Goal: Task Accomplishment & Management: Use online tool/utility

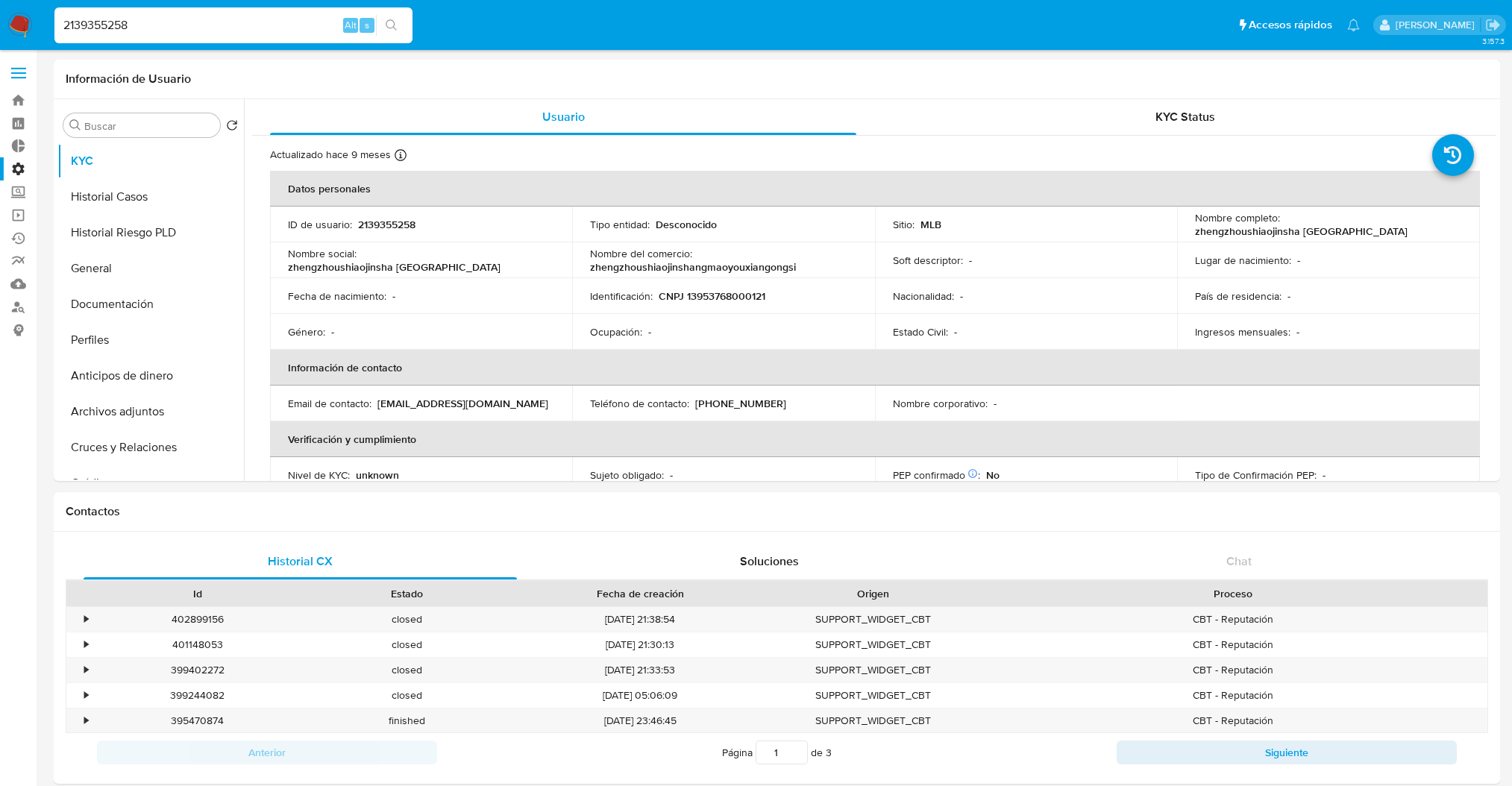
select select "50"
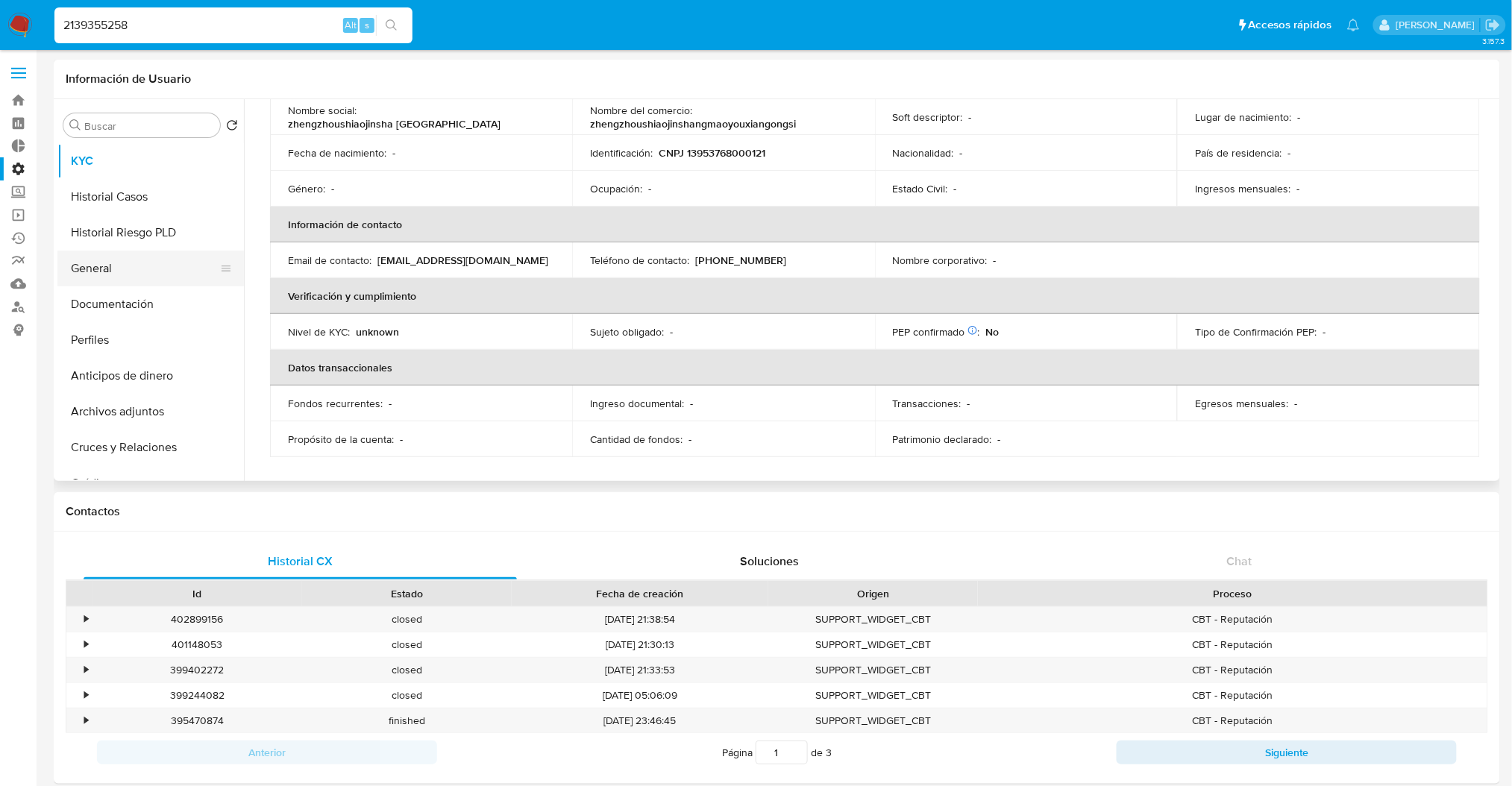
click at [123, 263] on button "General" at bounding box center [145, 268] width 174 height 36
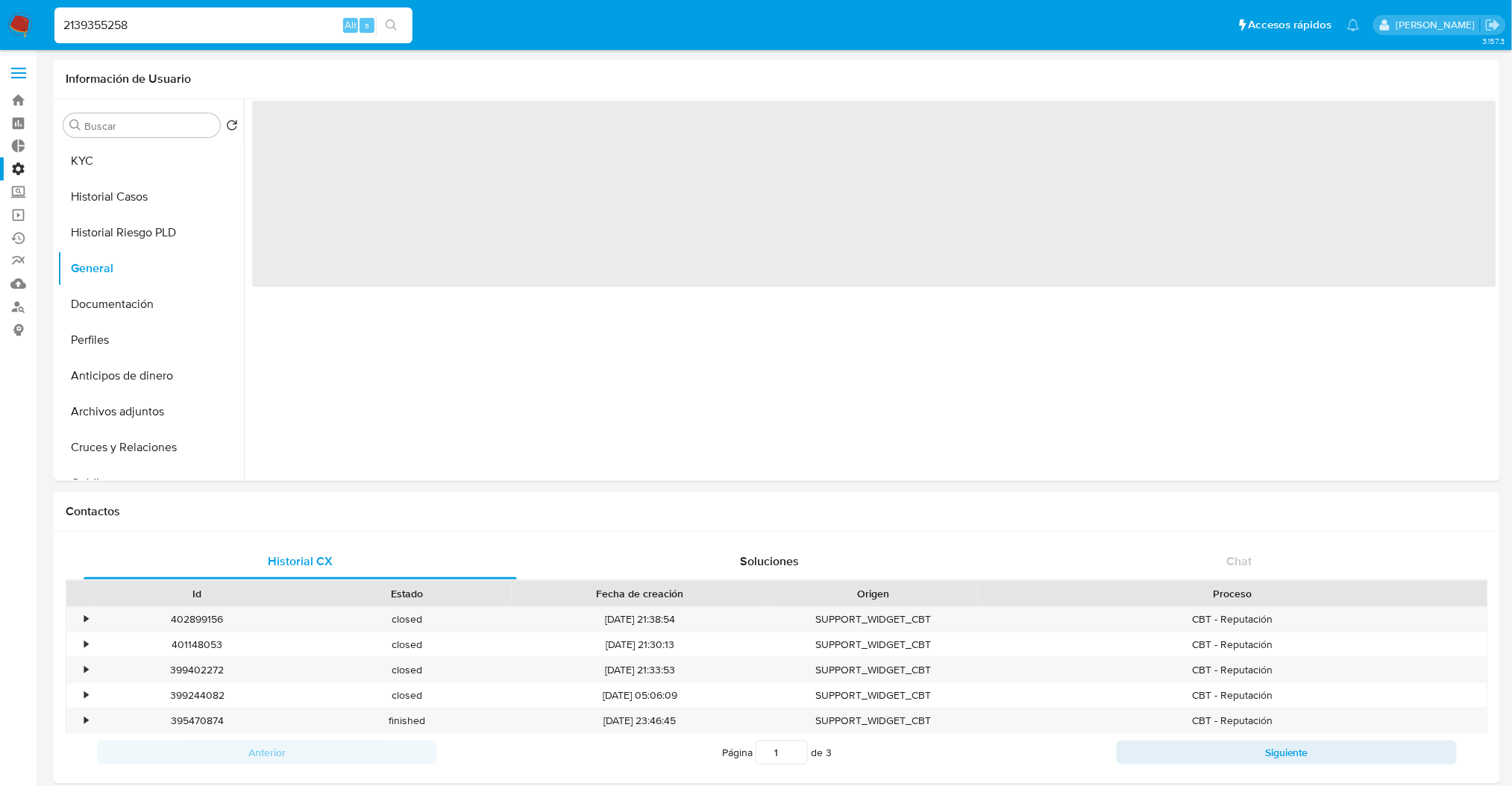
click at [19, 165] on label "Administración" at bounding box center [89, 169] width 177 height 23
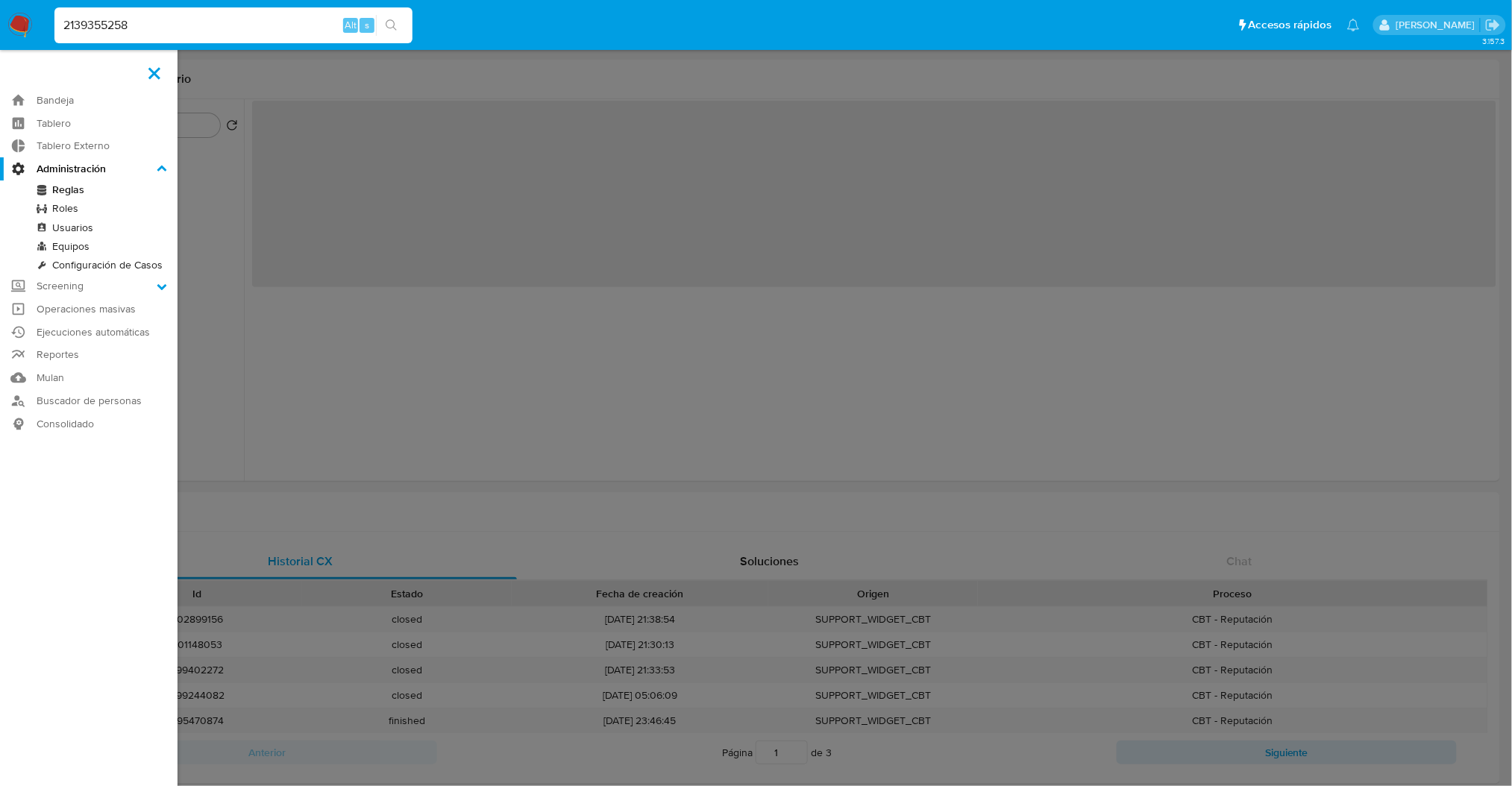
click at [0, 0] on input "Administración" at bounding box center [0, 0] width 0 height 0
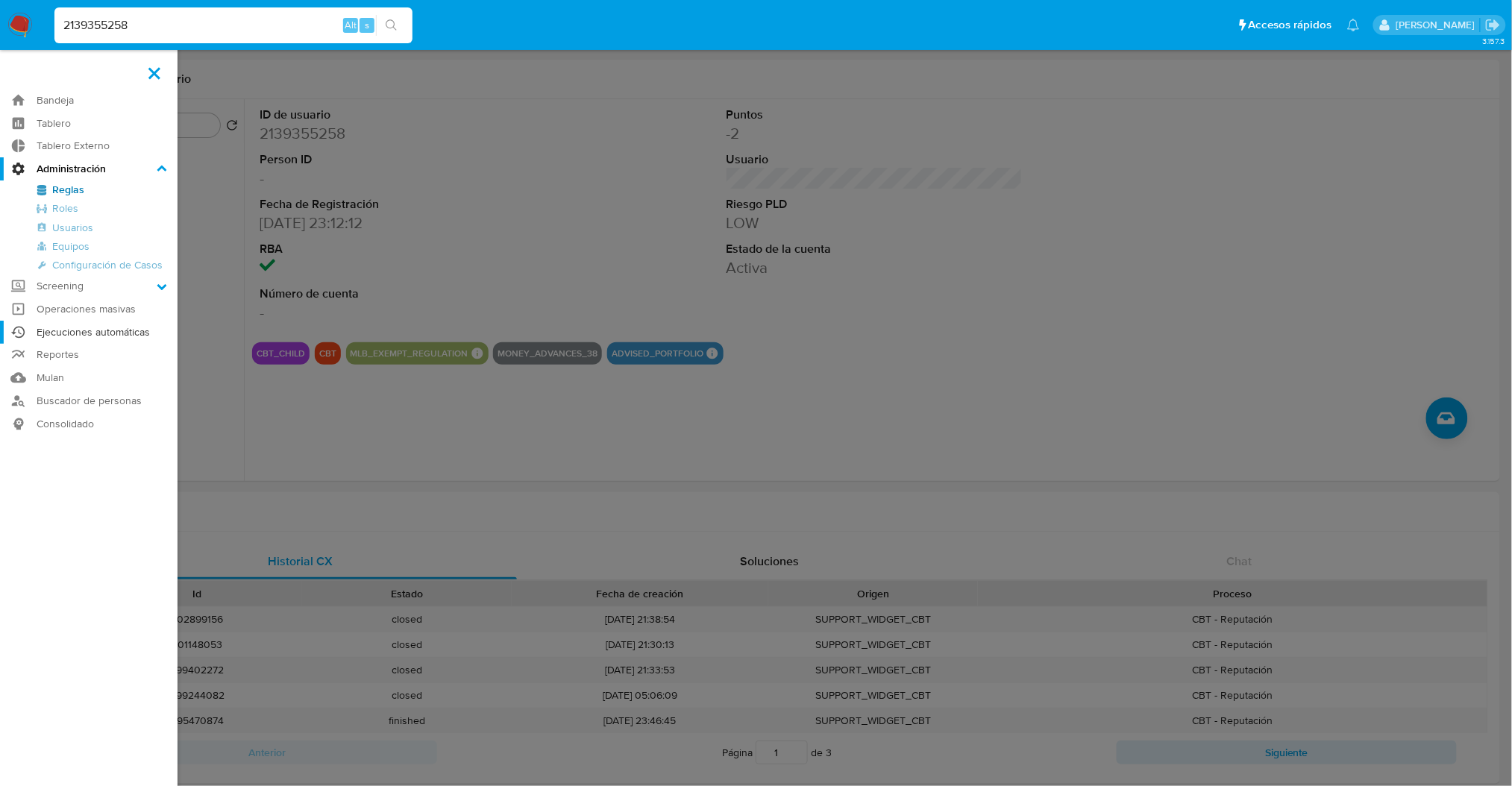
click at [94, 331] on link "Ejecuciones automáticas" at bounding box center [89, 331] width 177 height 23
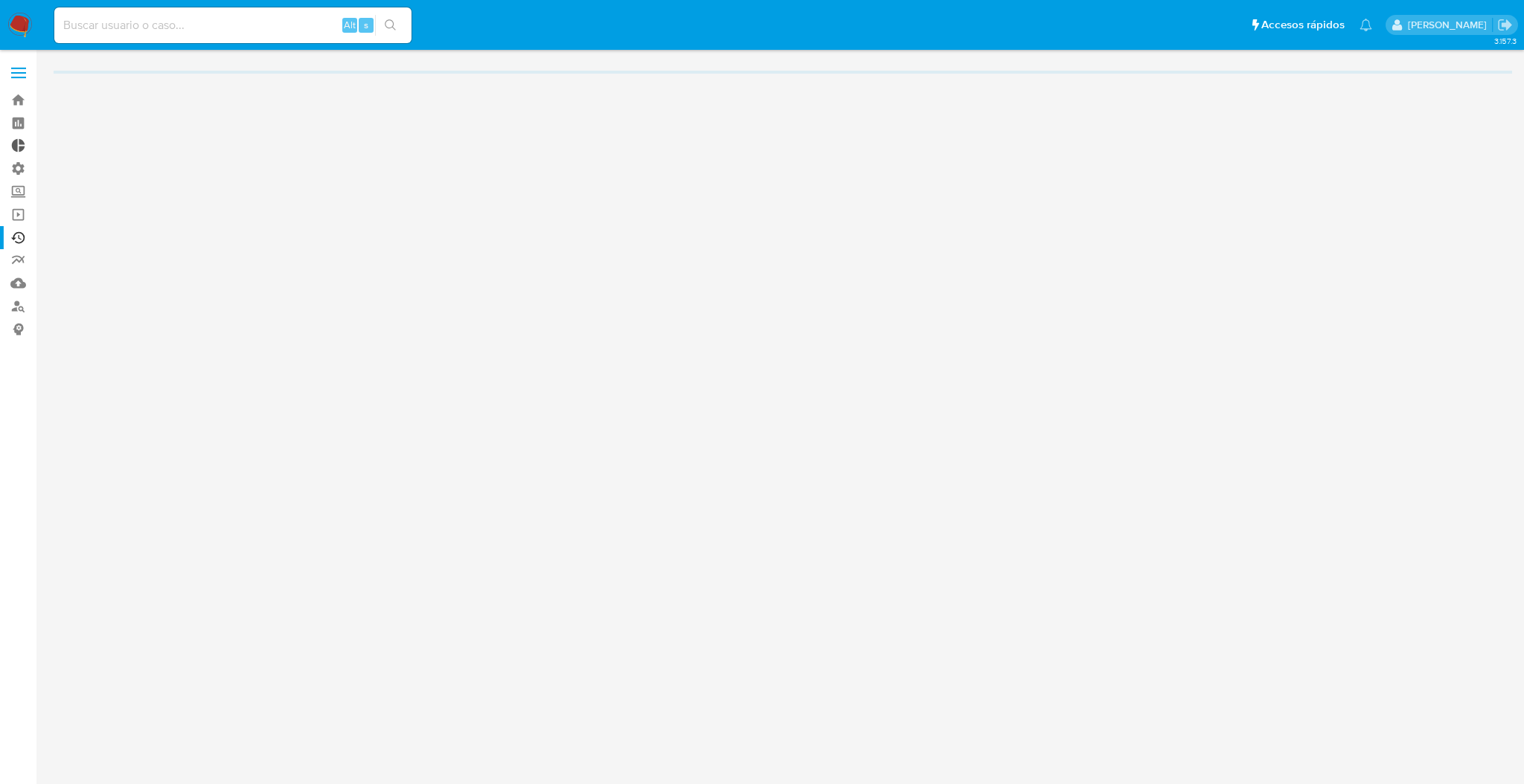
click at [28, 154] on link "Tablero Externo" at bounding box center [88, 146] width 177 height 23
click at [22, 164] on label "Administración" at bounding box center [88, 168] width 177 height 23
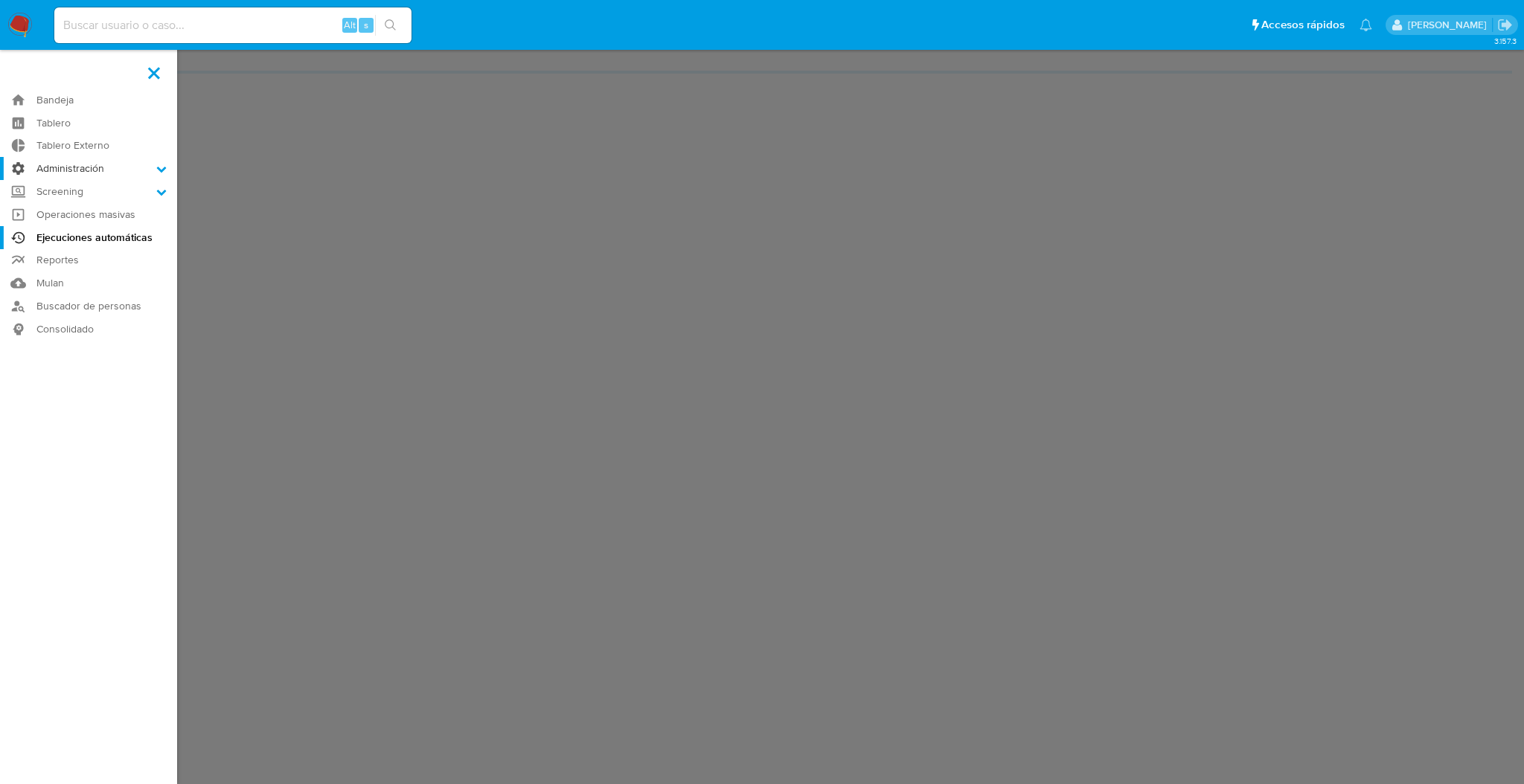
click at [0, 0] on input "Administración" at bounding box center [0, 0] width 0 height 0
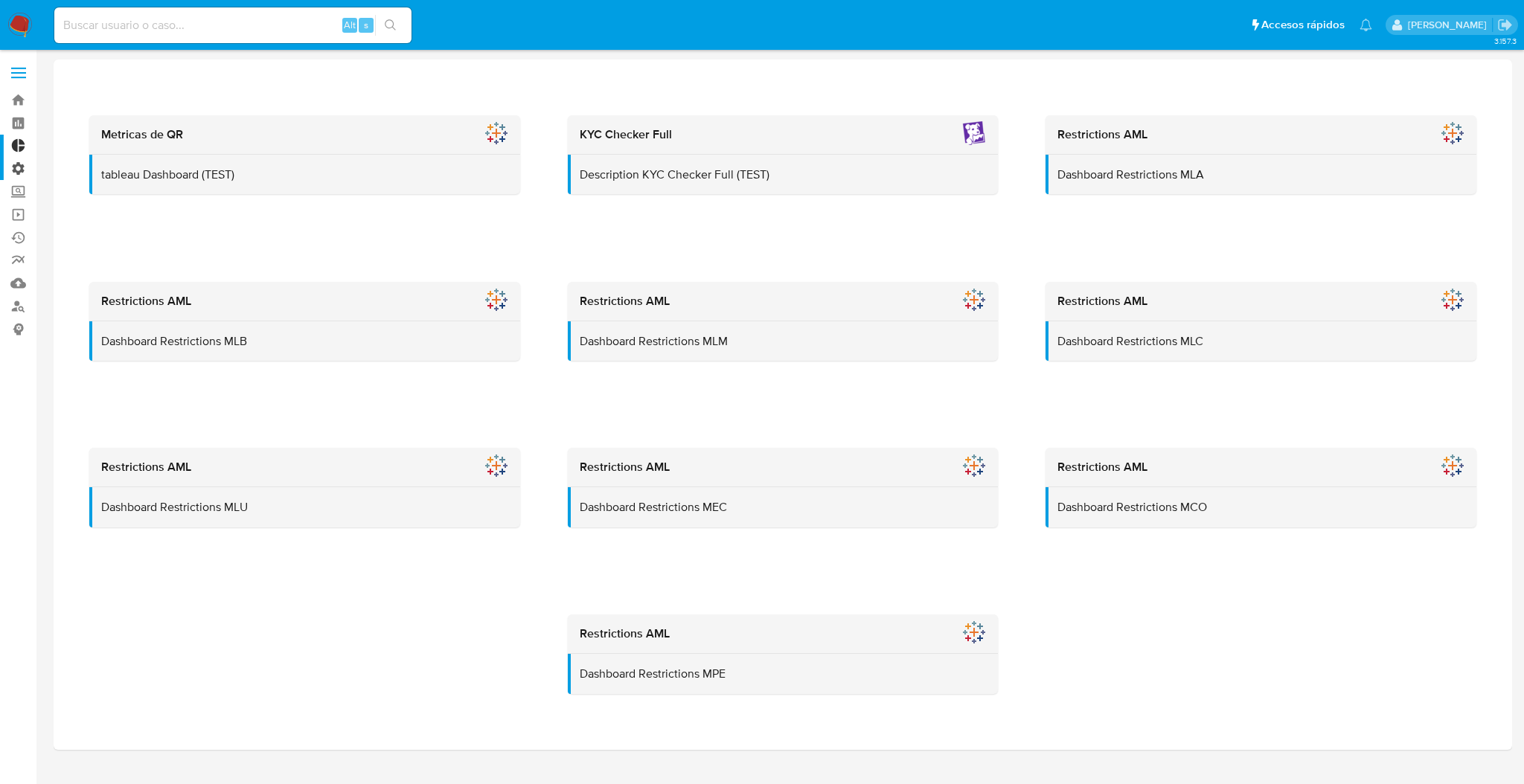
click at [17, 170] on label "Administración" at bounding box center [88, 168] width 177 height 23
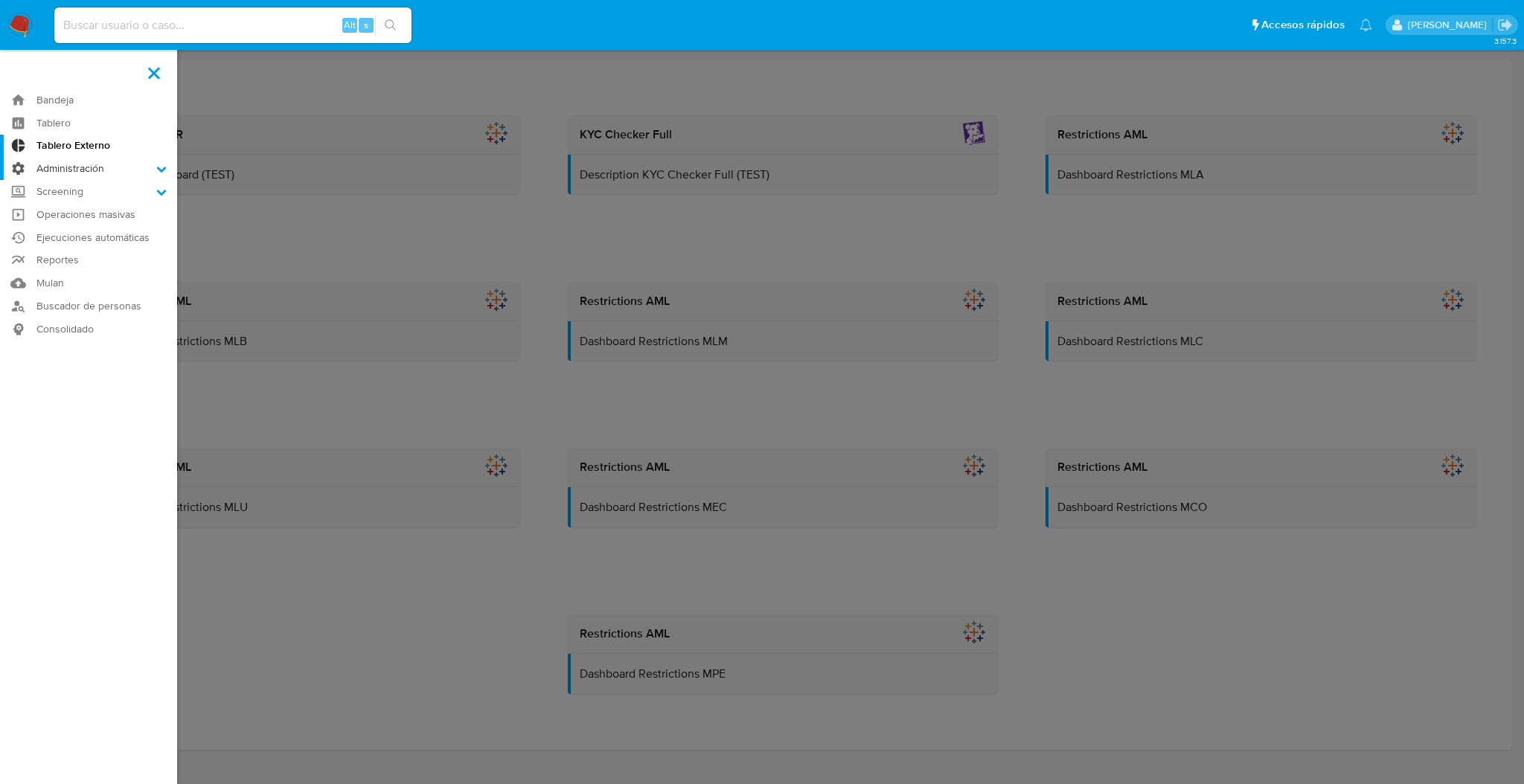
click at [0, 0] on input "Administración" at bounding box center [0, 0] width 0 height 0
click at [66, 186] on link "Reglas" at bounding box center [88, 189] width 177 height 18
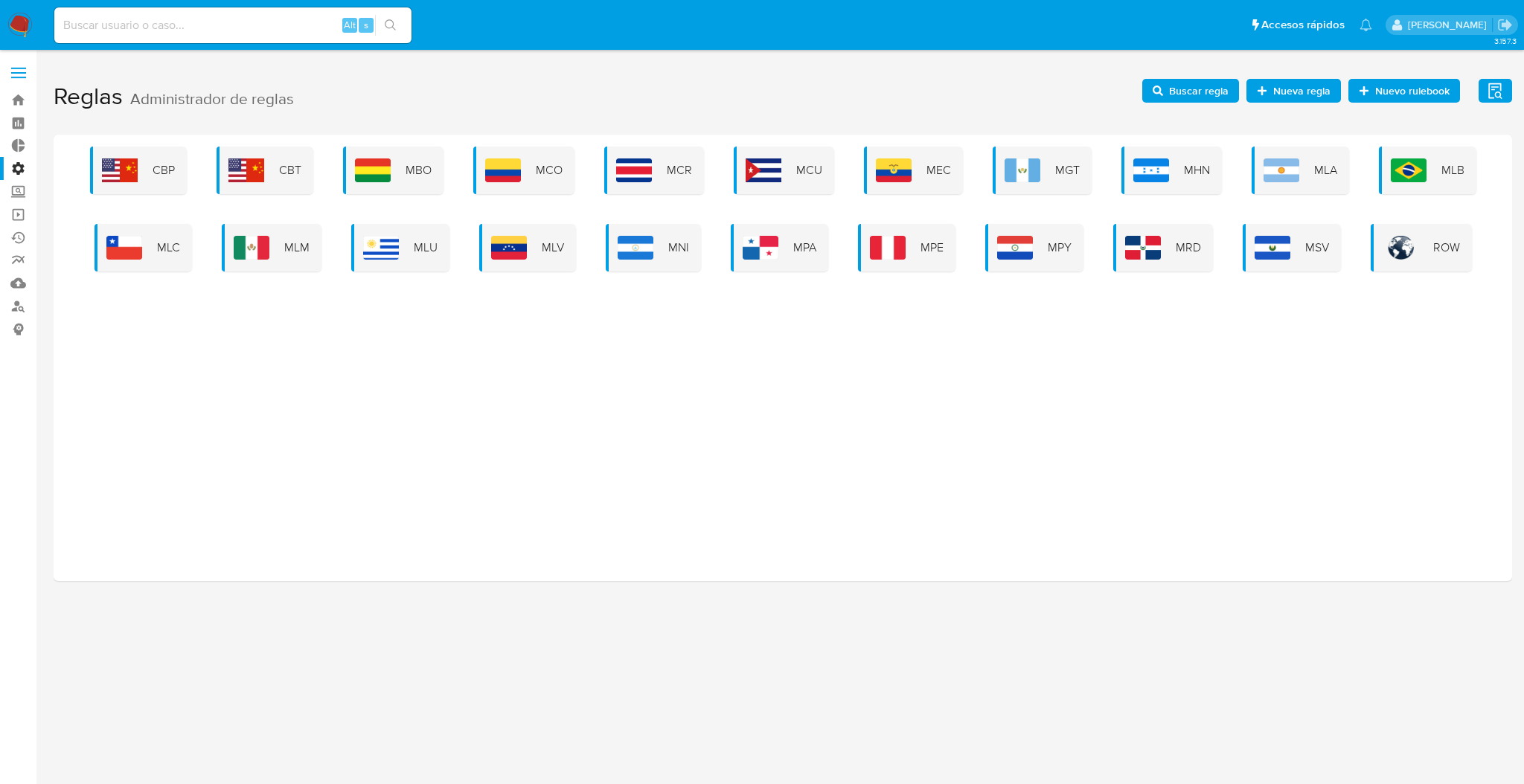
click at [1392, 163] on img at bounding box center [1408, 171] width 36 height 24
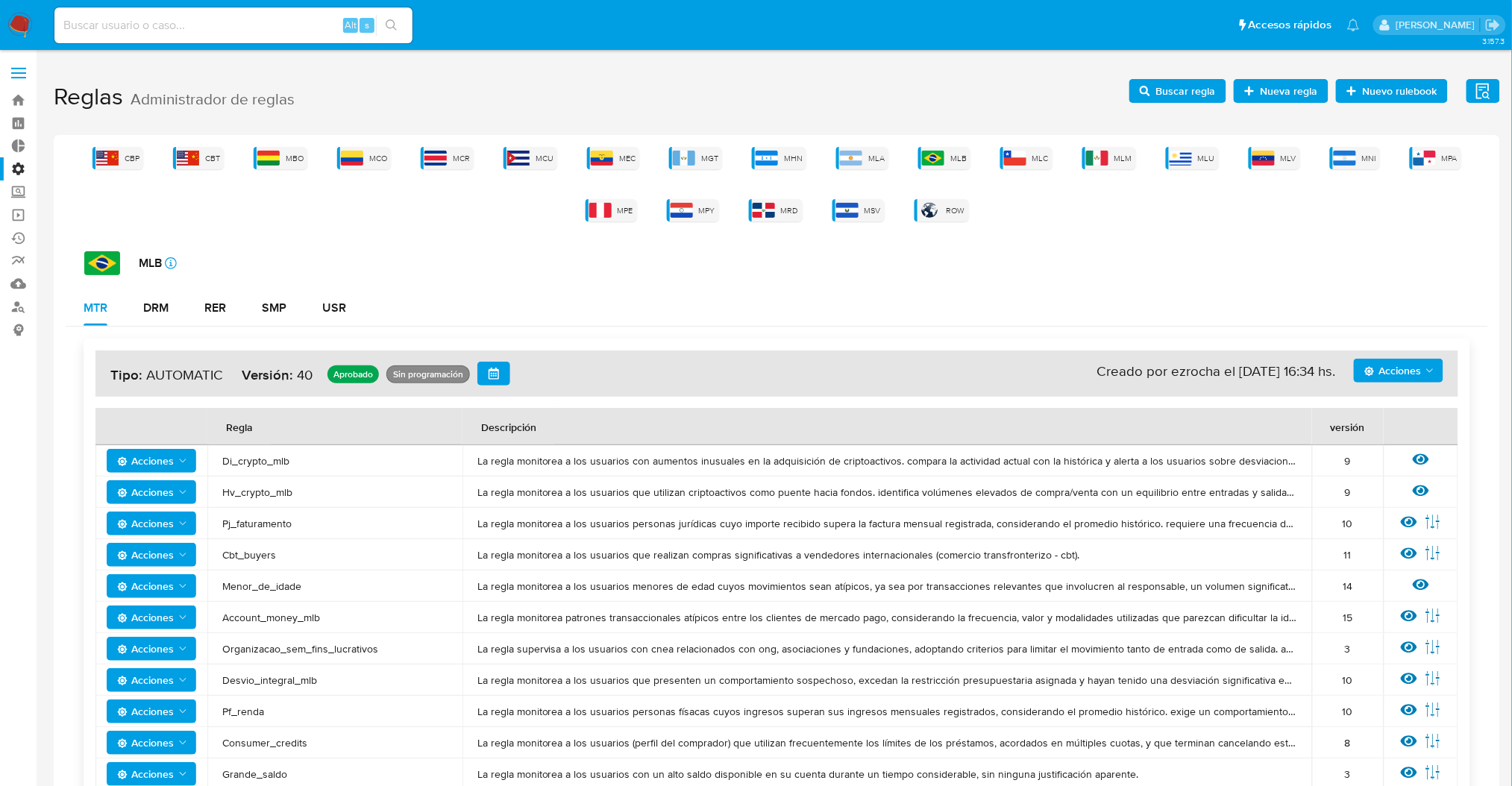
click at [1206, 89] on span "Buscar regla" at bounding box center [1186, 91] width 60 height 24
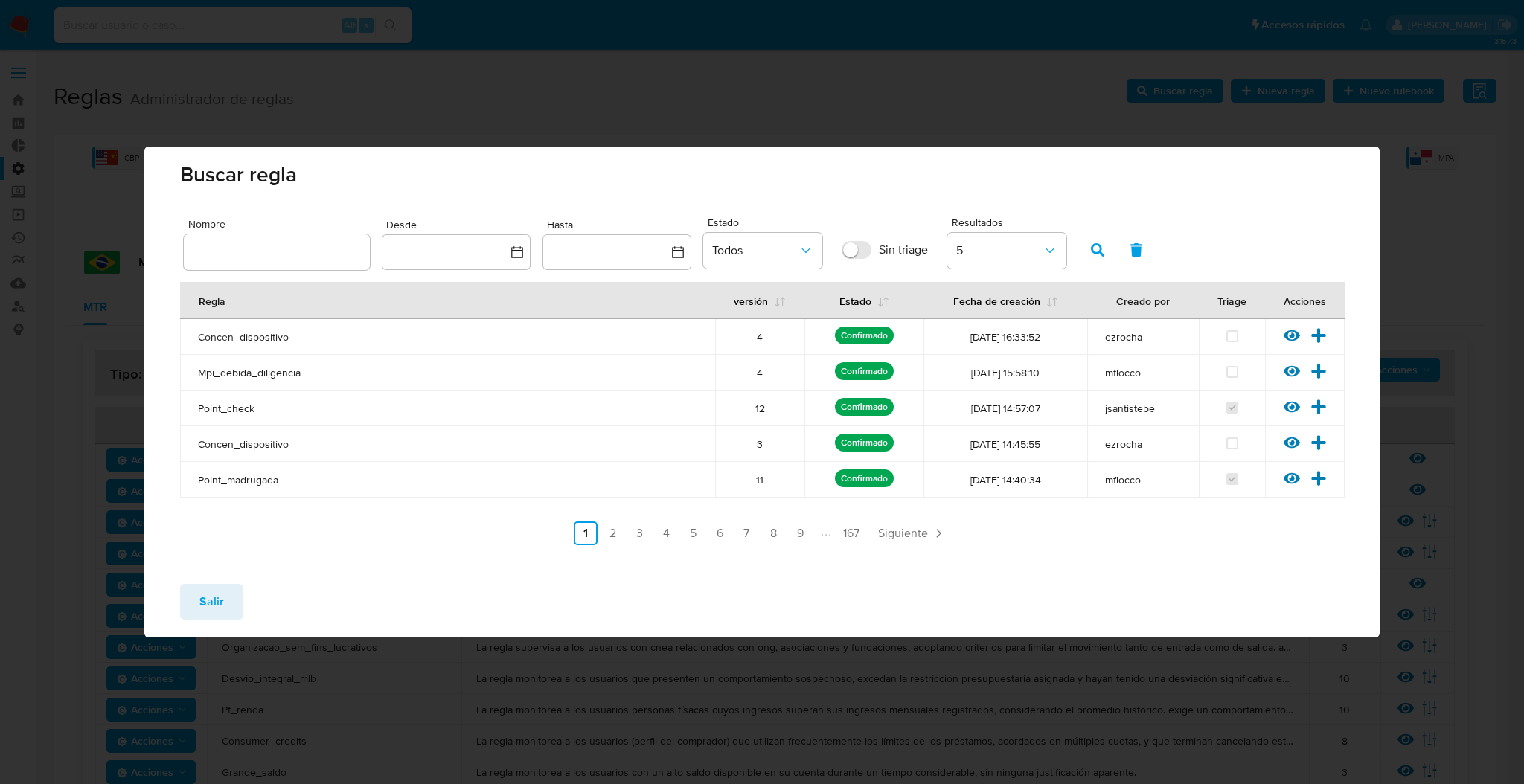
drag, startPoint x: 316, startPoint y: 241, endPoint x: 326, endPoint y: 238, distance: 10.4
click at [318, 241] on div at bounding box center [277, 252] width 186 height 36
click at [328, 238] on div at bounding box center [277, 252] width 186 height 36
click at [326, 242] on div at bounding box center [277, 252] width 186 height 36
click at [339, 257] on input "text" at bounding box center [277, 252] width 186 height 19
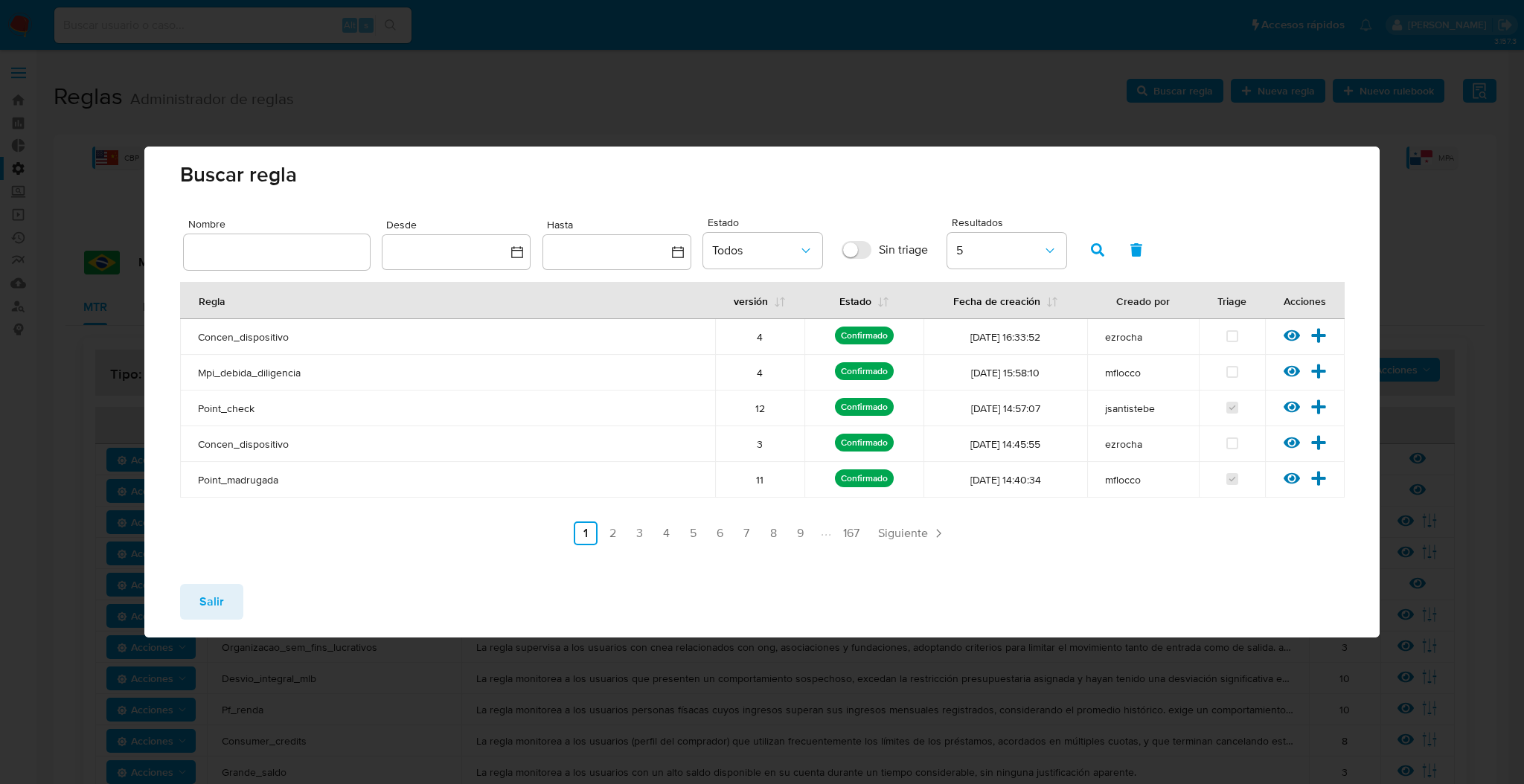
click at [336, 257] on input "text" at bounding box center [277, 252] width 186 height 19
type input "contas_concentradas_mlb"
click at [1078, 250] on div "Nombre contas_concentradas_mlb Desde Hasta Estado Todos Sin triage Resultados 5" at bounding box center [762, 244] width 1156 height 61
click at [1090, 257] on button "button" at bounding box center [1098, 249] width 39 height 36
click at [1295, 339] on icon at bounding box center [1291, 335] width 17 height 11
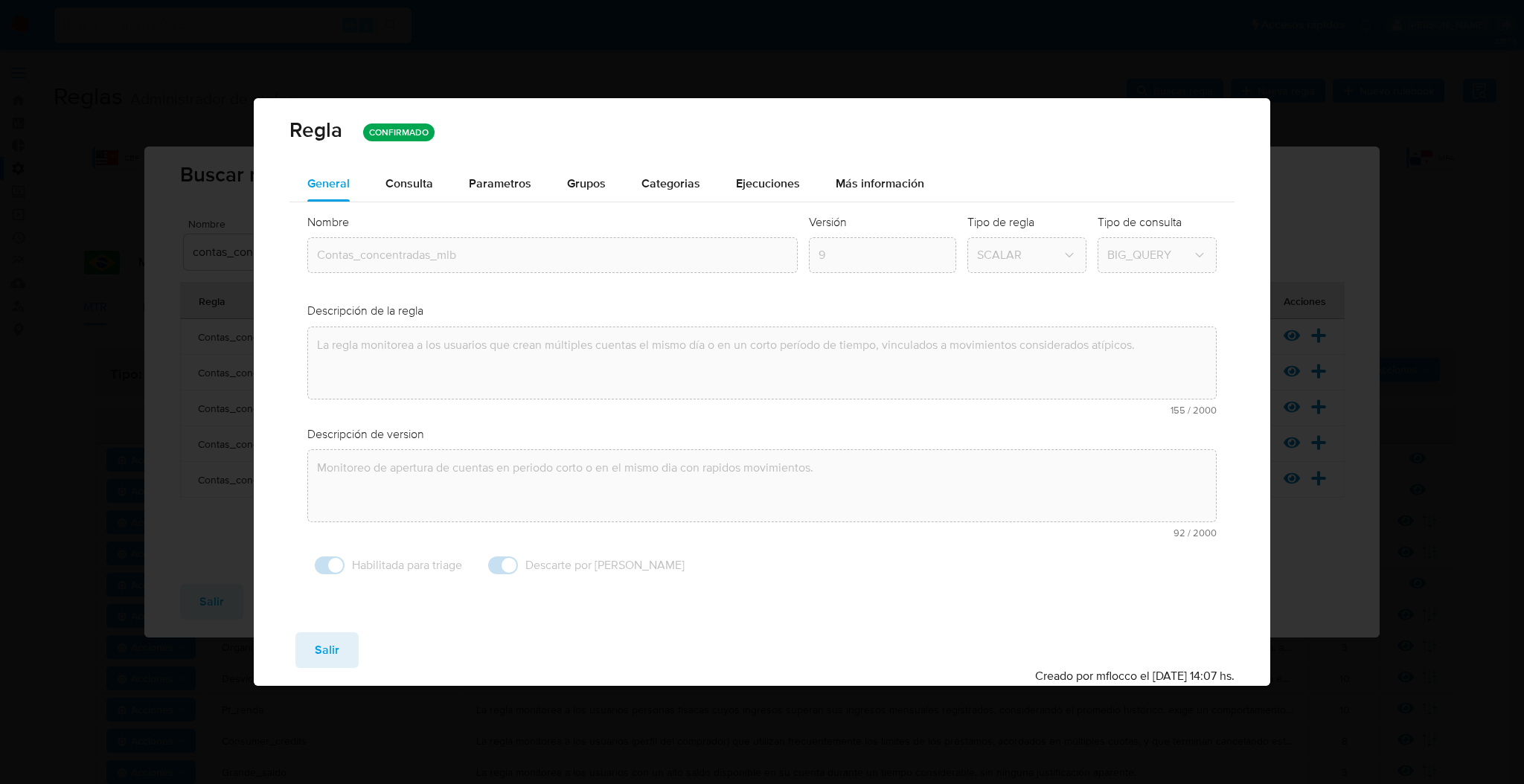
checkbox input "true"
click at [426, 182] on span "Consulta" at bounding box center [410, 182] width 48 height 17
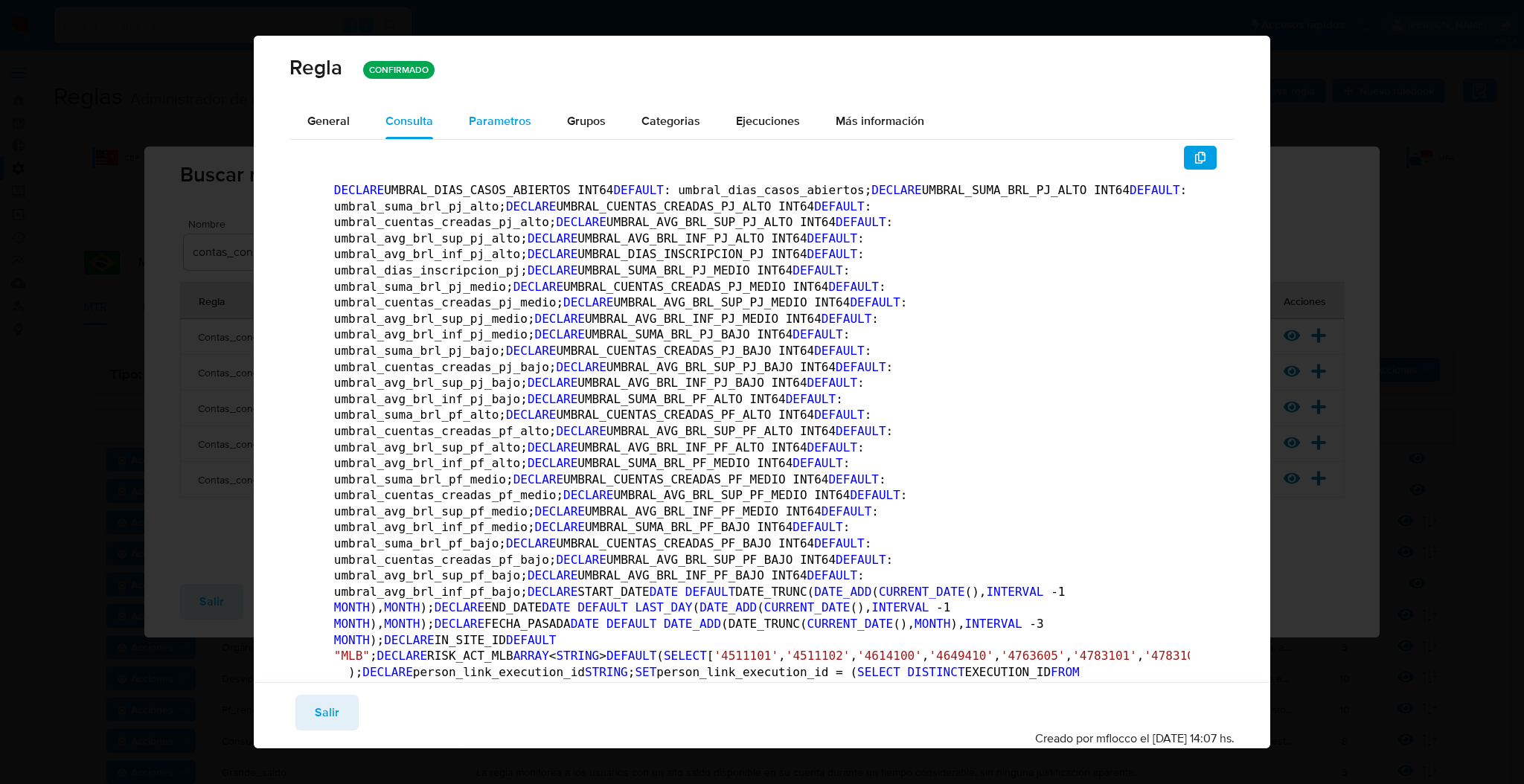
drag, startPoint x: 516, startPoint y: 120, endPoint x: 538, endPoint y: 130, distance: 24.2
click at [517, 124] on span "Parametros" at bounding box center [500, 120] width 62 height 17
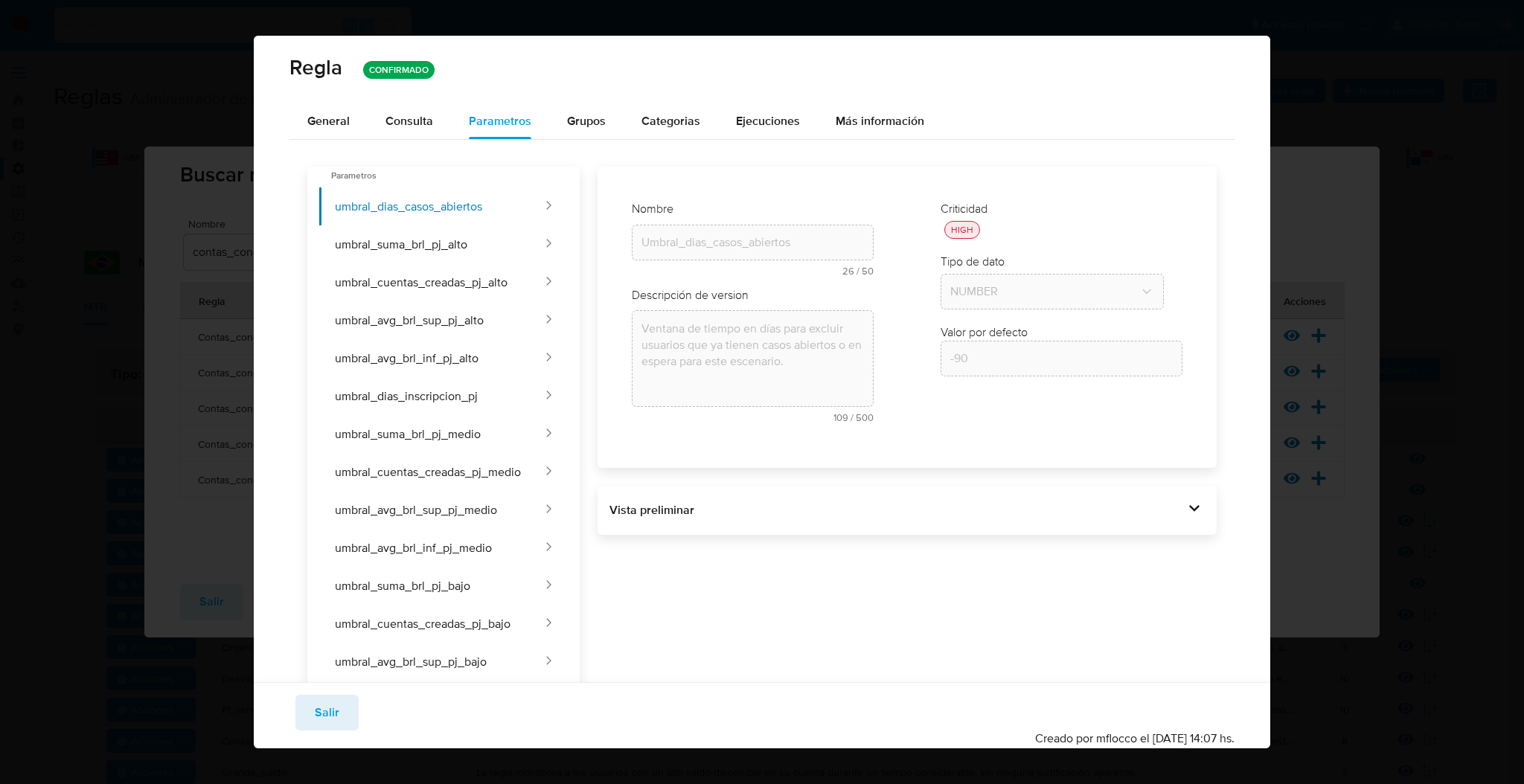
click at [1007, 531] on div "Vista preliminar DECLARE UMBRAL_DIAS_CASOS_ABIERTOS INT64 DEFAULT -90 ; DECLARE…" at bounding box center [907, 511] width 619 height 49
click at [1015, 513] on div "Vista preliminar" at bounding box center [896, 510] width 575 height 17
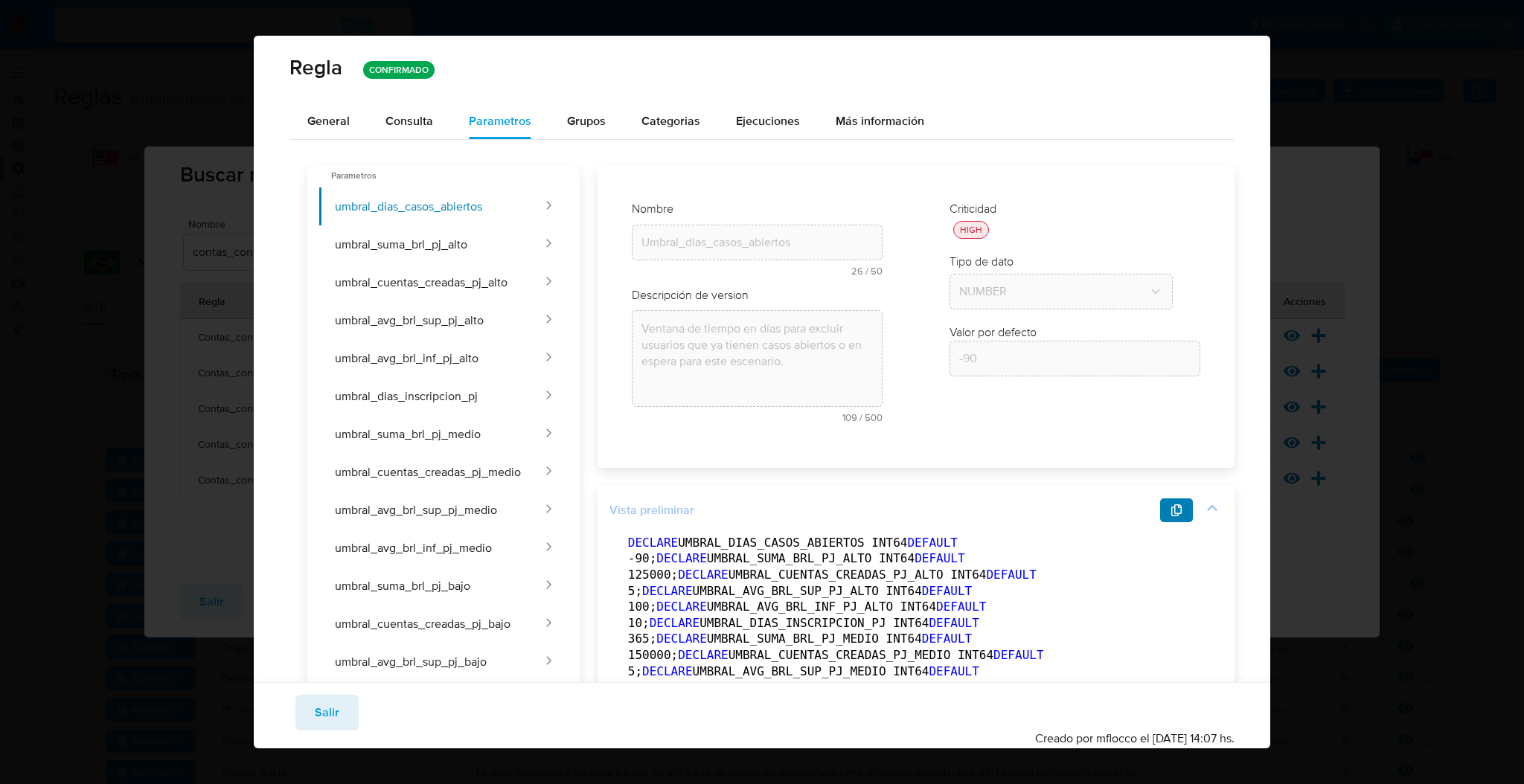
click at [1160, 512] on button "button" at bounding box center [1176, 510] width 33 height 24
click at [332, 717] on span "Salir" at bounding box center [327, 712] width 25 height 33
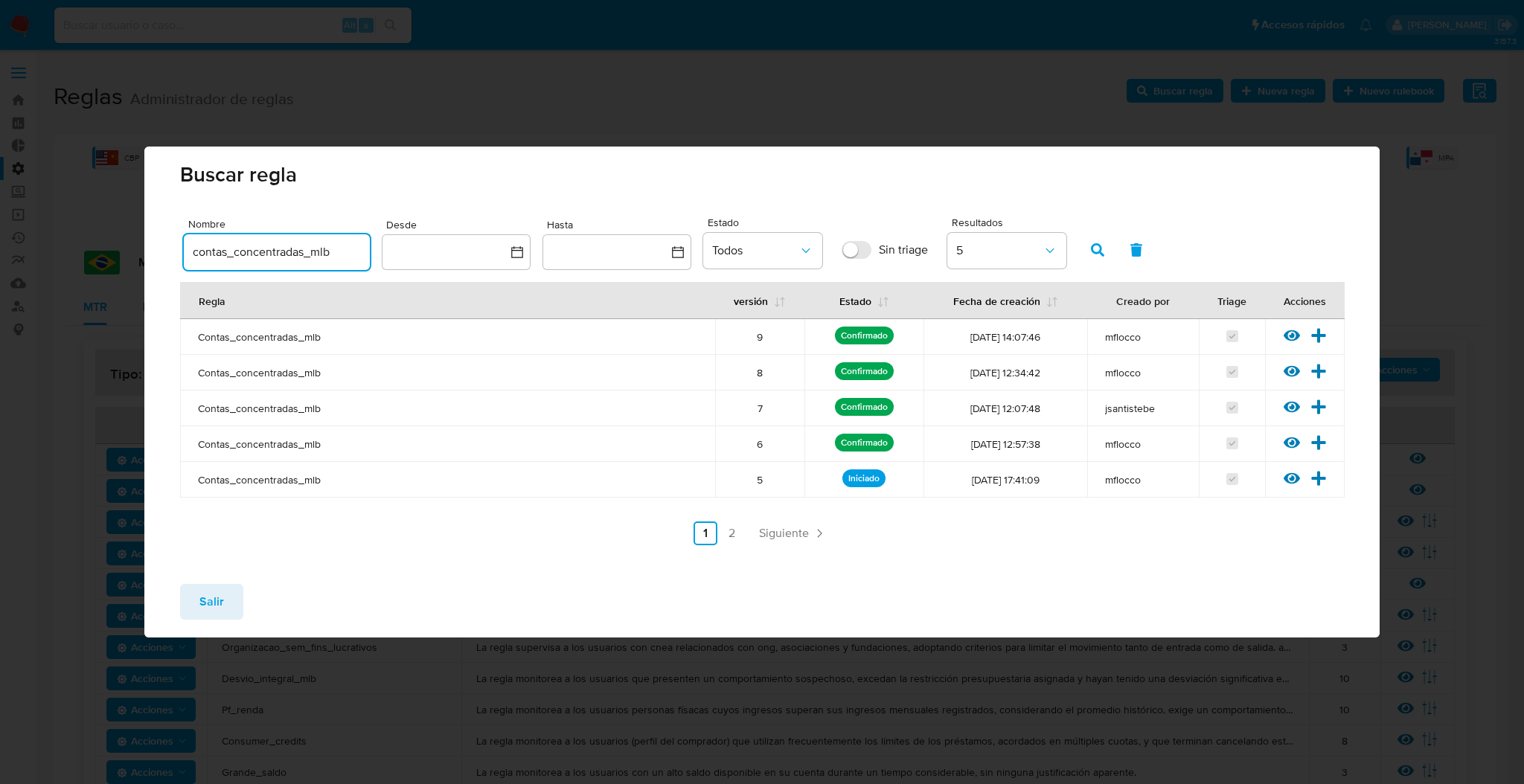
drag, startPoint x: 336, startPoint y: 257, endPoint x: 2, endPoint y: 229, distance: 335.2
click at [0, 229] on div "Buscar regla Nombre contas_concentradas_mlb Desde Hasta Estado Todos Sin triage…" at bounding box center [762, 392] width 1524 height 784
paste input "estructuracion"
type input "estructuracion_mlb"
click at [1104, 250] on button "button" at bounding box center [1098, 249] width 39 height 36
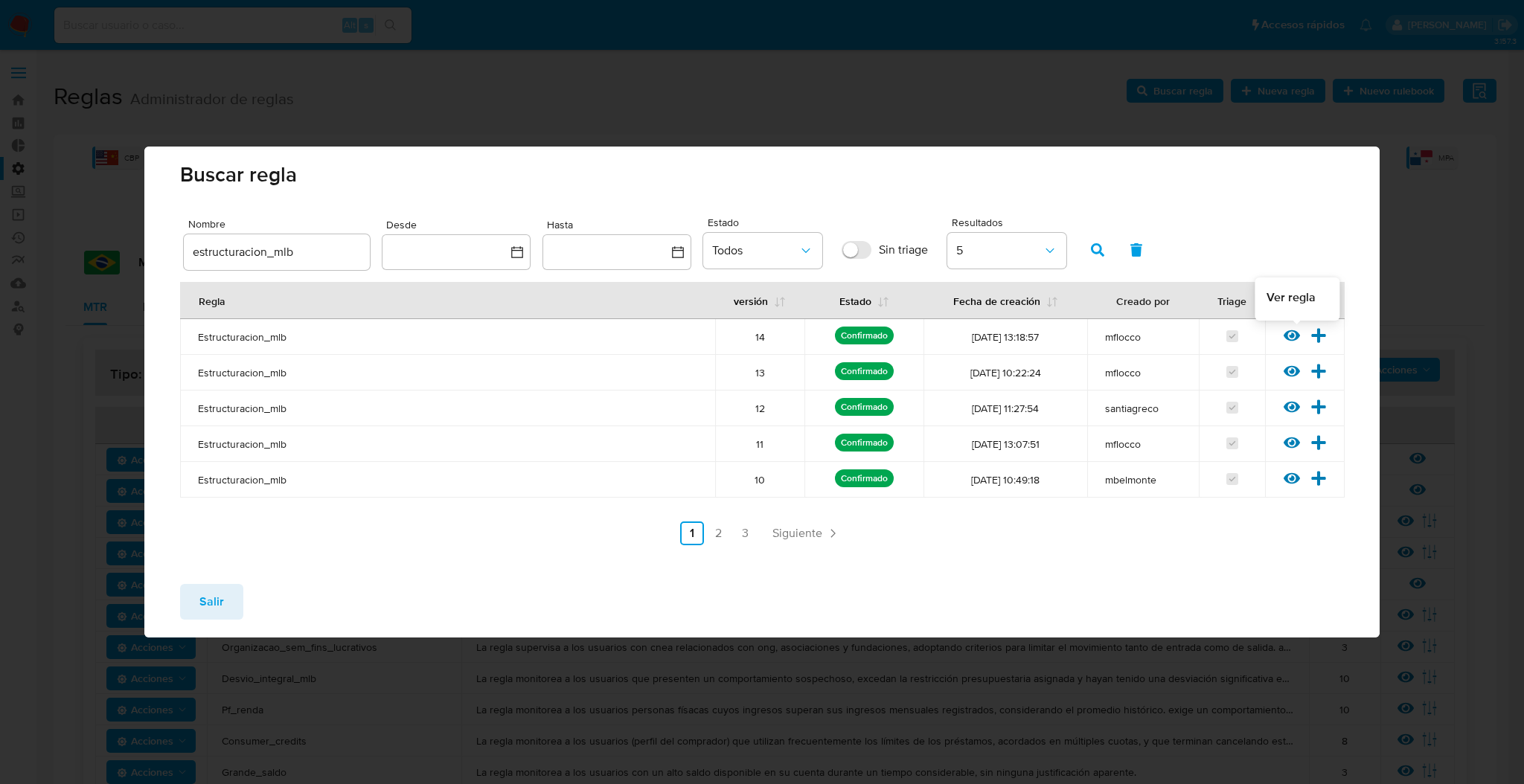
click at [1296, 335] on icon at bounding box center [1291, 335] width 17 height 11
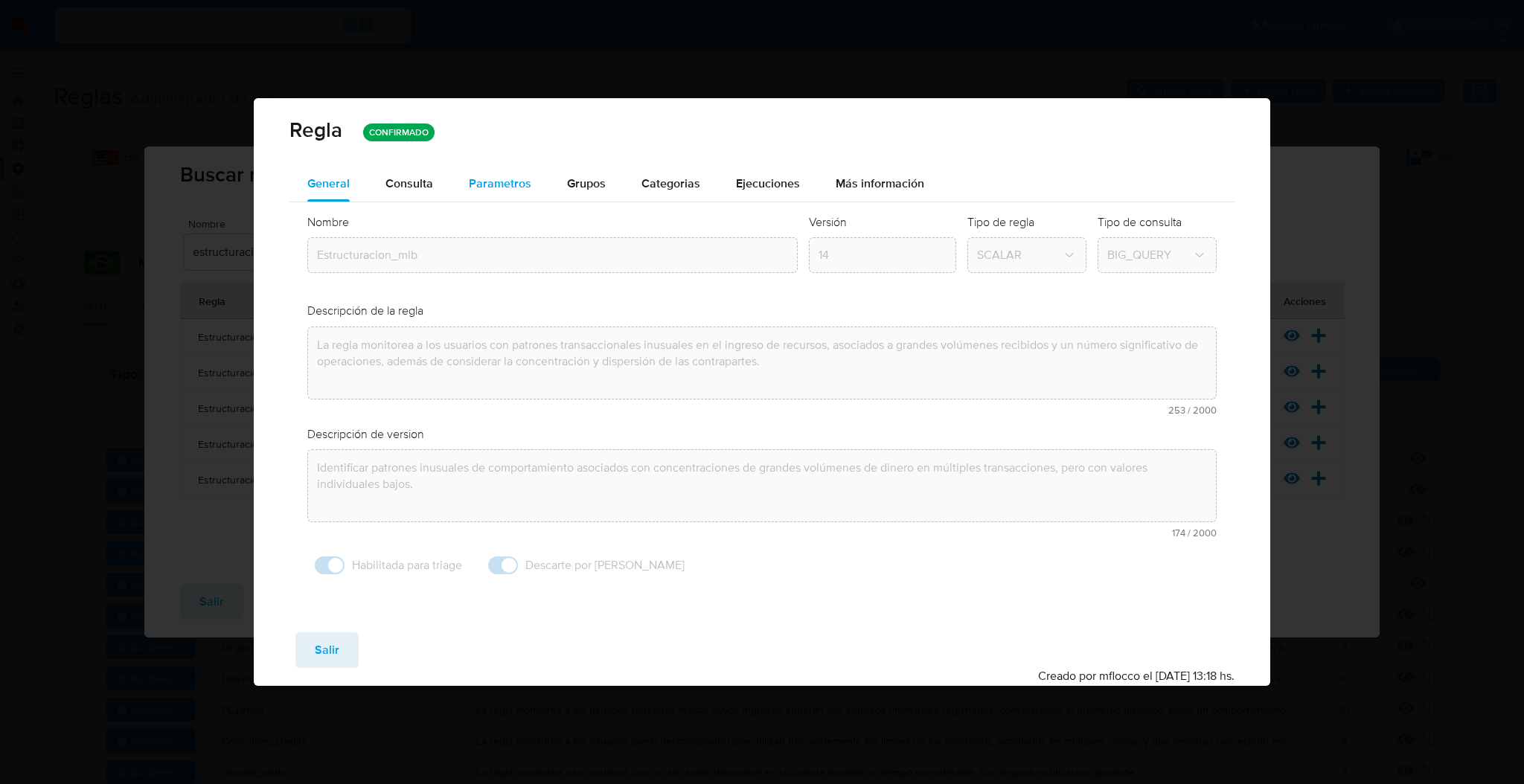
click at [491, 185] on span "Parametros" at bounding box center [500, 182] width 62 height 17
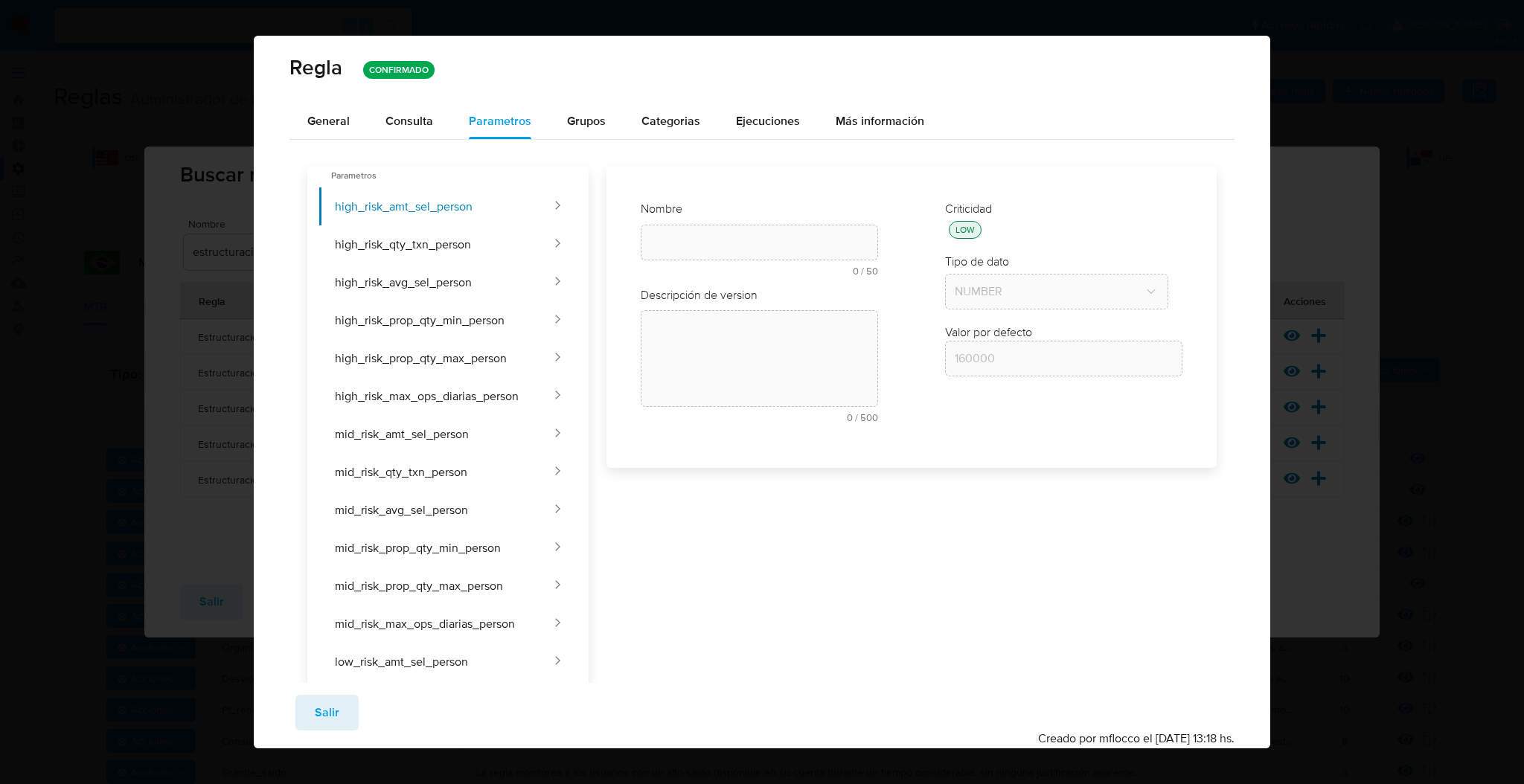
type input "High_risk_amt_sel_person"
type textarea "Monto total mínimo transaccionado para una persona física de riesgo alto para s…"
click at [409, 122] on span "Consulta" at bounding box center [410, 120] width 48 height 17
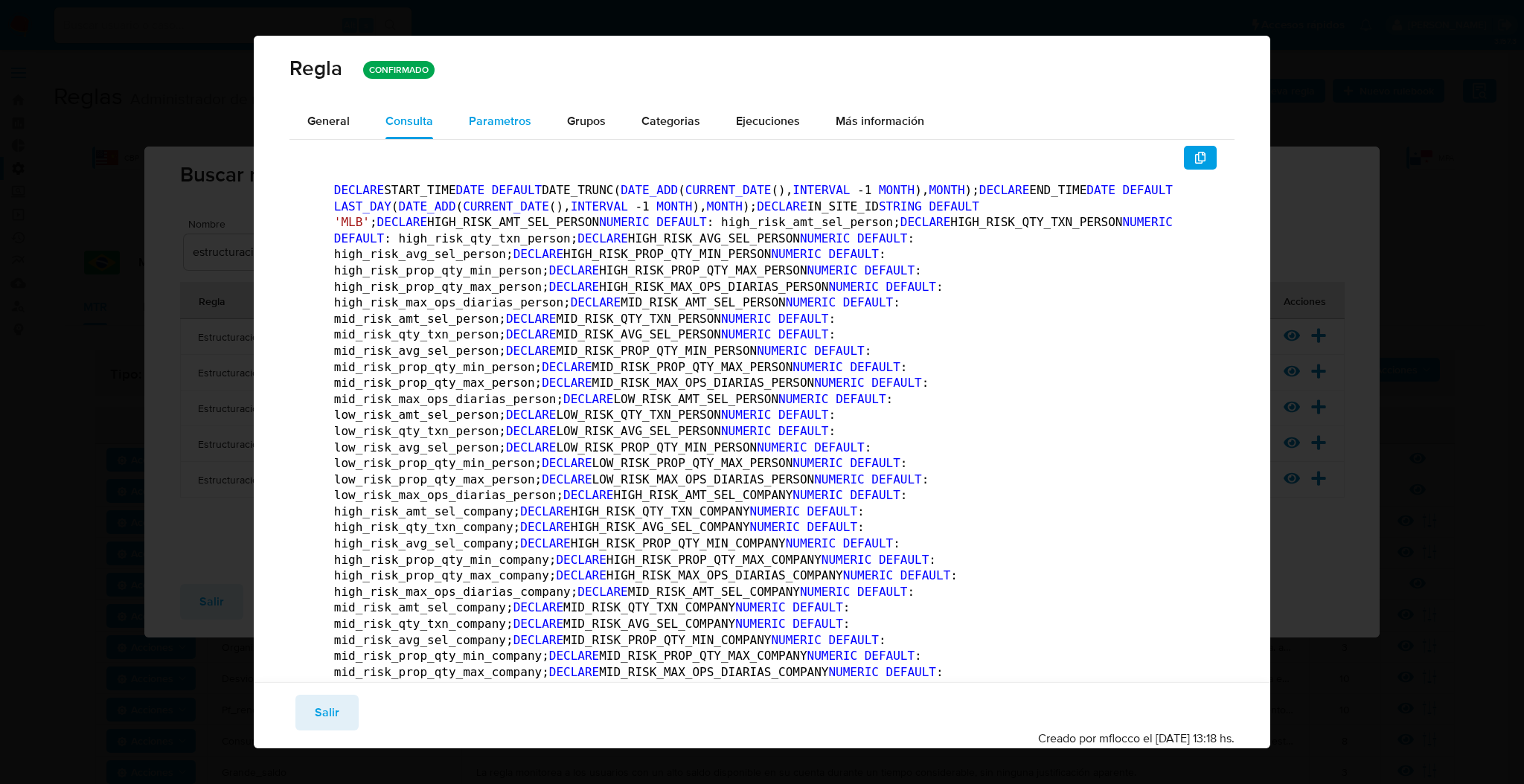
drag, startPoint x: 489, startPoint y: 126, endPoint x: 504, endPoint y: 138, distance: 19.2
click at [489, 127] on span "Parametros" at bounding box center [500, 120] width 62 height 17
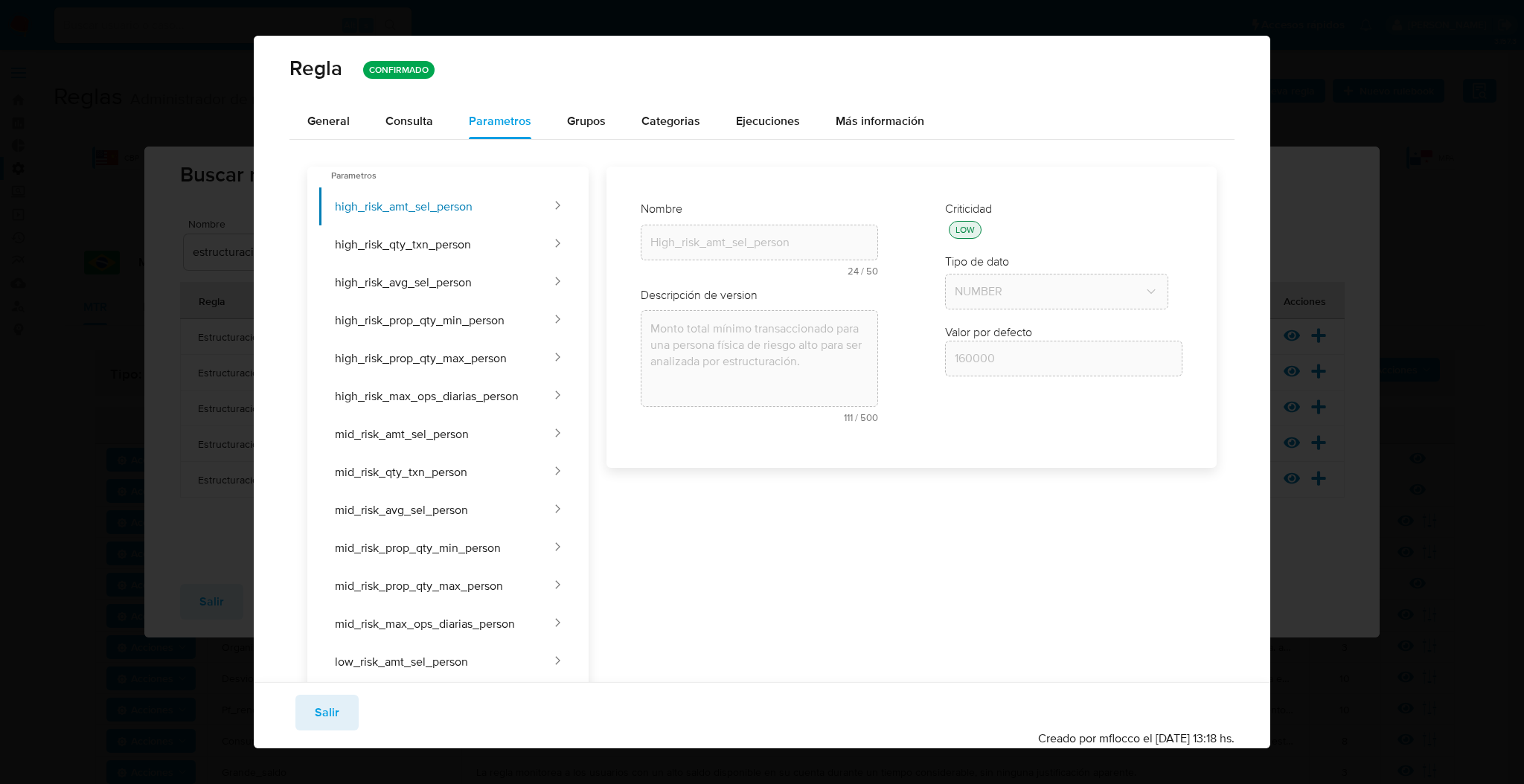
click at [907, 461] on div "Nombre text-es High_risk_amt_sel_person 24 / 50 26 caracteres restantes text-pt…" at bounding box center [911, 317] width 610 height 301
click at [401, 106] on div "Consulta" at bounding box center [410, 121] width 48 height 36
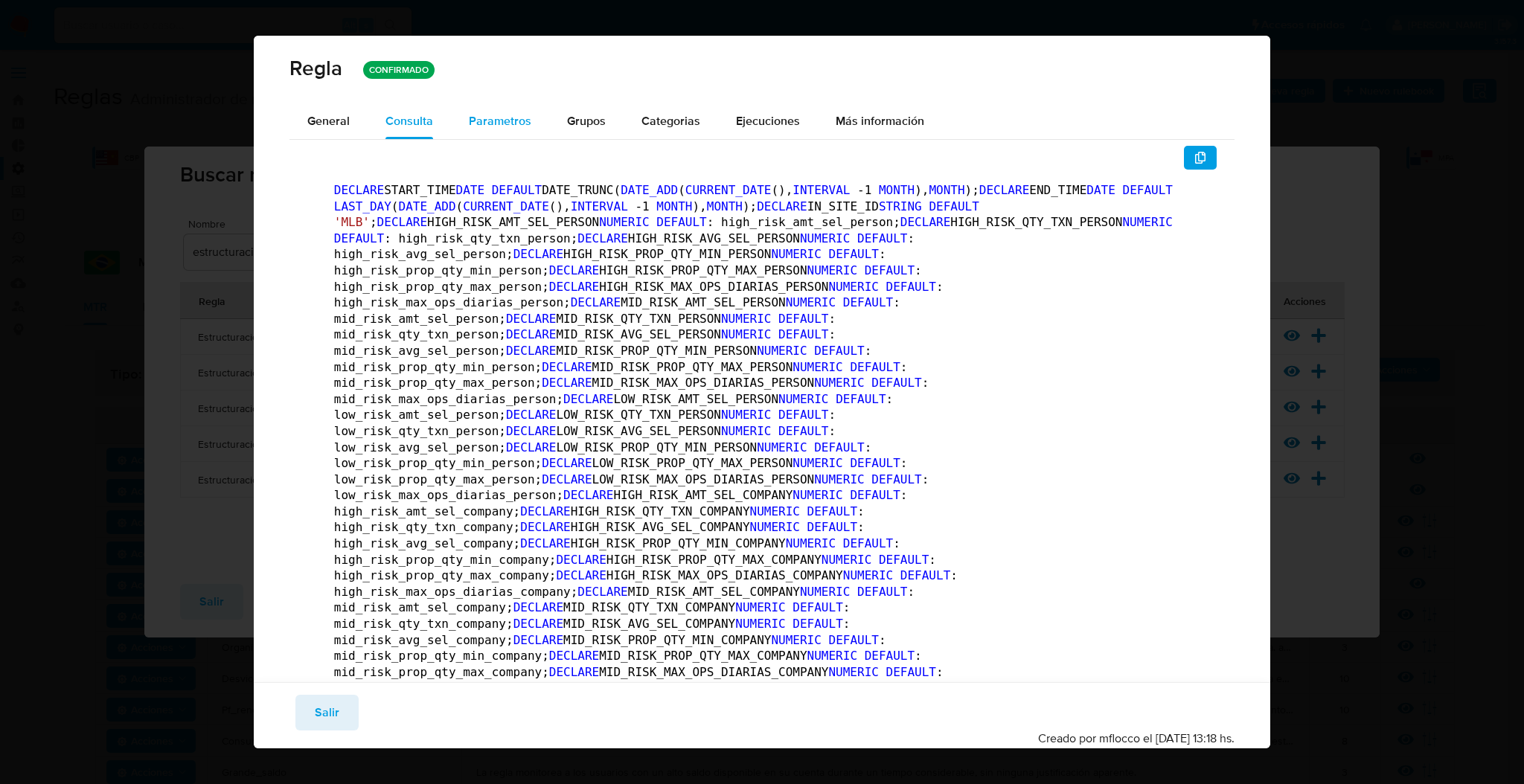
click at [500, 119] on span "Parametros" at bounding box center [500, 120] width 62 height 17
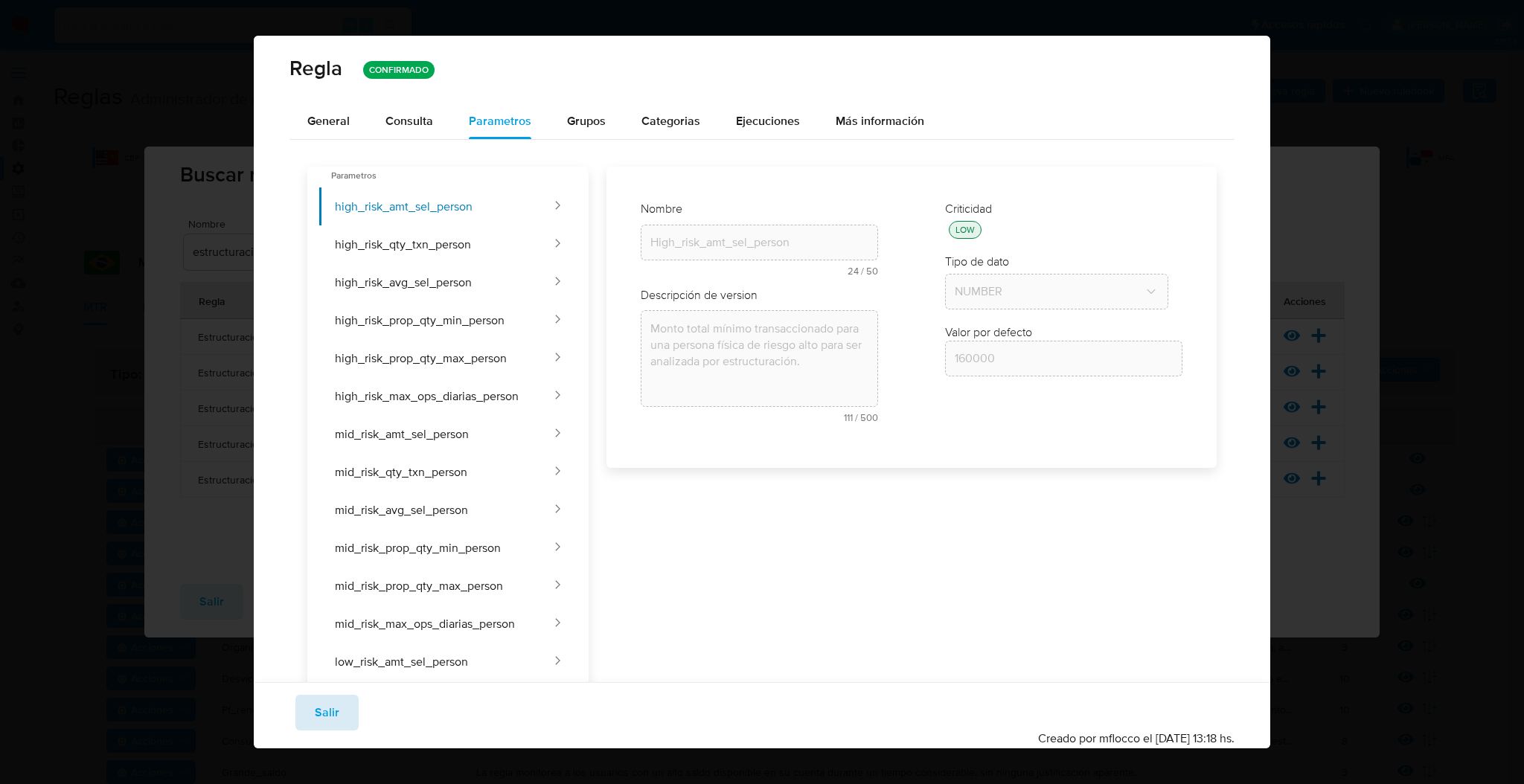
click at [336, 717] on span "Salir" at bounding box center [327, 712] width 25 height 33
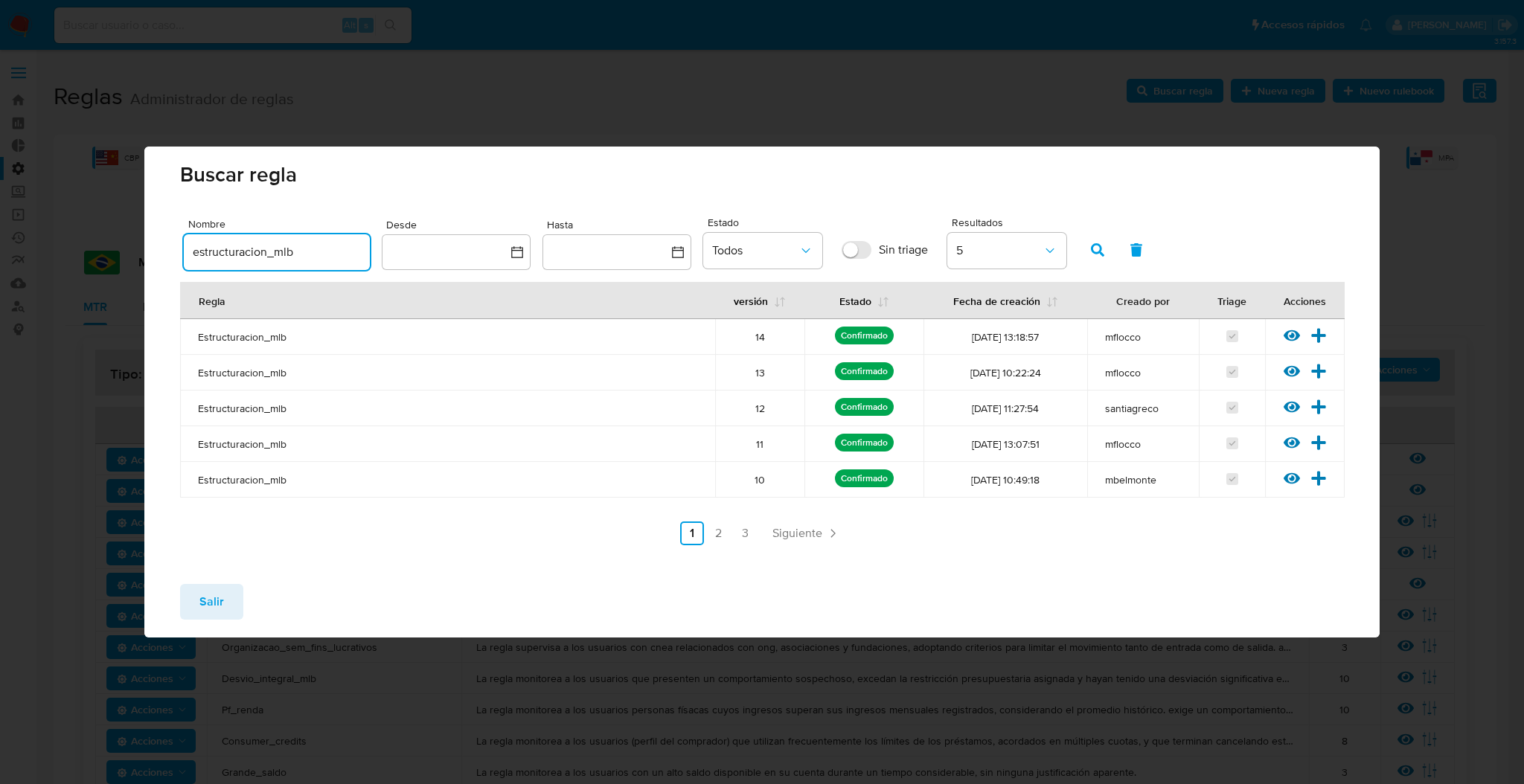
drag, startPoint x: 313, startPoint y: 253, endPoint x: 0, endPoint y: 253, distance: 313.0
click at [0, 253] on div "Buscar regla Nombre estructuracion_mlb Desde Hasta Estado Todos Sin triage Resu…" at bounding box center [762, 392] width 1524 height 784
paste input "mov_expressiva_repentina"
type input "mov_expressiva_repentina"
click at [1104, 242] on button "button" at bounding box center [1098, 249] width 39 height 36
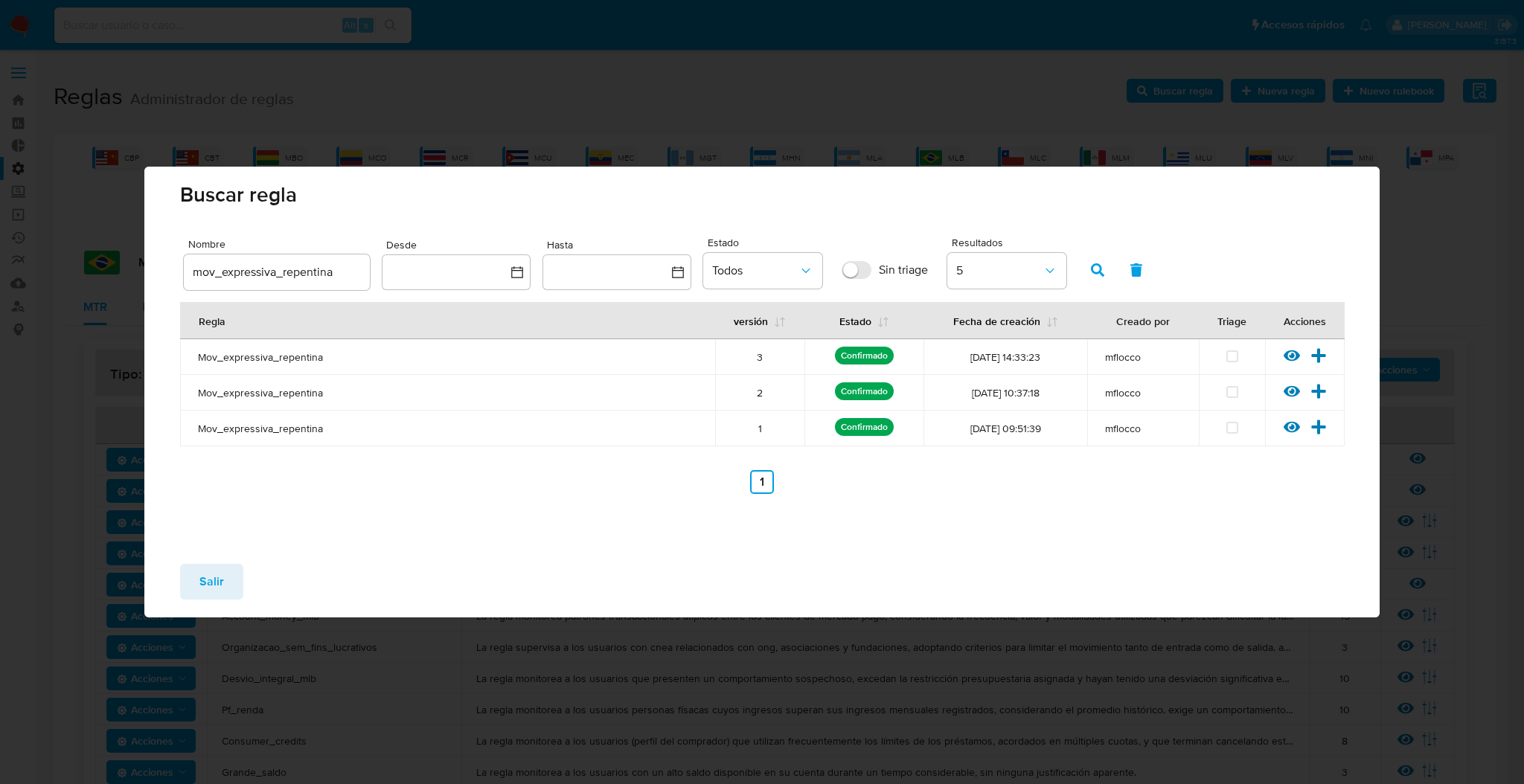
click at [1302, 351] on div "Ver regla Versionar" at bounding box center [1305, 357] width 80 height 19
click at [1294, 355] on icon at bounding box center [1291, 355] width 17 height 17
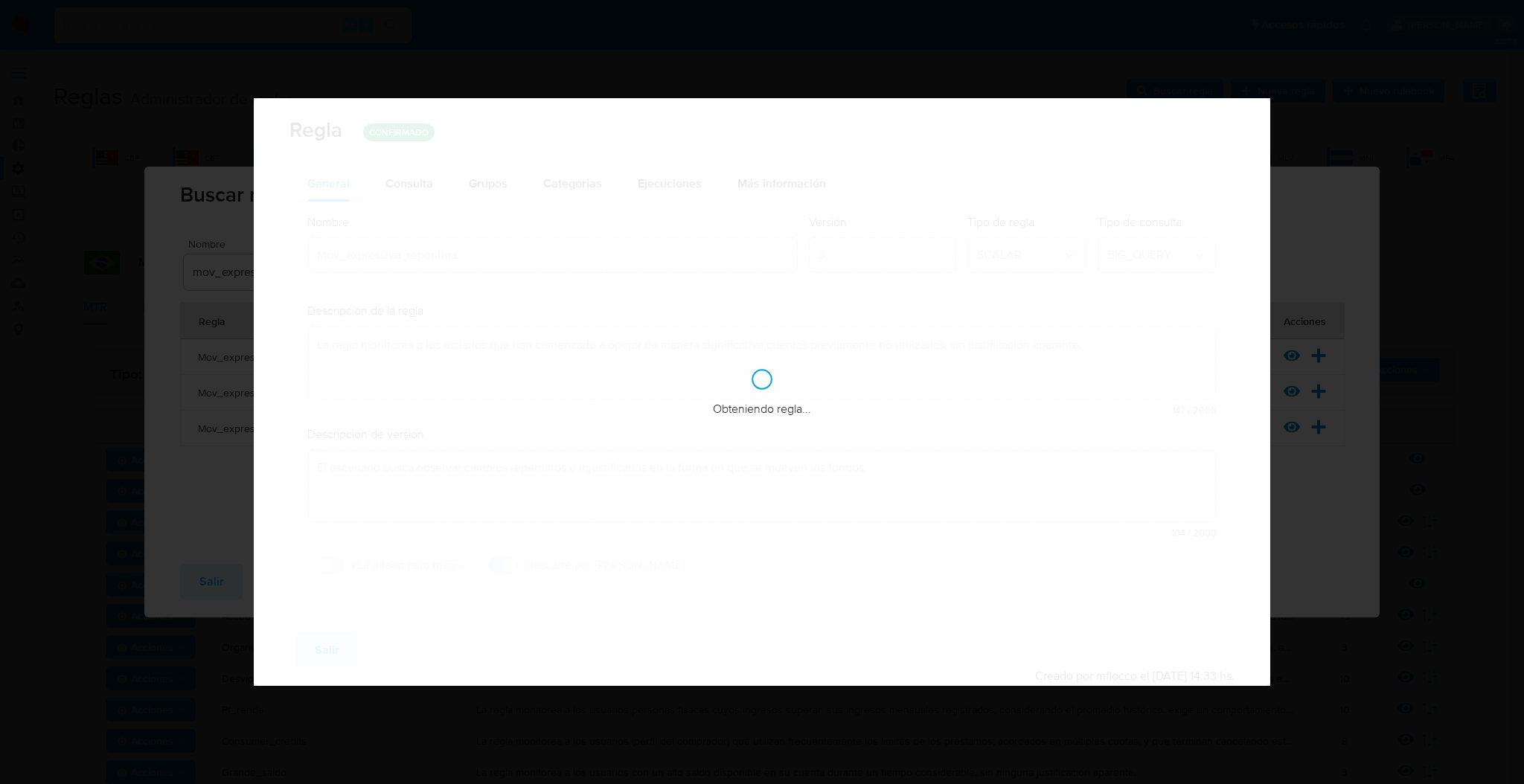
checkbox input "false"
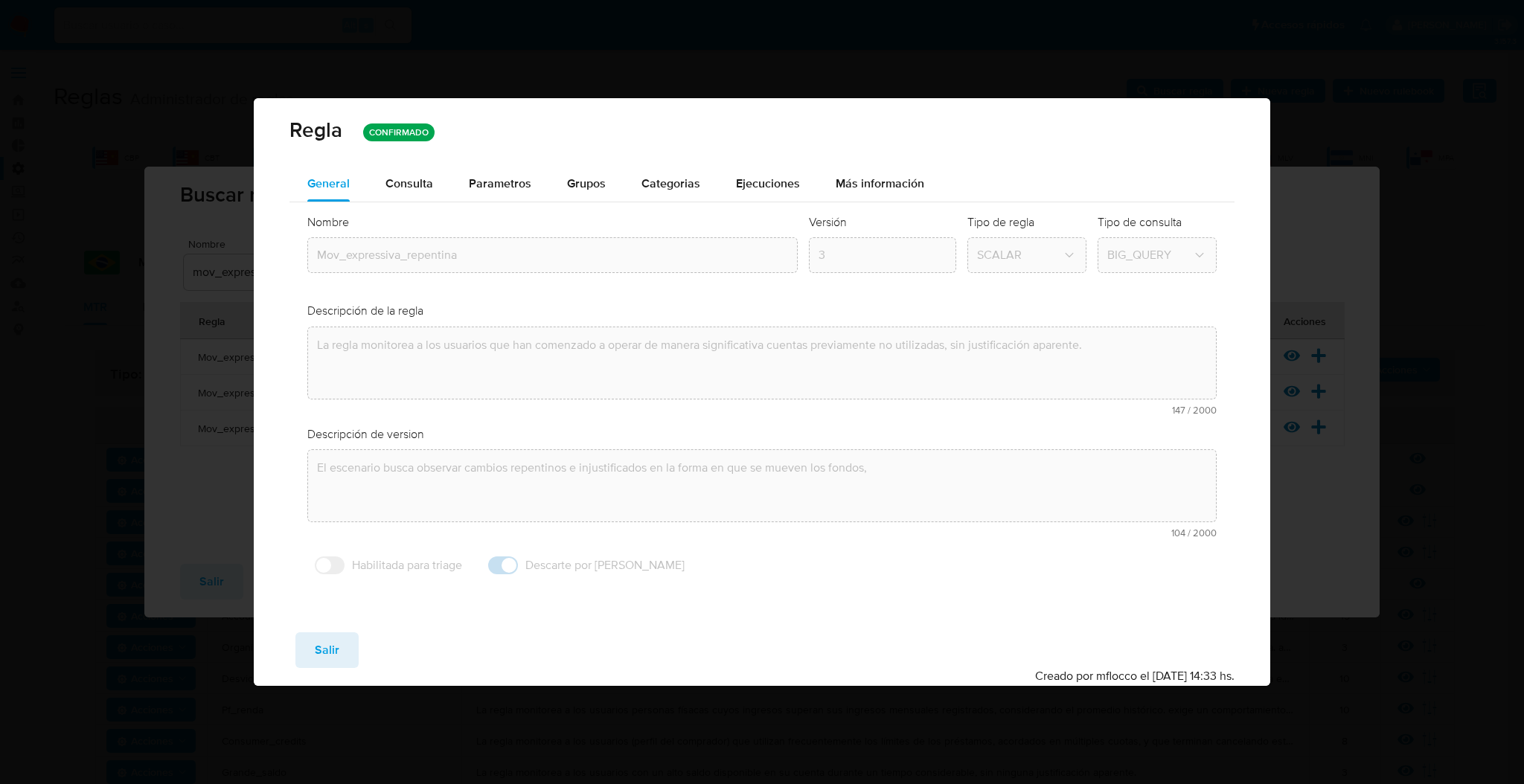
click at [417, 187] on span "Consulta" at bounding box center [410, 182] width 48 height 17
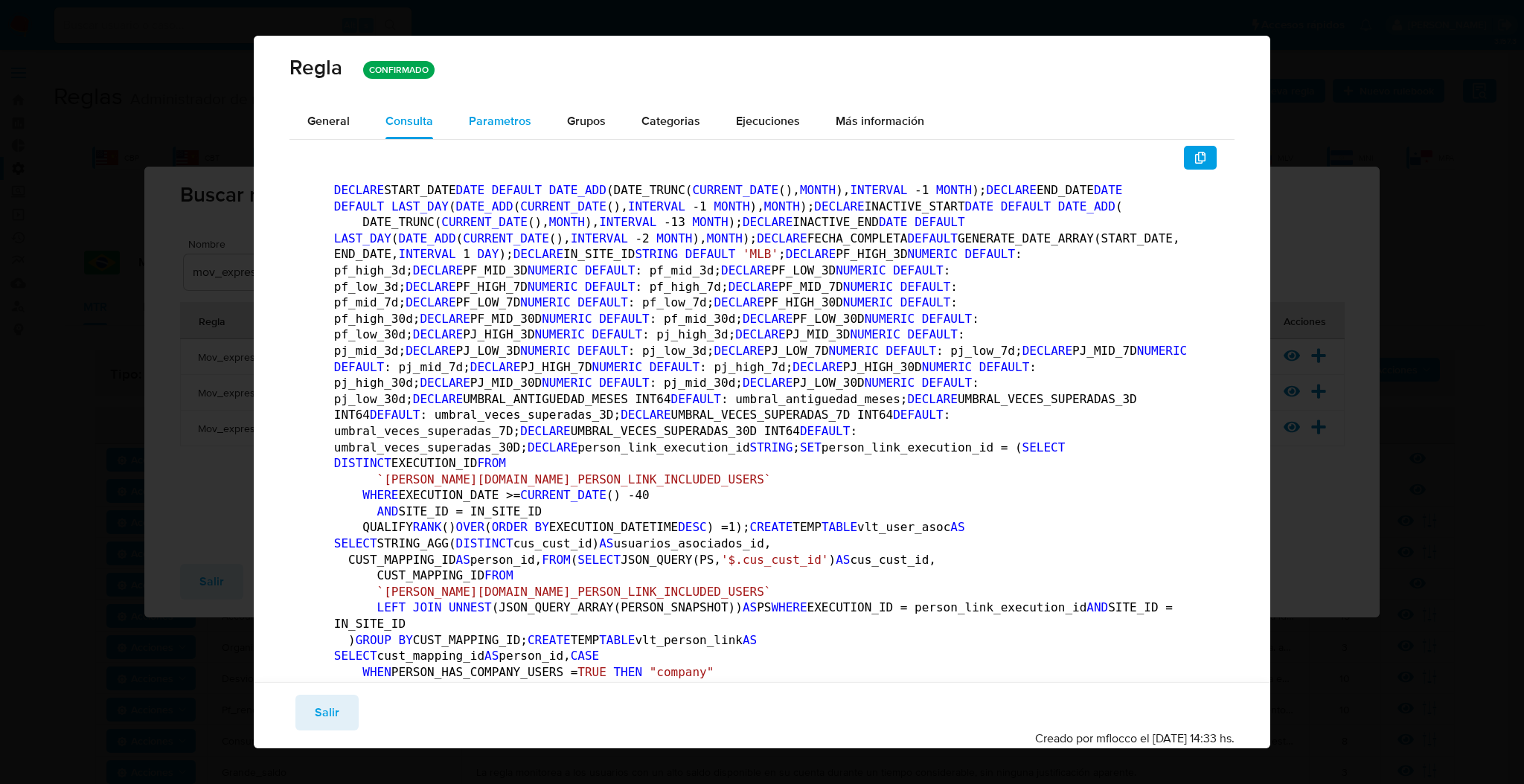
click at [497, 110] on div "Parametros" at bounding box center [500, 121] width 62 height 36
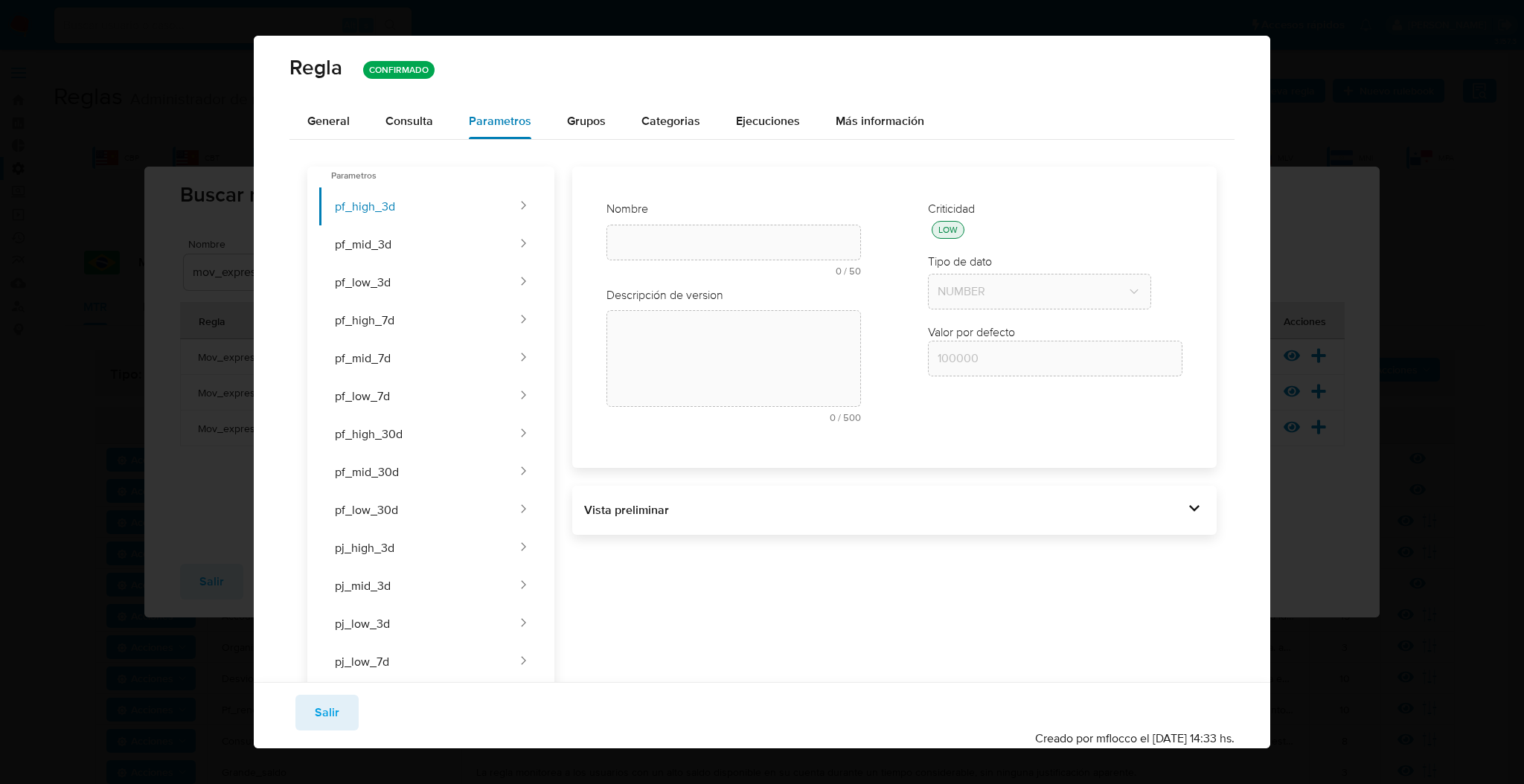
type input "Pf_high_3d"
type textarea "Límite monetario de ingresos en 3 días para una persona física de riesgo alto, …"
click at [741, 495] on div "Vista preliminar DECLARE START_DATE DATE DEFAULT DATE_ADD (DATE_TRUNC( CURRENT_…" at bounding box center [894, 511] width 644 height 49
drag, startPoint x: 740, startPoint y: 508, endPoint x: 788, endPoint y: 515, distance: 48.5
click at [740, 509] on div "Vista preliminar" at bounding box center [884, 510] width 599 height 17
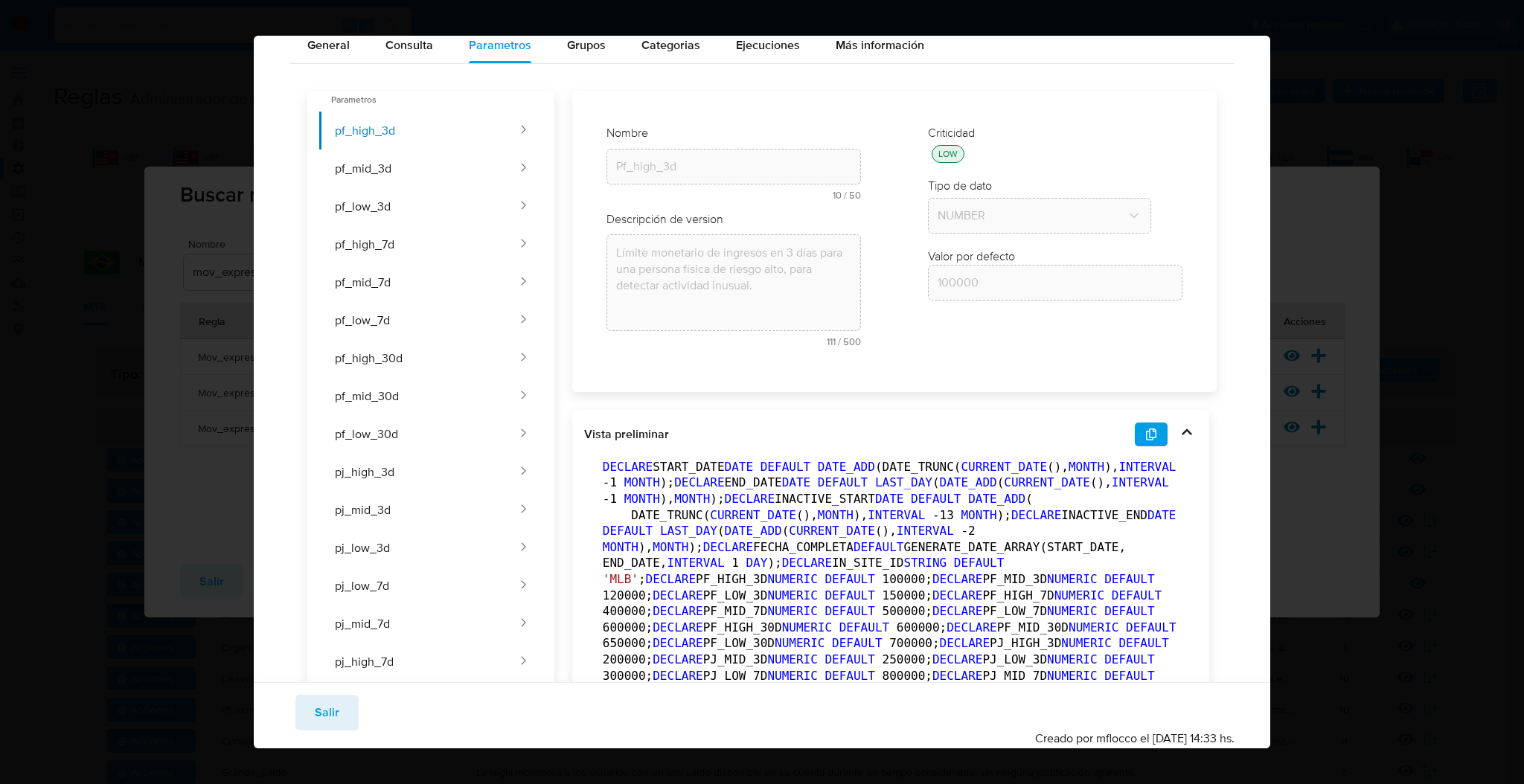
scroll to position [192, 0]
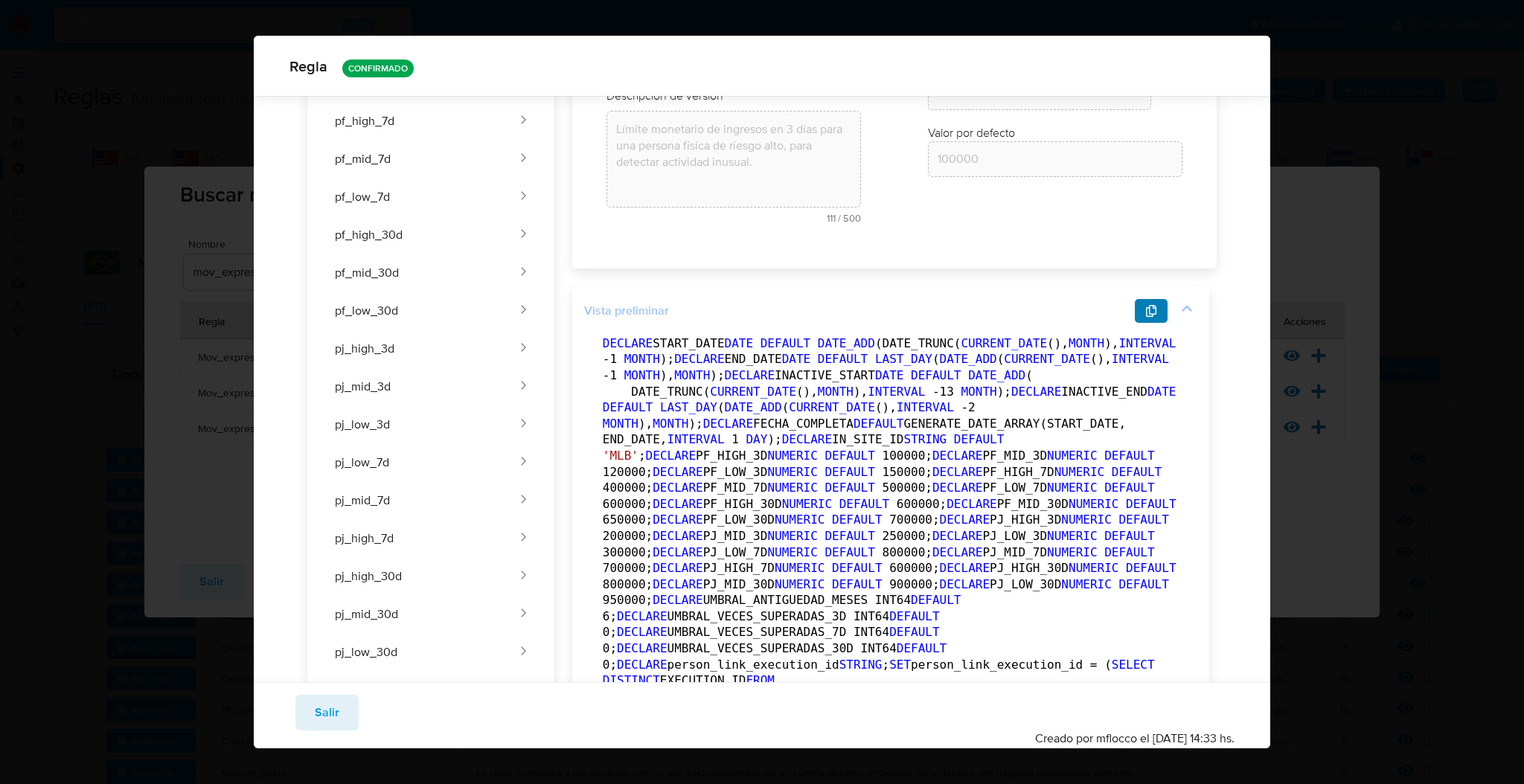
click at [1135, 307] on button "button" at bounding box center [1150, 311] width 33 height 24
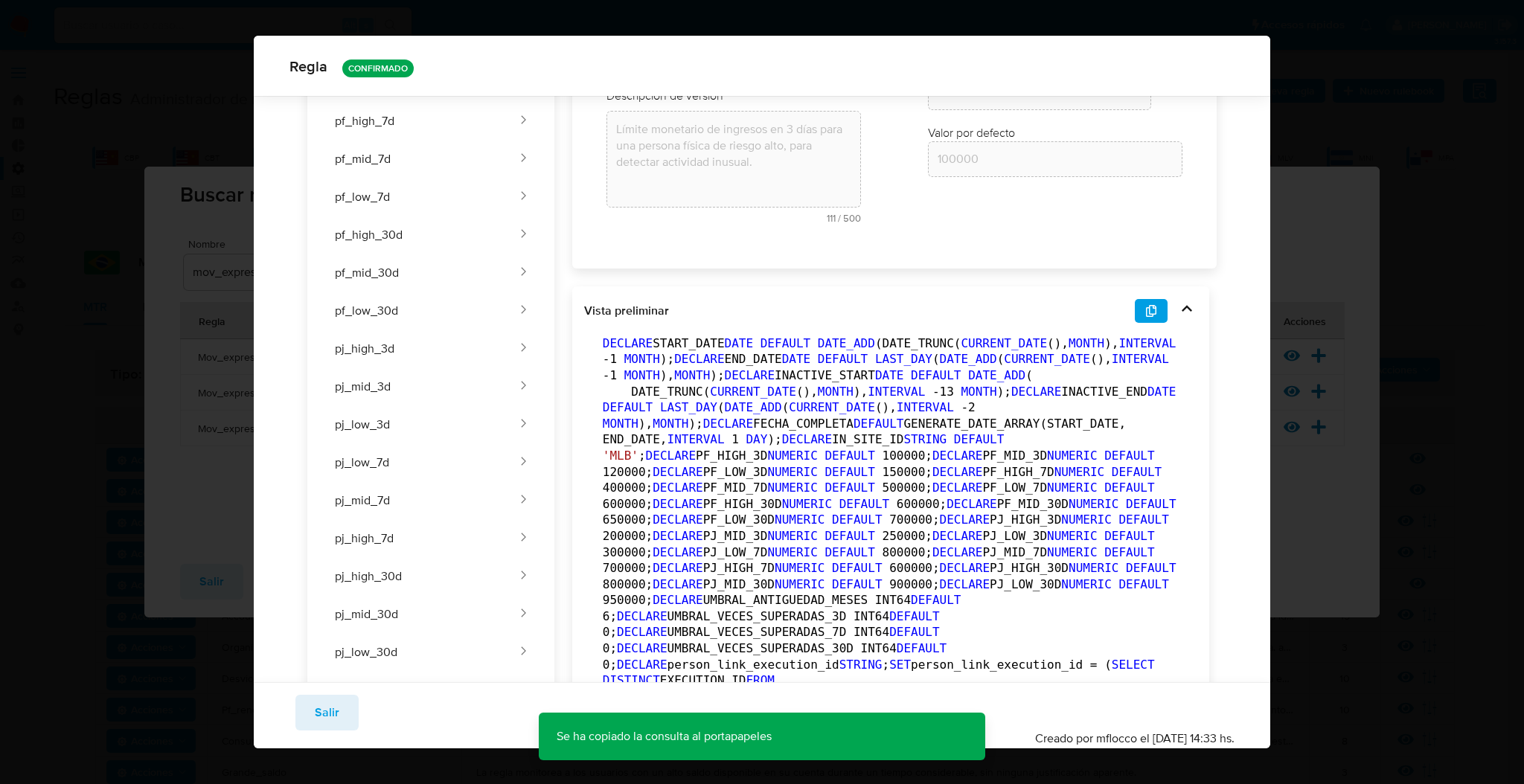
scroll to position [6, 0]
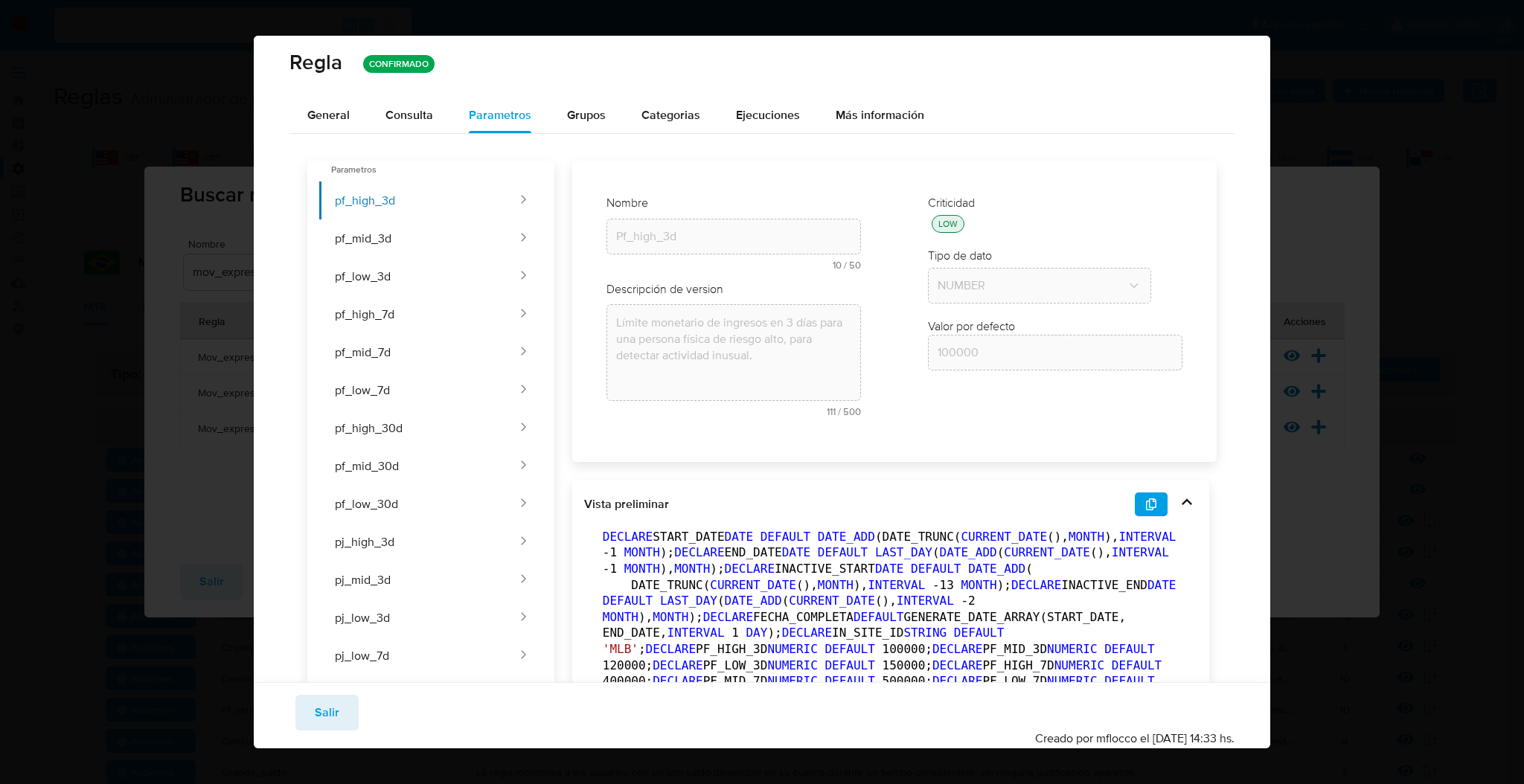
click at [167, 374] on div "Regla CONFIRMADO General Consulta Parametros Grupos Categorias Ejecuciones Más …" at bounding box center [762, 392] width 1524 height 784
click at [337, 733] on div "Guardar Salir Simular Confirmar Creado por mflocco el 05/09/2025 14:33 hs." at bounding box center [761, 715] width 1016 height 66
click at [341, 723] on button "Salir" at bounding box center [327, 712] width 63 height 36
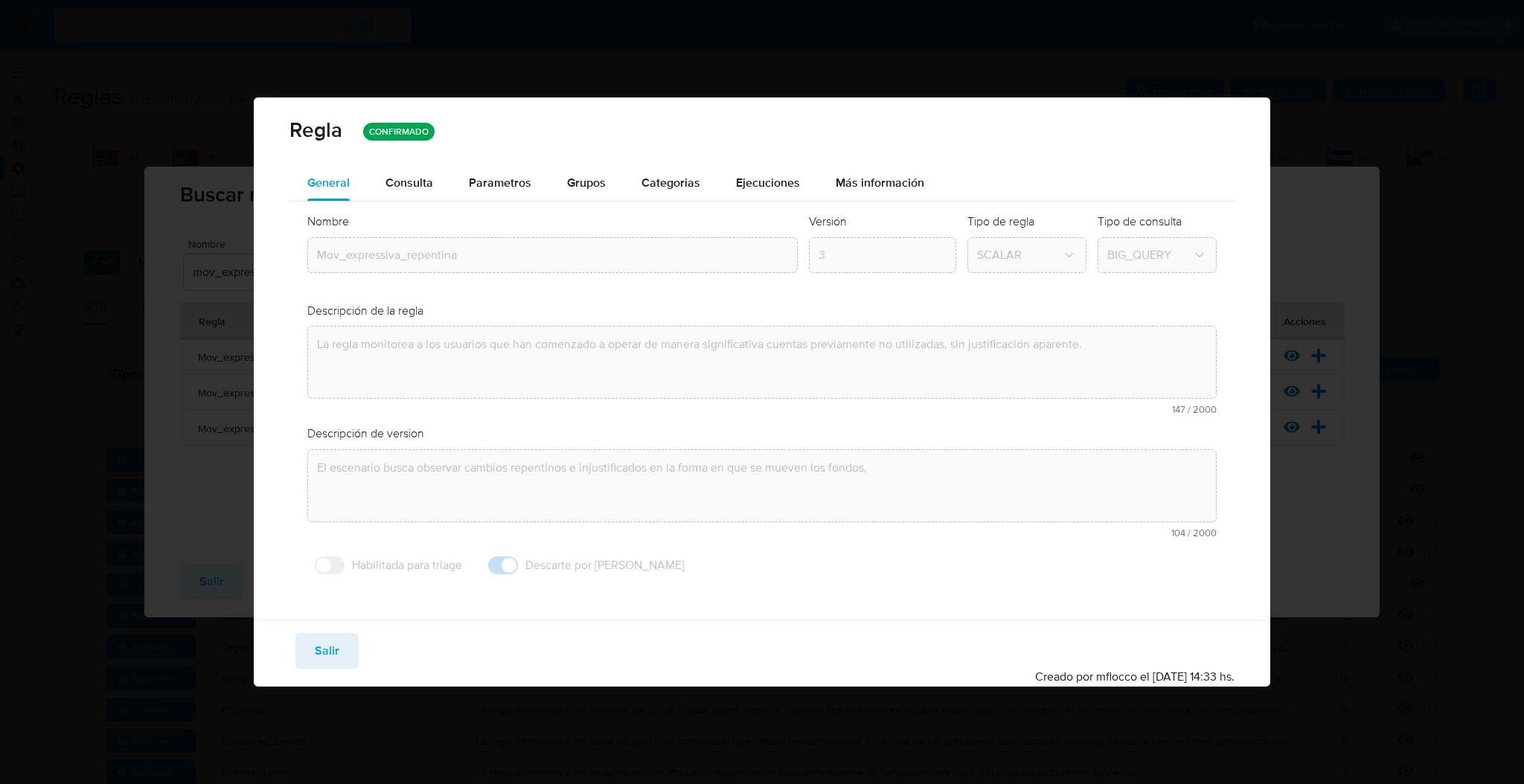
scroll to position [0, 0]
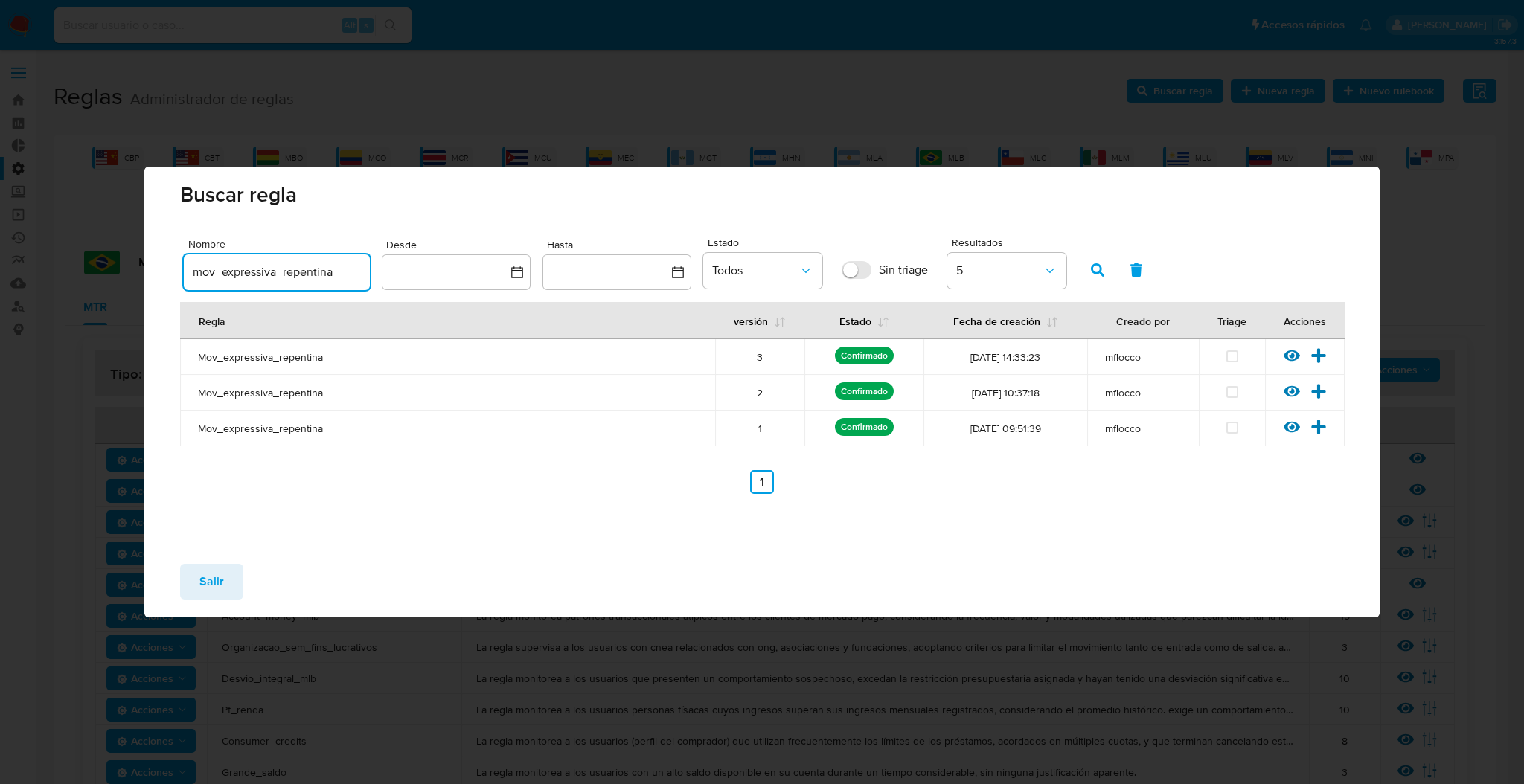
drag, startPoint x: 333, startPoint y: 275, endPoint x: 0, endPoint y: 265, distance: 333.2
click at [0, 265] on div "Buscar regla Nombre mov_expressiva_repentina Desde Hasta Estado Todos Sin triag…" at bounding box center [762, 392] width 1524 height 784
paste input "operacao arredondad"
click at [1105, 262] on button "button" at bounding box center [1098, 269] width 39 height 36
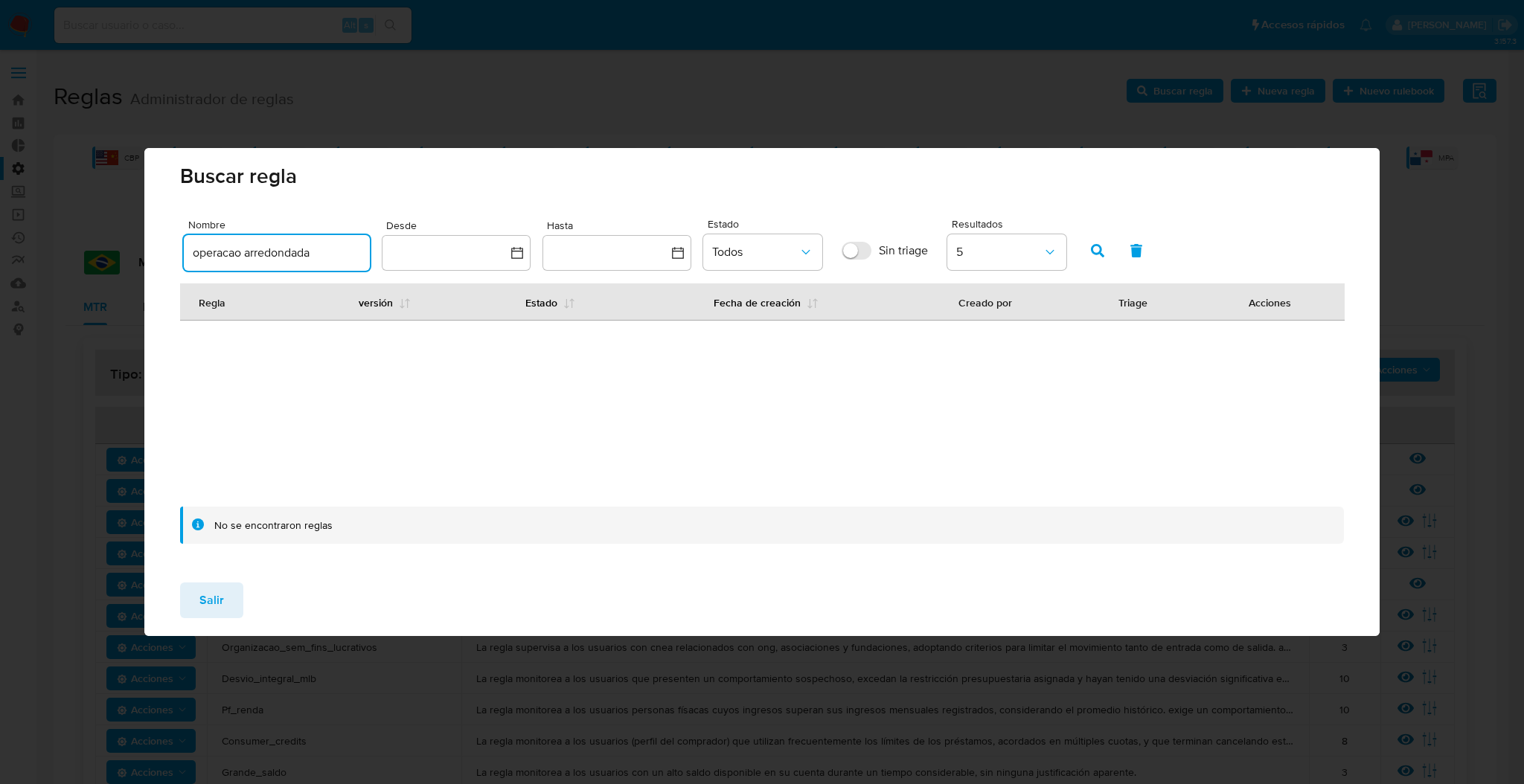
drag, startPoint x: 230, startPoint y: 254, endPoint x: 905, endPoint y: 178, distance: 679.3
click at [905, 178] on div "Buscar regla Nombre operacao arredondada Desde Hasta Estado Todos Sin triage Re…" at bounding box center [761, 392] width 1235 height 488
type input "opera"
click at [1090, 249] on icon "button" at bounding box center [1097, 250] width 14 height 14
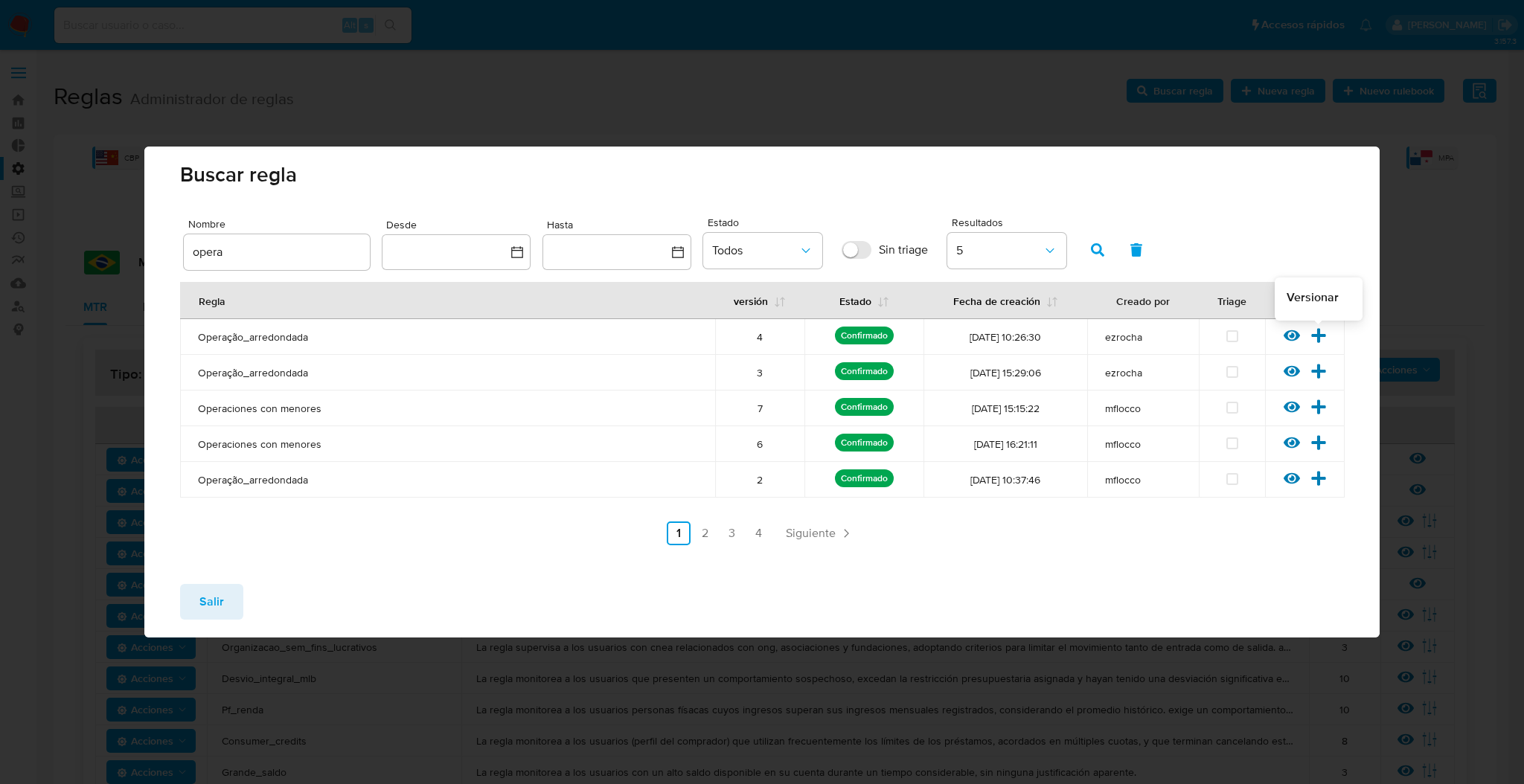
click at [1320, 335] on icon at bounding box center [1318, 335] width 14 height 14
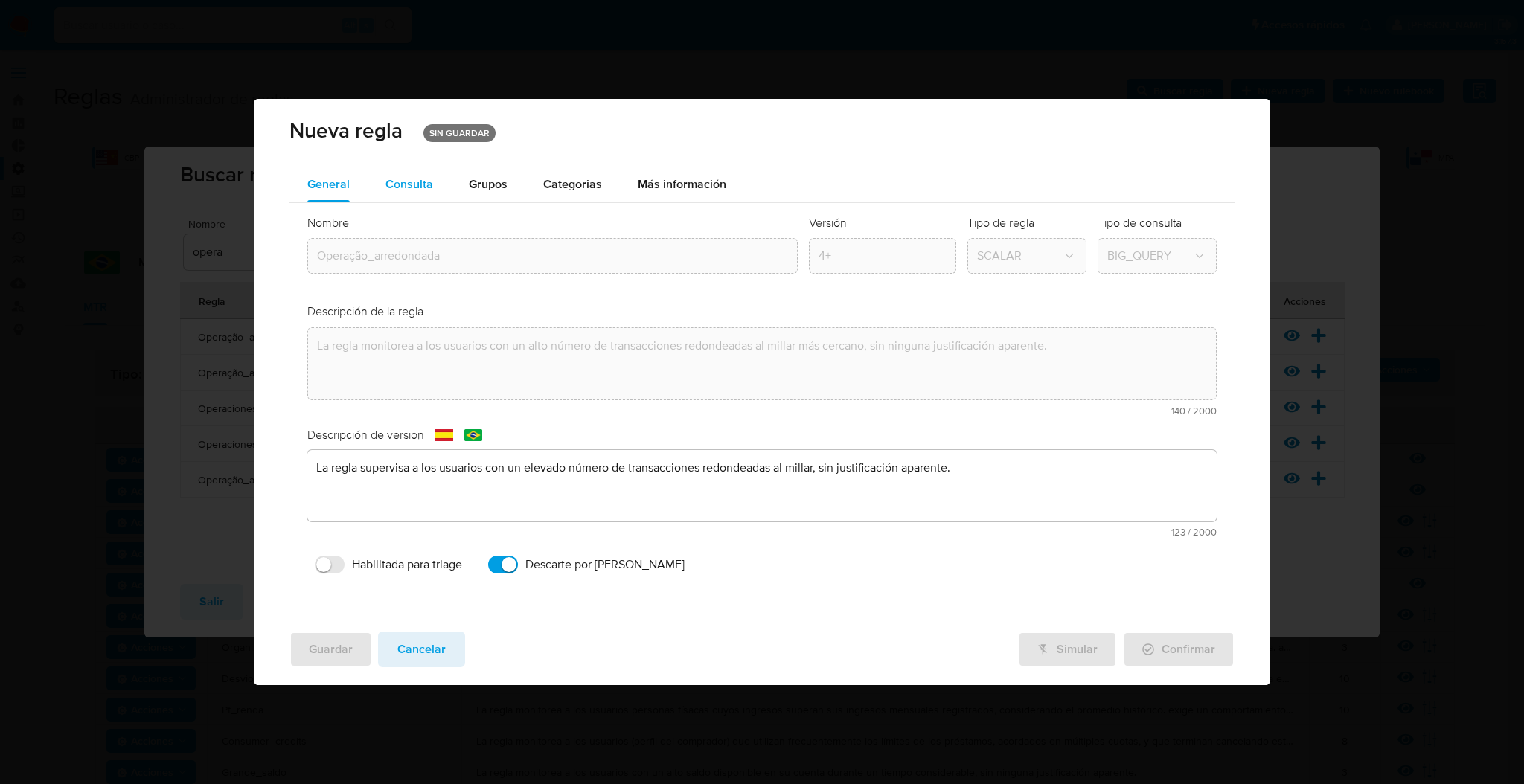
click at [408, 184] on span "Consulta" at bounding box center [410, 183] width 48 height 17
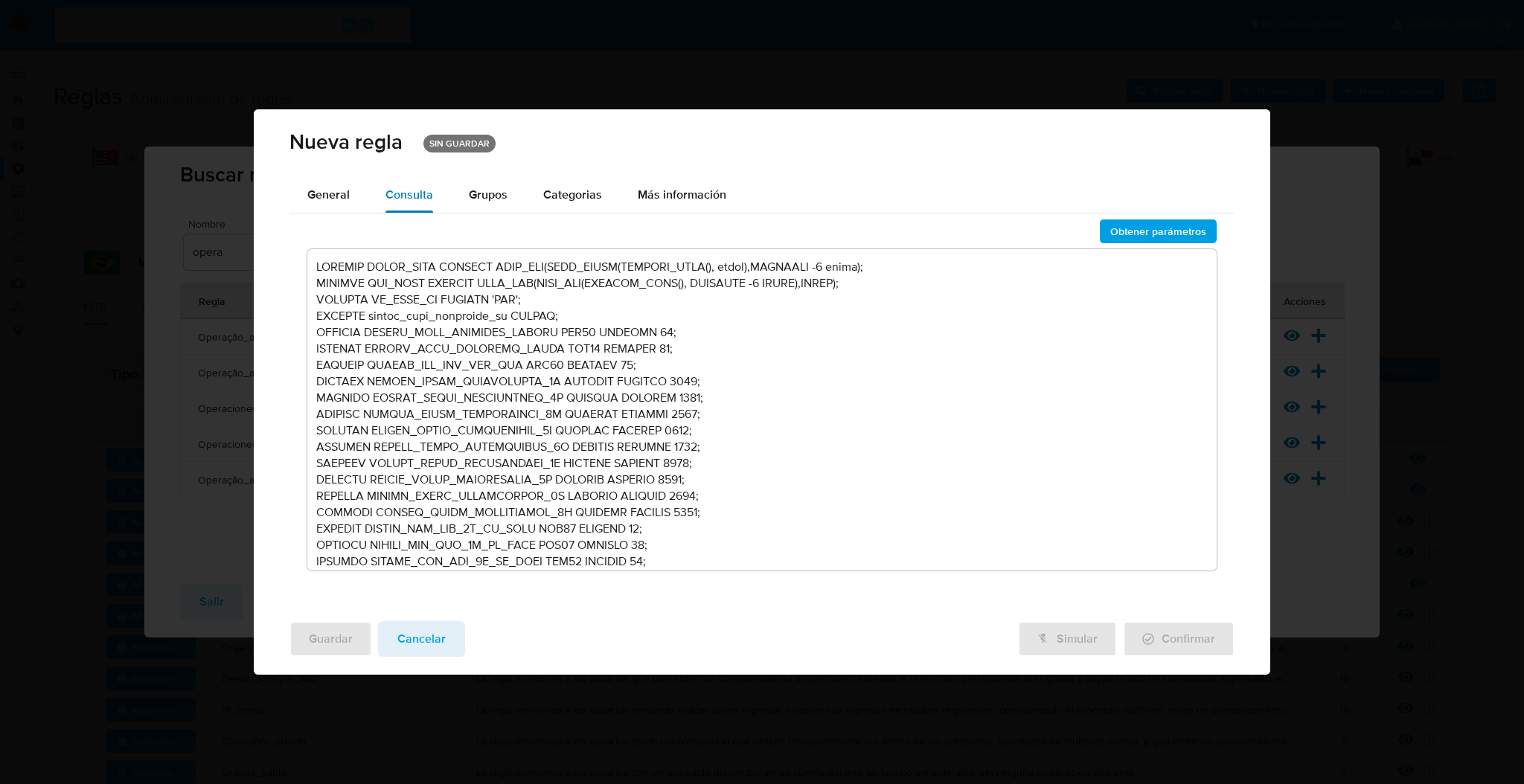
click at [429, 195] on span "Consulta" at bounding box center [410, 194] width 48 height 17
click at [317, 194] on span "General" at bounding box center [328, 194] width 42 height 17
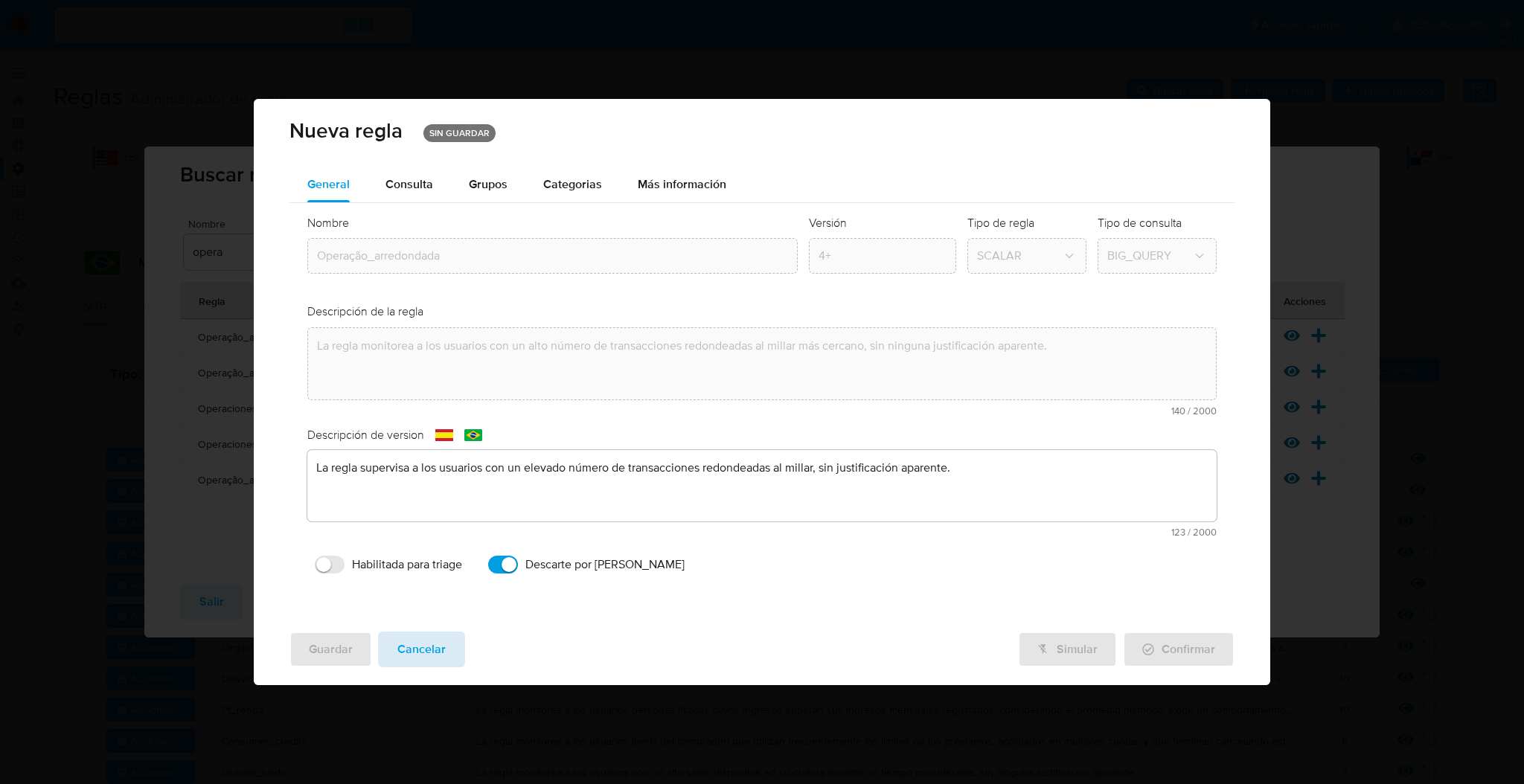
click at [453, 653] on button "Cancelar" at bounding box center [421, 649] width 87 height 36
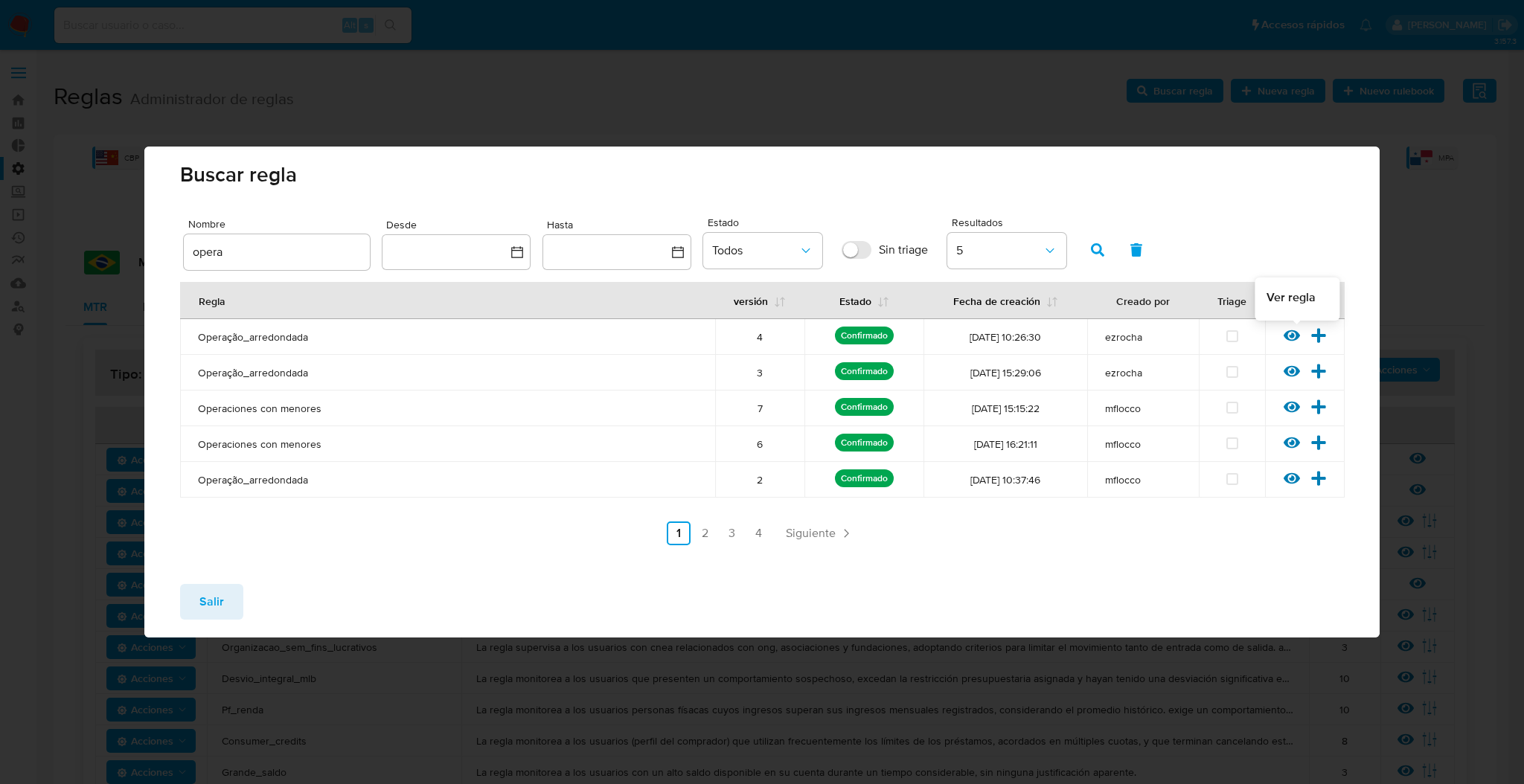
click at [1290, 332] on icon at bounding box center [1291, 335] width 17 height 17
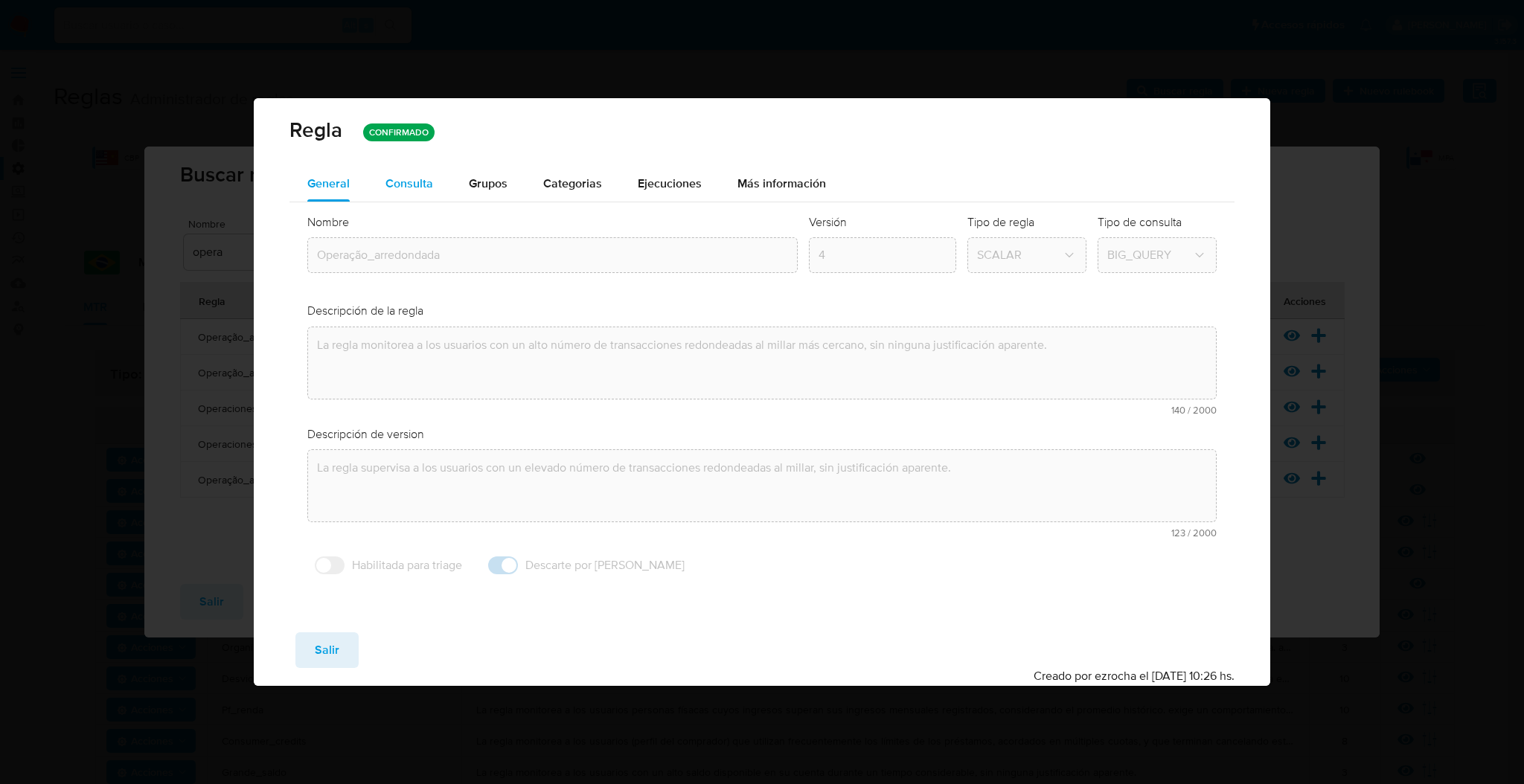
click at [422, 175] on span "Consulta" at bounding box center [410, 182] width 48 height 17
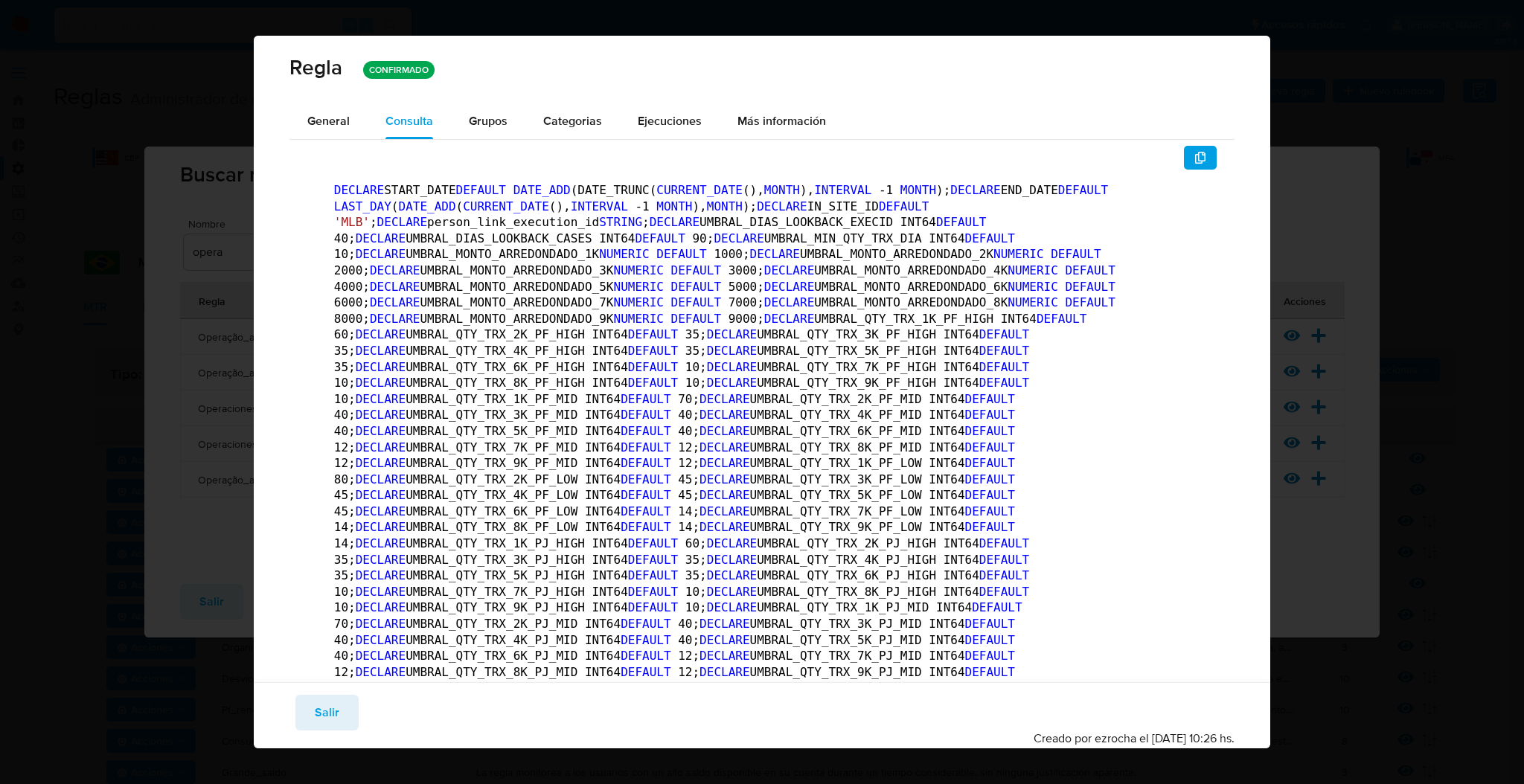
click at [458, 111] on button "Grupos" at bounding box center [488, 121] width 74 height 36
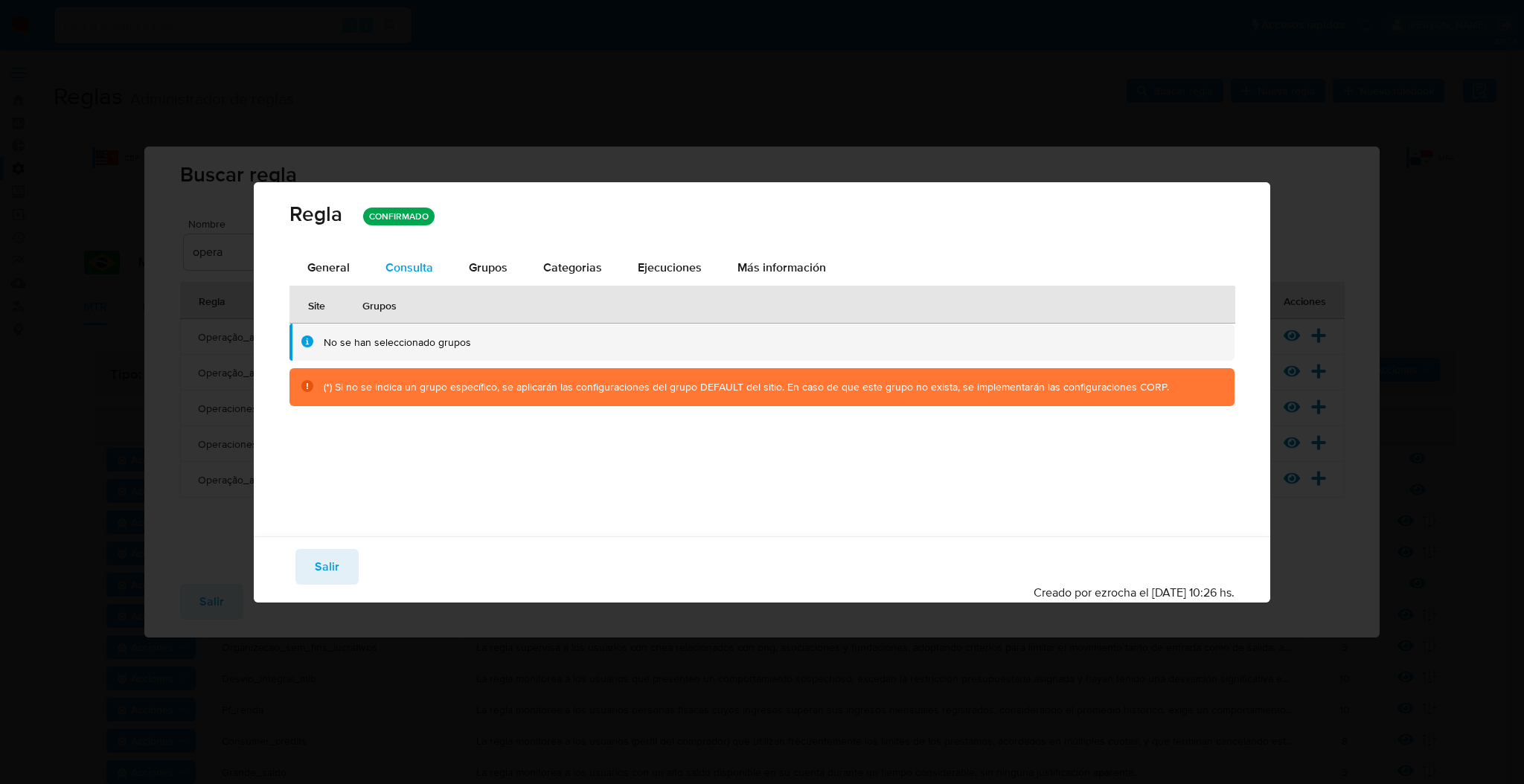
click at [408, 262] on span "Consulta" at bounding box center [410, 267] width 48 height 17
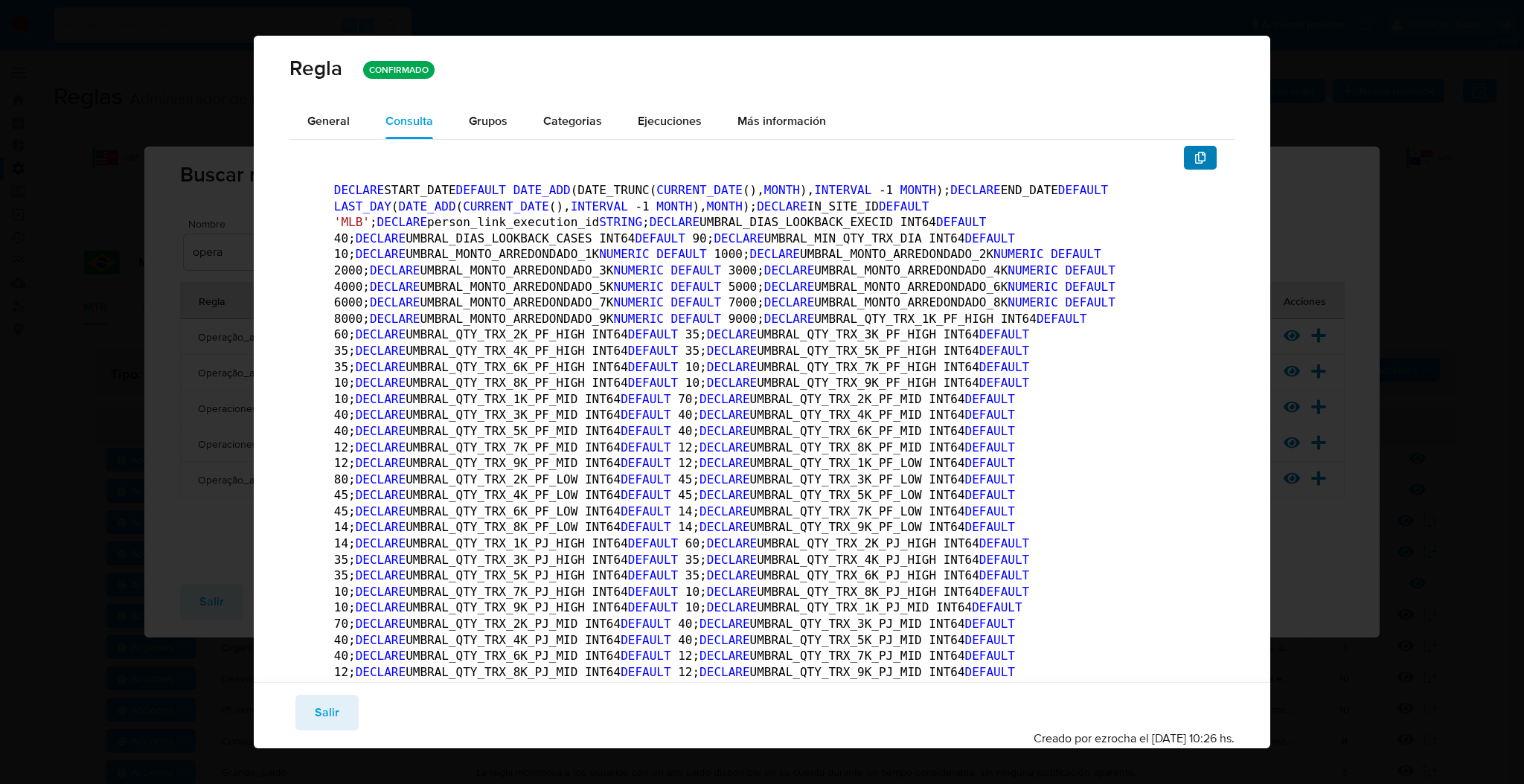
click at [1184, 160] on button "button" at bounding box center [1200, 158] width 33 height 24
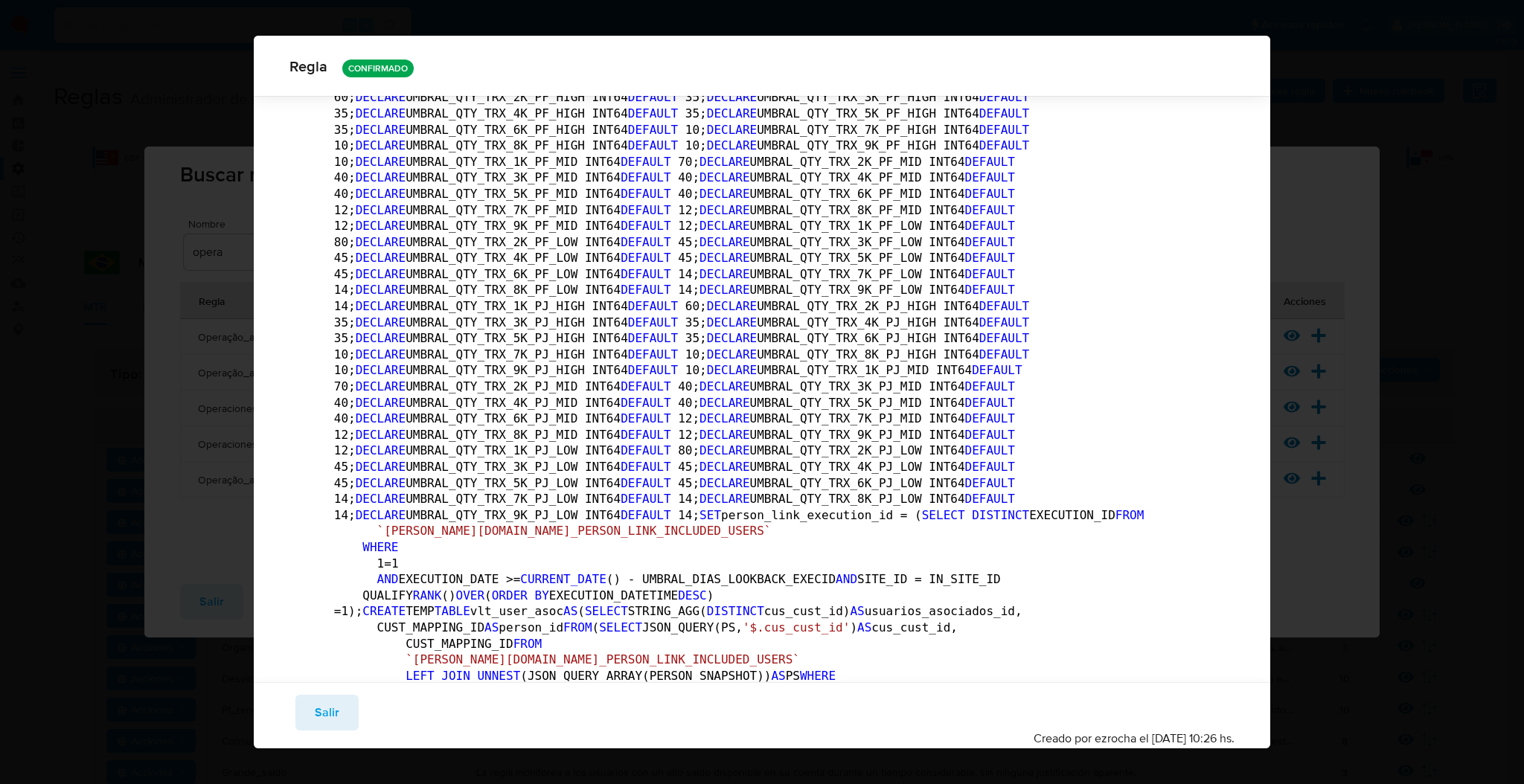
scroll to position [390, 0]
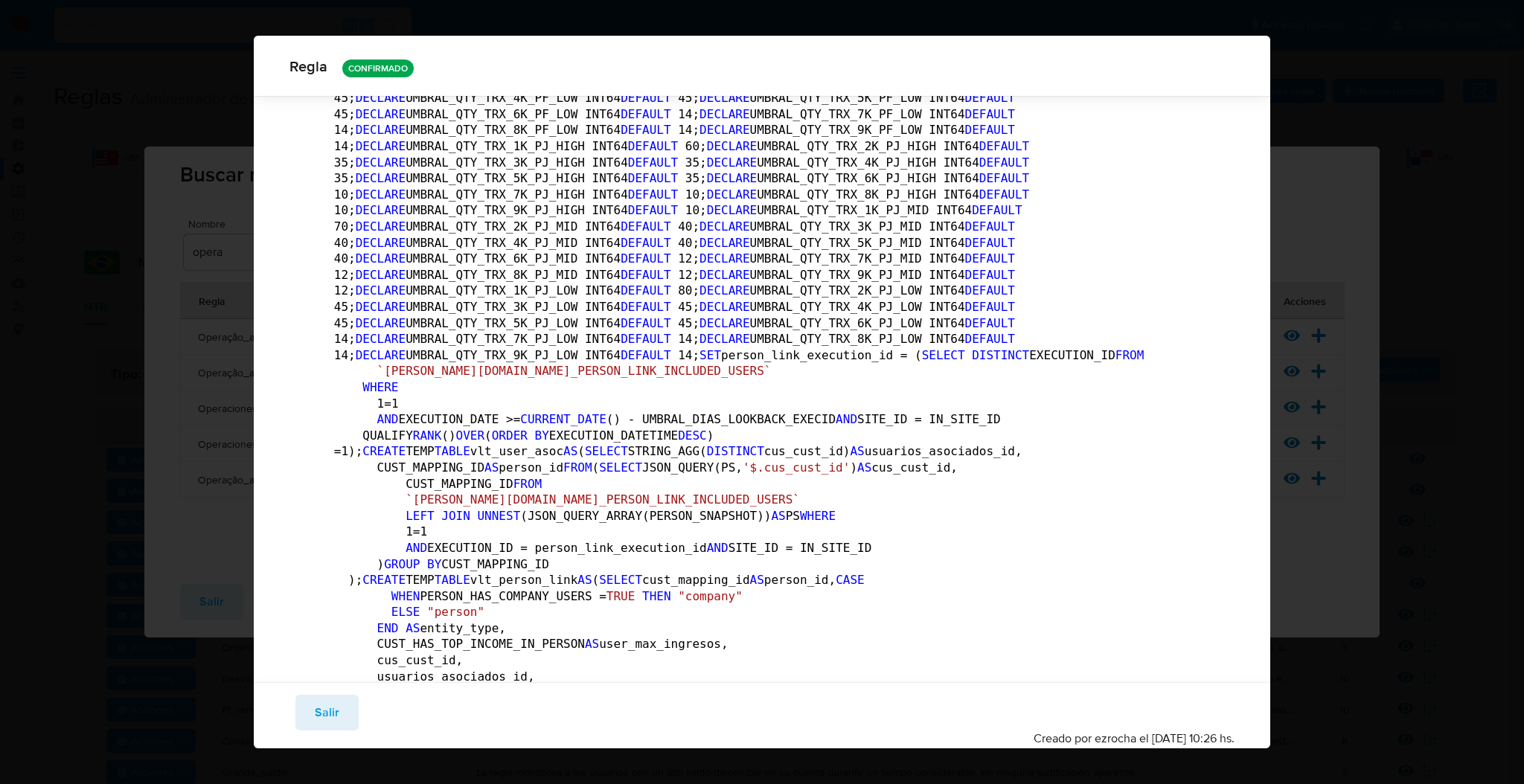
drag, startPoint x: 329, startPoint y: 709, endPoint x: 316, endPoint y: 695, distance: 19.1
click at [324, 708] on span "Salir" at bounding box center [327, 712] width 25 height 33
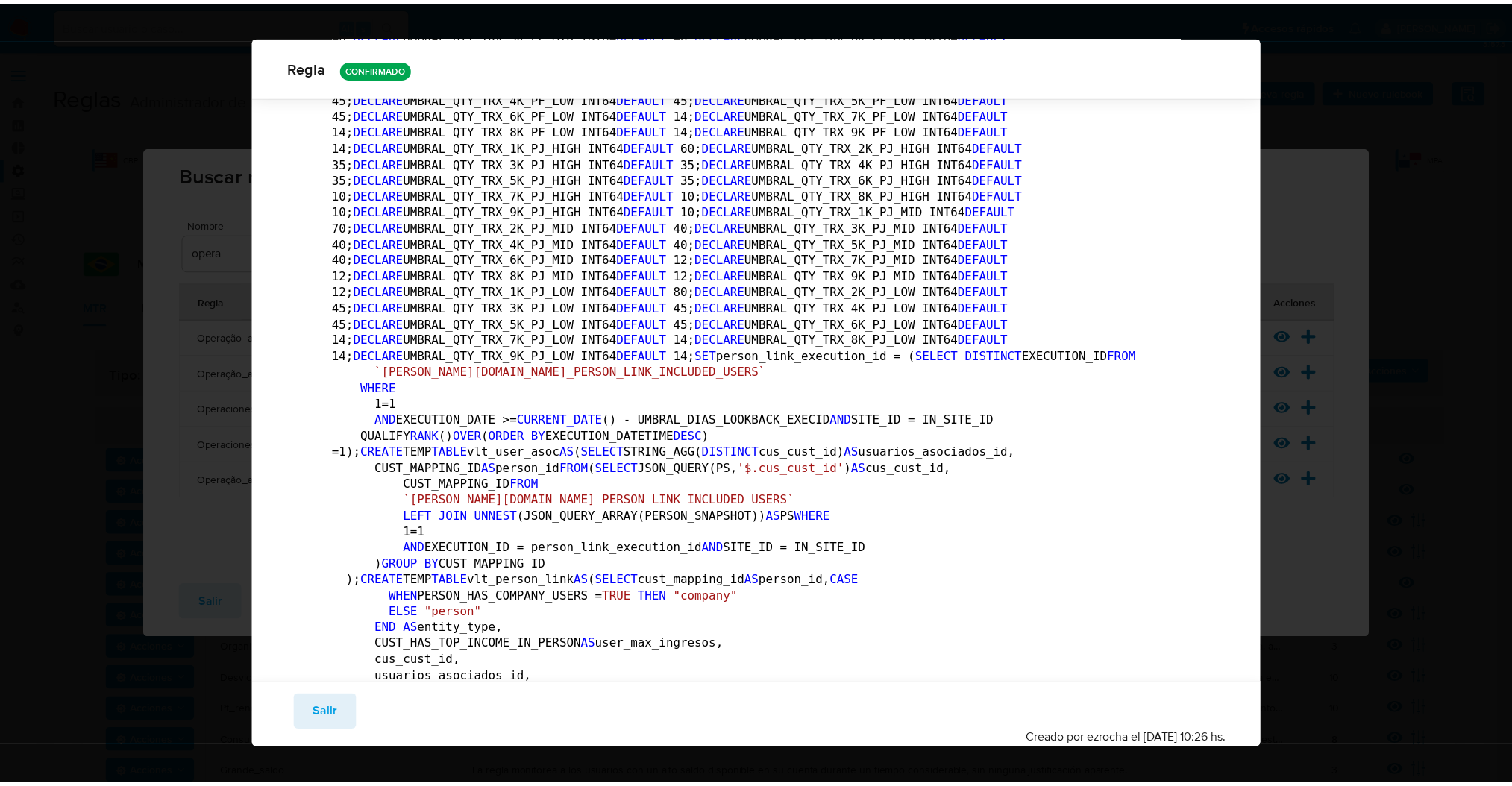
scroll to position [0, 0]
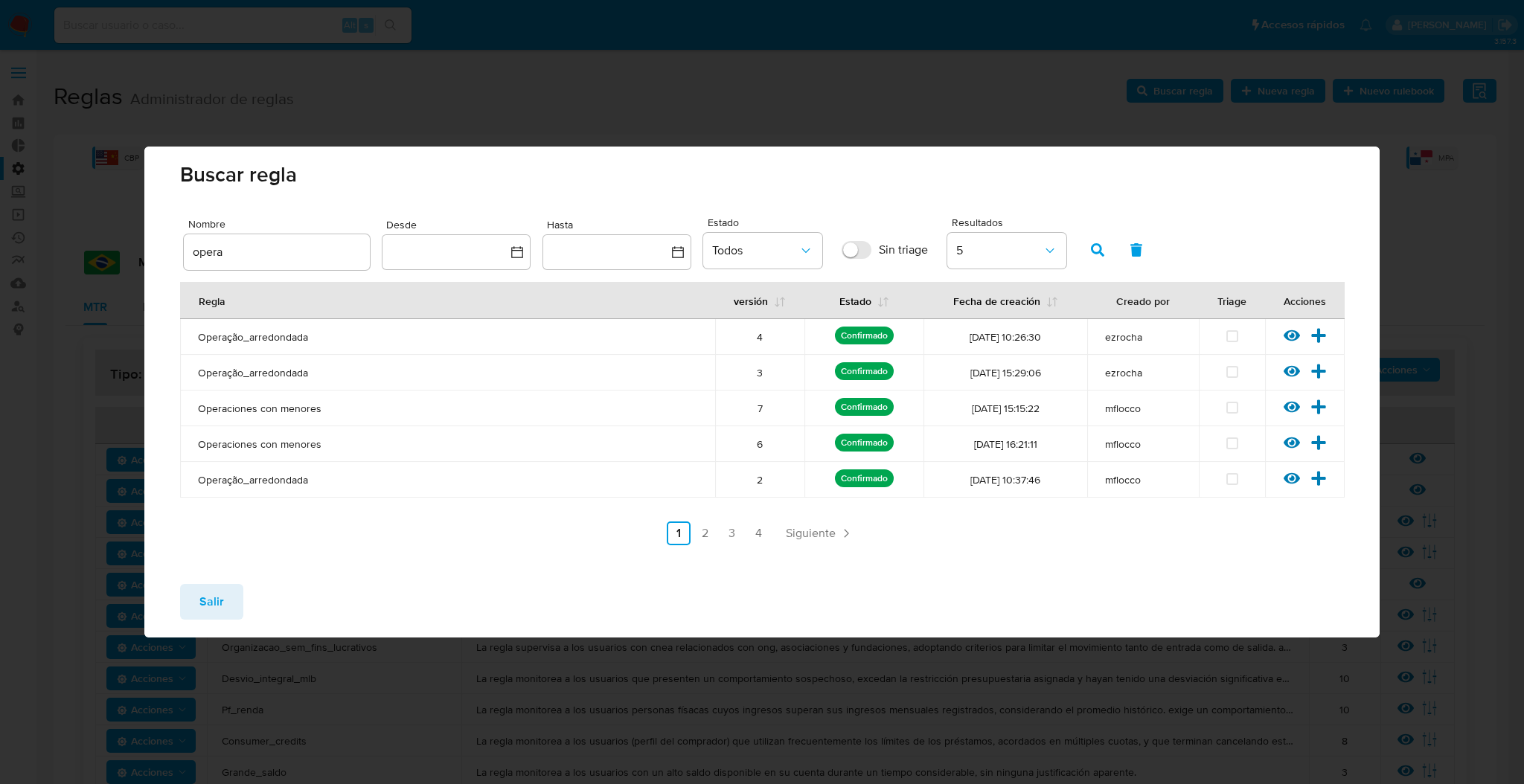
click at [197, 603] on button "Salir" at bounding box center [211, 602] width 63 height 36
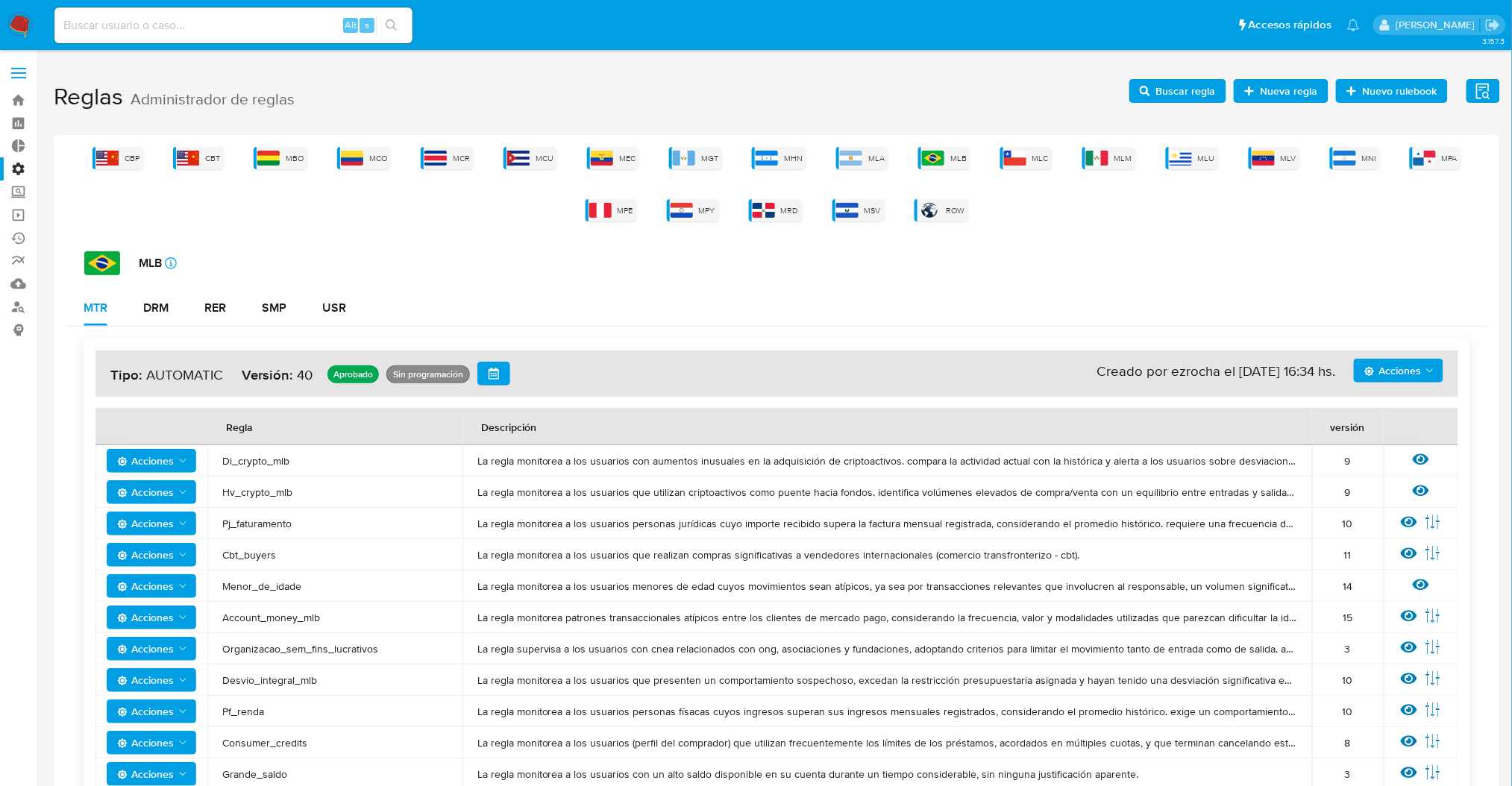
click at [209, 34] on input at bounding box center [233, 26] width 358 height 19
paste input "1934577796"
type input "1934577796"
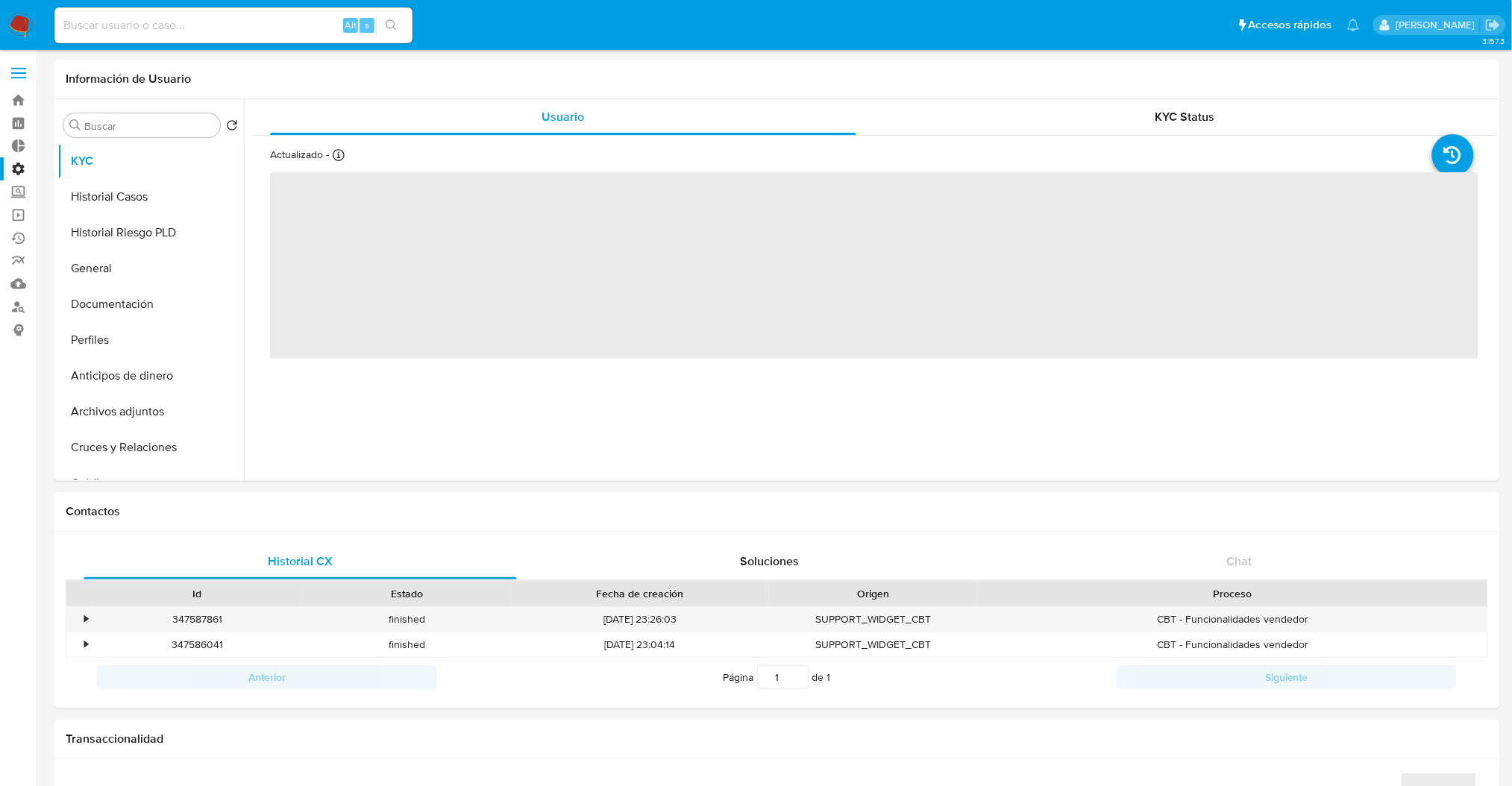
select select "10"
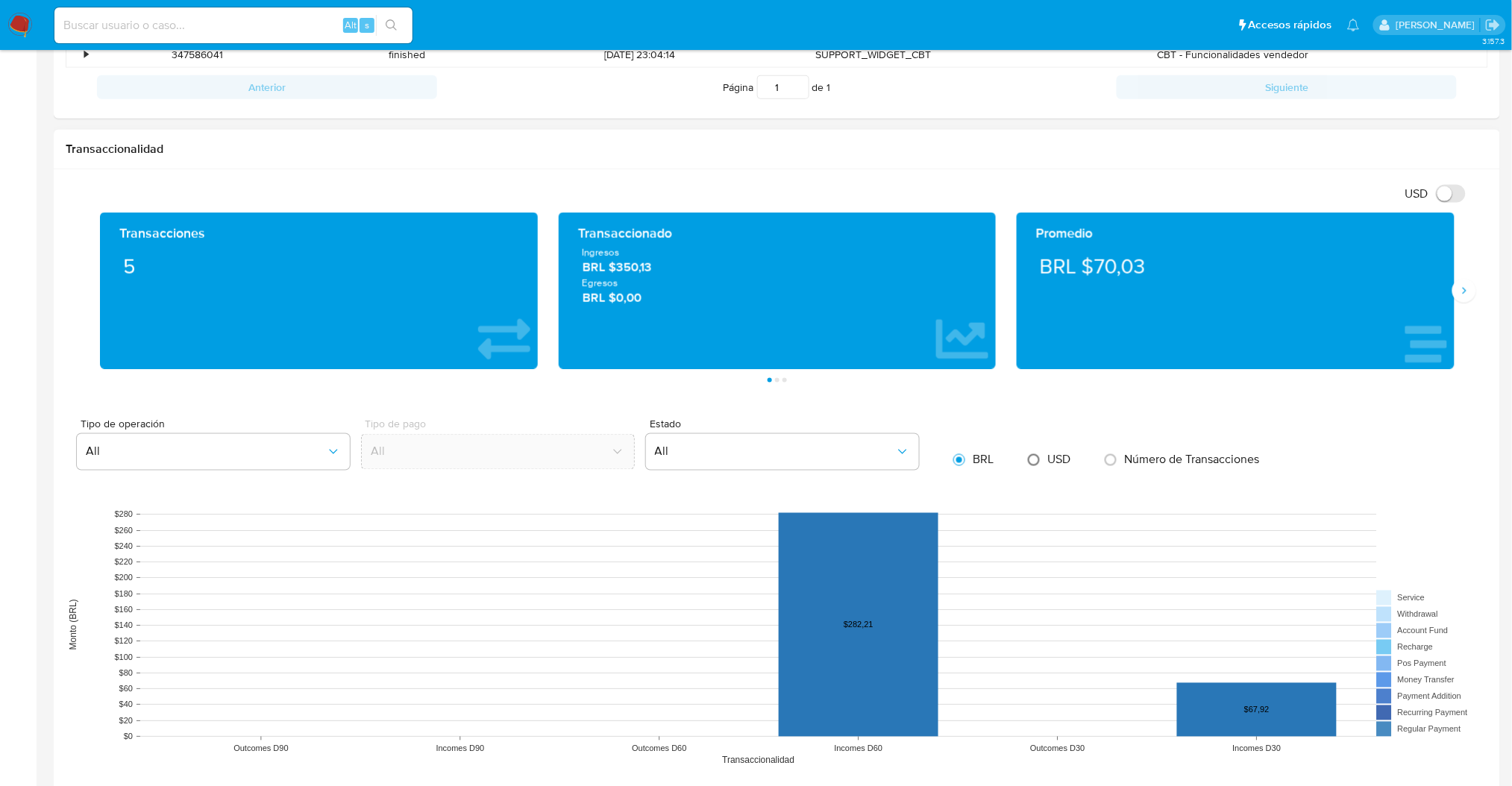
scroll to position [664, 0]
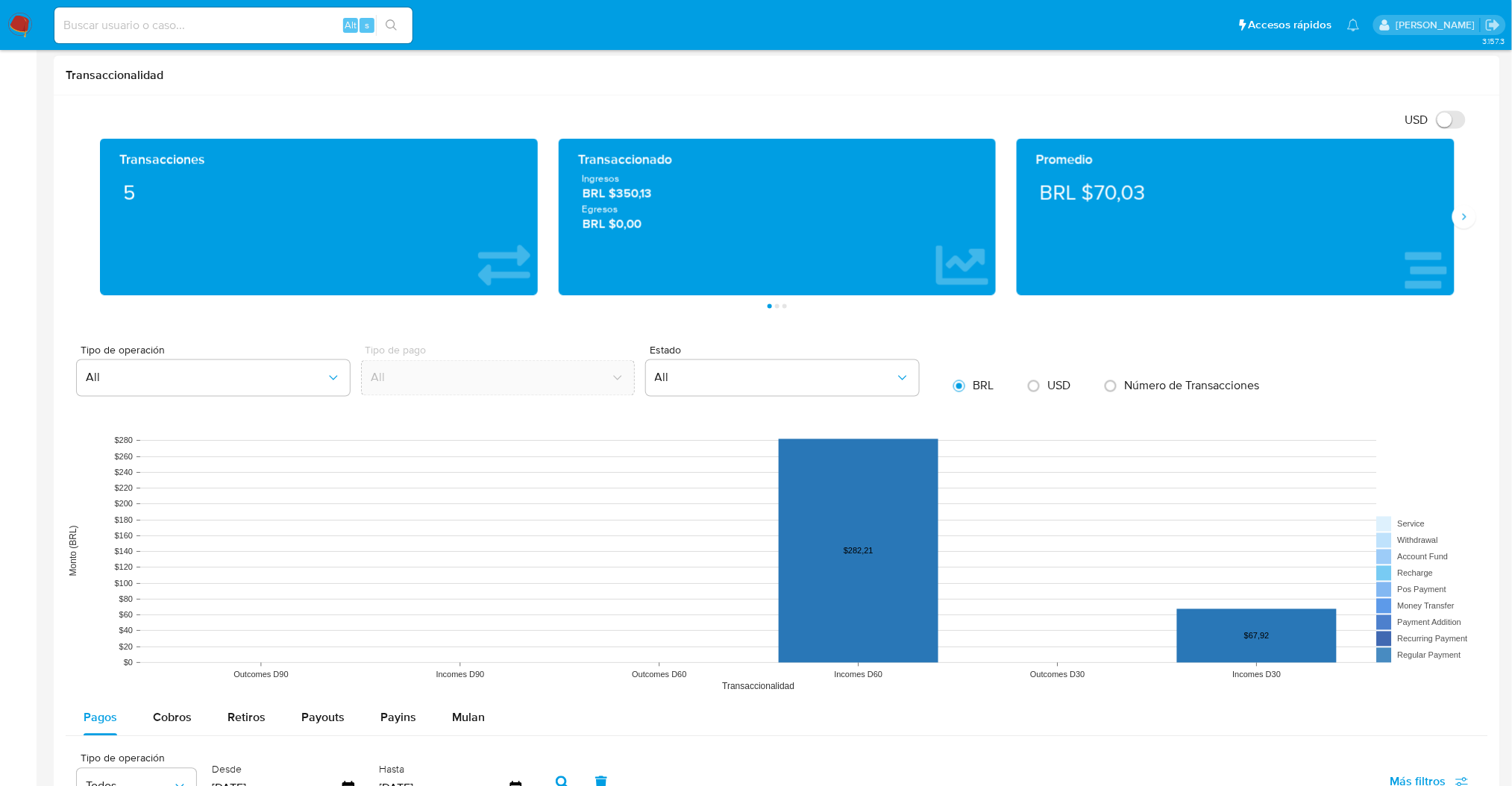
click at [1048, 386] on span "USD" at bounding box center [1059, 385] width 23 height 17
click at [1046, 386] on input "radio" at bounding box center [1034, 387] width 24 height 24
radio input "true"
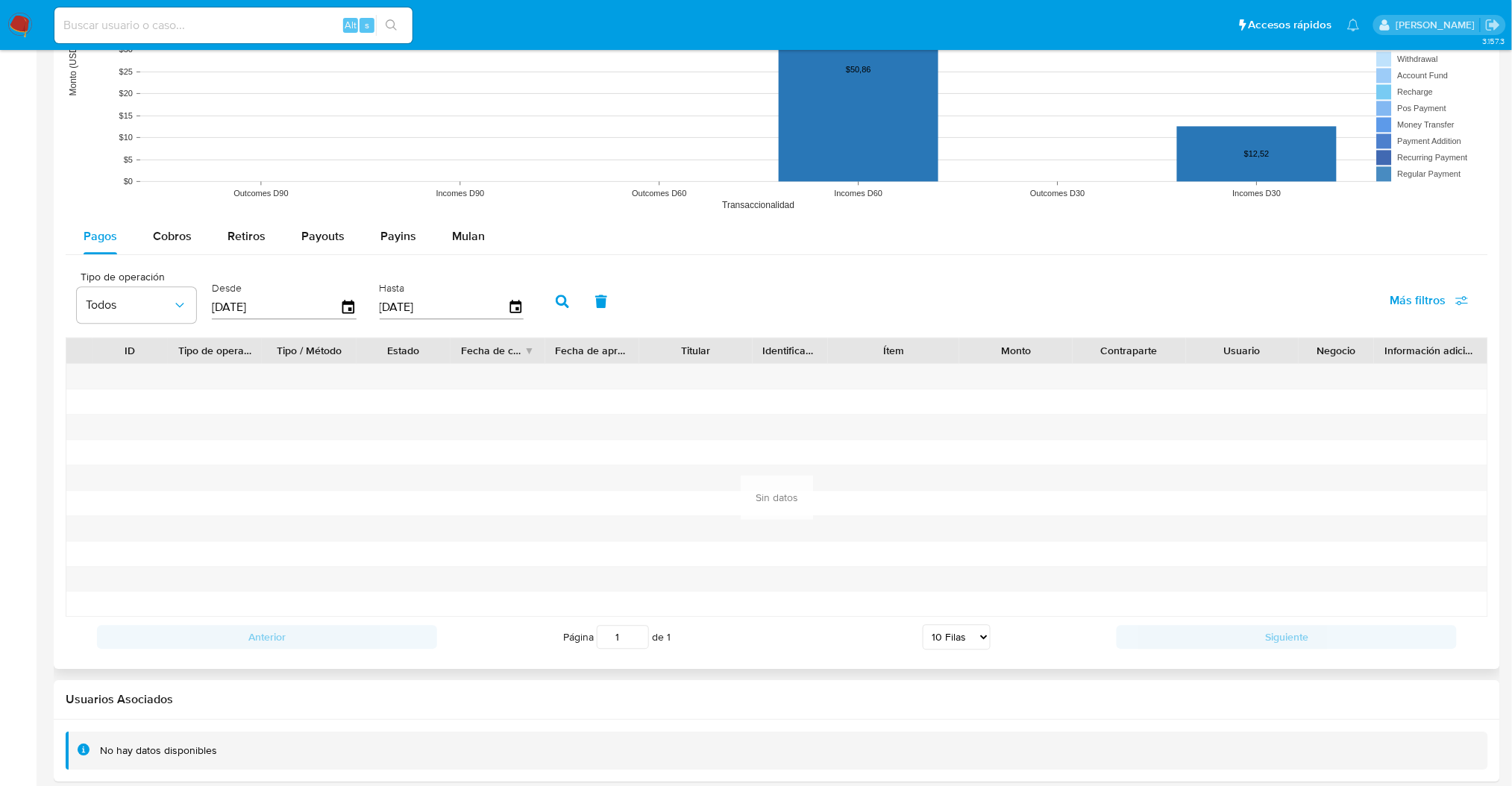
scroll to position [1161, 0]
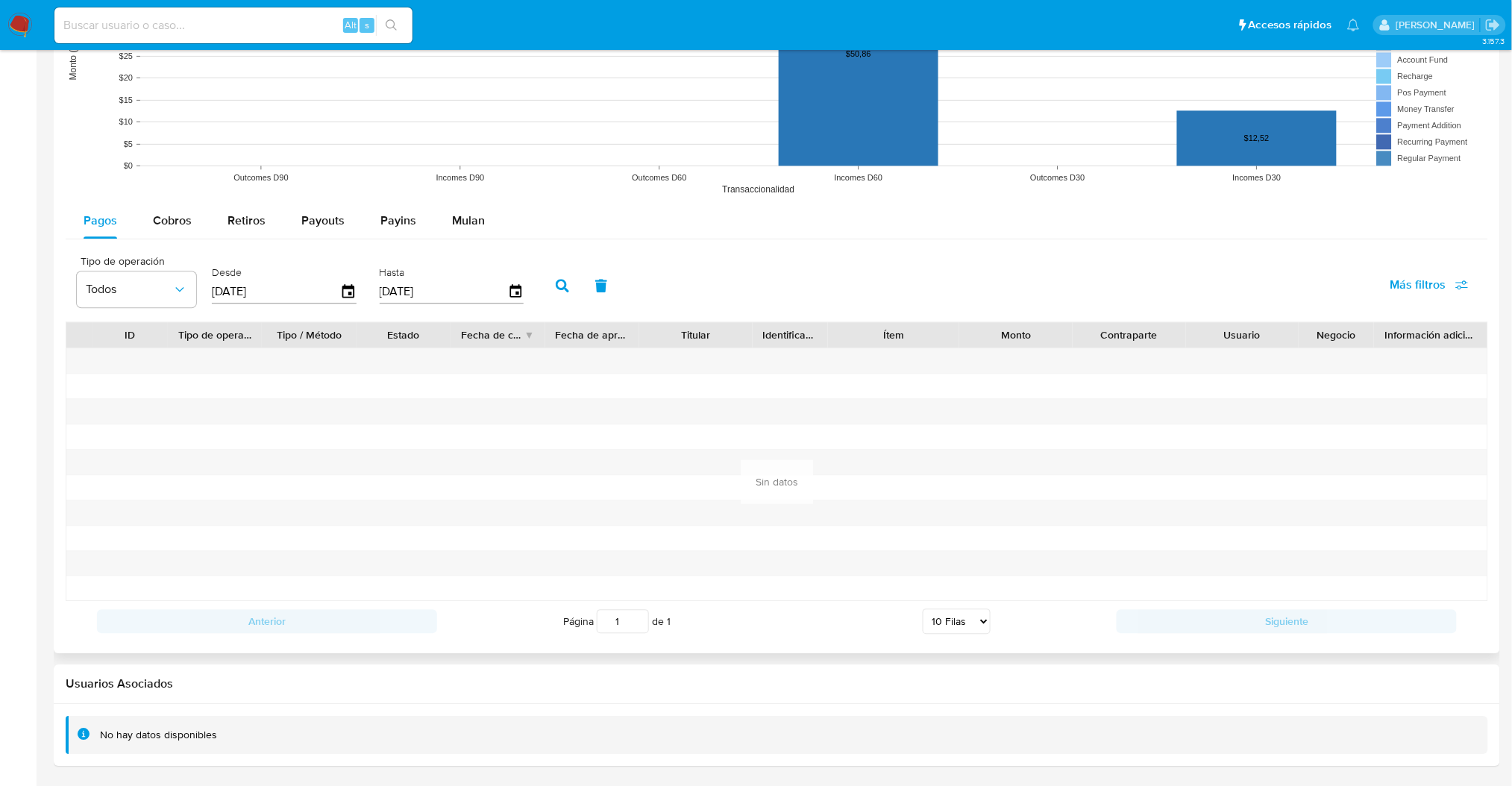
click at [382, 291] on input "05/09/2025" at bounding box center [444, 292] width 129 height 24
click at [295, 320] on div "Tipo de operación Todos Desde 08/06/2025 Hasta 05/09/2025 Más filtros" at bounding box center [777, 284] width 1422 height 74
click at [331, 301] on input "08/06/2025" at bounding box center [276, 292] width 129 height 24
click at [348, 288] on icon "button" at bounding box center [348, 291] width 12 height 14
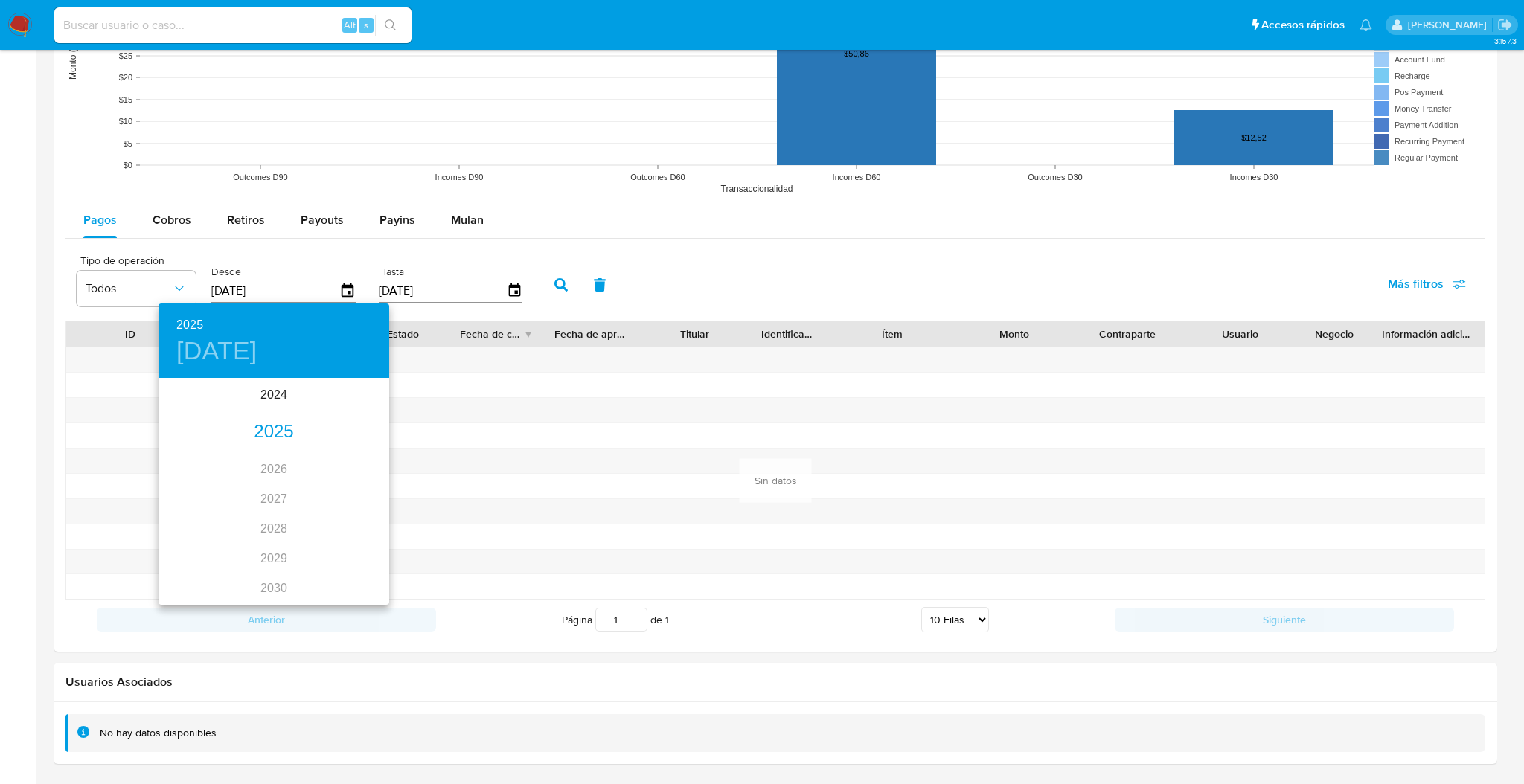
click at [274, 429] on div "2025" at bounding box center [273, 432] width 230 height 29
click at [193, 525] on div "jul." at bounding box center [197, 519] width 77 height 56
click at [218, 451] on button "1" at bounding box center [214, 457] width 27 height 27
type input "01/07/2025"
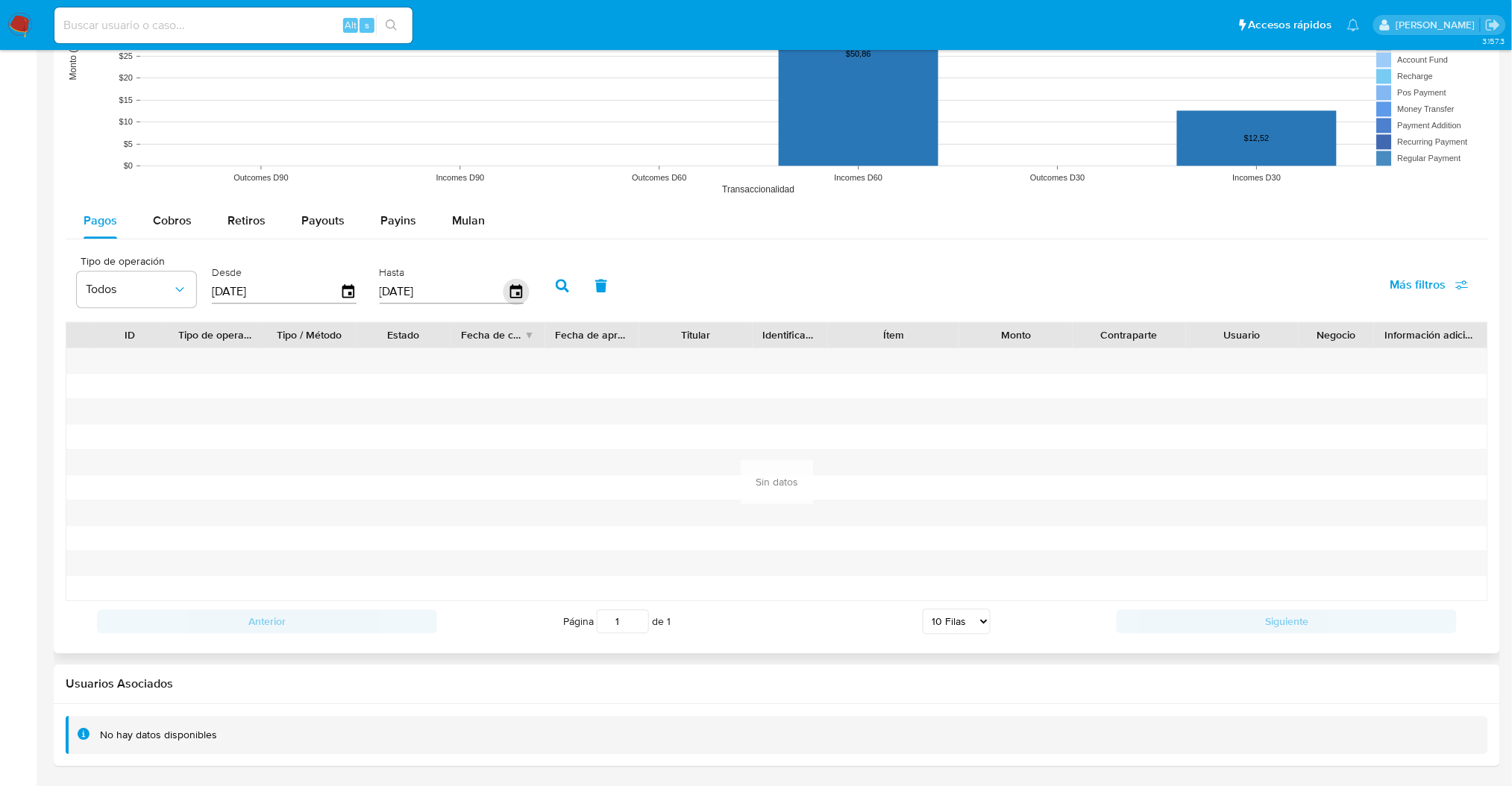
click at [506, 291] on icon "button" at bounding box center [515, 292] width 26 height 26
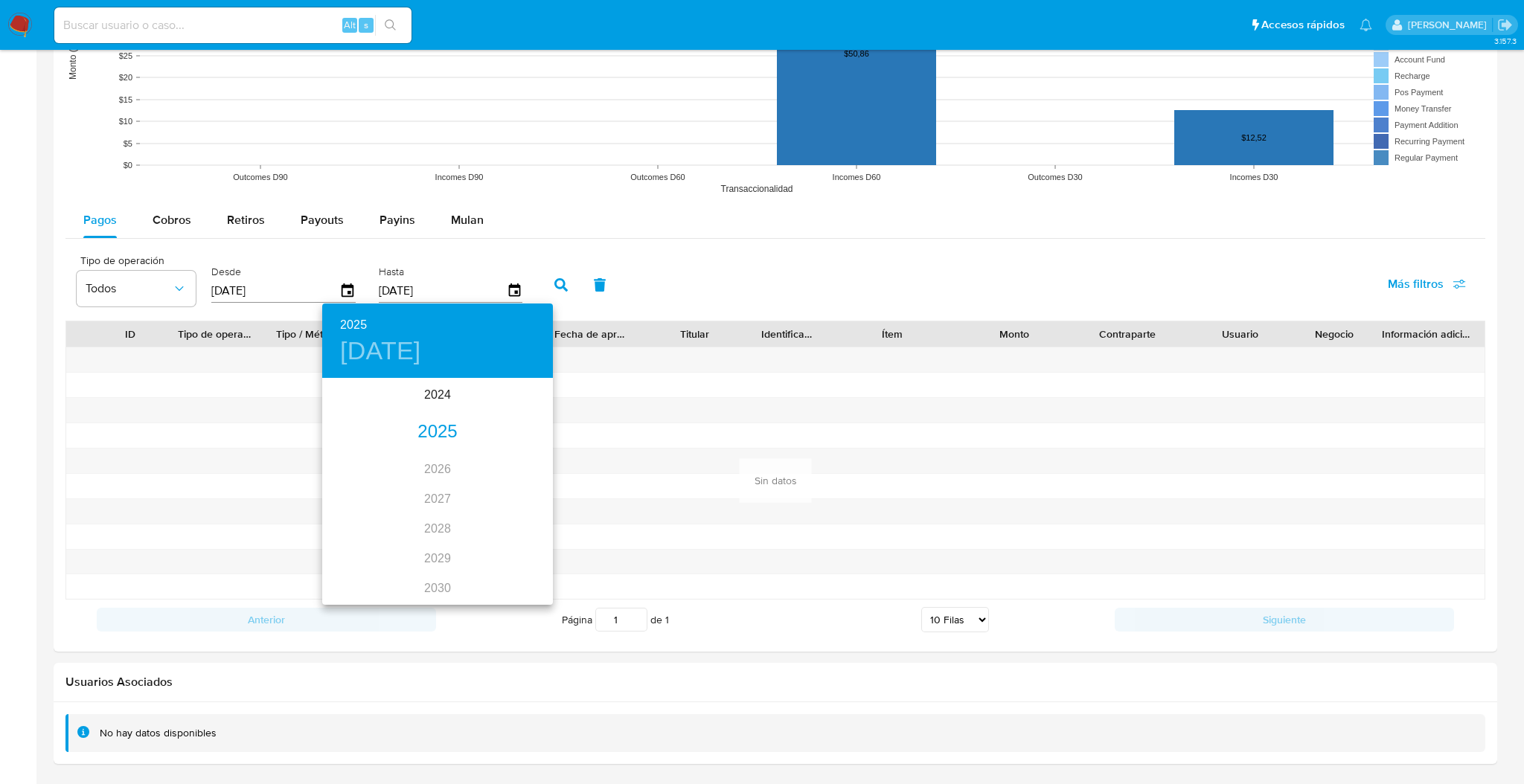
click at [438, 430] on div "2025" at bounding box center [437, 432] width 230 height 29
click at [377, 508] on div "jul." at bounding box center [360, 519] width 77 height 56
click at [438, 563] on p "31" at bounding box center [437, 563] width 12 height 15
type input "31/07/2025"
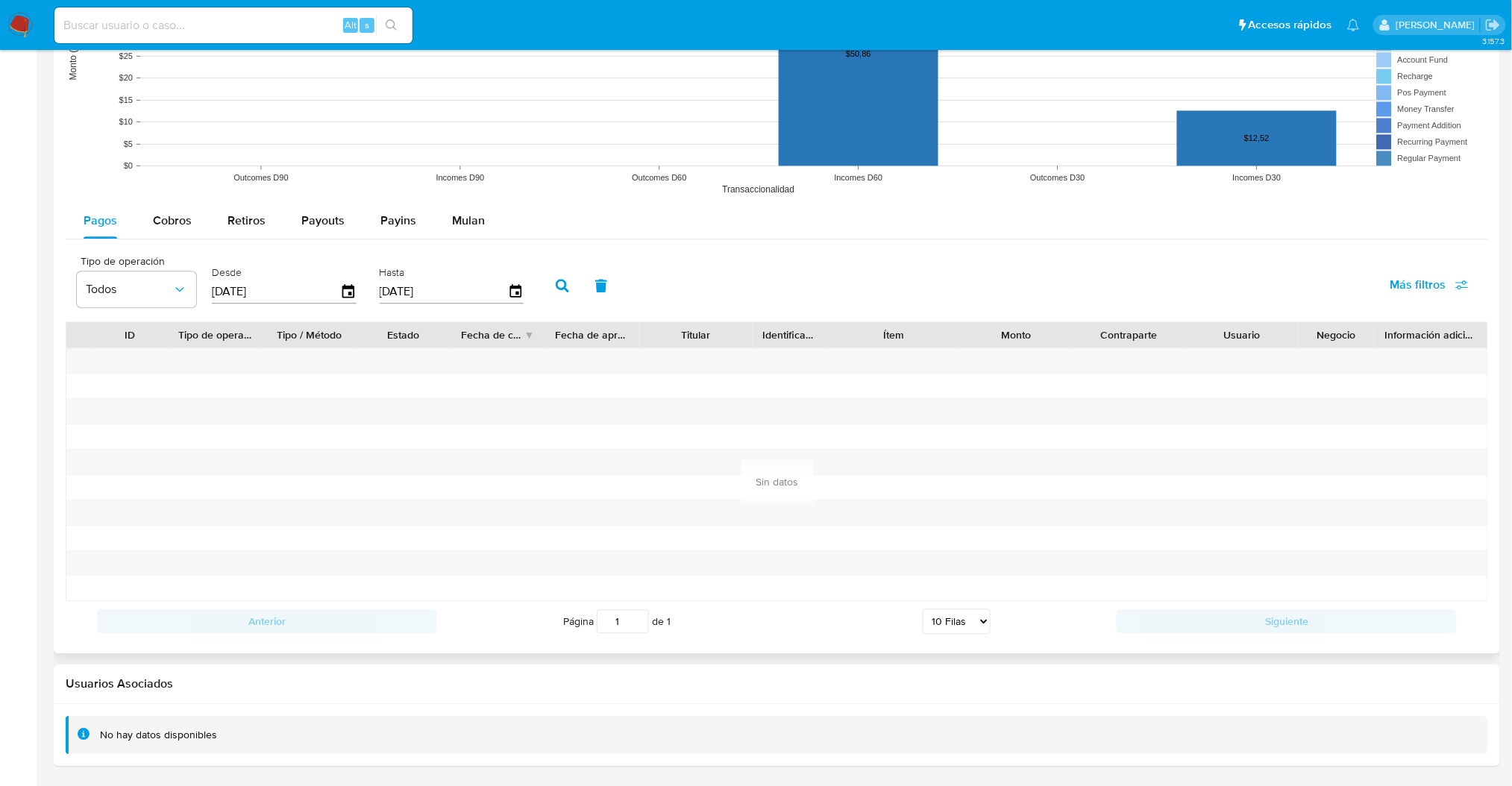
click at [555, 291] on icon "button" at bounding box center [562, 285] width 14 height 14
click at [186, 220] on span "Cobros" at bounding box center [172, 220] width 39 height 17
select select "10"
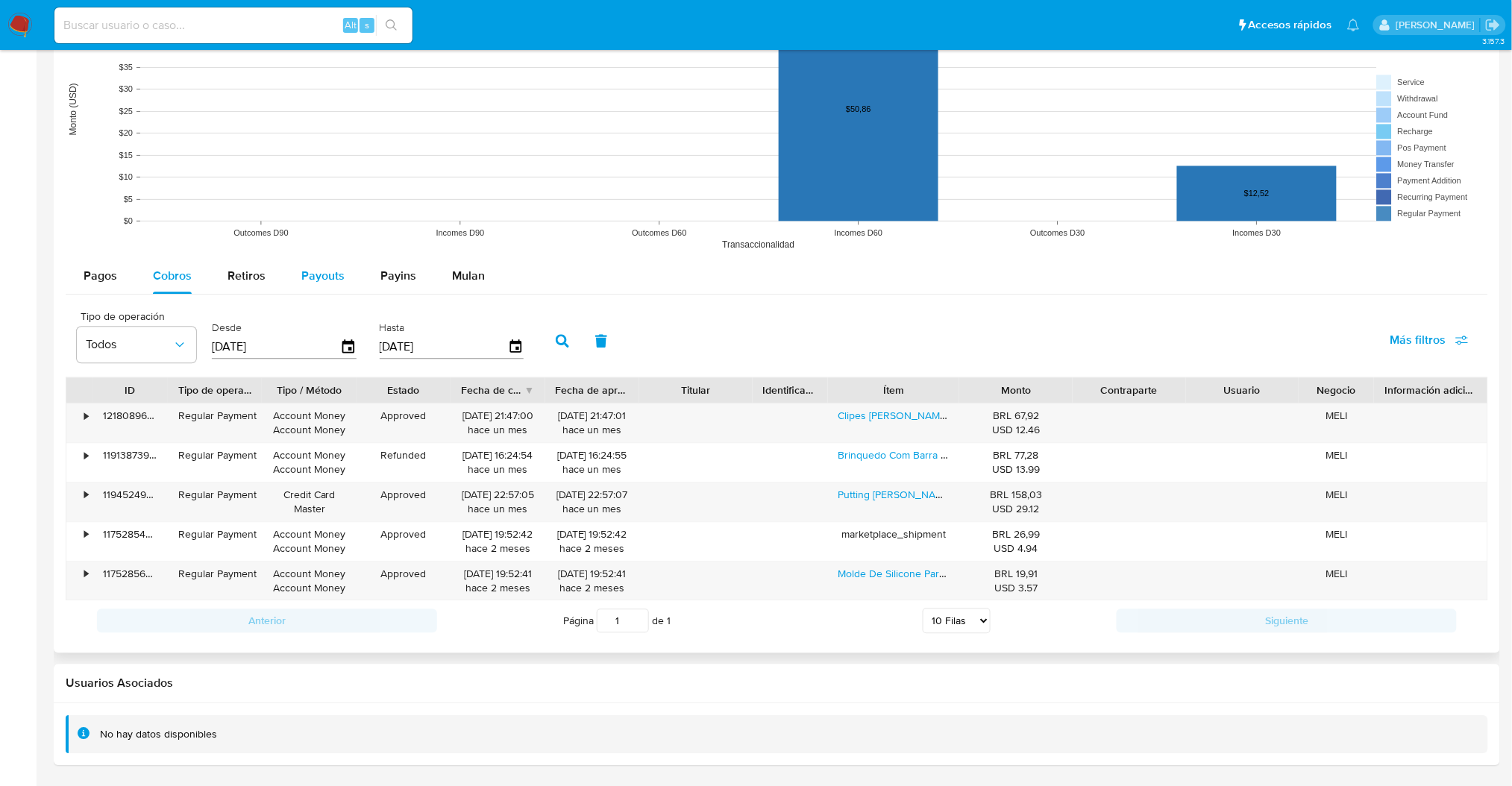
scroll to position [1105, 0]
click at [344, 291] on button "Payouts" at bounding box center [323, 276] width 79 height 36
select select "10"
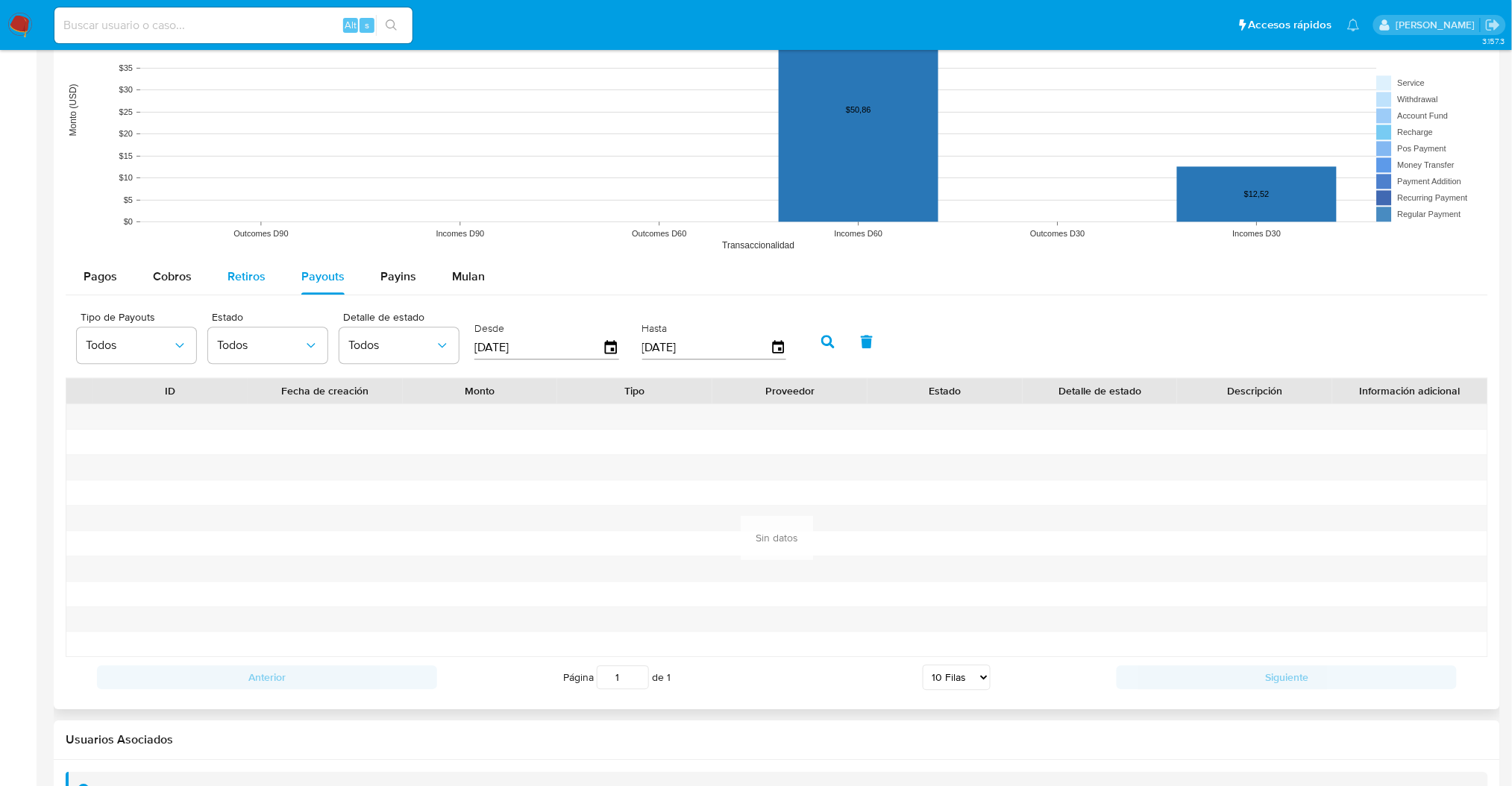
click at [209, 284] on button "Retiros" at bounding box center [246, 276] width 74 height 36
select select "10"
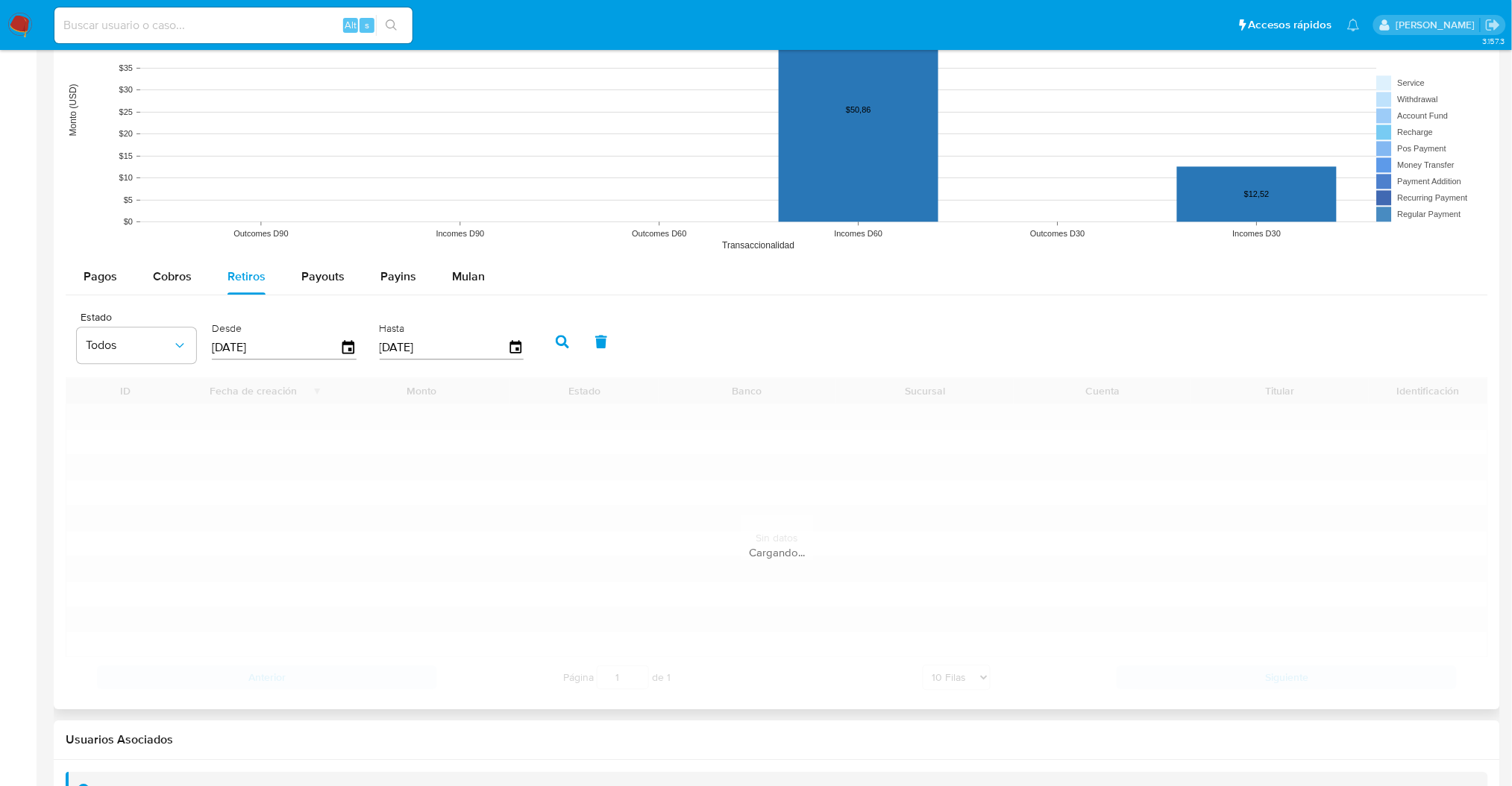
drag, startPoint x: 172, startPoint y: 276, endPoint x: 322, endPoint y: 335, distance: 161.2
click at [172, 278] on span "Cobros" at bounding box center [172, 276] width 39 height 17
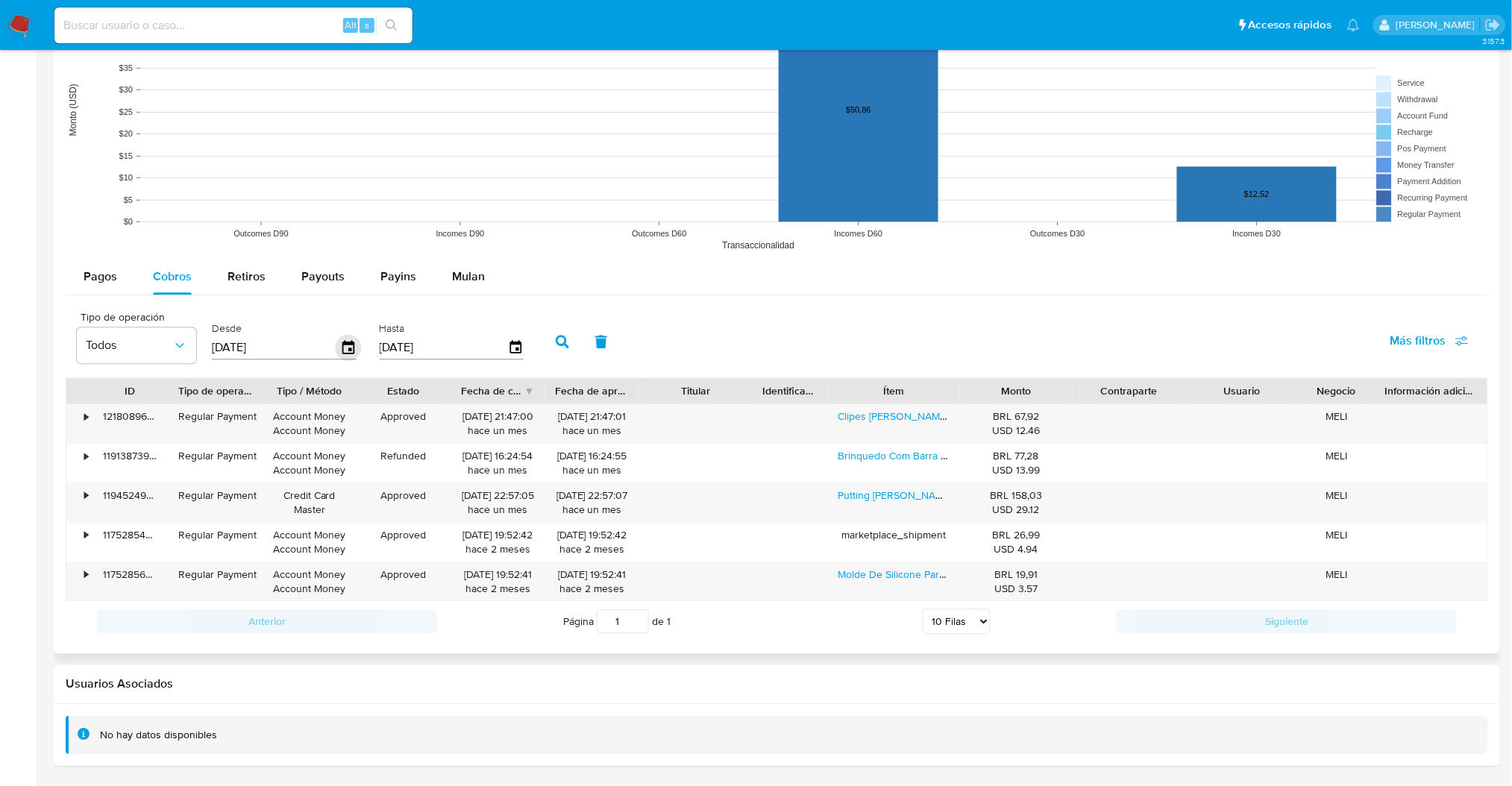
click at [344, 342] on icon "button" at bounding box center [348, 347] width 12 height 14
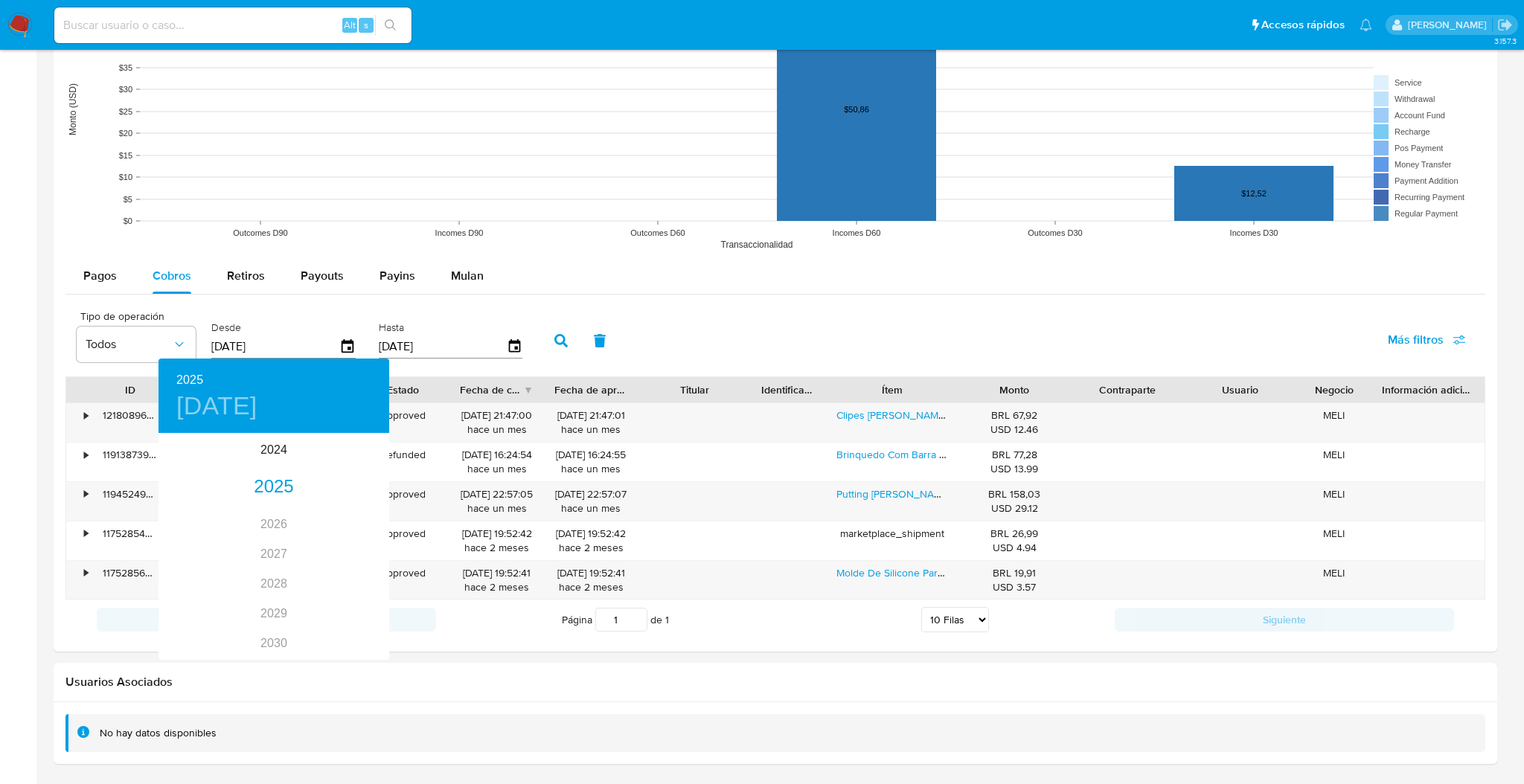
click at [866, 487] on div at bounding box center [762, 392] width 1524 height 784
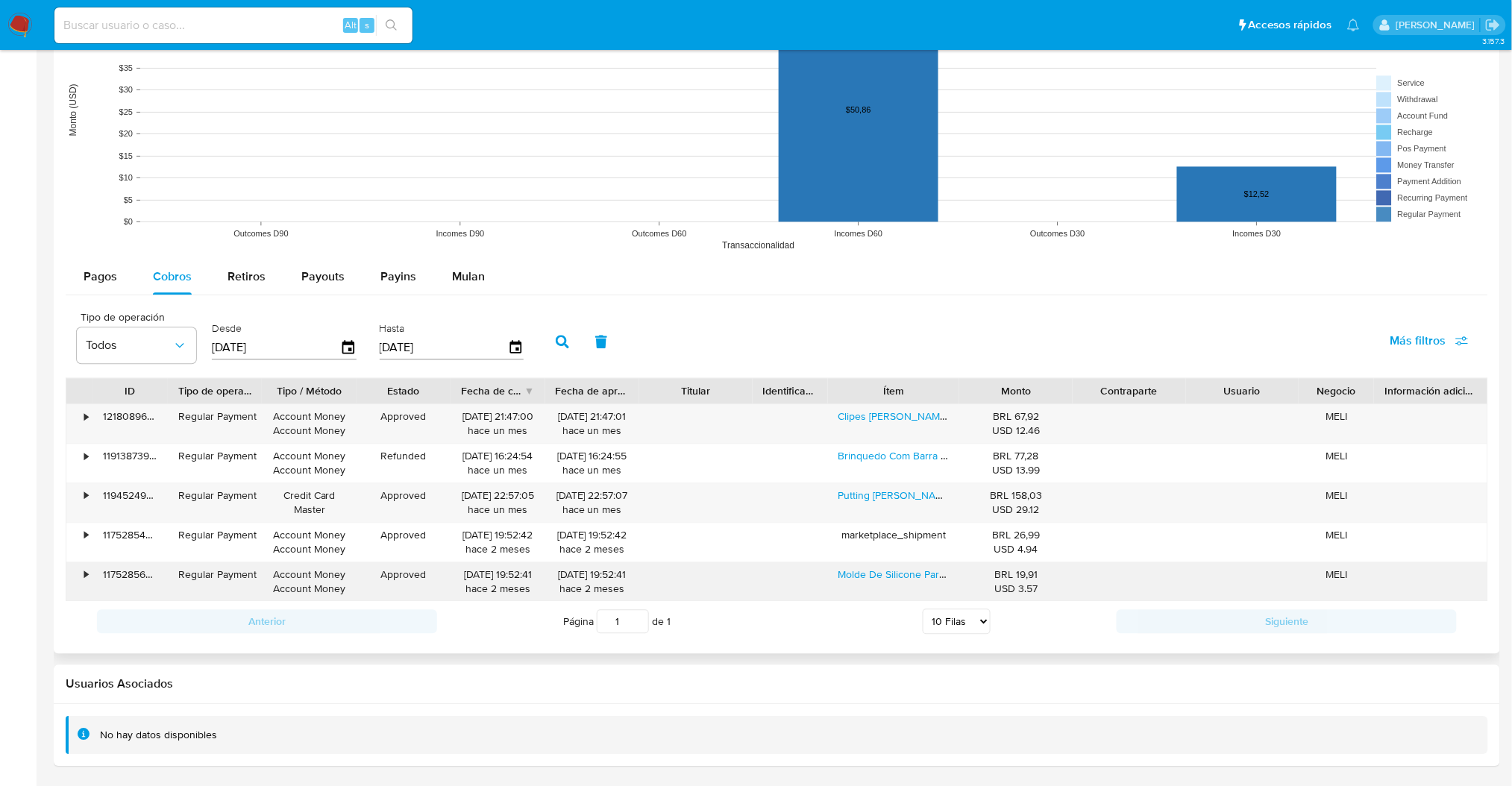
drag, startPoint x: 487, startPoint y: 580, endPoint x: 513, endPoint y: 585, distance: 26.5
click at [511, 585] on div "09/07/2025 19:52:41 hace 2 meses" at bounding box center [497, 581] width 73 height 28
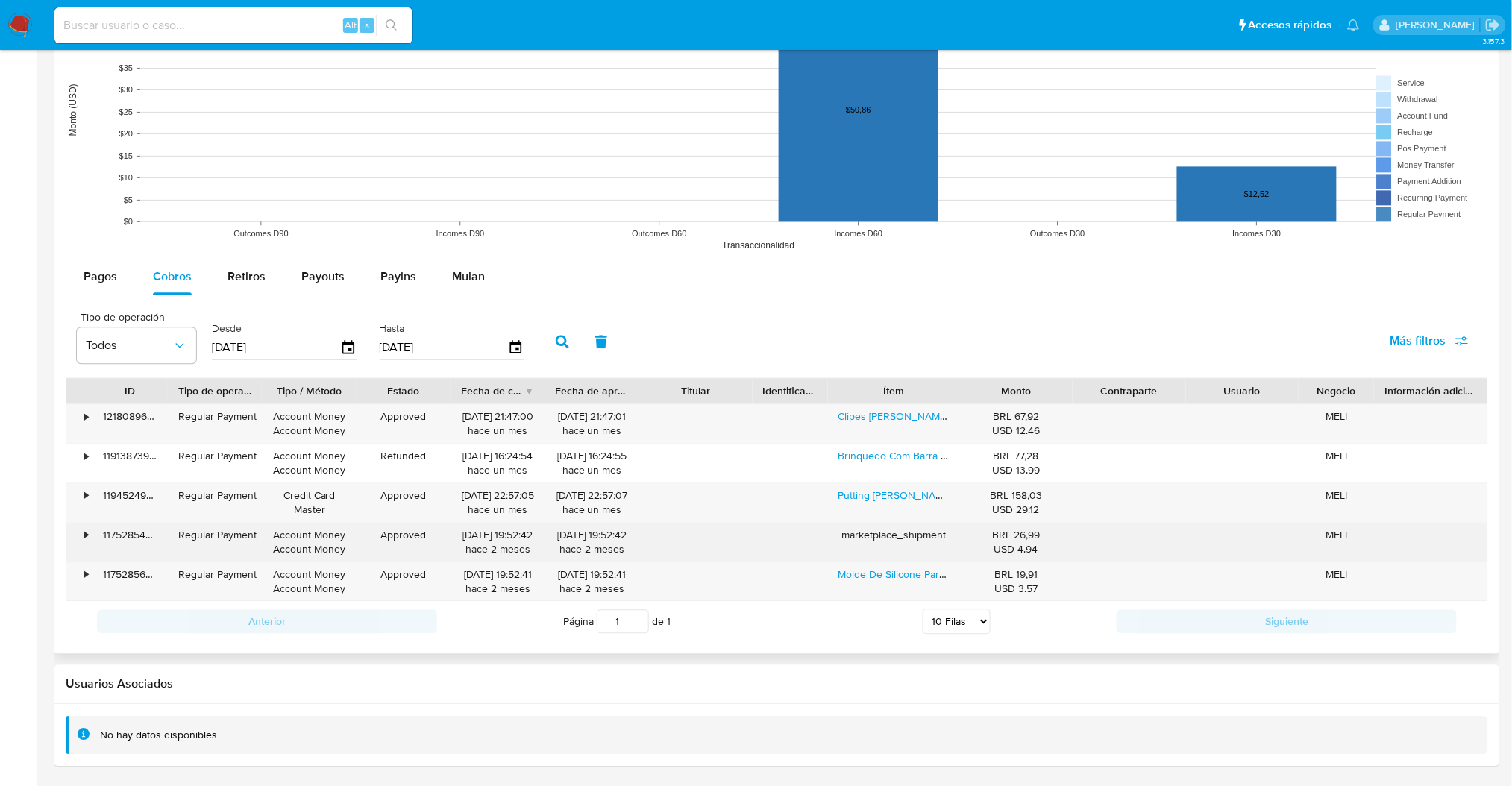
drag, startPoint x: 480, startPoint y: 537, endPoint x: 499, endPoint y: 542, distance: 19.6
click at [499, 542] on div "09/07/2025 19:52:42 hace 2 meses" at bounding box center [497, 542] width 73 height 28
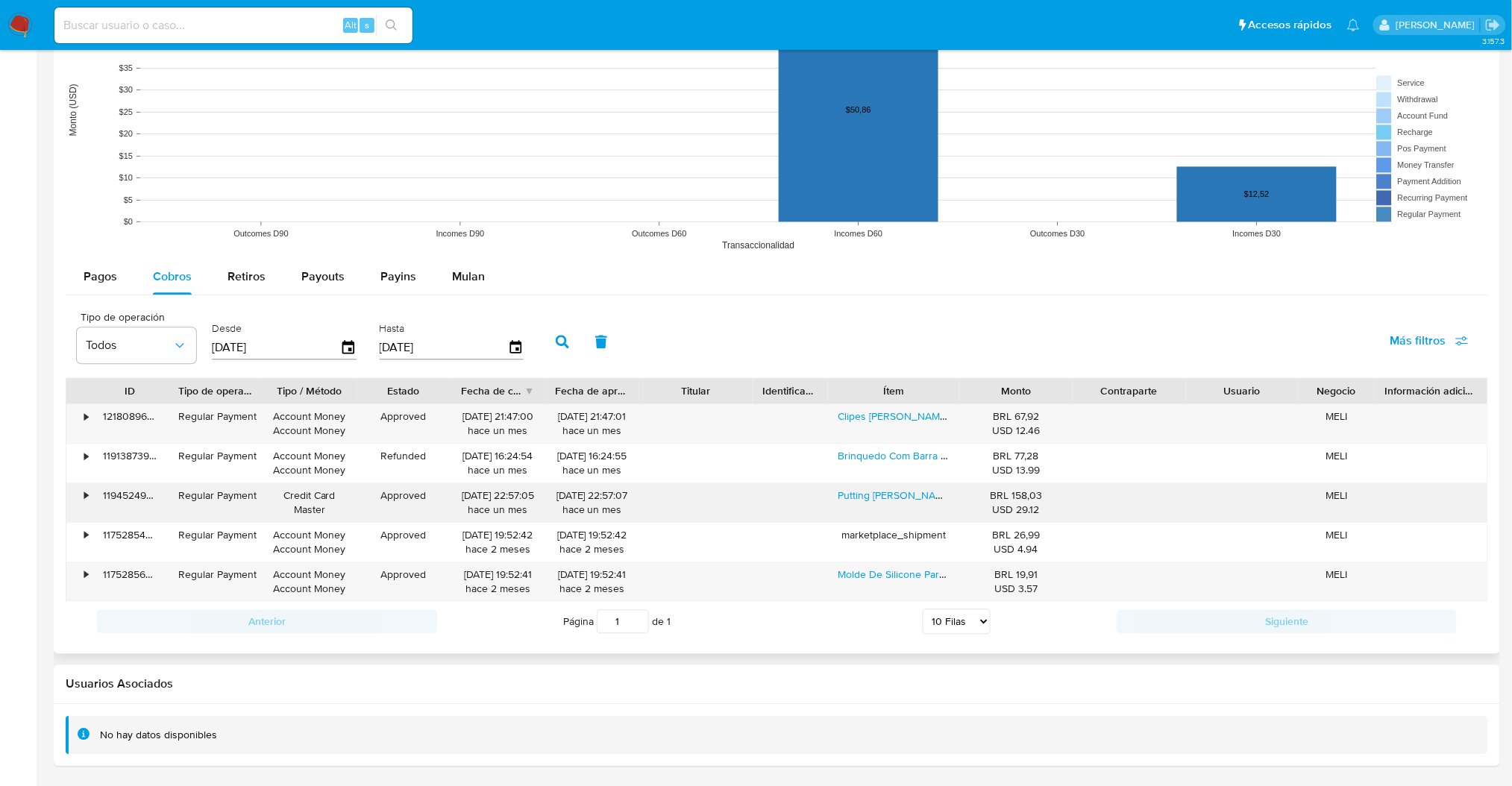
drag, startPoint x: 461, startPoint y: 498, endPoint x: 494, endPoint y: 510, distance: 35.1
click at [491, 509] on div "21/07/2025 22:57:05 hace un mes" at bounding box center [497, 502] width 73 height 28
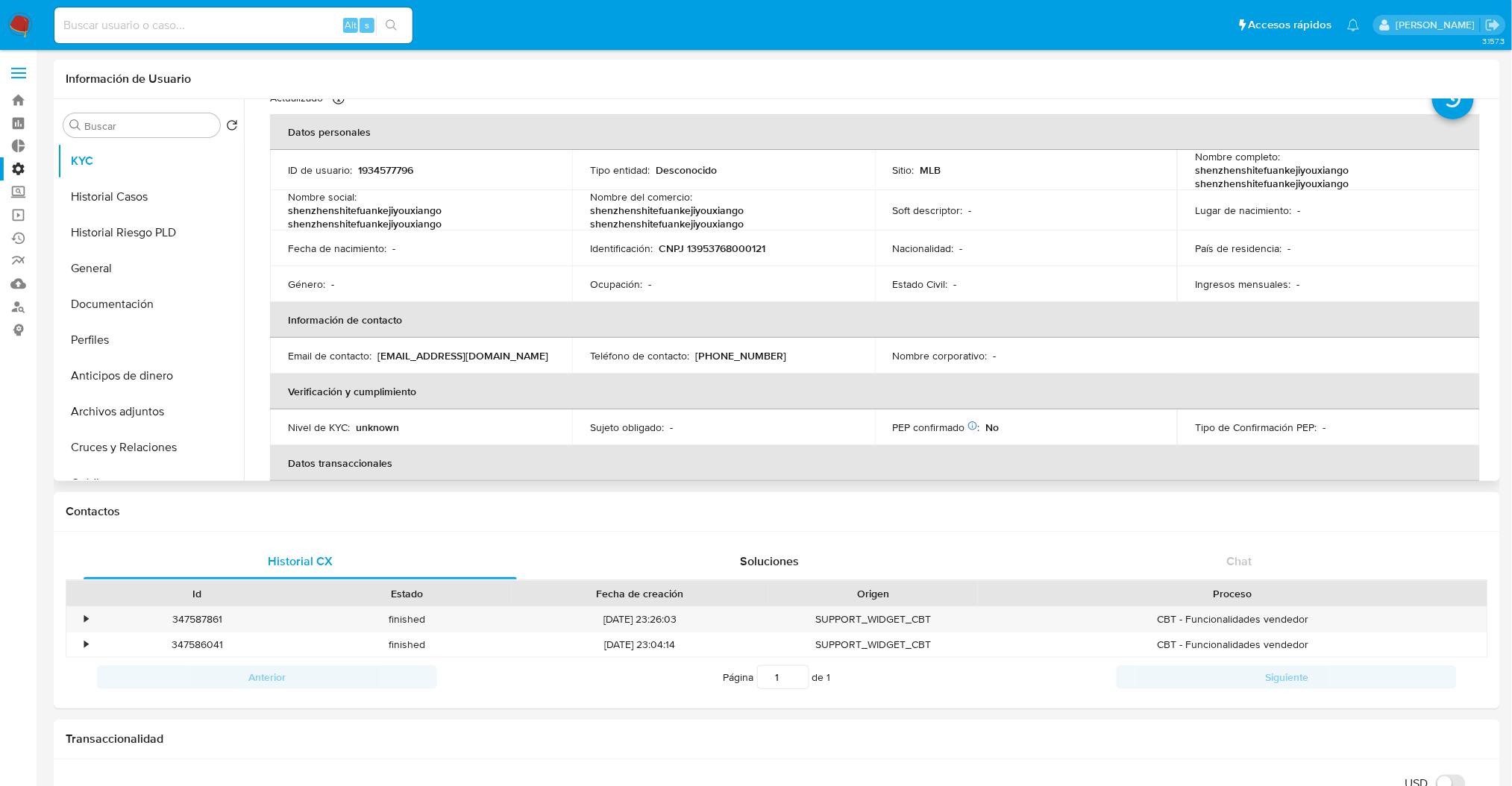
scroll to position [0, 0]
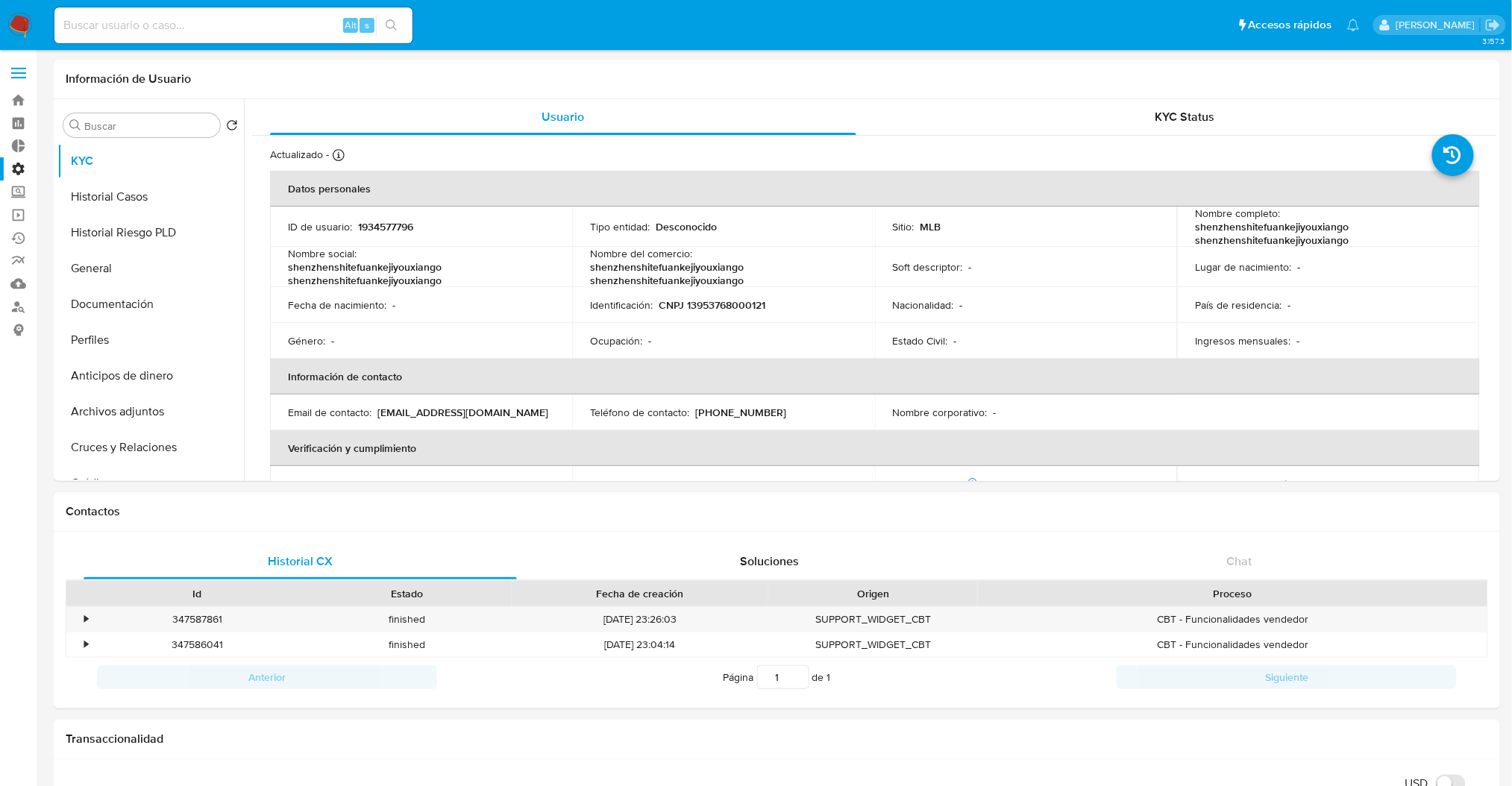
click at [6, 174] on label "Administración" at bounding box center [89, 169] width 177 height 23
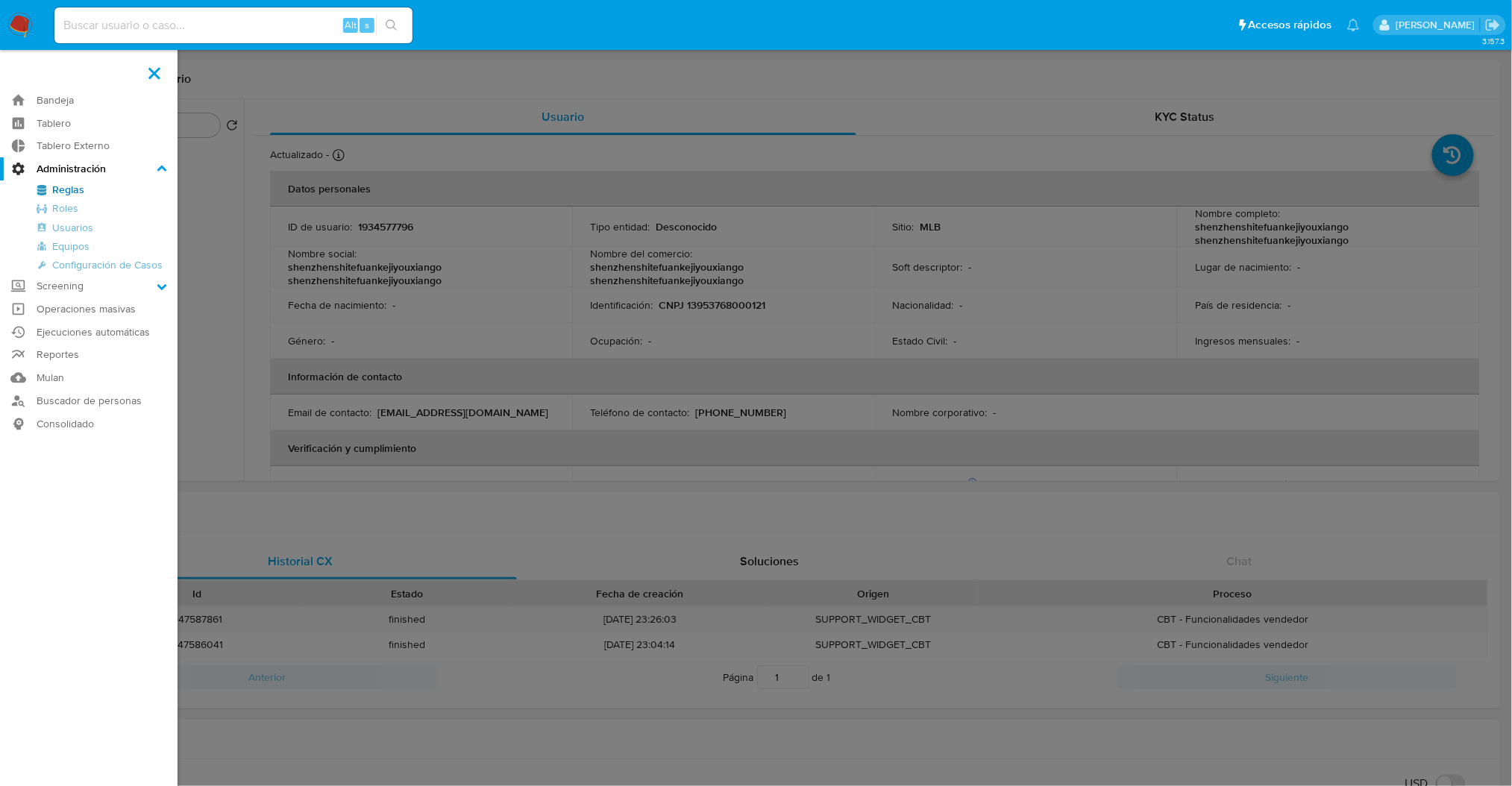
click at [0, 0] on input "Administración" at bounding box center [0, 0] width 0 height 0
click at [62, 191] on link "Reglas" at bounding box center [89, 189] width 177 height 18
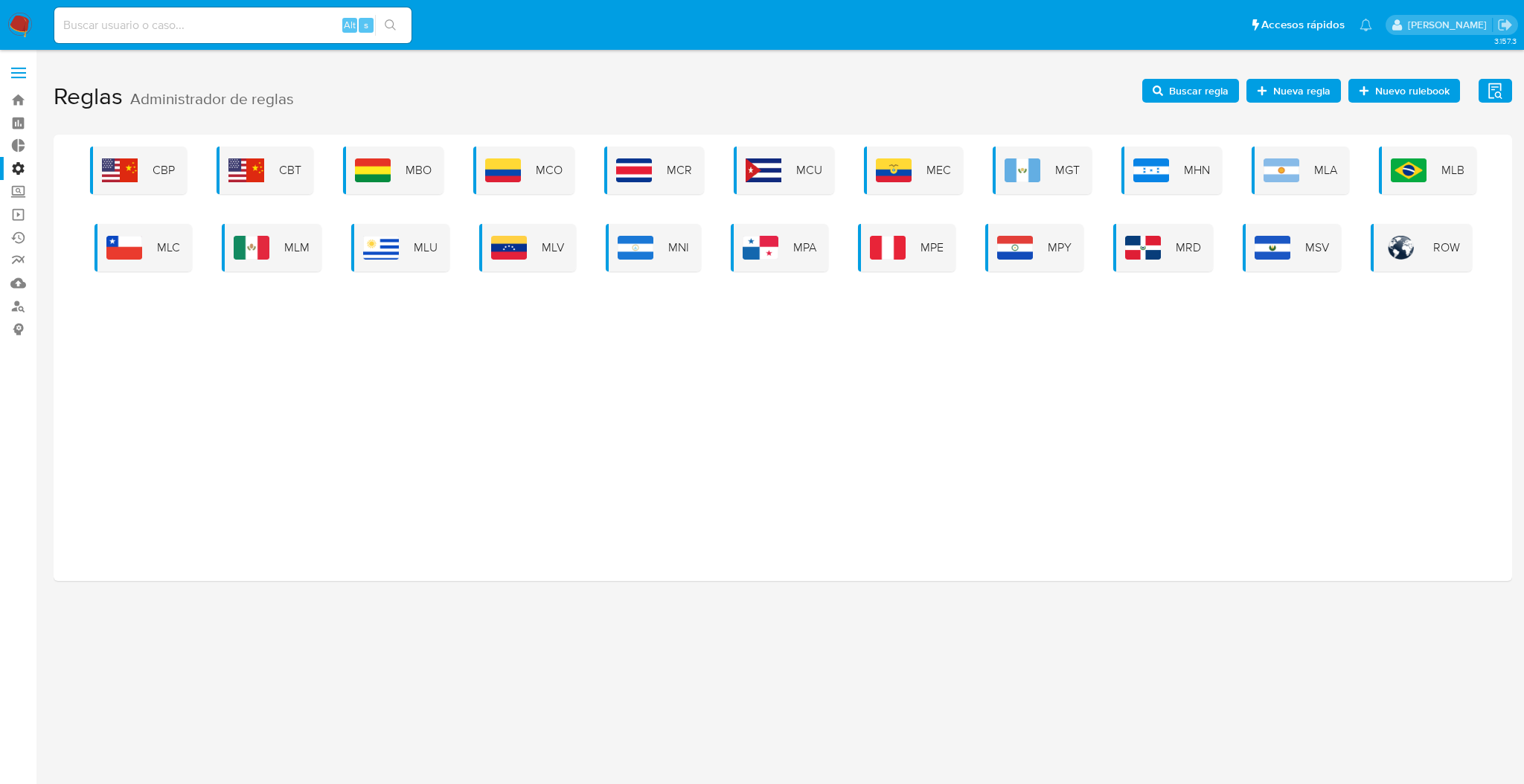
click at [1439, 196] on div "CBP CBT MBO MCO MCR MCU MEC MGT MHN MLA MLB MLC MLM MLU MLV MNI MPA MPE MPY MRD…" at bounding box center [783, 209] width 1435 height 125
click at [1441, 183] on div "MLB" at bounding box center [1428, 171] width 97 height 48
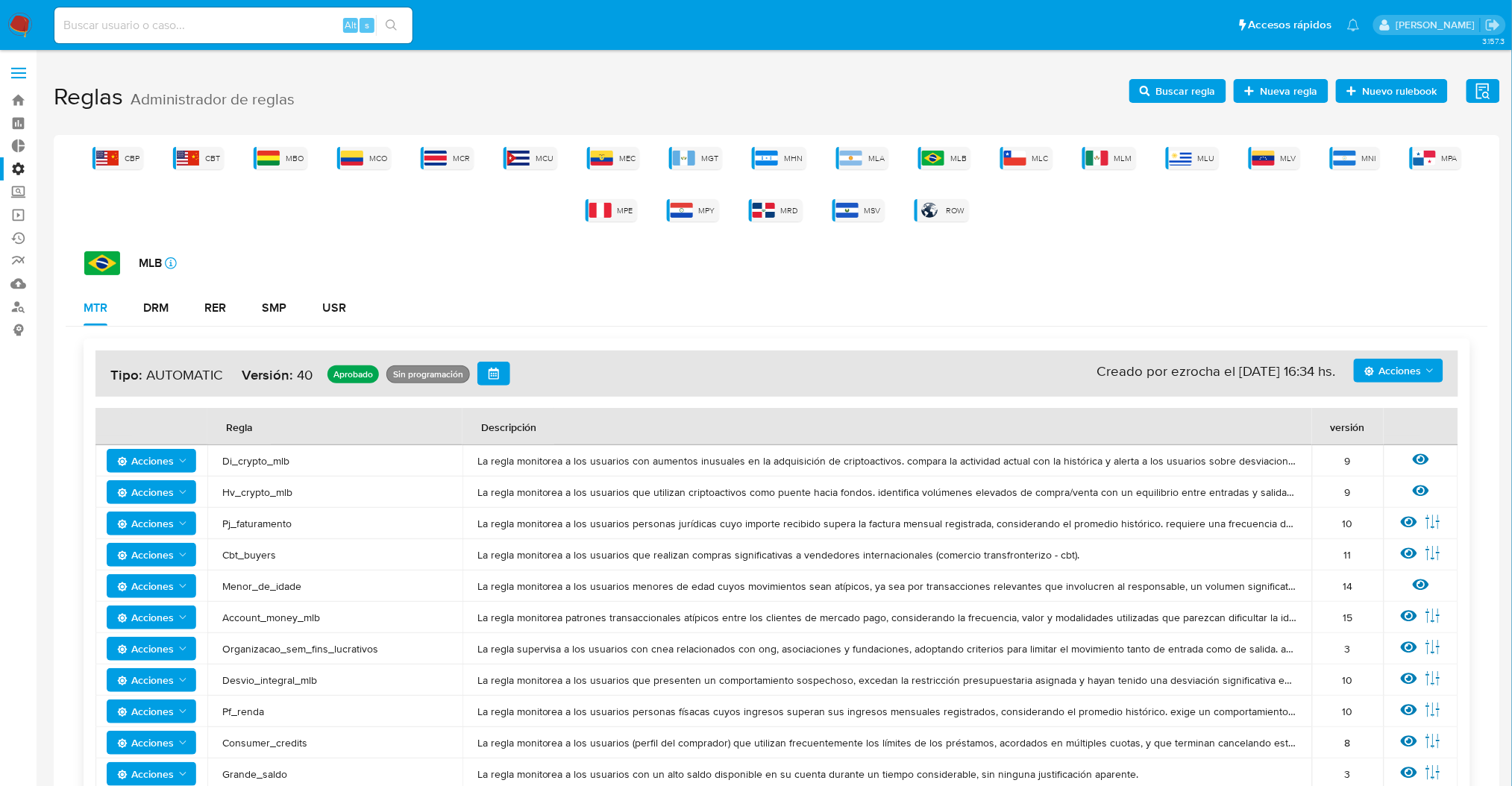
click at [1191, 95] on span "Buscar regla" at bounding box center [1186, 91] width 60 height 24
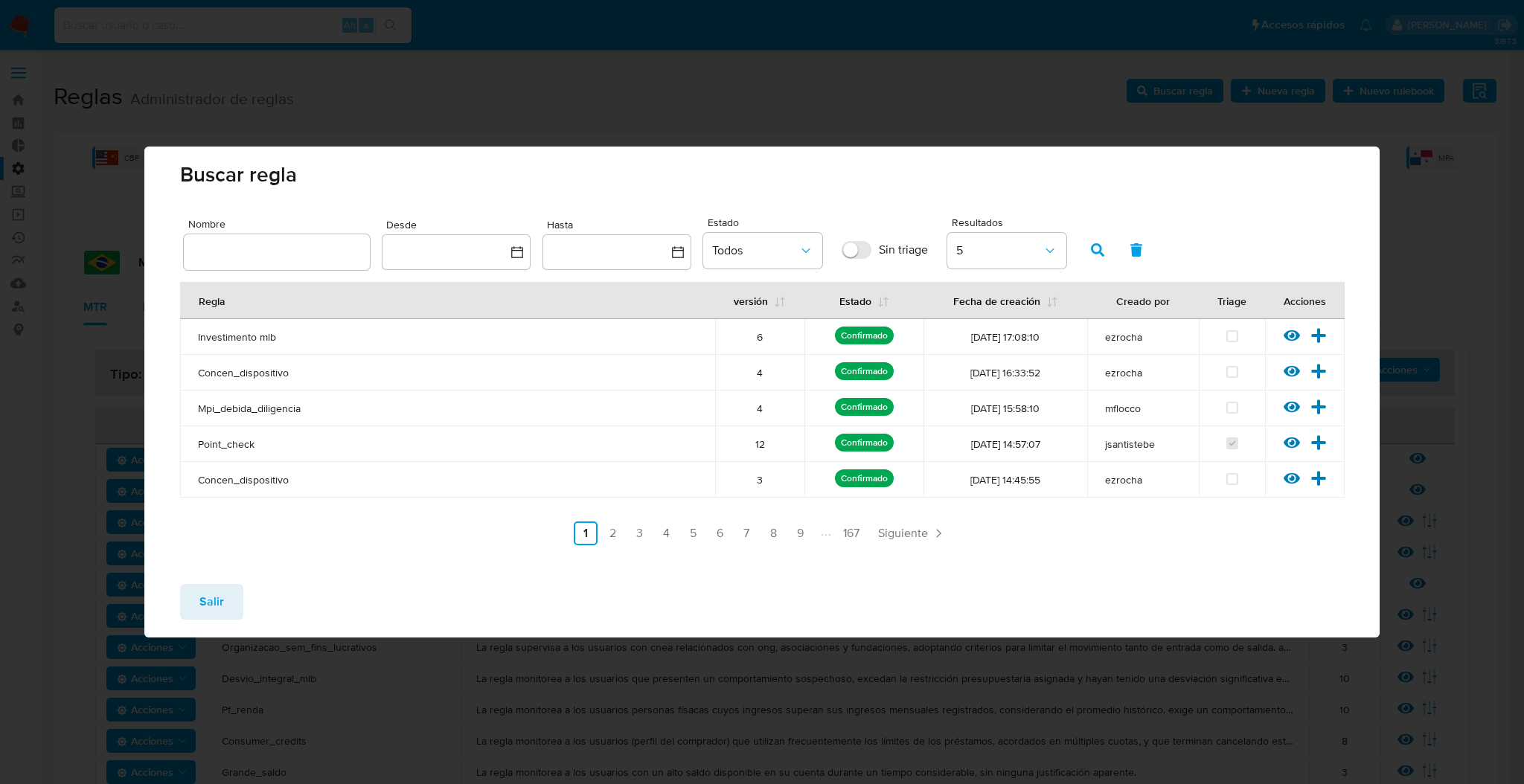
click at [263, 261] on input "text" at bounding box center [277, 252] width 186 height 19
type input "estructuracion_mlb"
click at [1095, 251] on icon "button" at bounding box center [1097, 249] width 14 height 14
click at [1291, 329] on icon at bounding box center [1291, 335] width 17 height 17
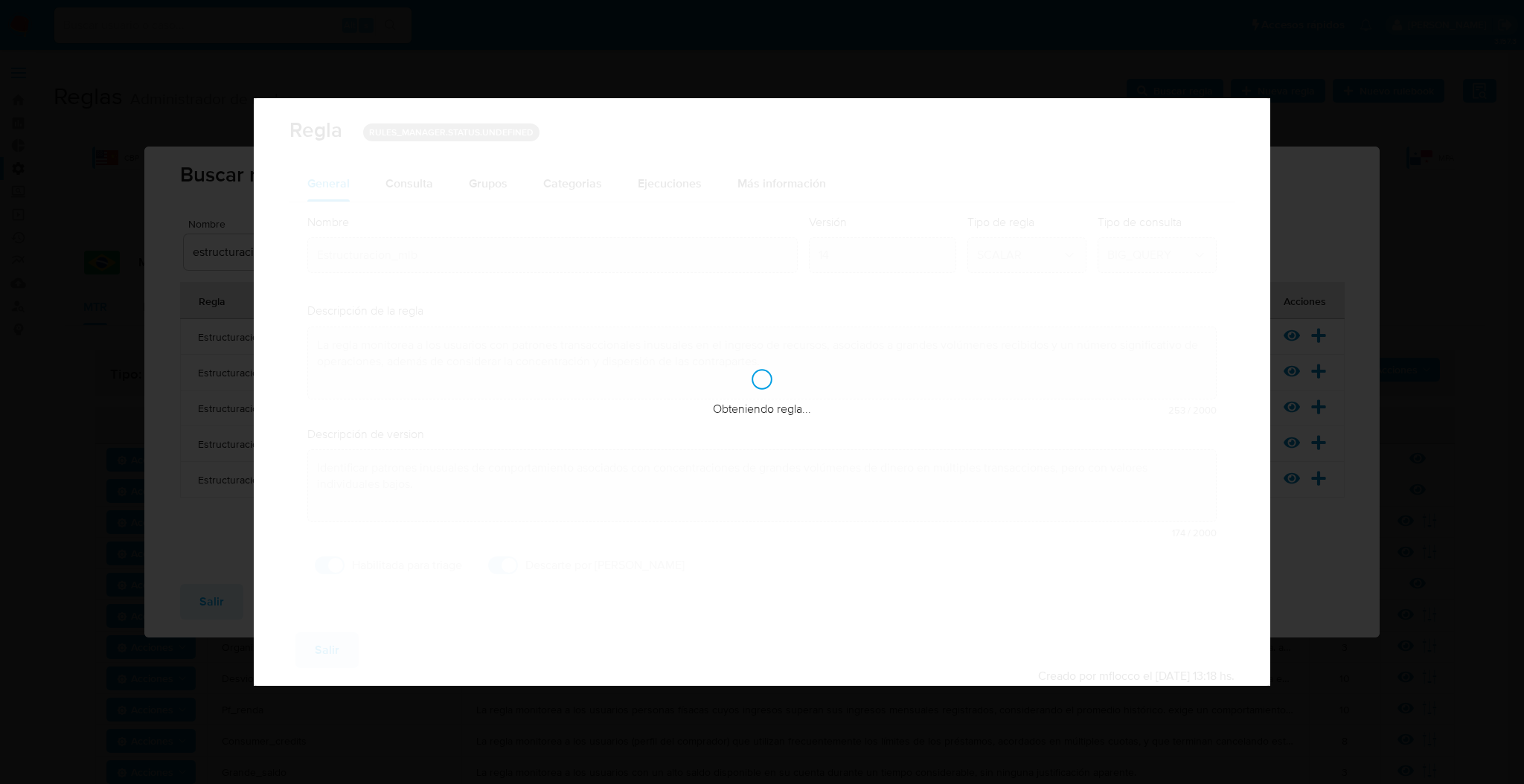
checkbox input "true"
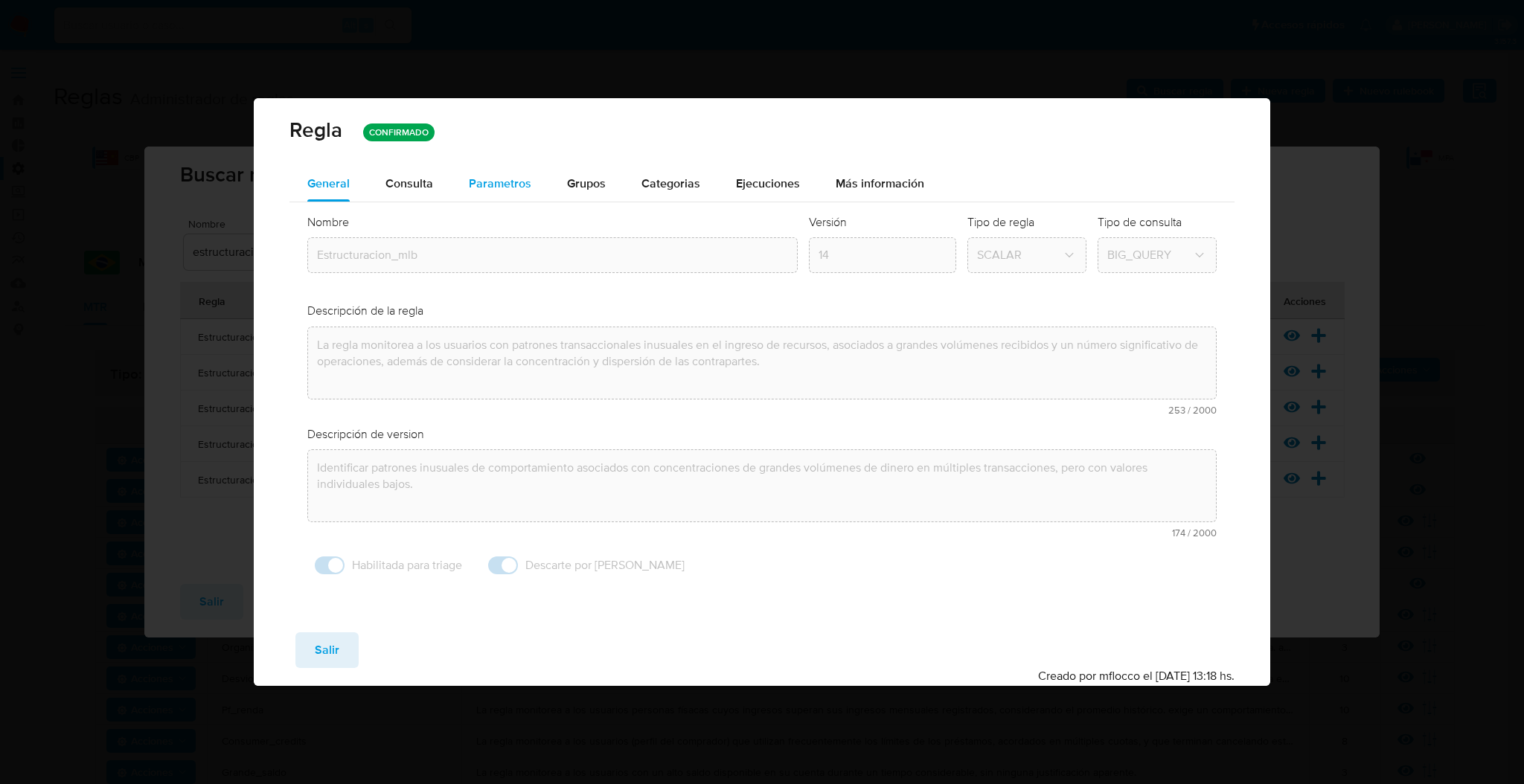
click at [481, 186] on span "Parametros" at bounding box center [500, 182] width 62 height 17
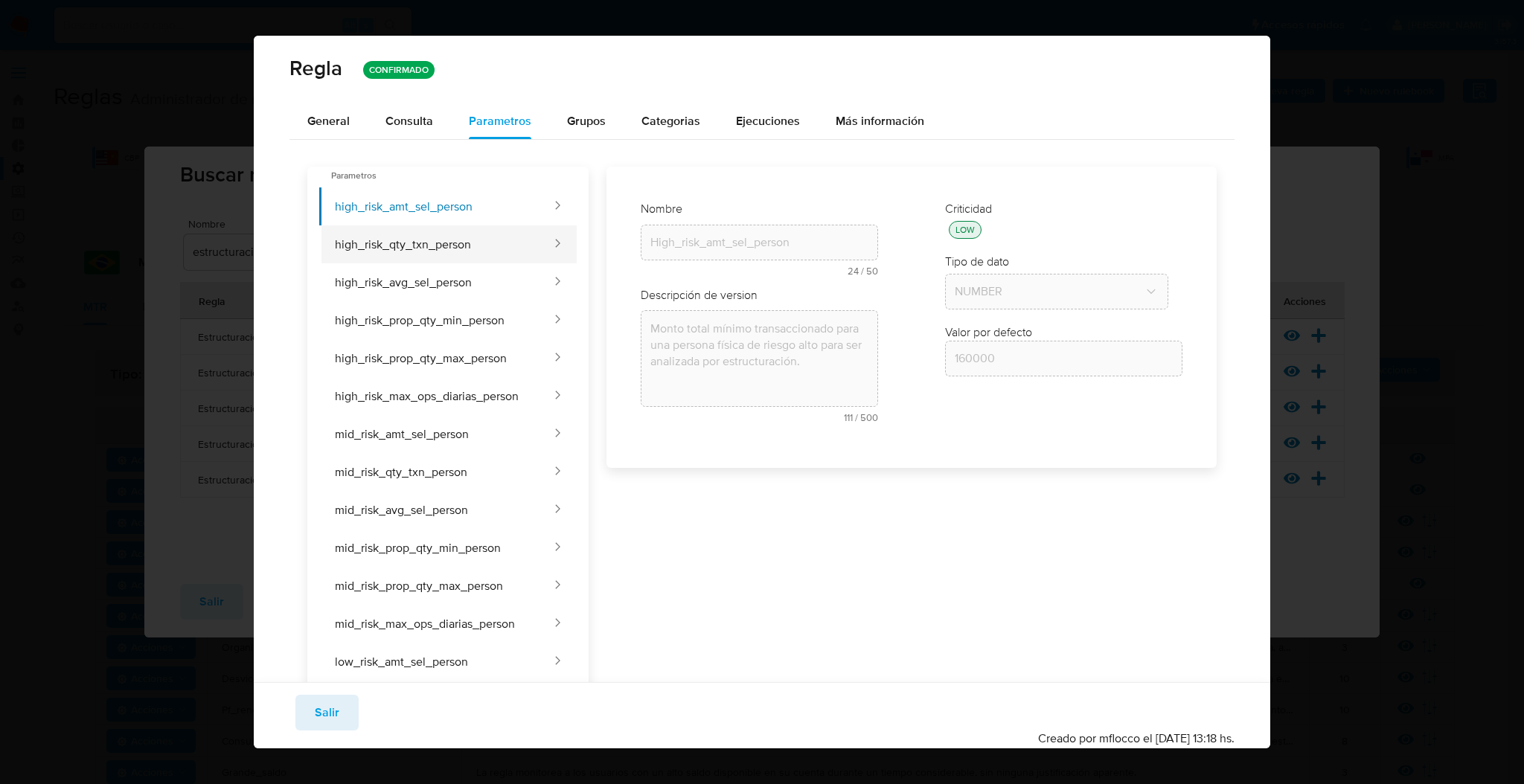
click at [463, 242] on button "high_risk_qty_txn_person" at bounding box center [435, 245] width 234 height 38
type input "High_risk_qty_txn_person"
type textarea "Cantidad mínima de transacciones para una persona física de riesgo alto para se…"
type input "600"
drag, startPoint x: 448, startPoint y: 316, endPoint x: 446, endPoint y: 241, distance: 75.0
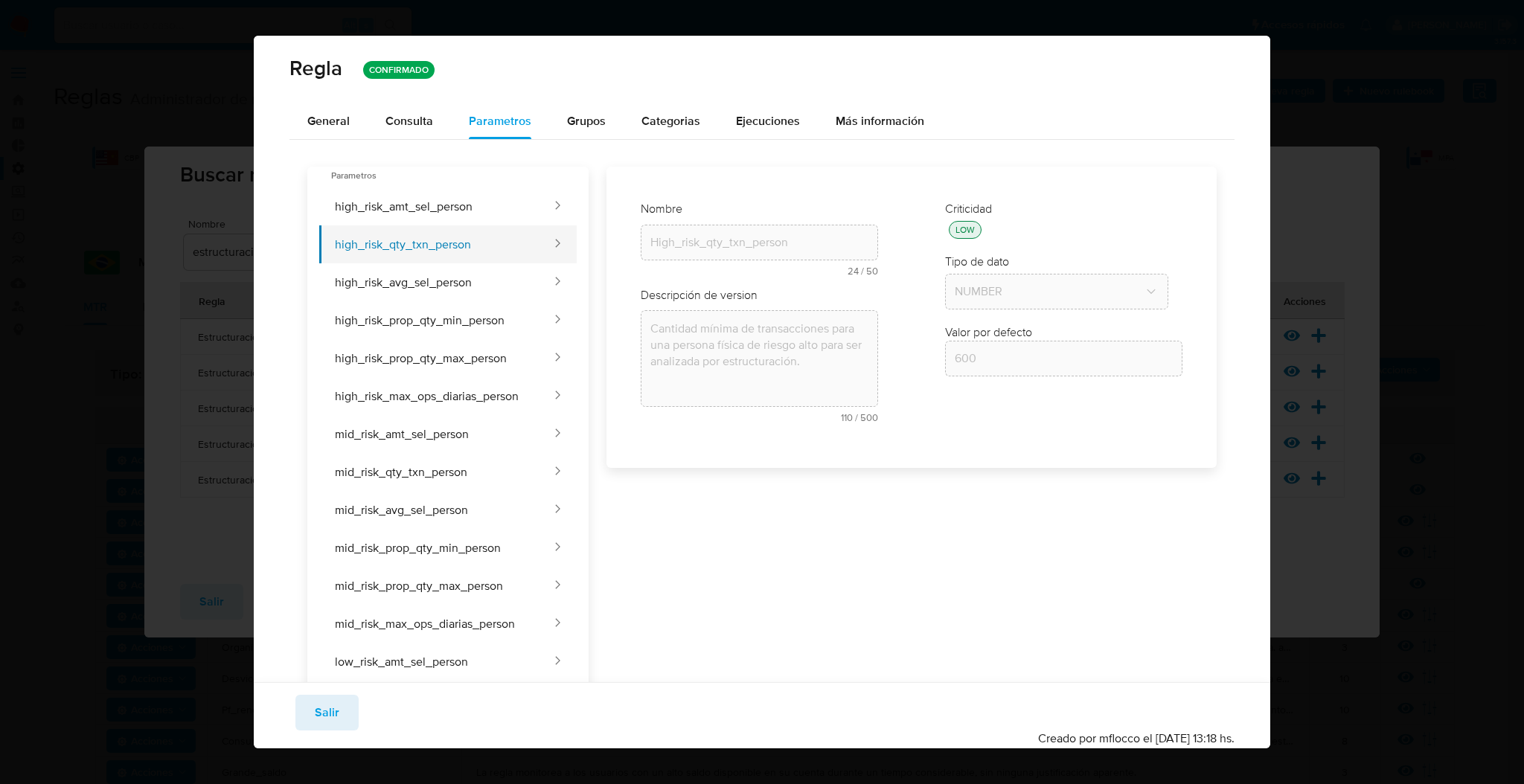
click at [448, 310] on button "high_risk_prop_qty_min_person" at bounding box center [435, 320] width 234 height 38
type input "High_risk_prop_qty_min_person"
type textarea "Proporción mínima de contrapartes únicas sobre el total de transacciones para u…"
type input "0.6"
click at [447, 233] on button "high_risk_qty_txn_person" at bounding box center [435, 245] width 234 height 38
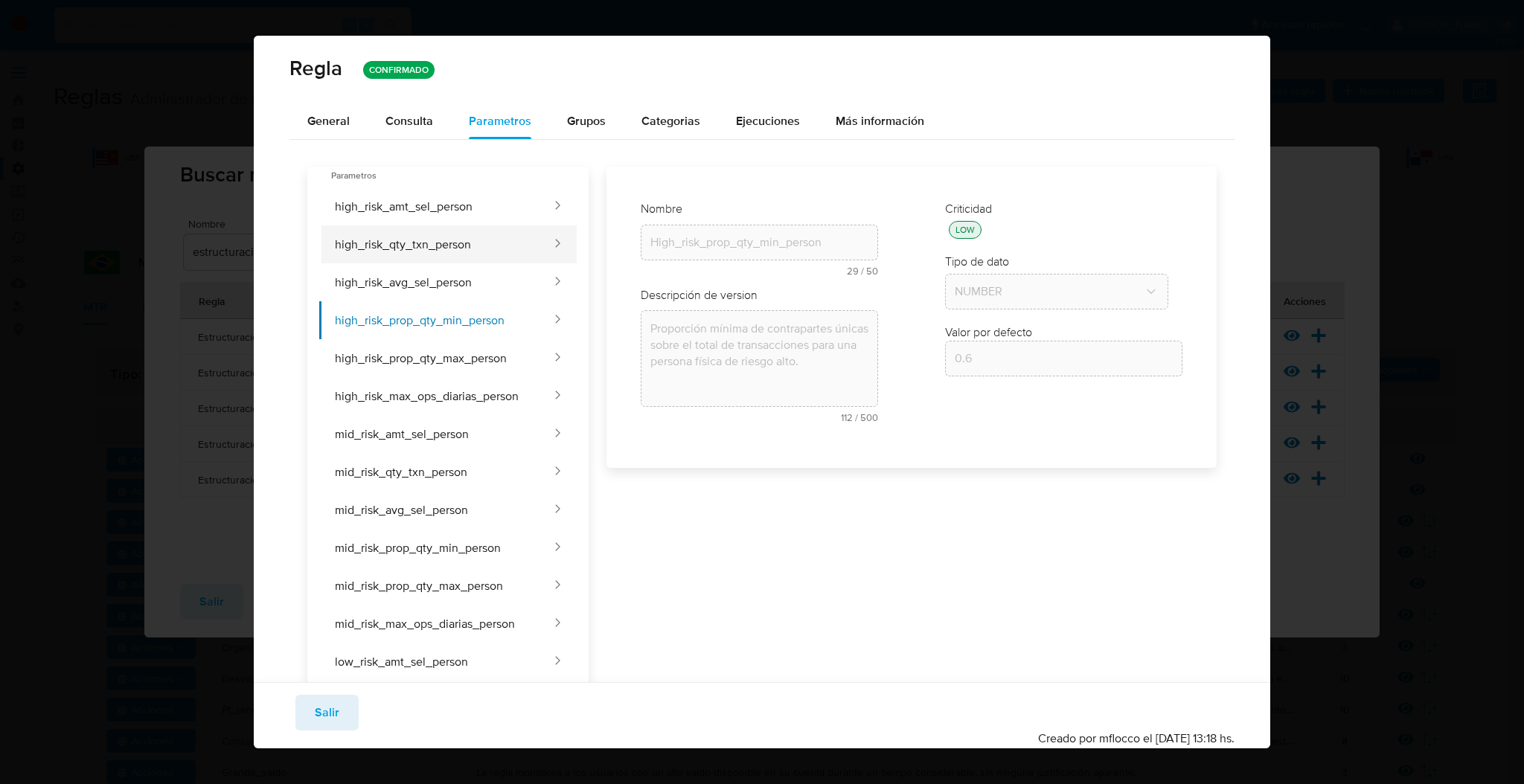
type input "High_risk_qty_txn_person"
type textarea "Cantidad mínima de transacciones para una persona física de riesgo alto para se…"
type input "600"
click at [453, 199] on button "high_risk_amt_sel_person" at bounding box center [435, 206] width 234 height 38
type input "High_risk_amt_sel_person"
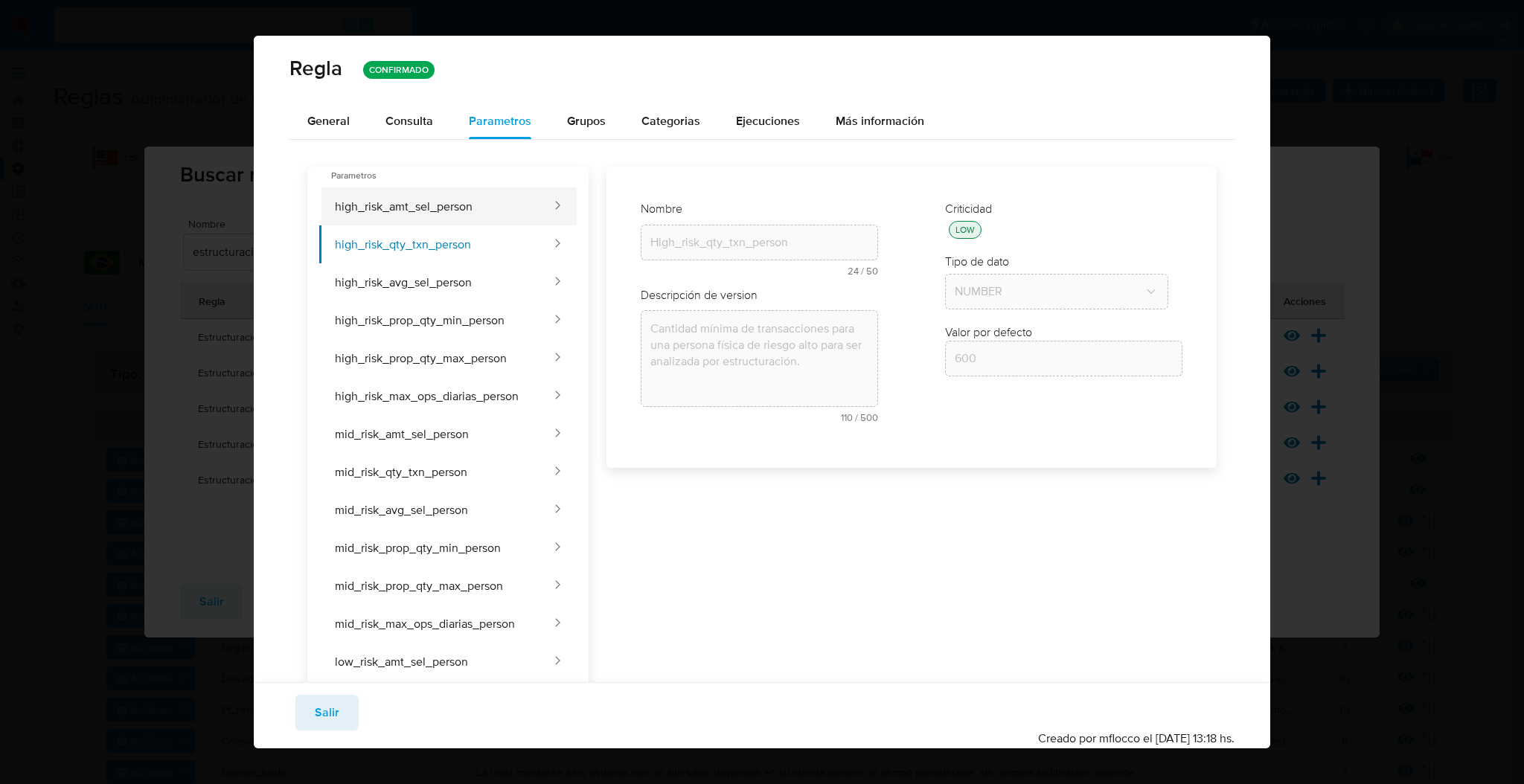
type textarea "Monto total mínimo transaccionado para una persona física de riesgo alto para s…"
type input "160000"
drag, startPoint x: 439, startPoint y: 299, endPoint x: 427, endPoint y: 148, distance: 151.5
click at [438, 284] on button "high_risk_avg_sel_person" at bounding box center [435, 282] width 234 height 38
type input "High_risk_avg_sel_person"
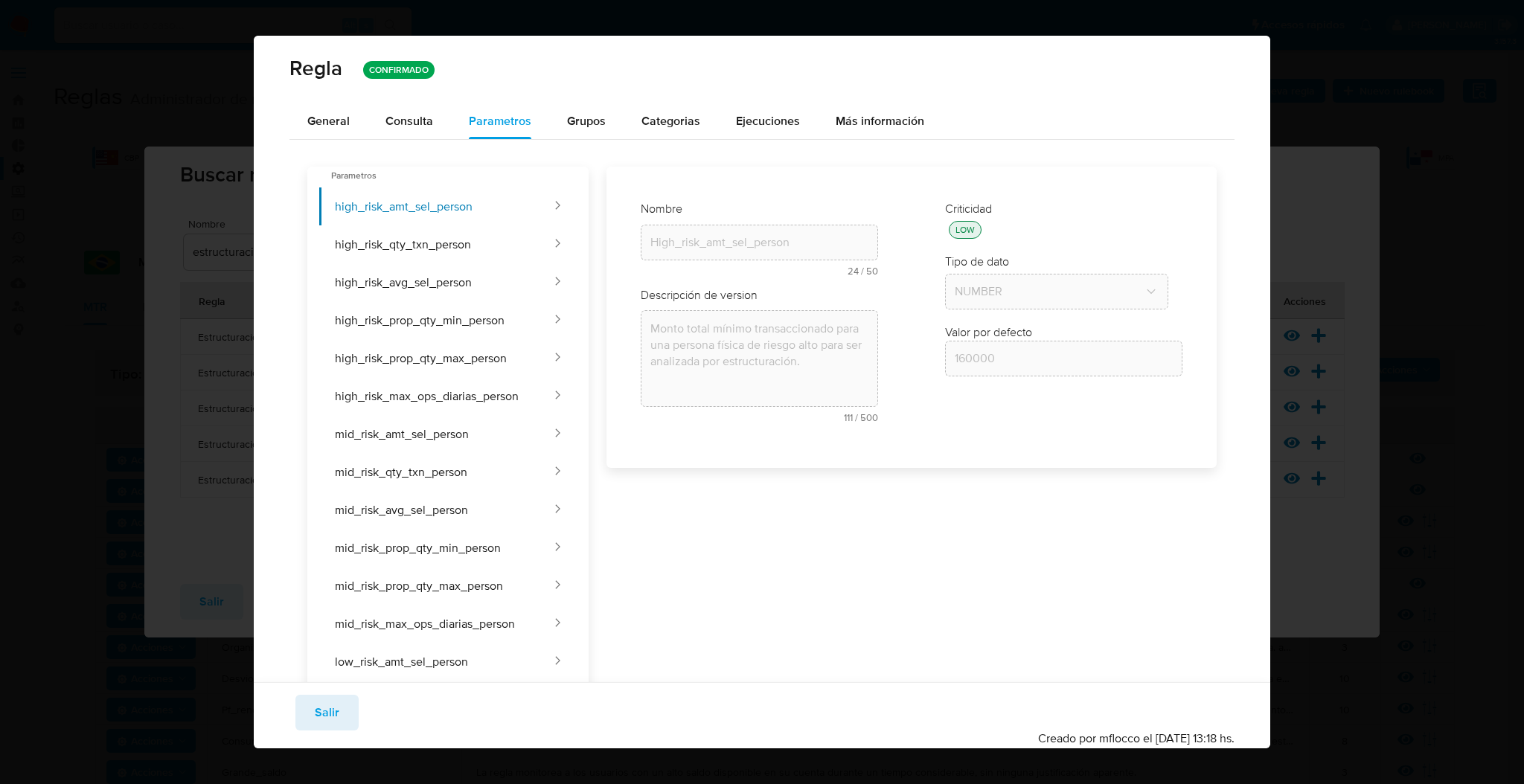
type textarea "Monto promedio máximo por transacción para una persona física de riesgo alto, i…"
type input "100"
click at [419, 125] on span "Consulta" at bounding box center [410, 120] width 48 height 17
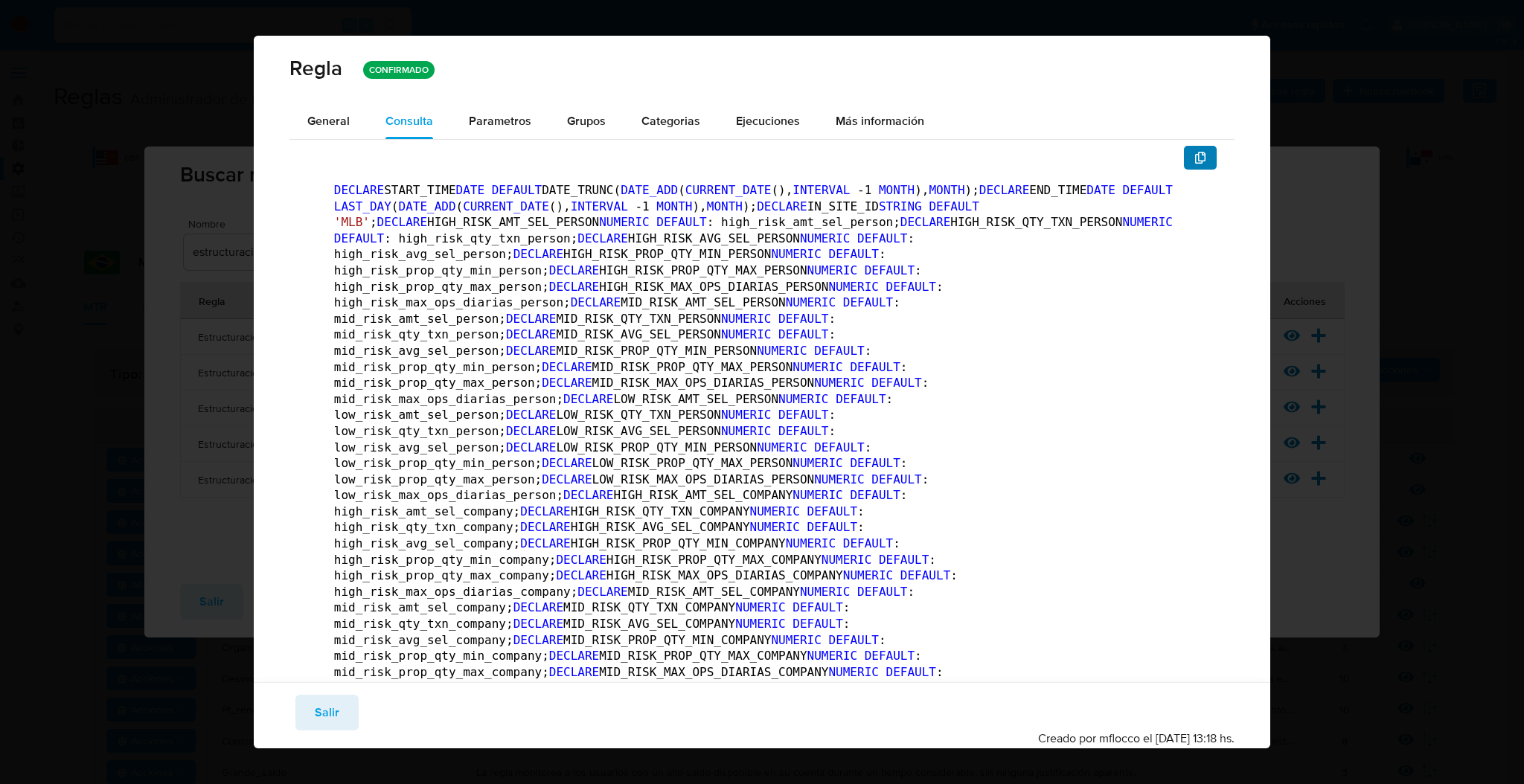
click at [1192, 148] on button "button" at bounding box center [1200, 158] width 33 height 24
click at [334, 717] on span "Salir" at bounding box center [327, 712] width 25 height 33
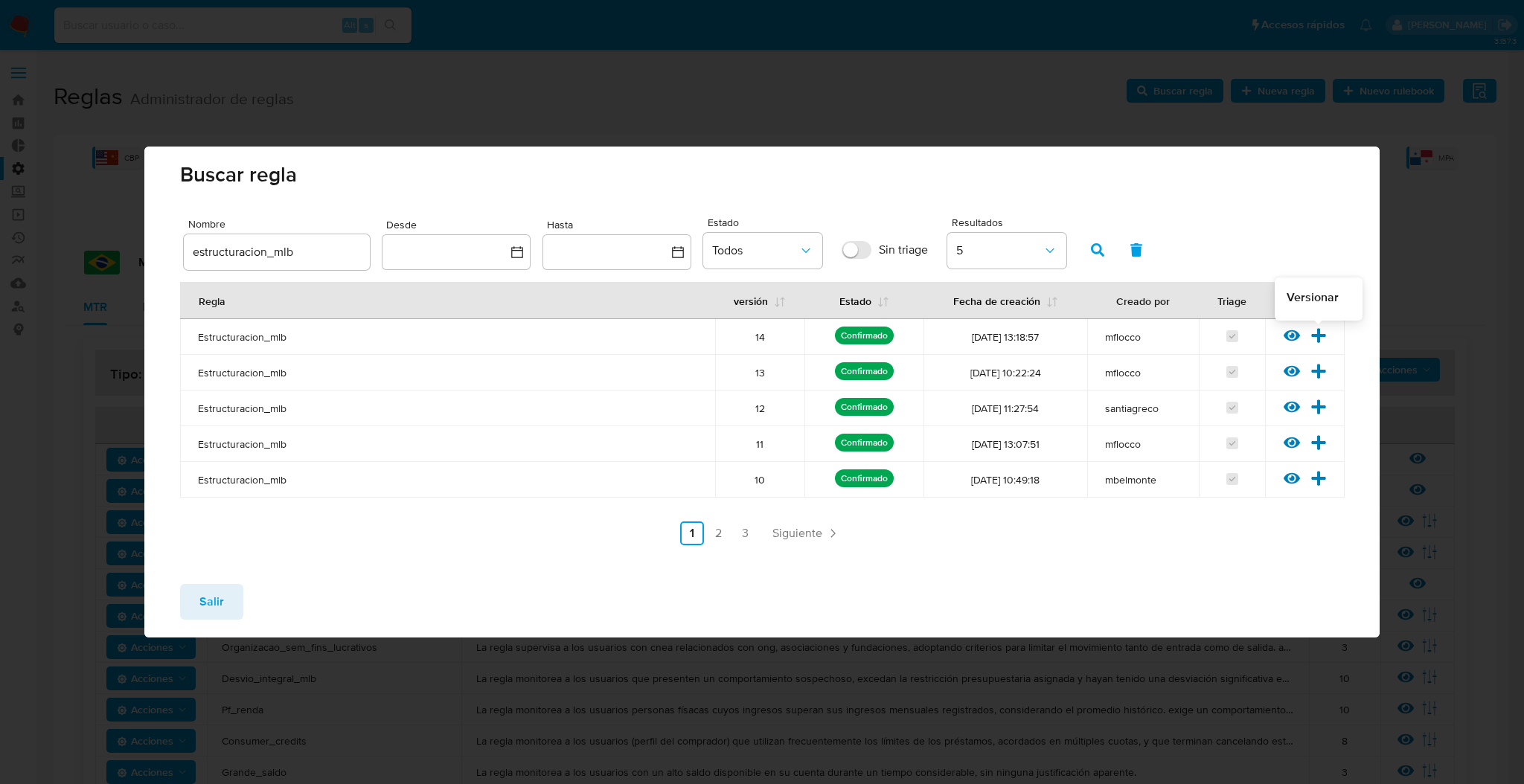
click at [1317, 332] on icon at bounding box center [1318, 335] width 14 height 14
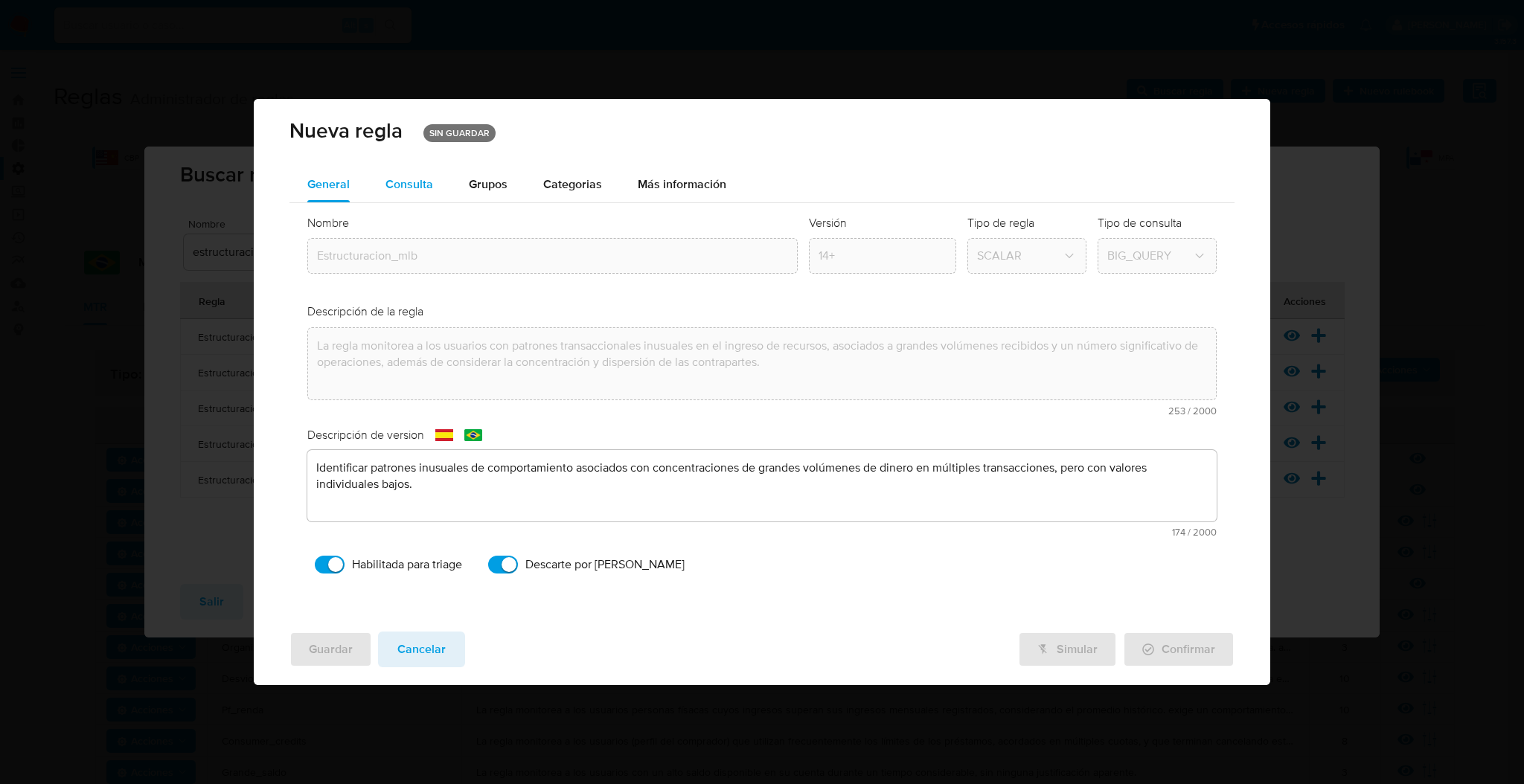
click at [410, 187] on span "Consulta" at bounding box center [410, 183] width 48 height 17
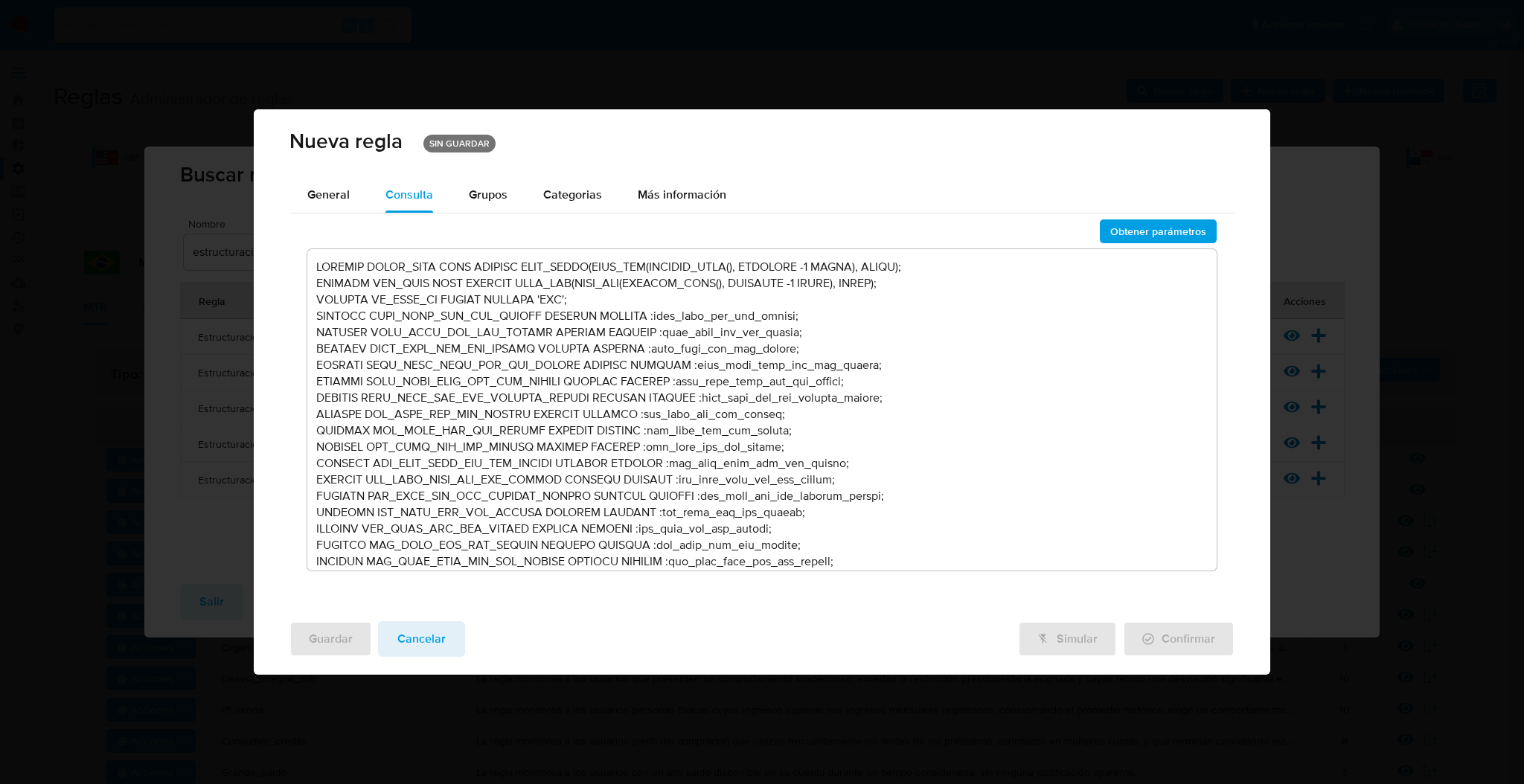
click at [525, 418] on textarea at bounding box center [762, 410] width 909 height 321
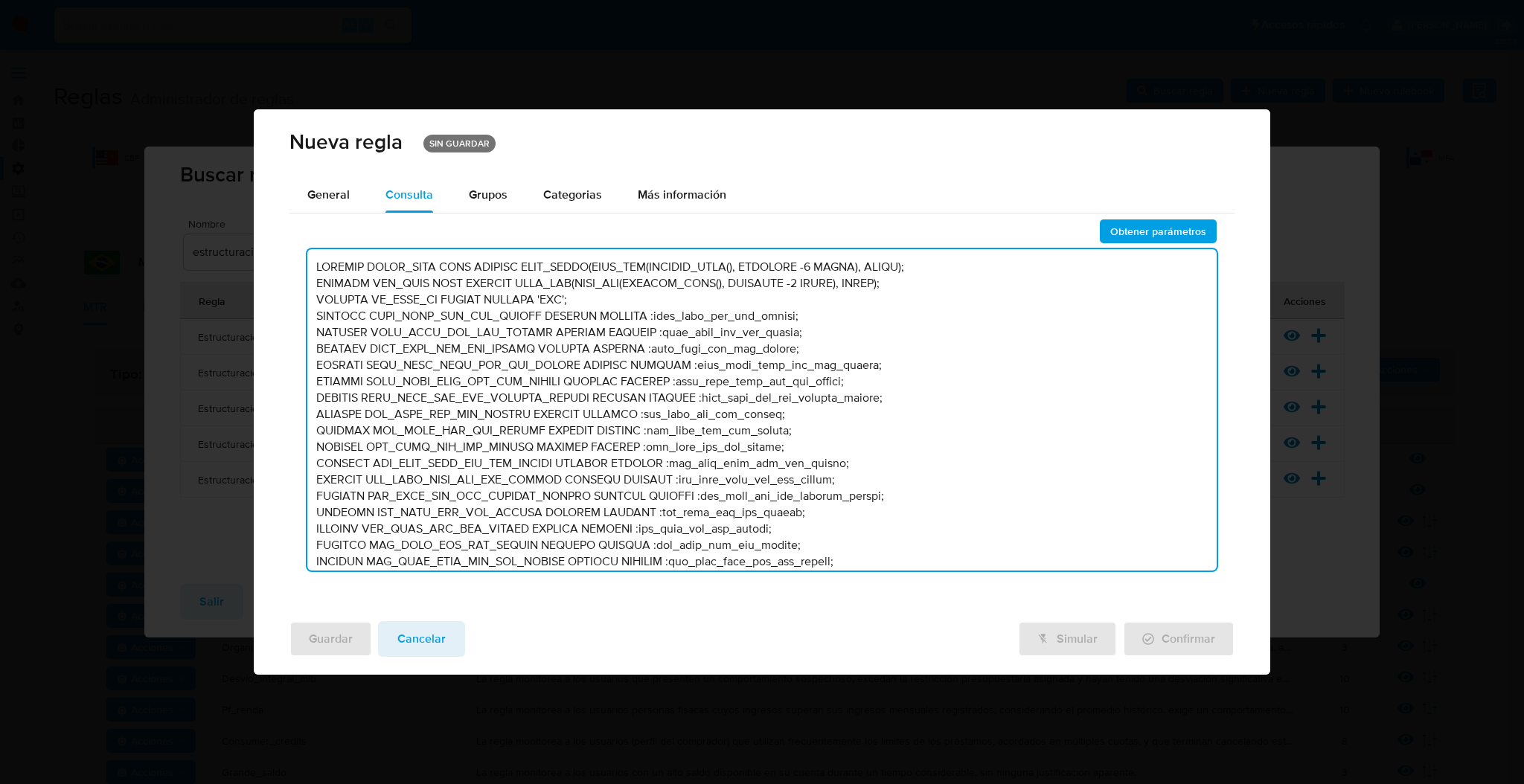
scroll to position [6724, 0]
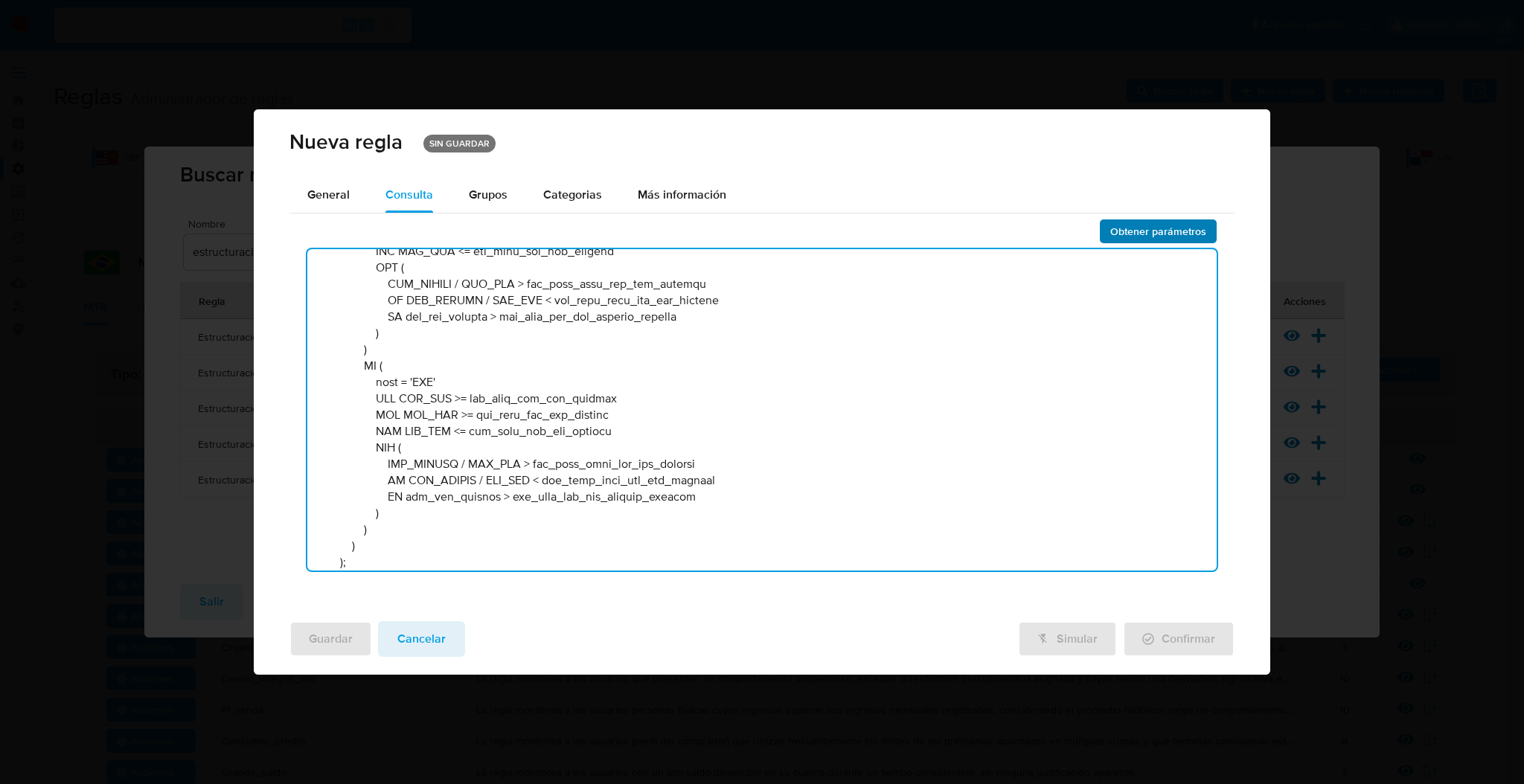
type textarea "DECLARE START_TIME DATE DEFAULT DATE_TRUNC(DATE_ADD(CURRENT_DATE(), INTERVAL -1…"
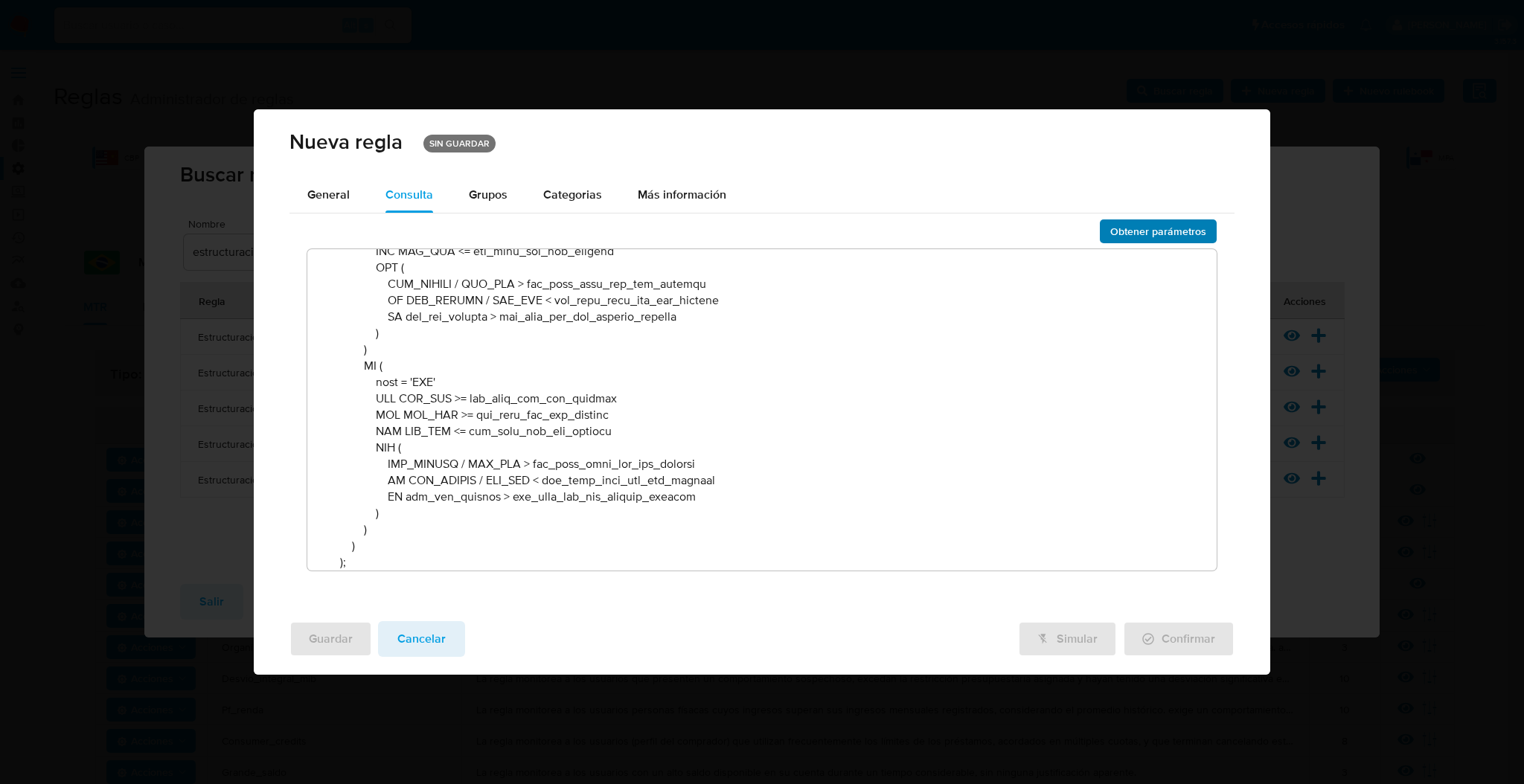
click at [1188, 228] on span "Obtener parámetros" at bounding box center [1158, 231] width 96 height 21
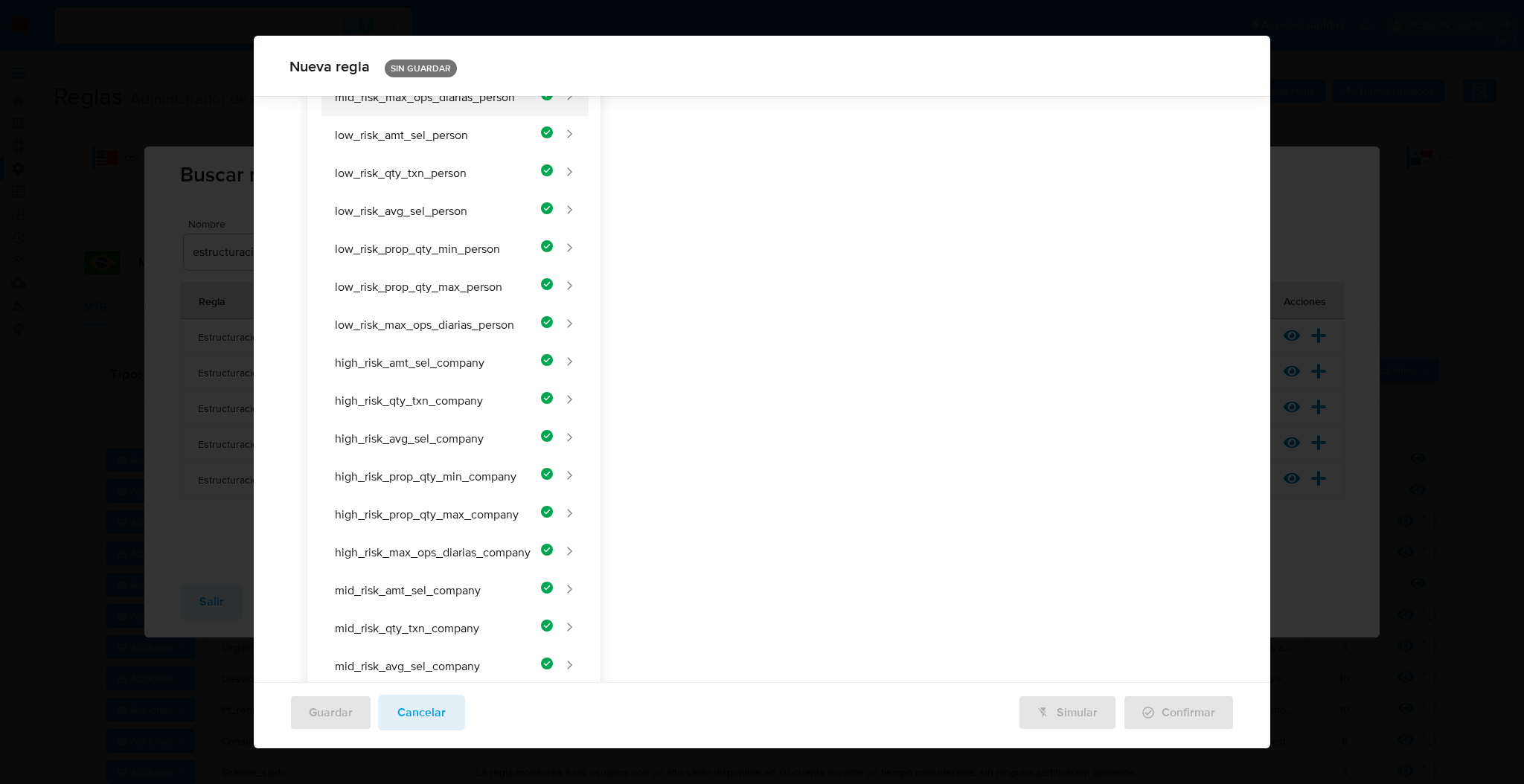
scroll to position [92, 0]
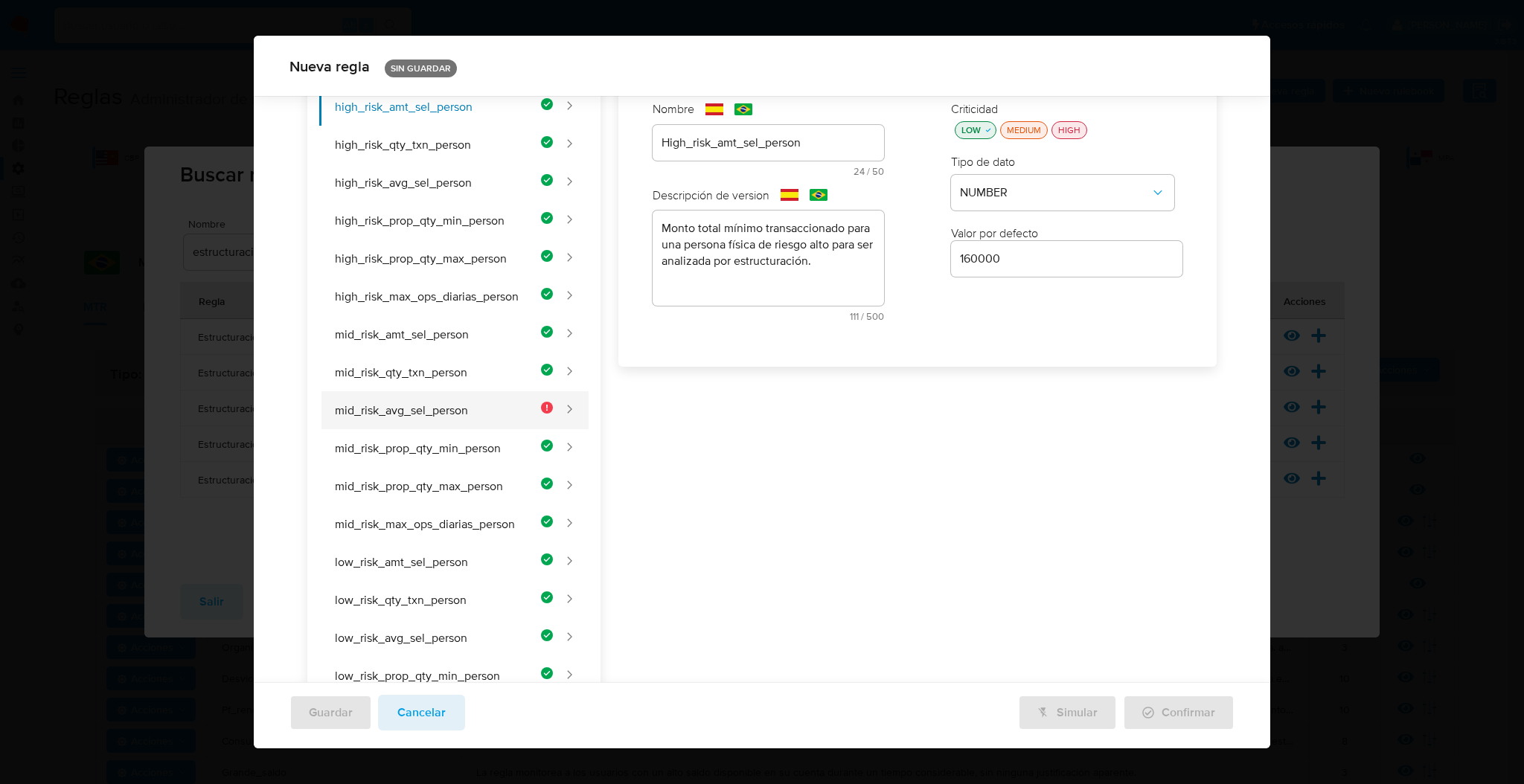
click at [531, 420] on button "mid_risk_avg_sel_person" at bounding box center [435, 410] width 234 height 38
type input "Mid_risk_avg_sel_person"
type textarea "Monto promedio máximo por transacción para una persona física de riesgo medio, …"
type input "90"
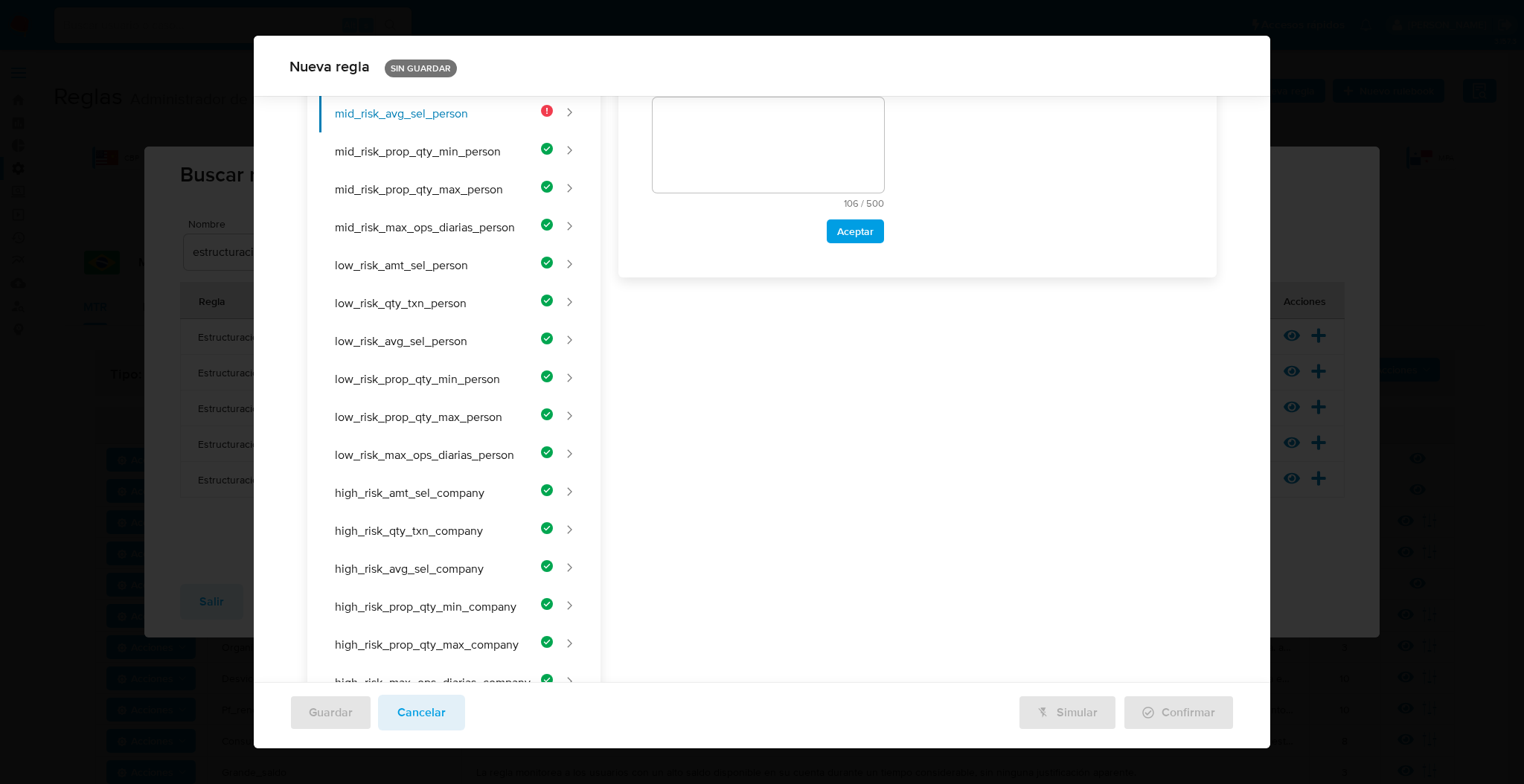
click at [843, 397] on div "Nombre text-es Mid_risk_avg_sel_person 23 / 50 27 caracteres restantes text-pt …" at bounding box center [908, 469] width 616 height 1398
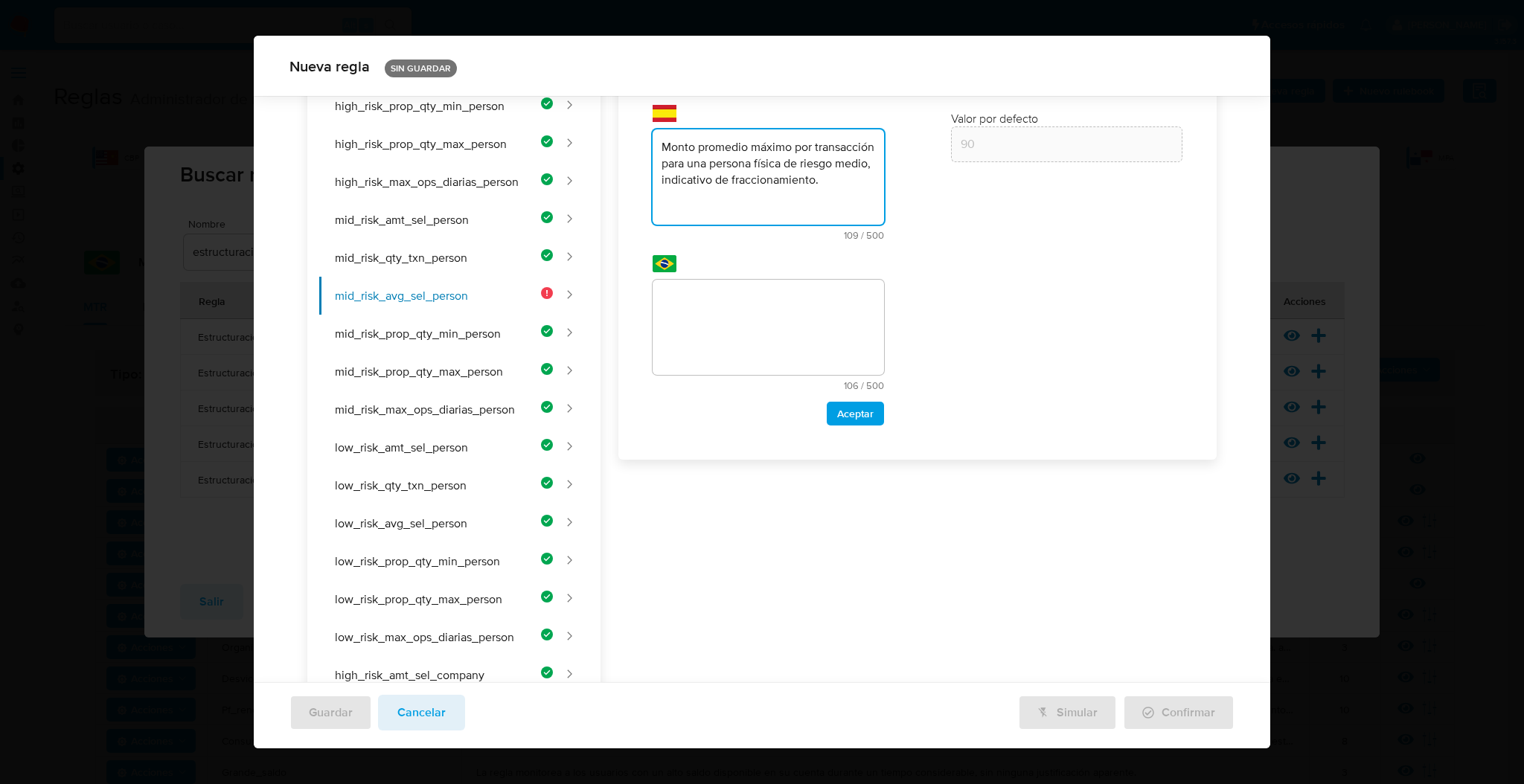
scroll to position [92, 0]
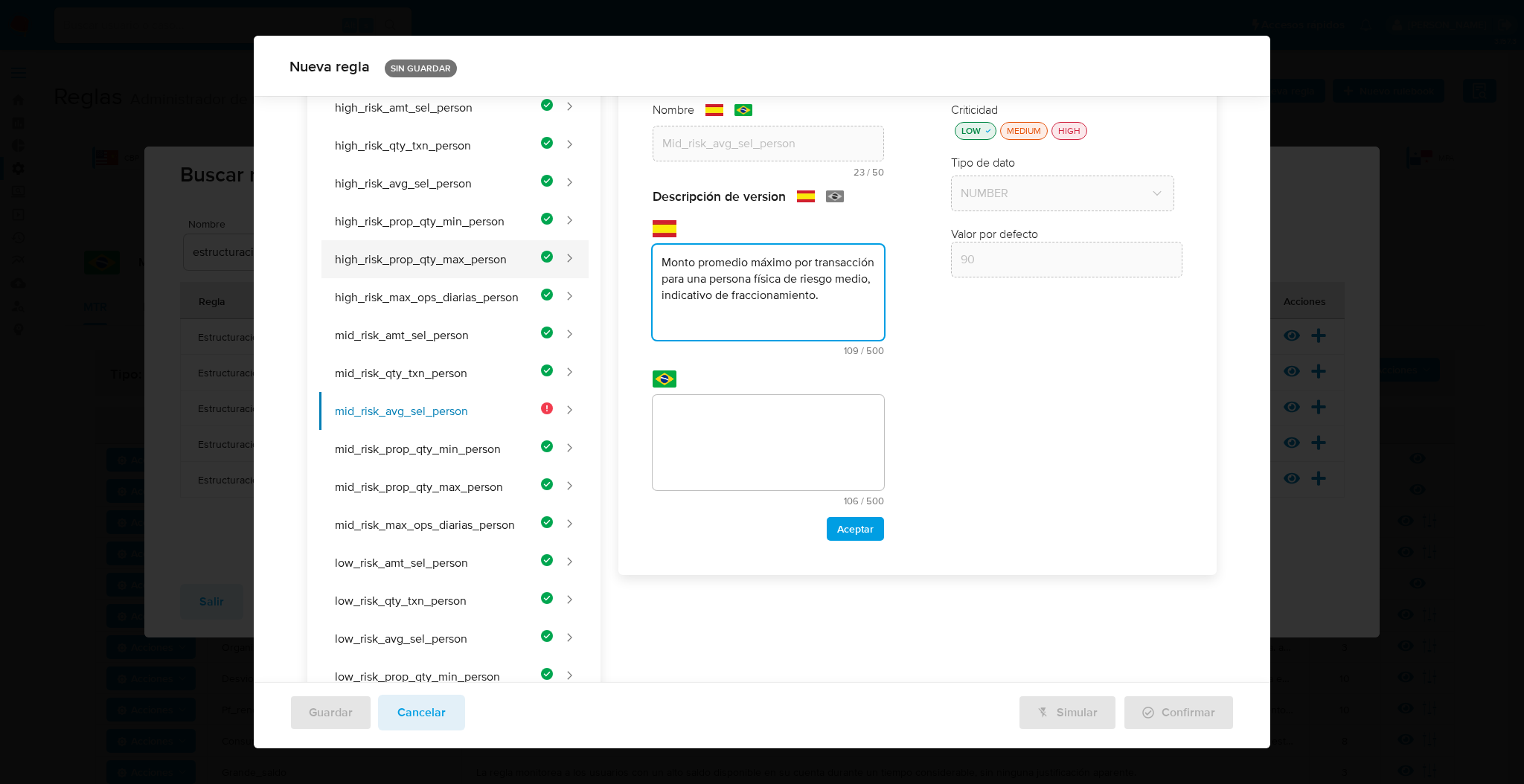
drag, startPoint x: 798, startPoint y: 321, endPoint x: 587, endPoint y: 262, distance: 219.1
click at [587, 262] on div "Parametros high_risk_amt_sel_person high_risk_qty_txn_person high_risk_avg_sel_…" at bounding box center [762, 759] width 909 height 1413
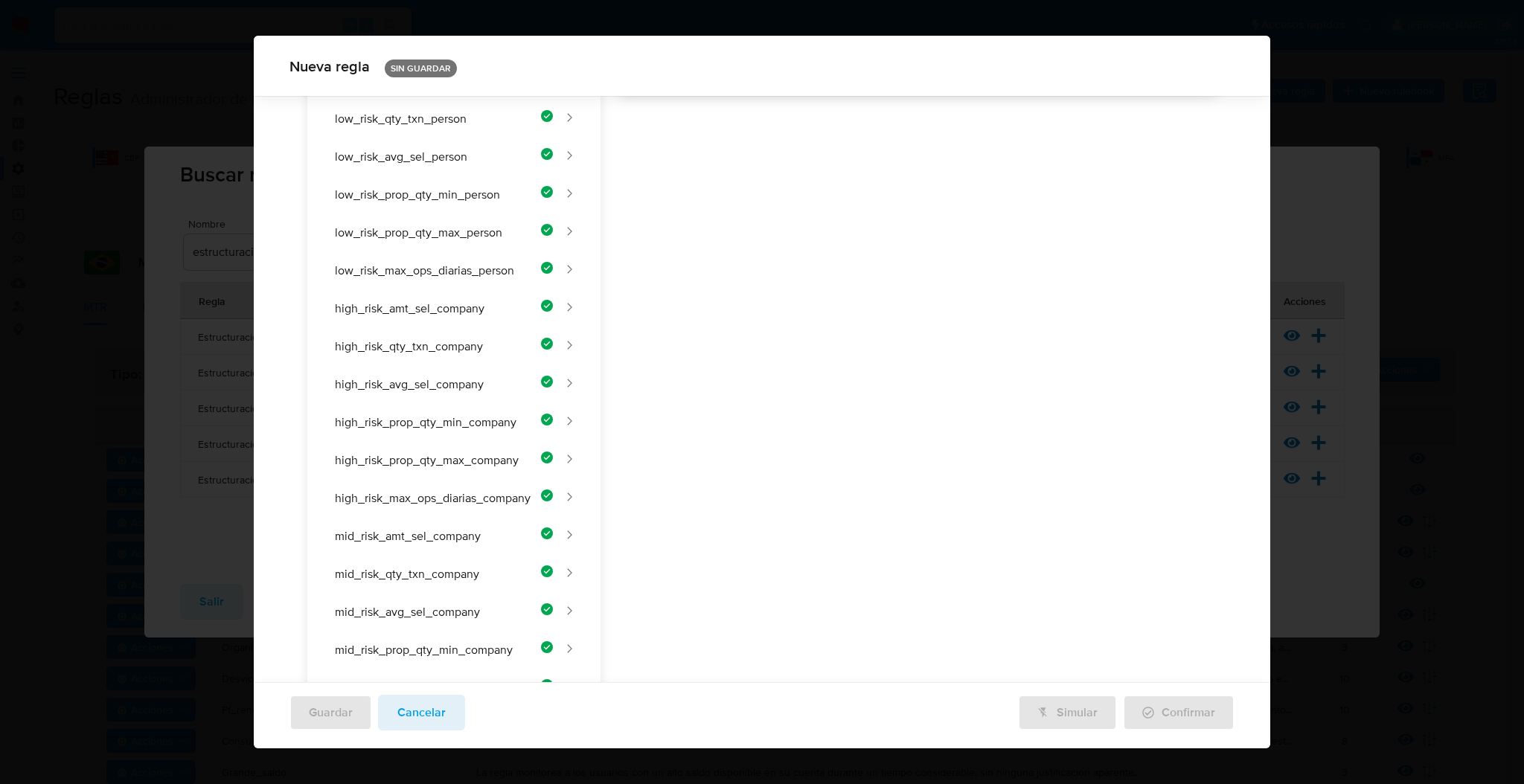
click at [722, 469] on div "Nombre text-es Mid_risk_avg_sel_person 23 / 50 27 caracteres restantes text-pt …" at bounding box center [908, 284] width 616 height 1398
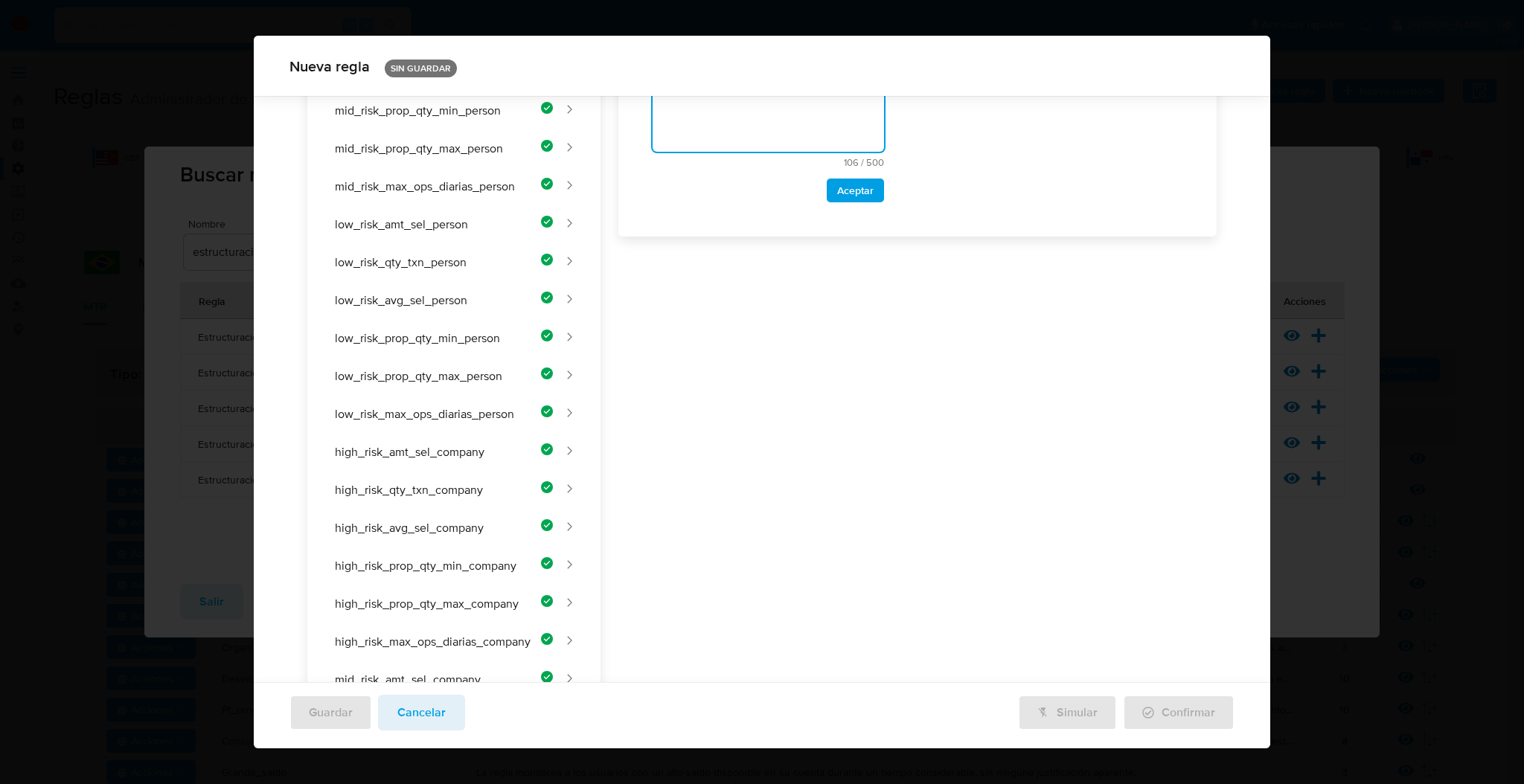
scroll to position [77, 0]
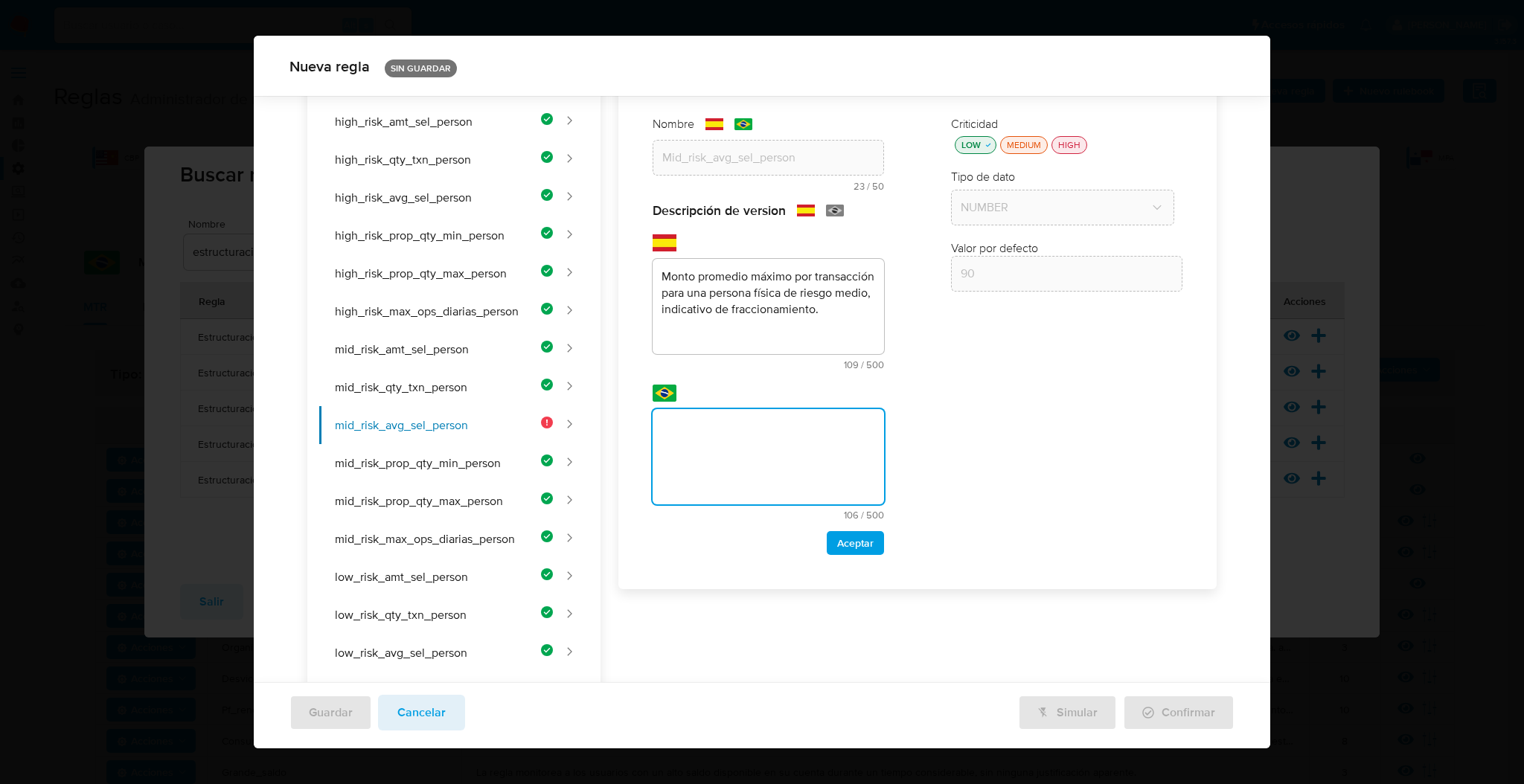
drag, startPoint x: 740, startPoint y: 445, endPoint x: 752, endPoint y: 465, distance: 23.3
click at [740, 445] on textarea at bounding box center [768, 456] width 231 height 95
type textarea "Valor médio máximo de transação para um indivíduo de risco médio, indicativo de…"
click at [861, 545] on span "Aceptar" at bounding box center [855, 543] width 37 height 21
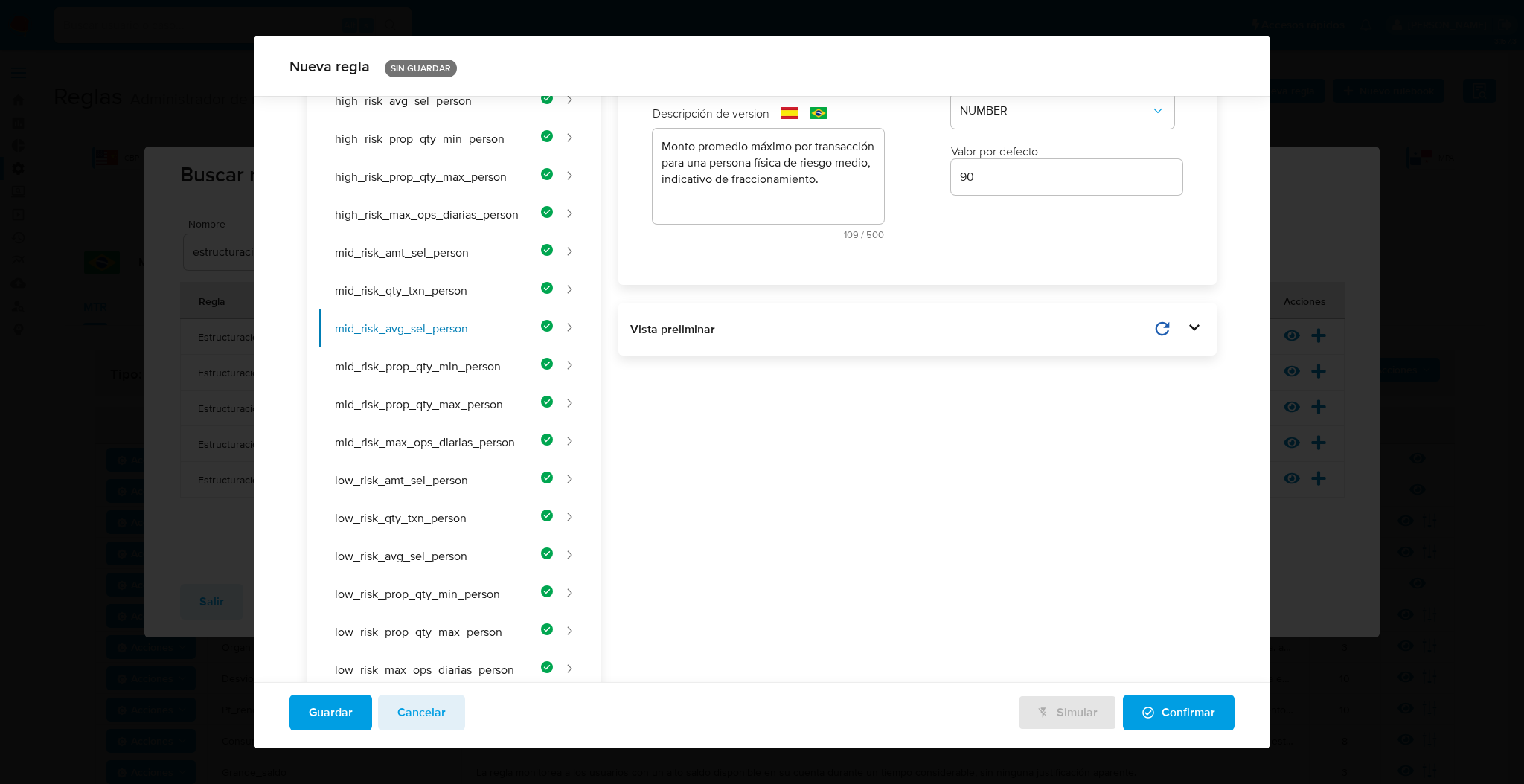
scroll to position [0, 0]
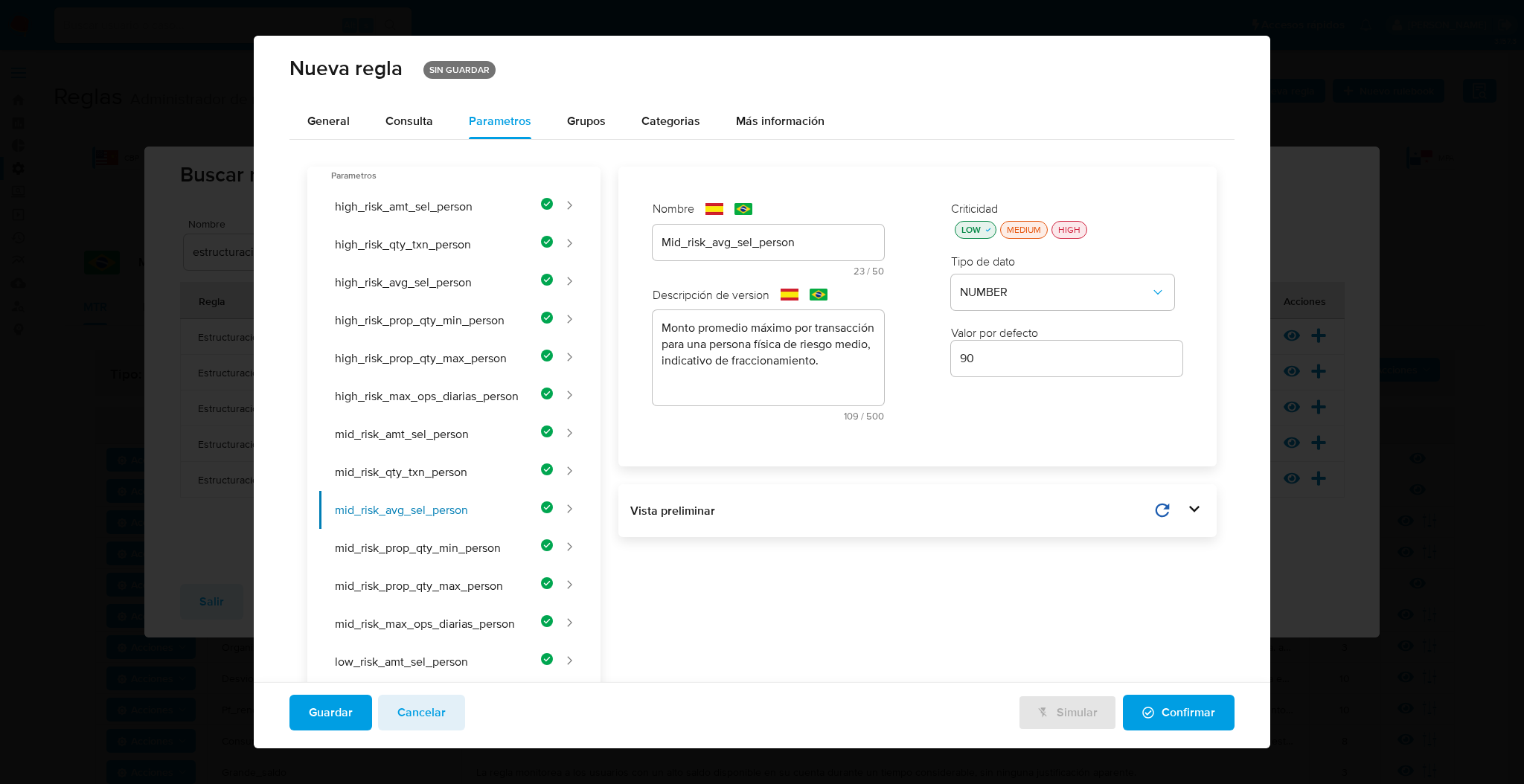
click at [345, 704] on span "Guardar" at bounding box center [330, 712] width 44 height 33
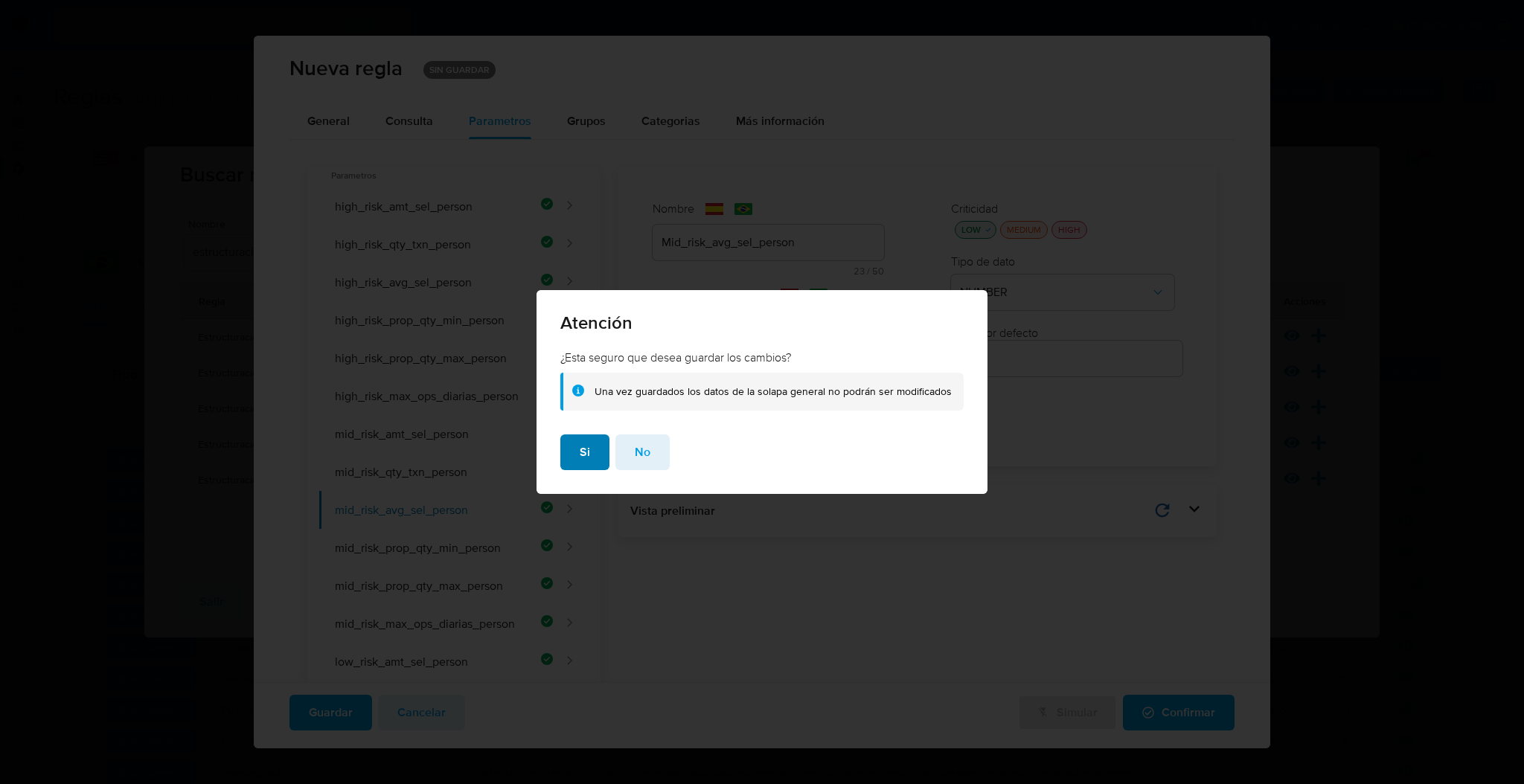
click at [575, 453] on button "Si" at bounding box center [585, 452] width 49 height 36
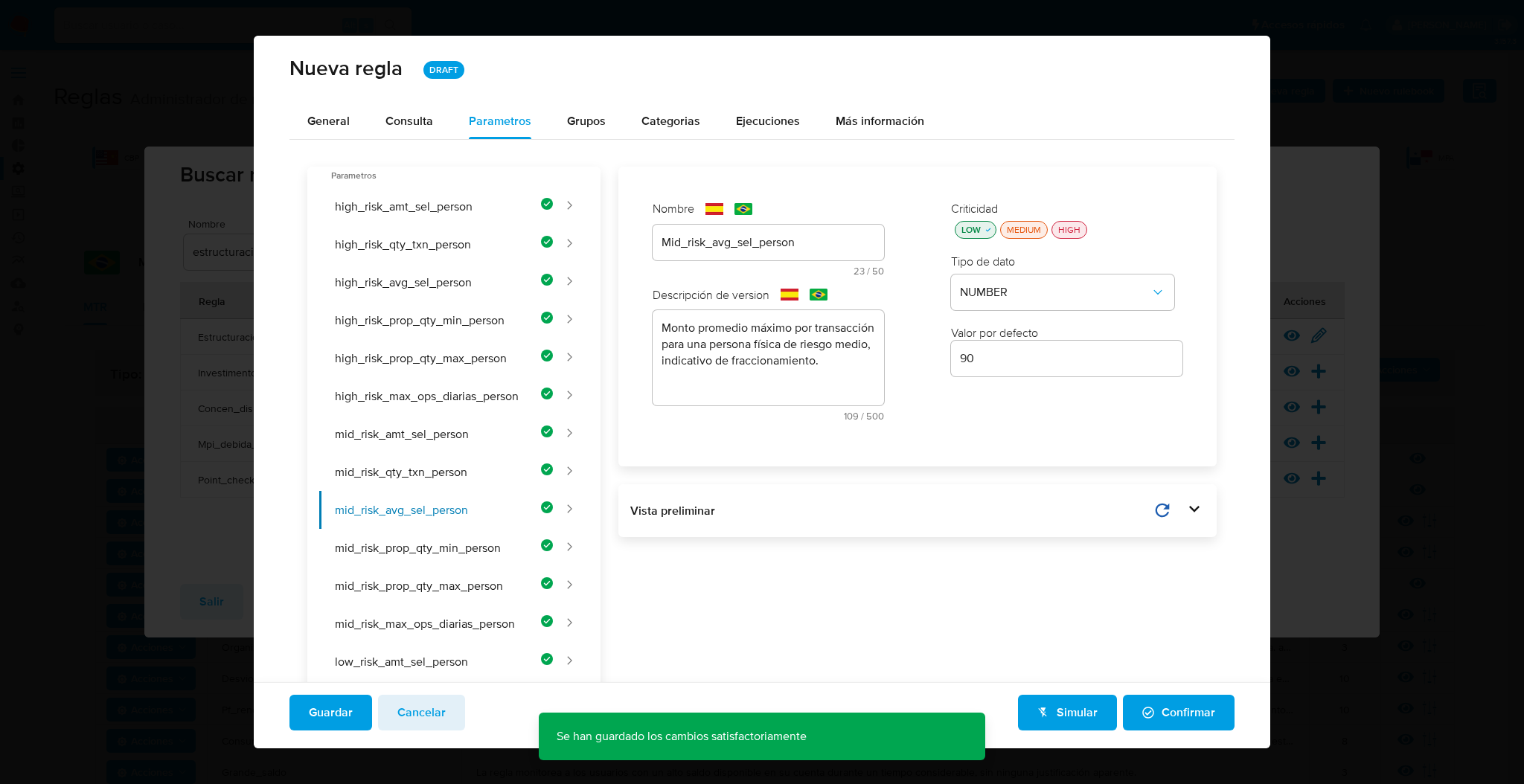
click at [1145, 708] on span "Confirmar" at bounding box center [1178, 712] width 73 height 33
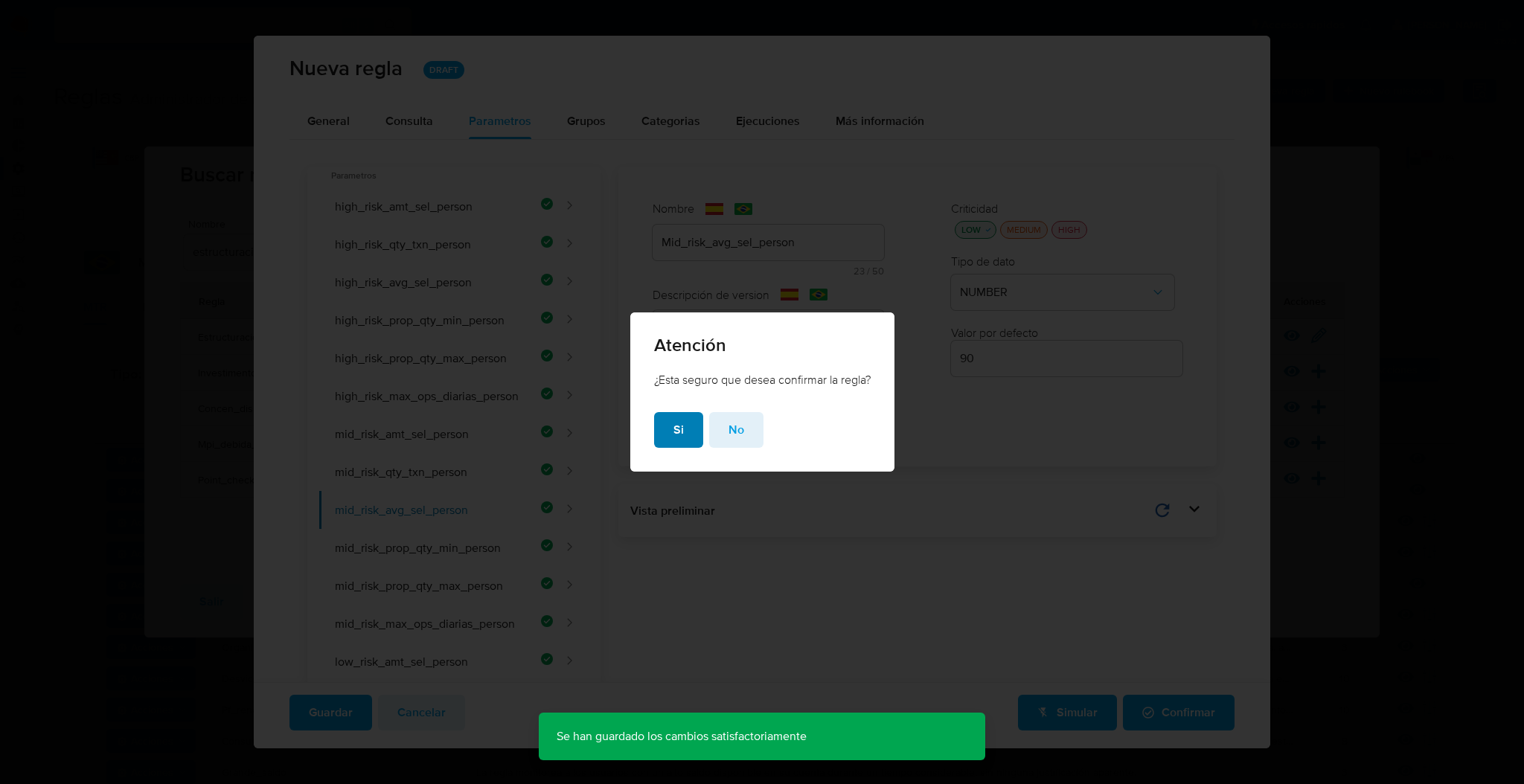
click at [684, 441] on button "Si" at bounding box center [678, 429] width 49 height 36
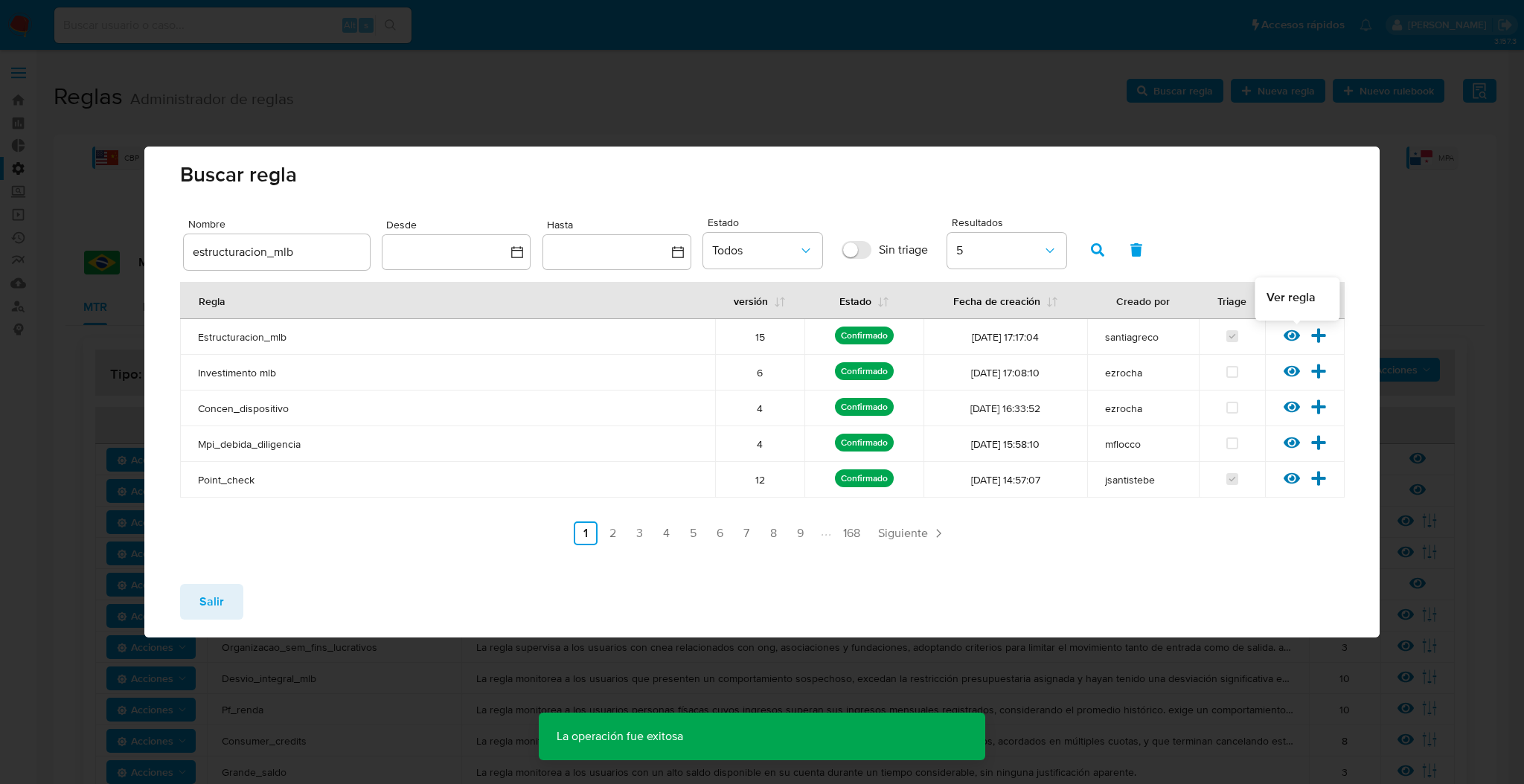
click at [1284, 330] on icon at bounding box center [1291, 335] width 17 height 17
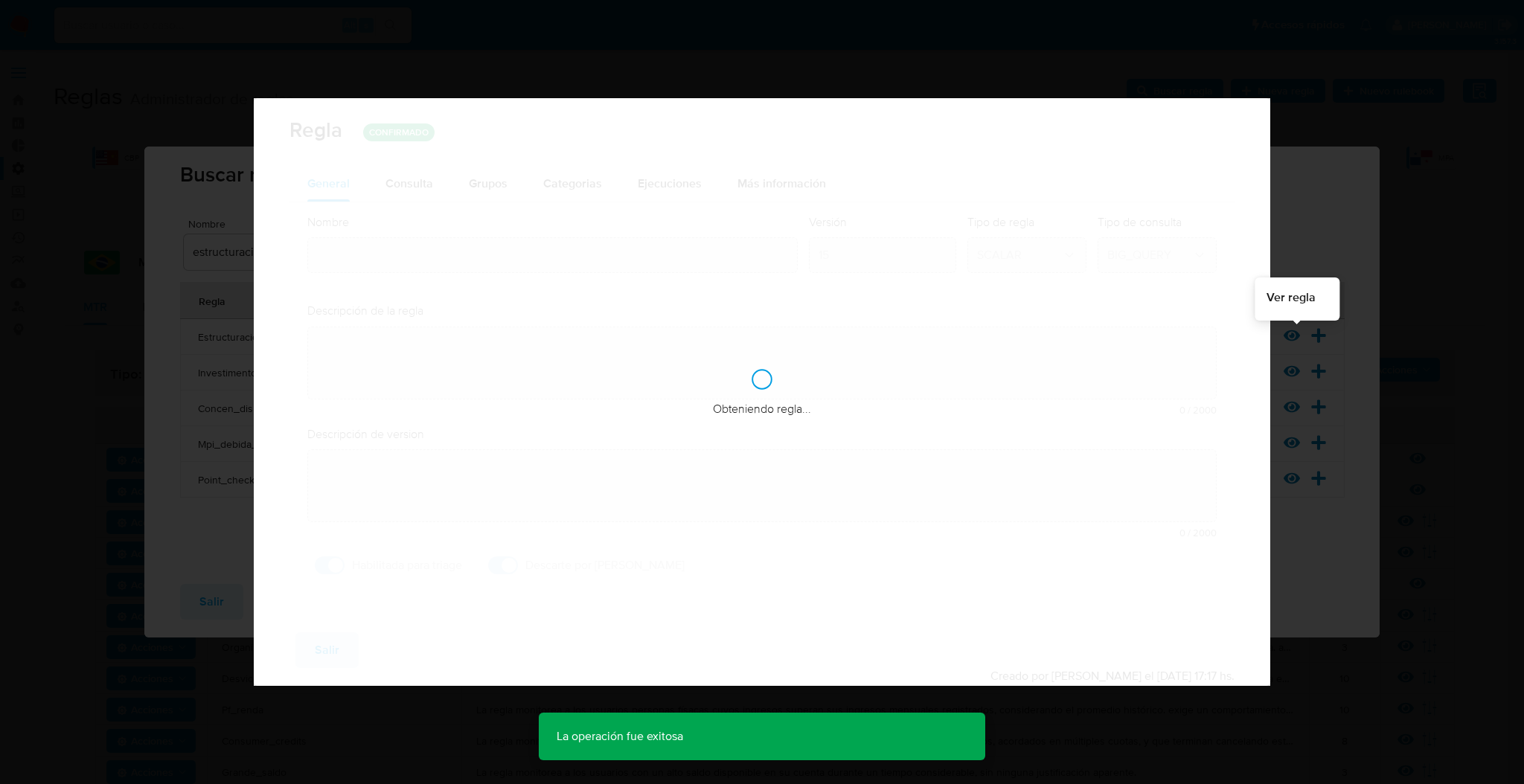
type input "Estructuracion_mlb"
type textarea "La regla monitorea a los usuarios con patrones transaccionales inusuales en el …"
type textarea "Identificar patrones inusuales de comportamiento asociados con concentraciones …"
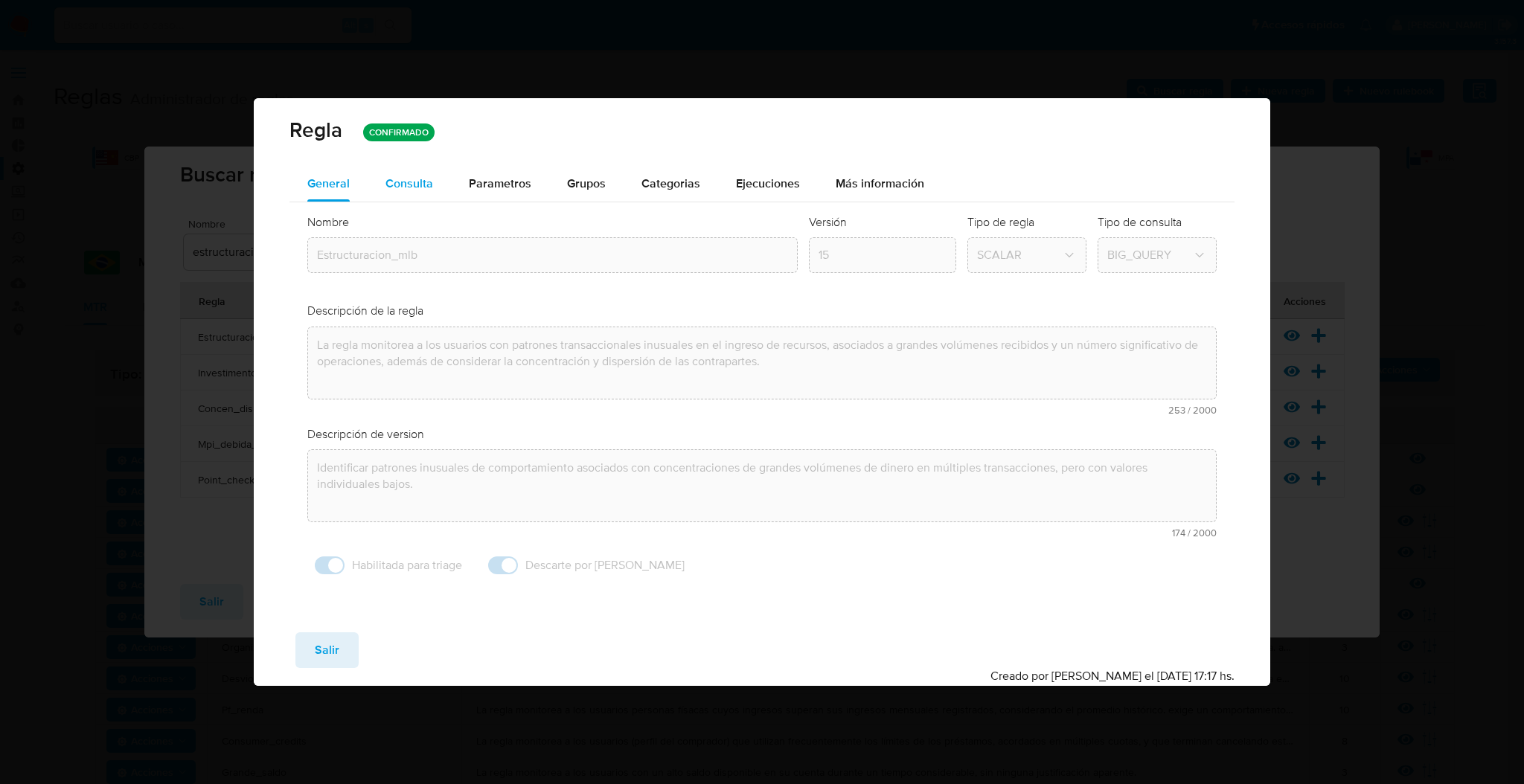
click at [411, 187] on span "Consulta" at bounding box center [410, 182] width 48 height 17
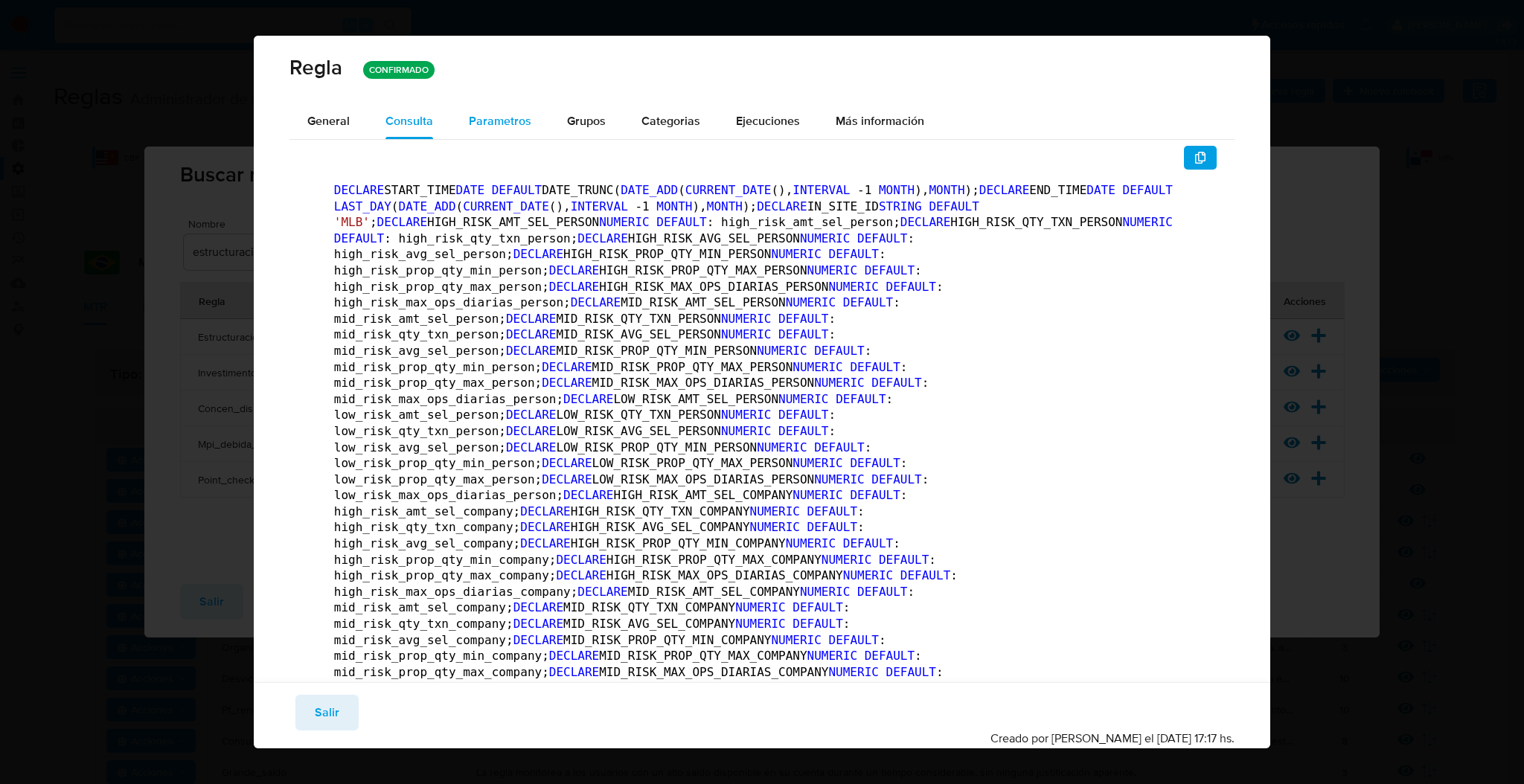
click at [463, 123] on button "Parametros" at bounding box center [500, 121] width 98 height 36
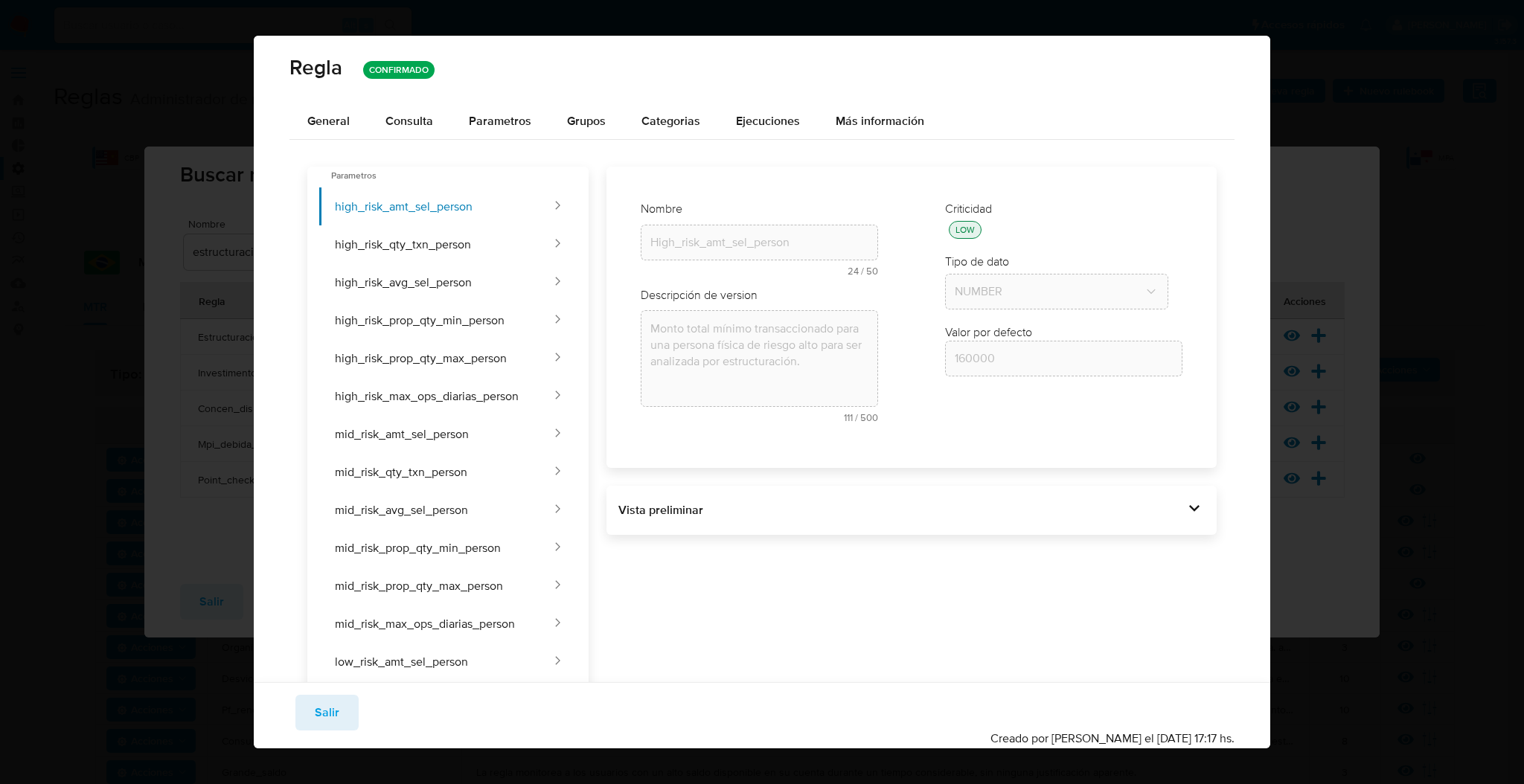
click at [997, 527] on div "Vista preliminar DECLARE START_TIME DATE DEFAULT DATE_TRUNC( DATE_ADD ( CURRENT…" at bounding box center [911, 511] width 610 height 49
click at [1007, 506] on div "Vista preliminar" at bounding box center [901, 510] width 565 height 17
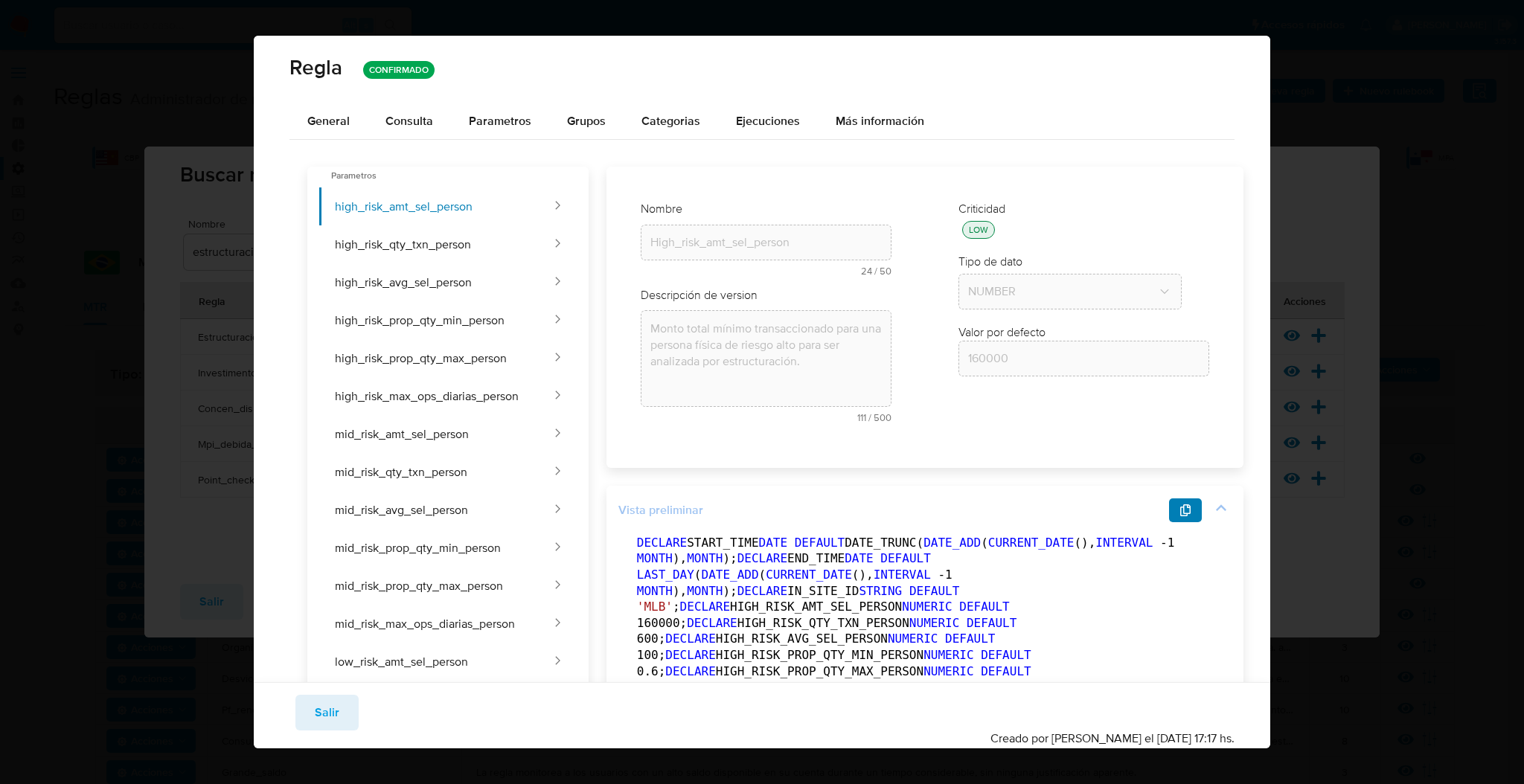
click at [1169, 512] on button "button" at bounding box center [1184, 510] width 33 height 24
click at [332, 715] on span "Salir" at bounding box center [327, 712] width 25 height 33
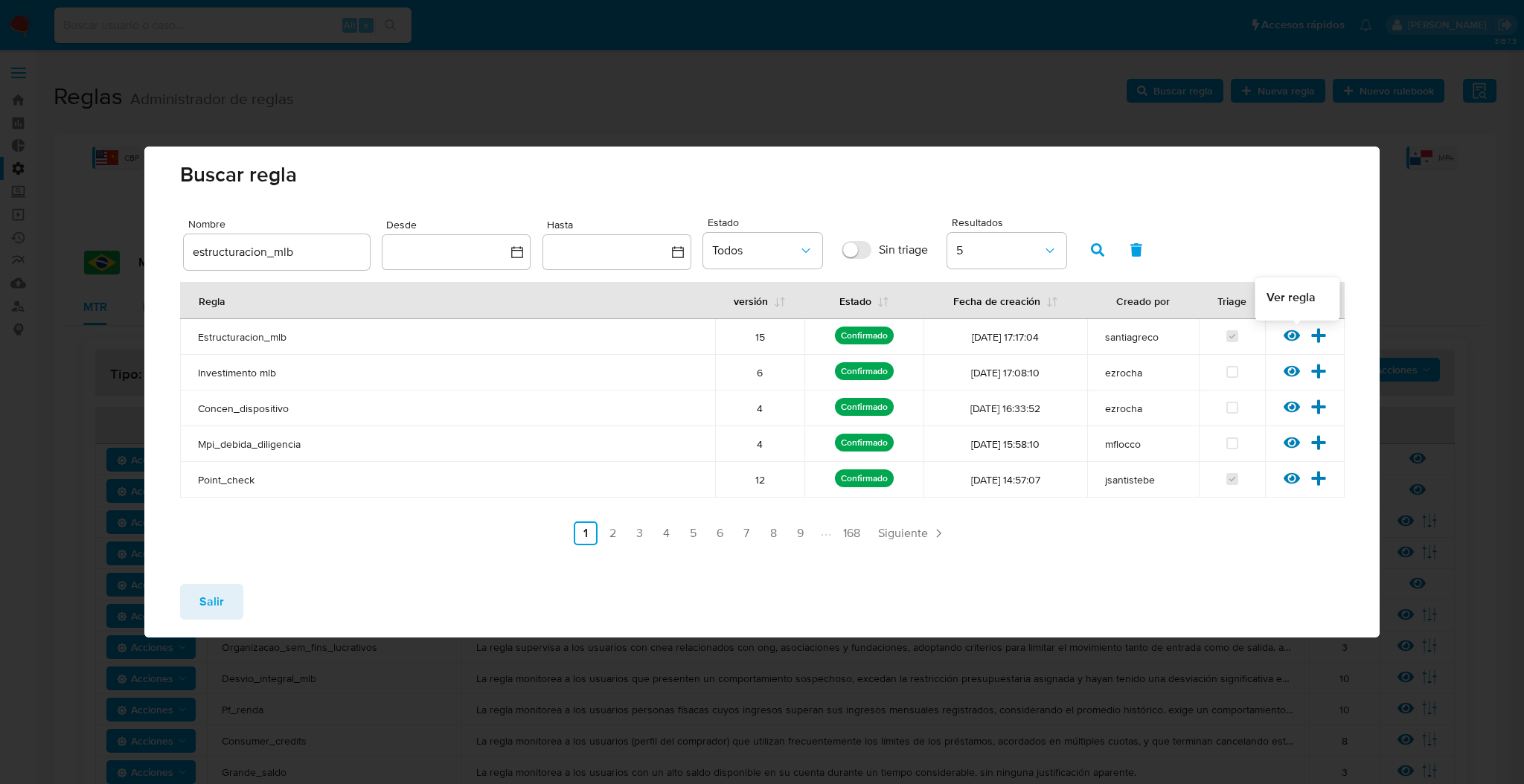
click at [1291, 334] on icon at bounding box center [1291, 335] width 17 height 11
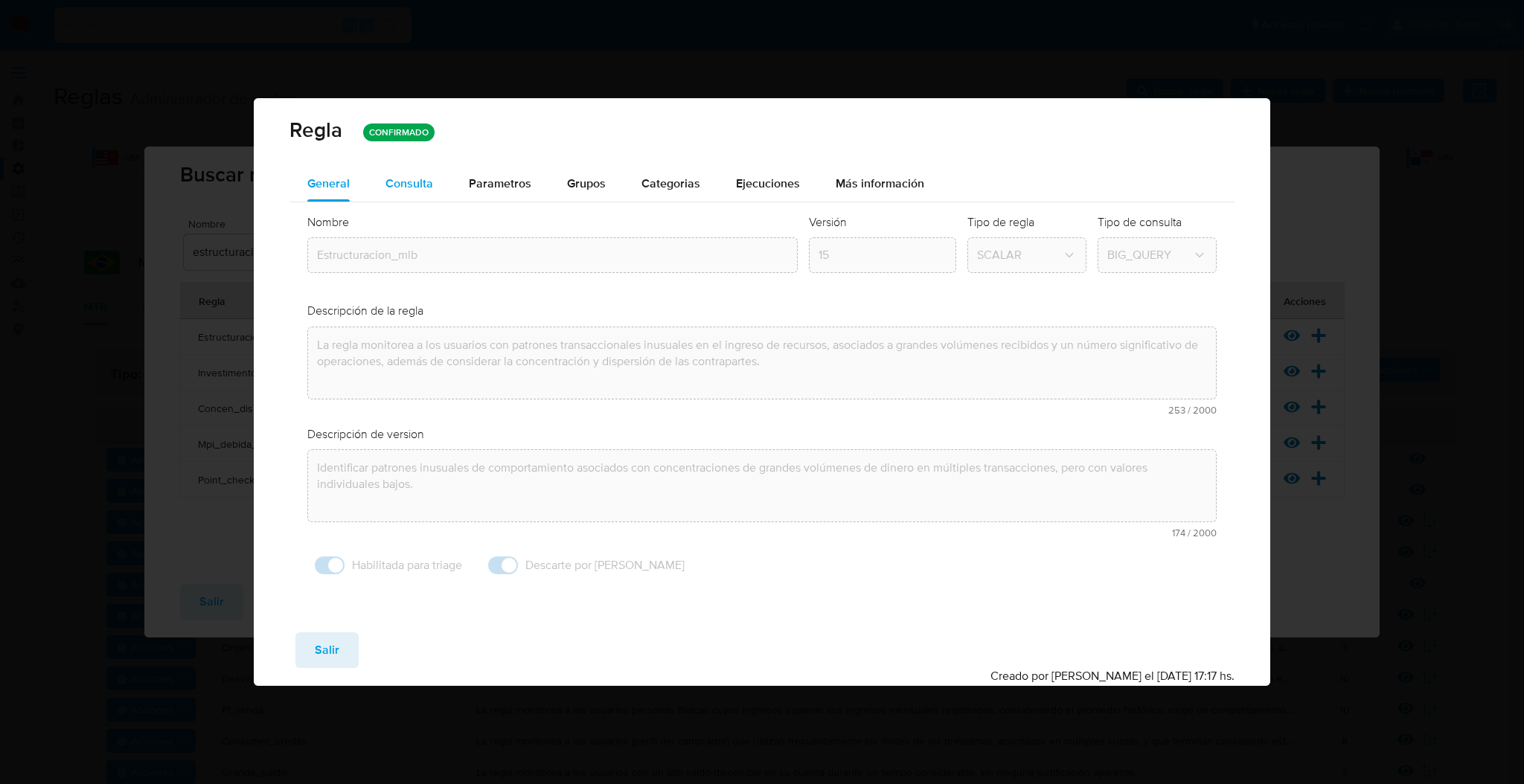
click at [422, 190] on span "Consulta" at bounding box center [410, 182] width 48 height 17
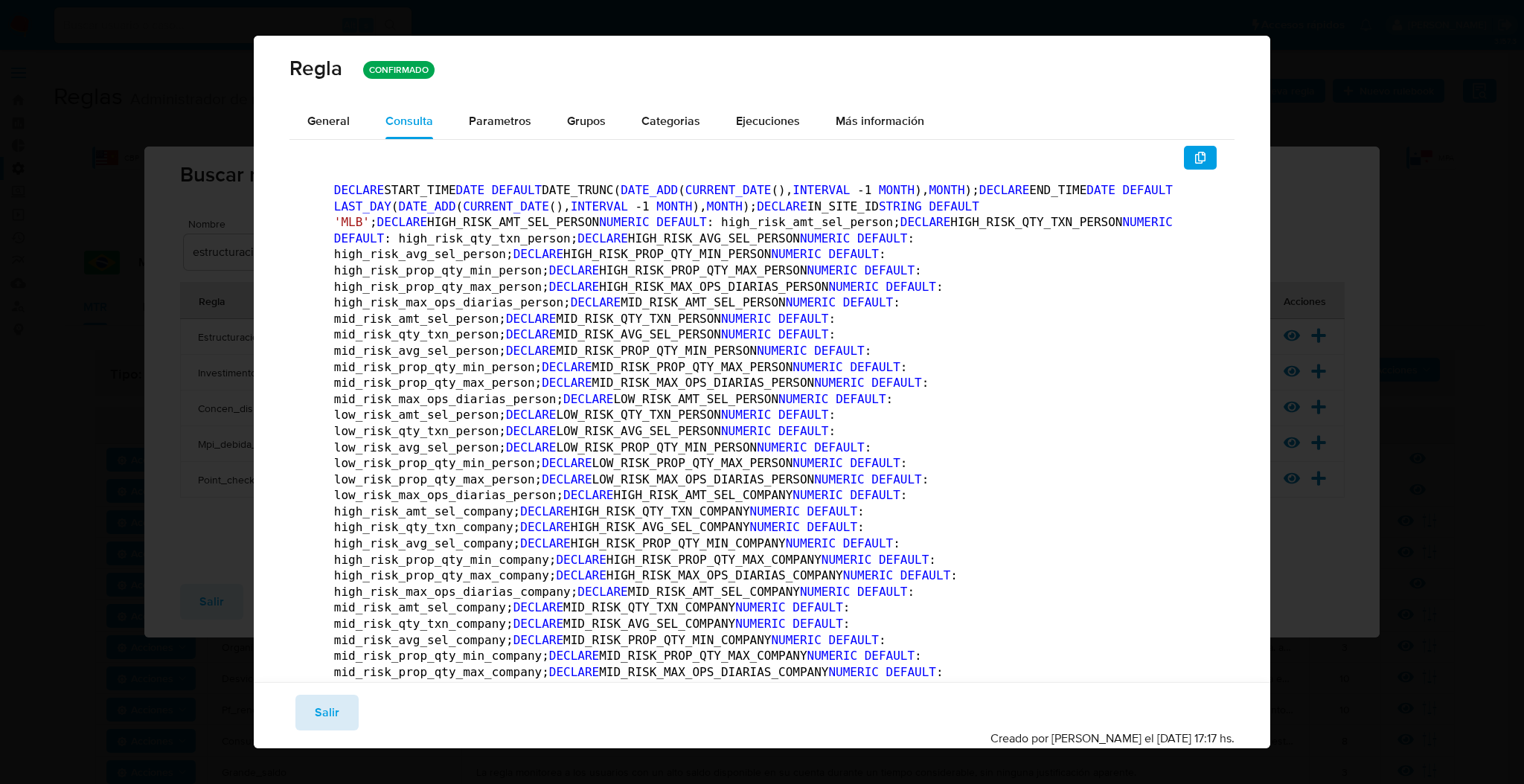
click at [326, 709] on span "Salir" at bounding box center [327, 712] width 25 height 33
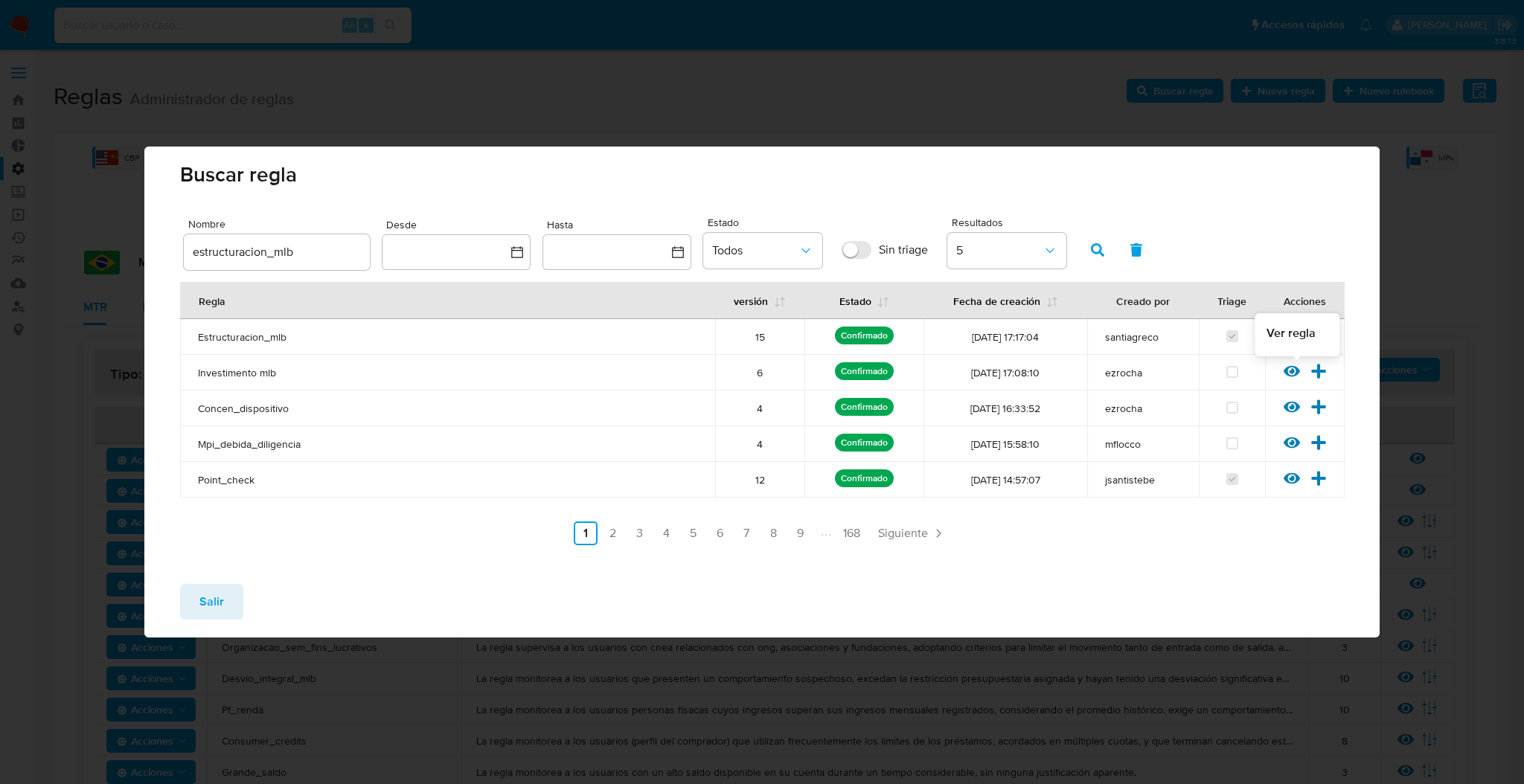
click at [1293, 365] on icon at bounding box center [1291, 371] width 17 height 17
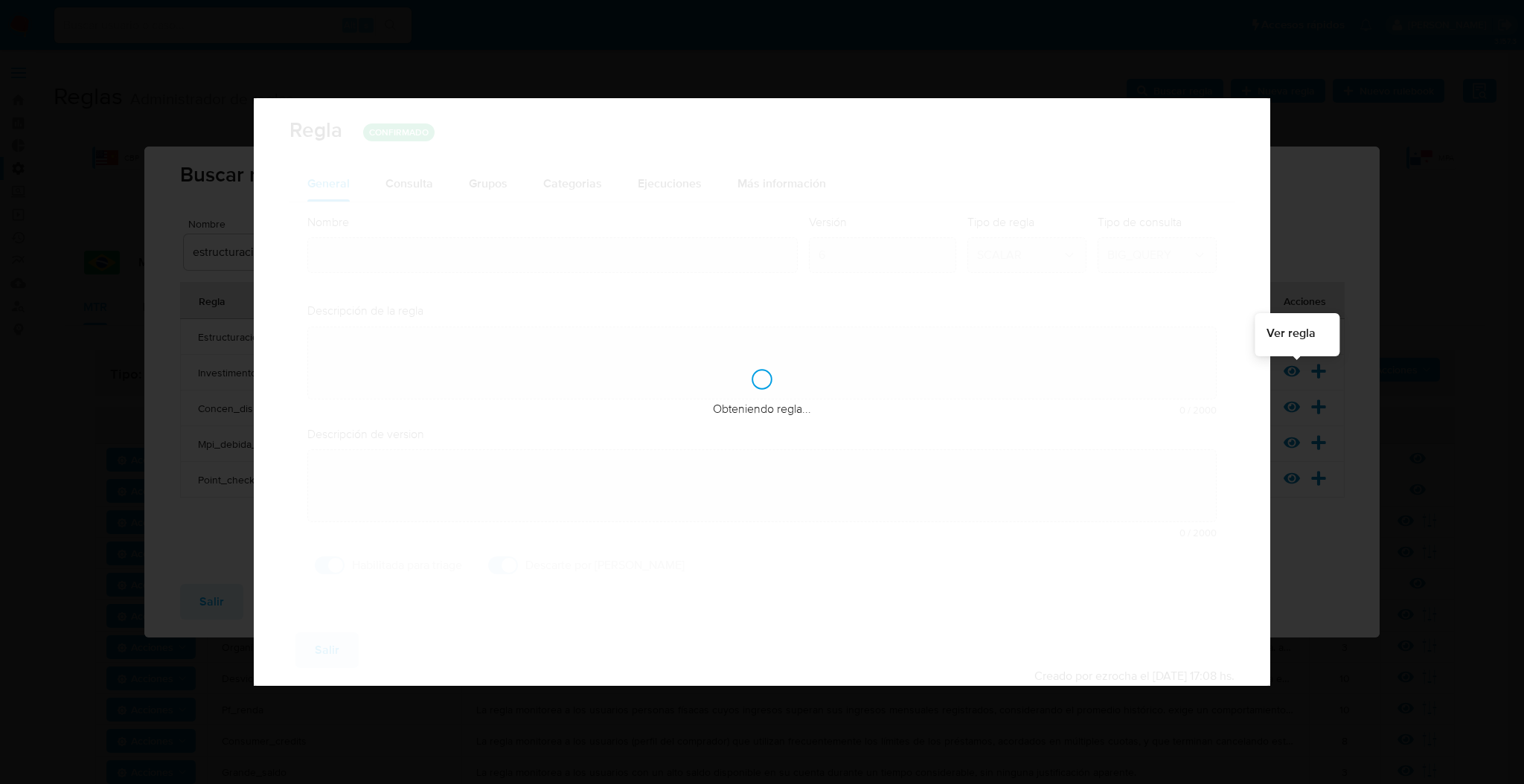
type input "Investimento mlb"
type textarea "La regla monitorea a los usuarios que realizan transacciones atípicas en produc…"
type textarea "La regla supervisa a los usuarios que realizan operaciones atípicas en producto…"
checkbox input "false"
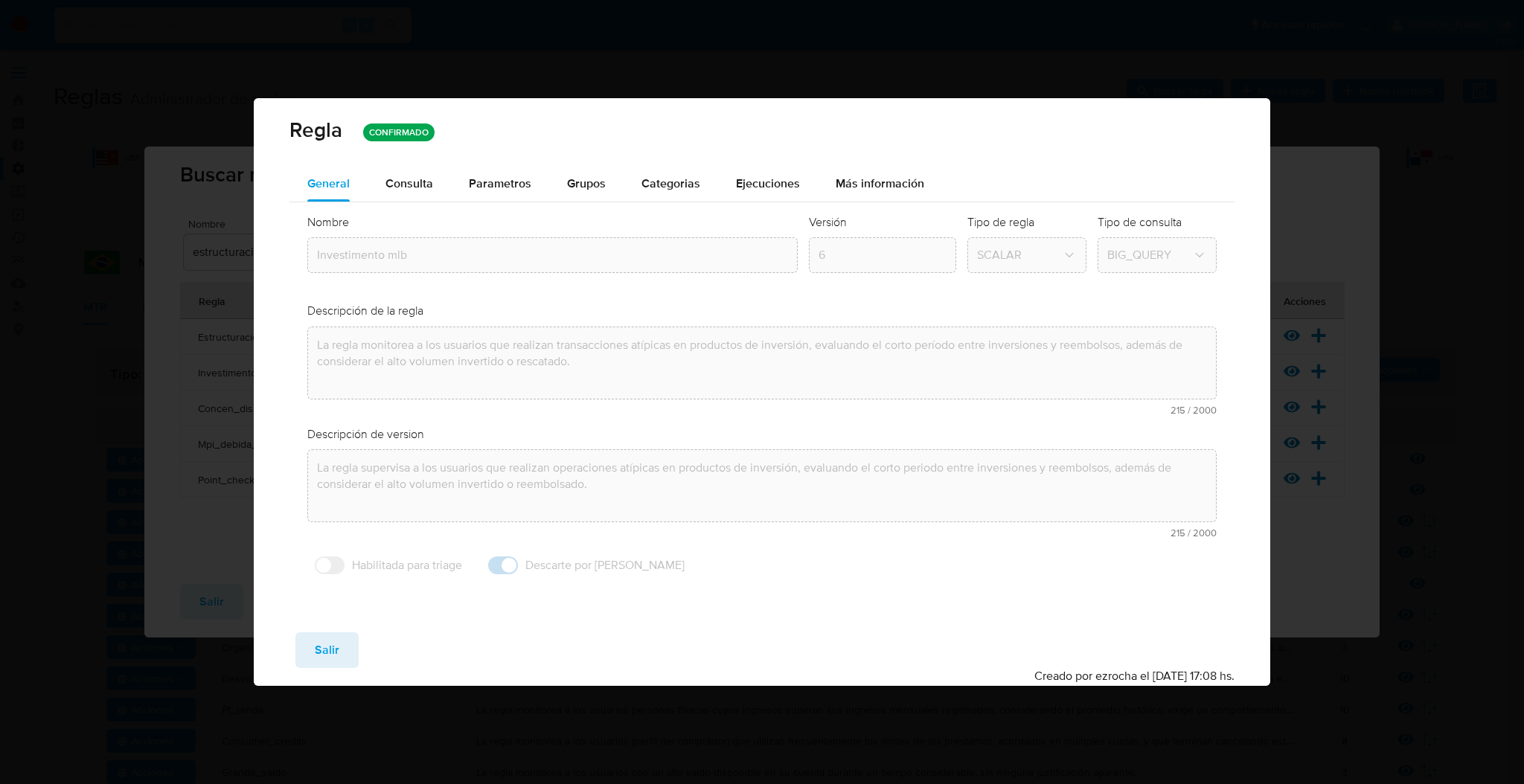
click at [402, 187] on span "Consulta" at bounding box center [410, 182] width 48 height 17
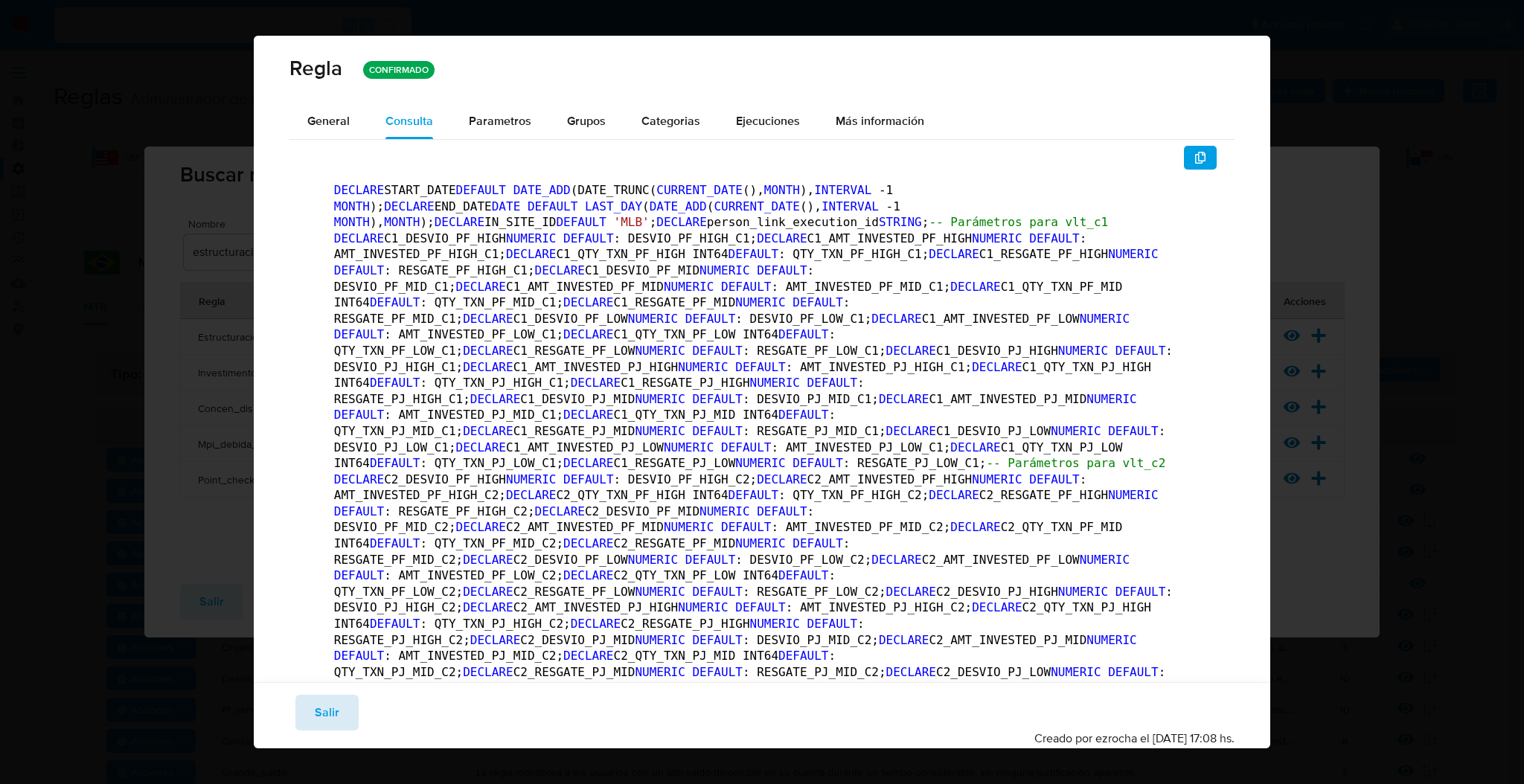
click at [346, 704] on button "Salir" at bounding box center [327, 712] width 63 height 36
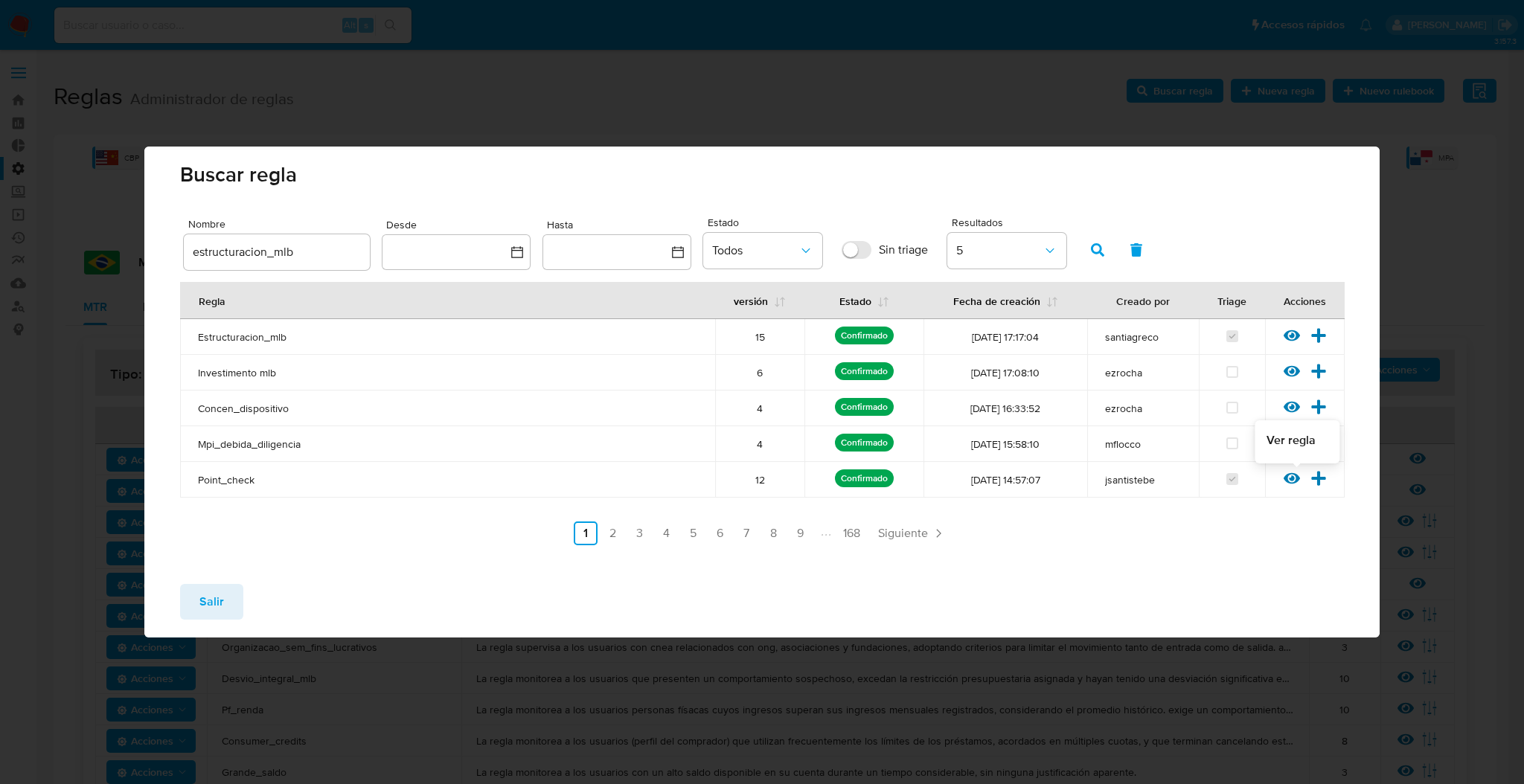
click at [1290, 476] on icon at bounding box center [1291, 479] width 17 height 11
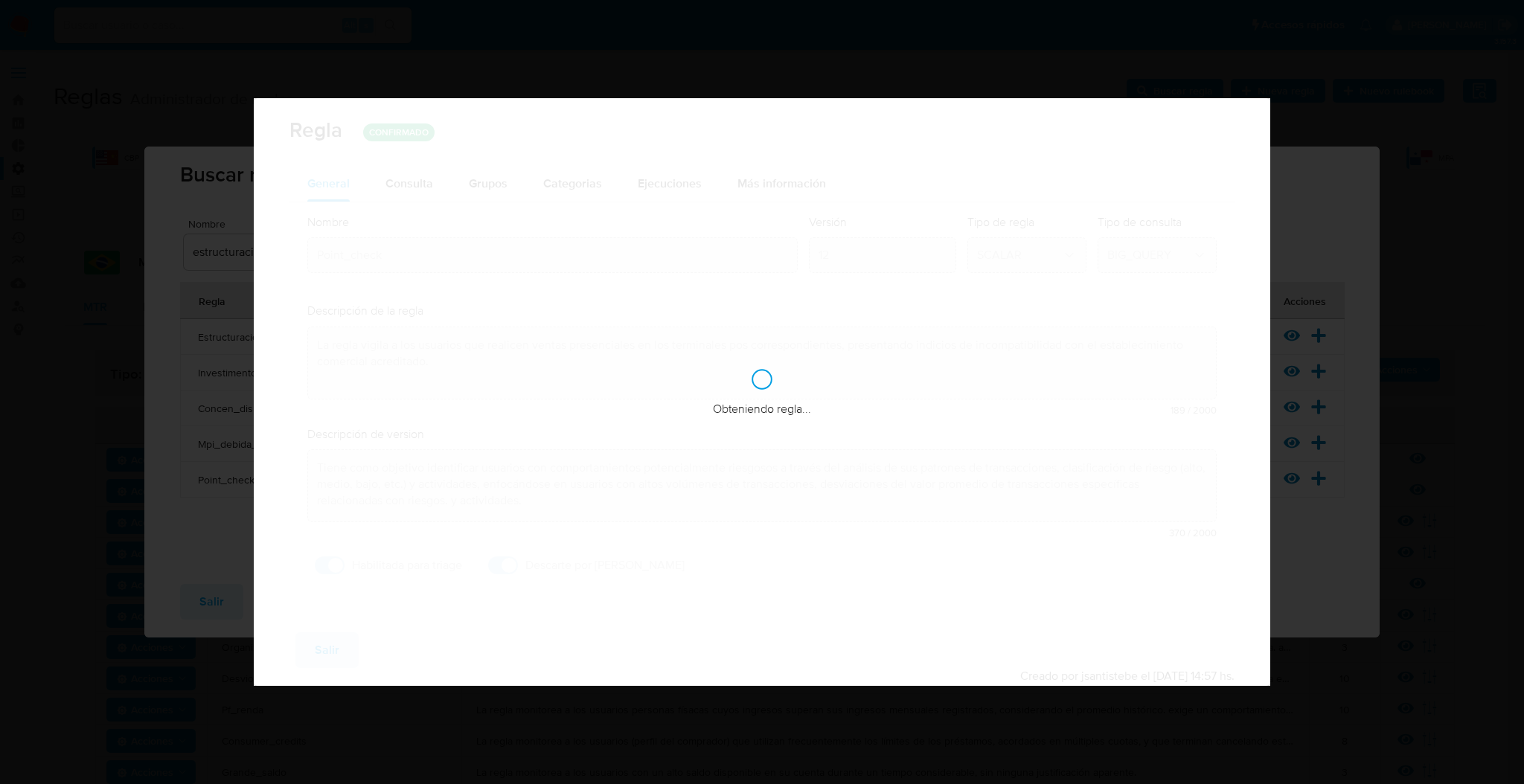
checkbox input "true"
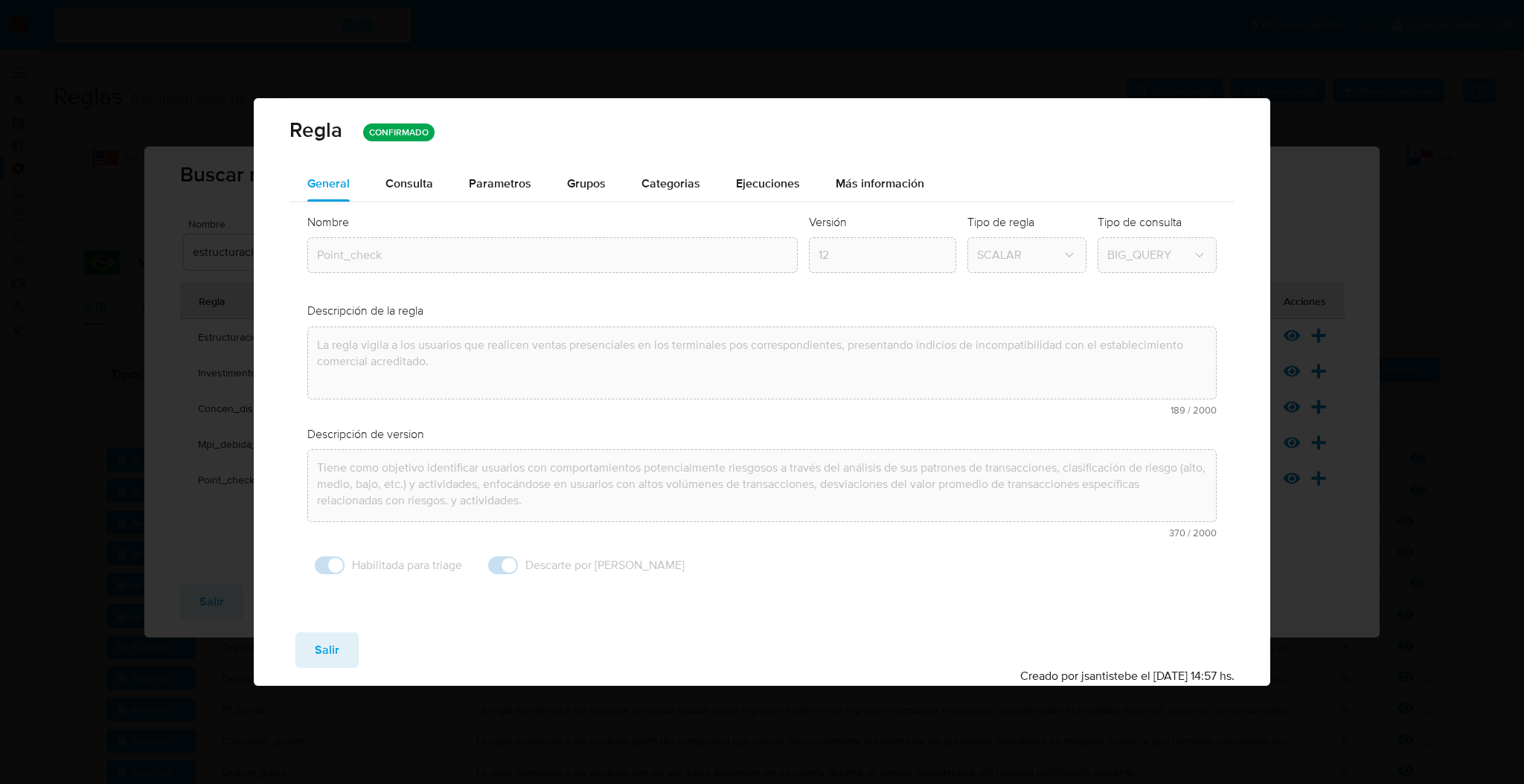
click at [424, 191] on div "Consulta" at bounding box center [410, 183] width 48 height 36
